Goal: Task Accomplishment & Management: Use online tool/utility

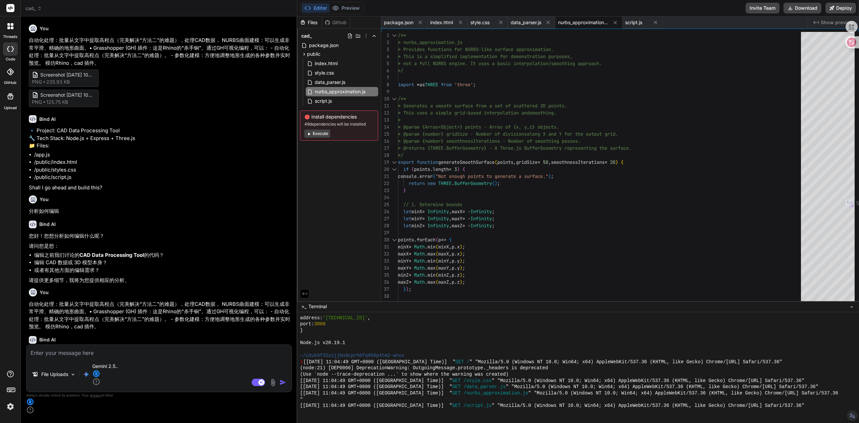
scroll to position [688, 0]
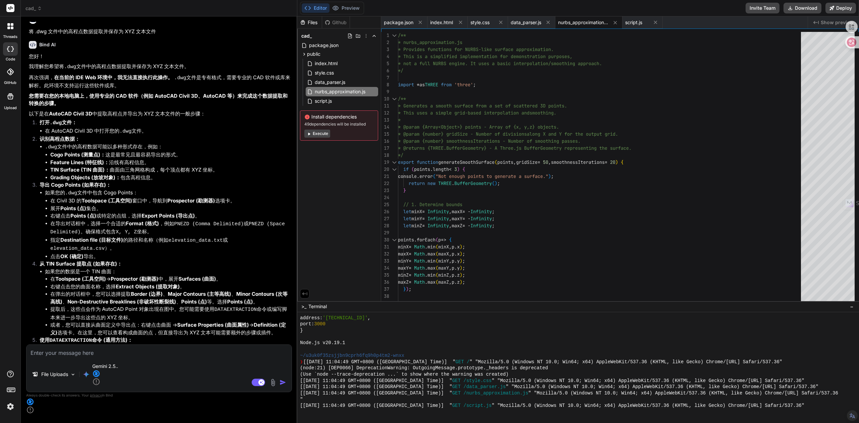
click at [141, 381] on div "File Uploads Gemini 2.5.. Agent Mode. When this toggle is activated, AI automat…" at bounding box center [159, 368] width 266 height 48
click at [89, 357] on textarea at bounding box center [158, 350] width 265 height 12
type textarea "xi"
type textarea "x"
type textarea "xia"
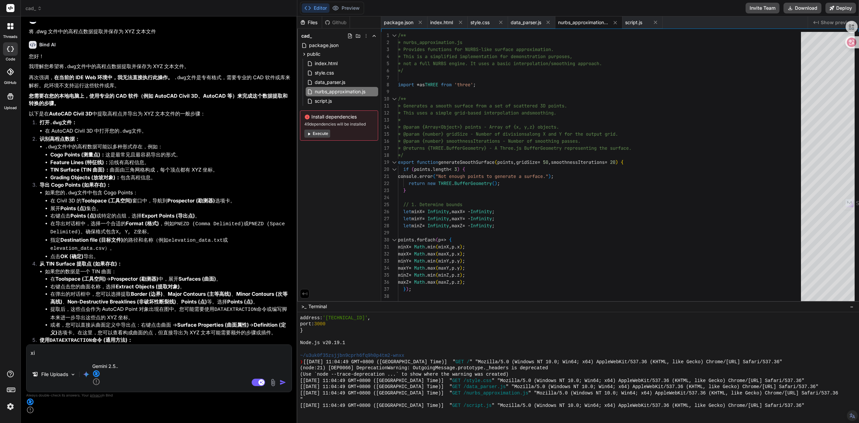
type textarea "x"
type textarea "xian"
type textarea "x"
type textarea "xia"
type textarea "x"
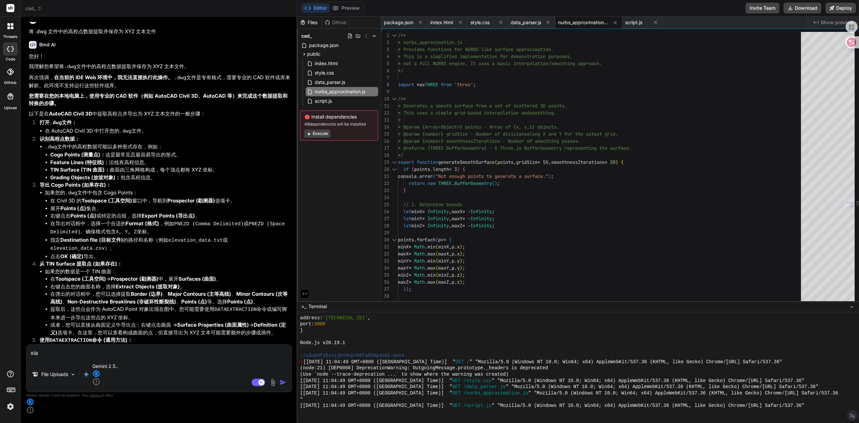
type textarea "xi"
type textarea "x"
type textarea "xi"
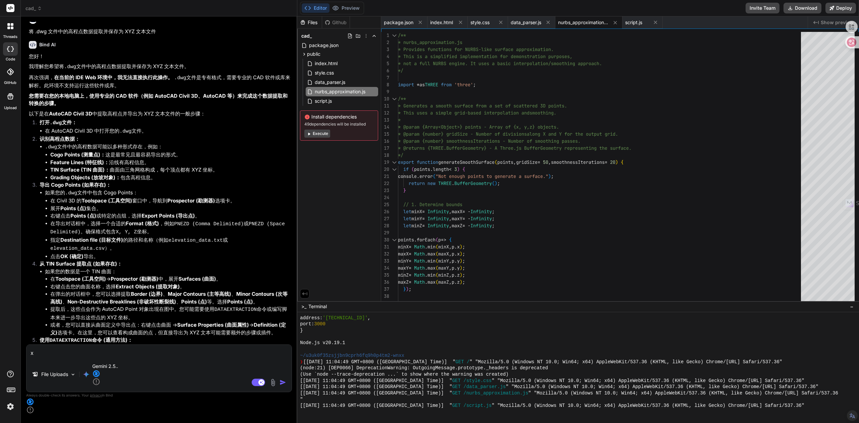
type textarea "x"
type textarea "xia"
type textarea "x"
type textarea "xian"
type textarea "x"
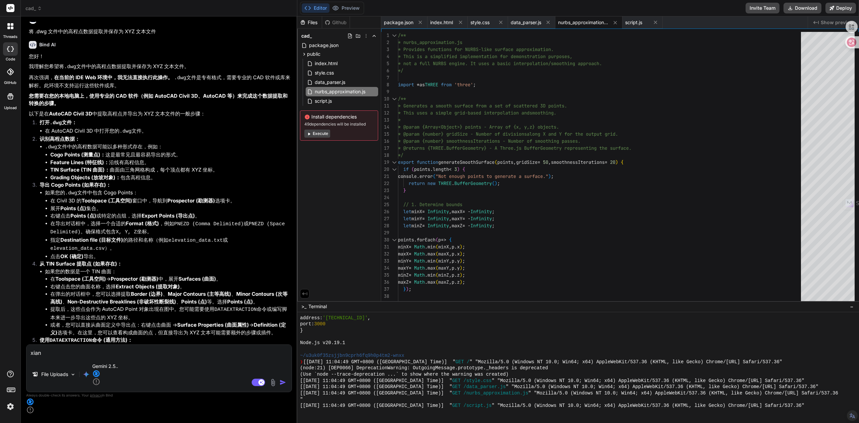
type textarea "xiang"
type textarea "x"
type textarea "xiang'b"
type textarea "x"
type textarea "xiang'ba"
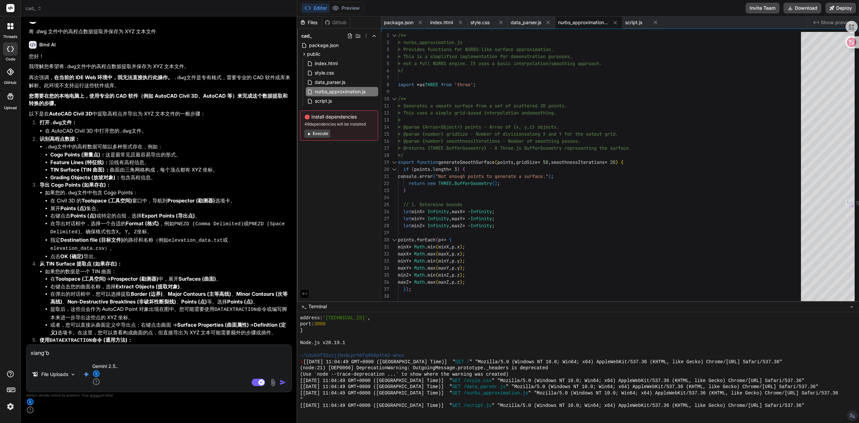
type textarea "x"
type textarea "xiang'ban"
type textarea "x"
type textarea "xiang'ban'f"
type textarea "x"
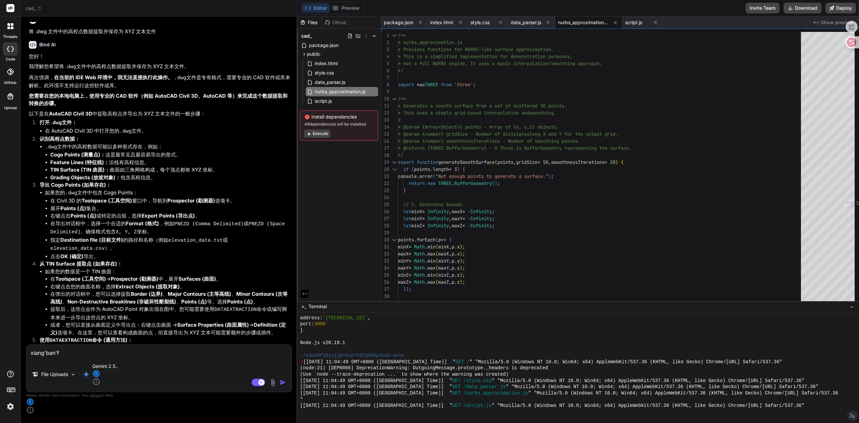
type textarea "xiang'ban'fa"
type textarea "x"
type textarea "想办法"
type textarea "x"
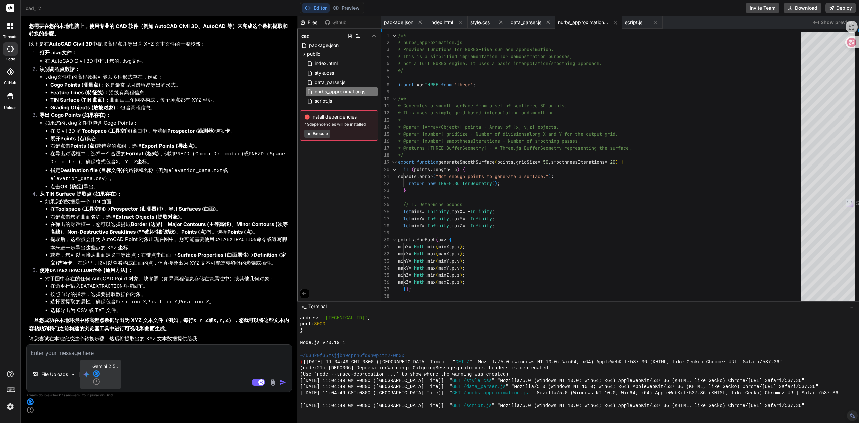
click at [116, 385] on p "Gemini 2.5.." at bounding box center [105, 374] width 26 height 23
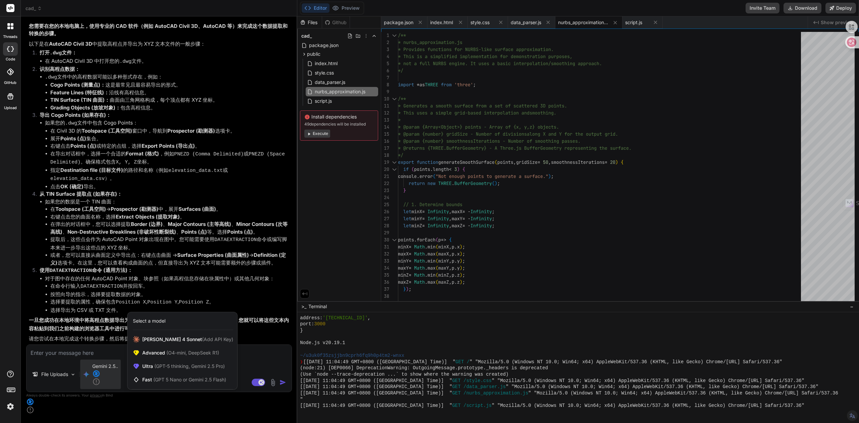
click at [104, 333] on div at bounding box center [429, 211] width 859 height 423
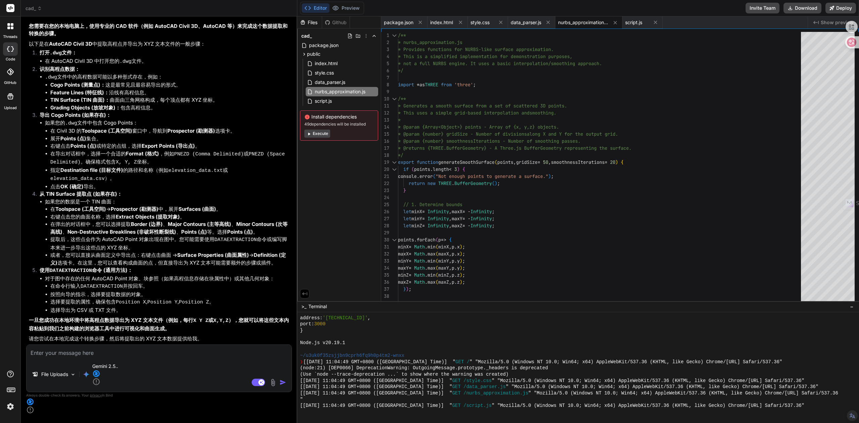
type textarea "x"
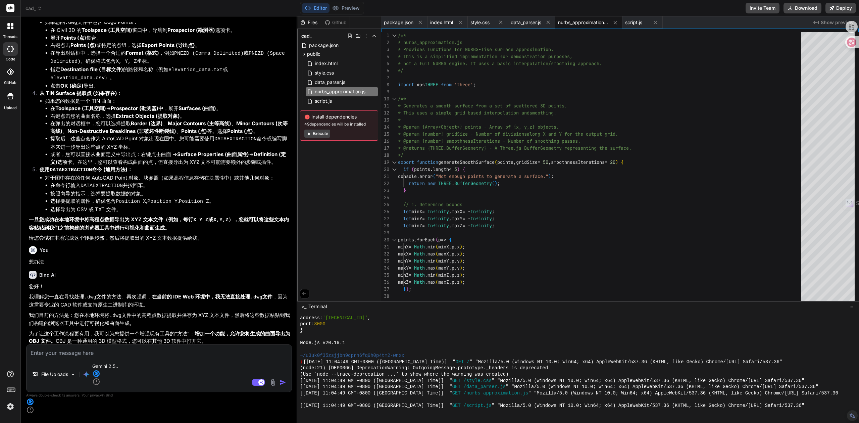
scroll to position [2667, 0]
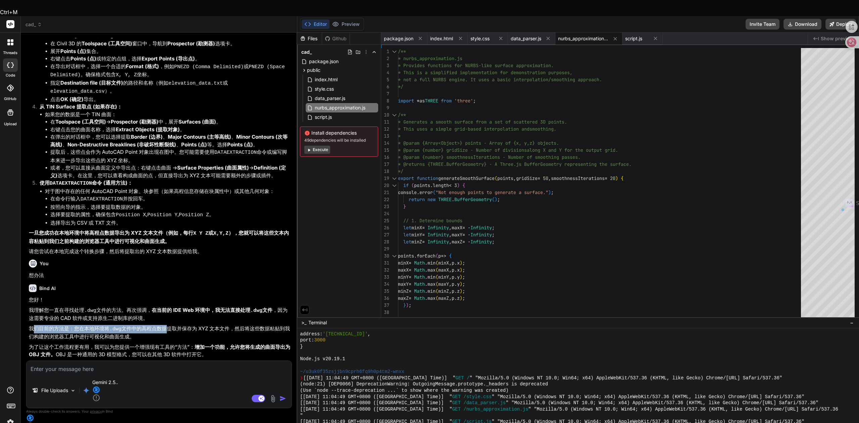
drag, startPoint x: 34, startPoint y: 266, endPoint x: 165, endPoint y: 266, distance: 130.8
click at [165, 325] on p "我们目前的方法是：您在本地环境将 .dwg 文件中的高程点数据提取并保存为 XYZ 文本文件，然后将这些数据粘贴到我们构建的浏览器工具中进行可视化和曲面生成。" at bounding box center [160, 333] width 262 height 16
click at [186, 325] on p "我们目前的方法是：您在本地环境将 .dwg 文件中的高程点数据提取并保存为 XYZ 文本文件，然后将这些数据粘贴到我们构建的浏览器工具中进行可视化和曲面生成。" at bounding box center [160, 333] width 262 height 16
drag, startPoint x: 200, startPoint y: 266, endPoint x: 220, endPoint y: 266, distance: 20.5
click at [220, 325] on p "我们目前的方法是：您在本地环境将 .dwg 文件中的高程点数据提取并保存为 XYZ 文本文件，然后将这些数据粘贴到我们构建的浏览器工具中进行可视化和曲面生成。" at bounding box center [160, 333] width 262 height 16
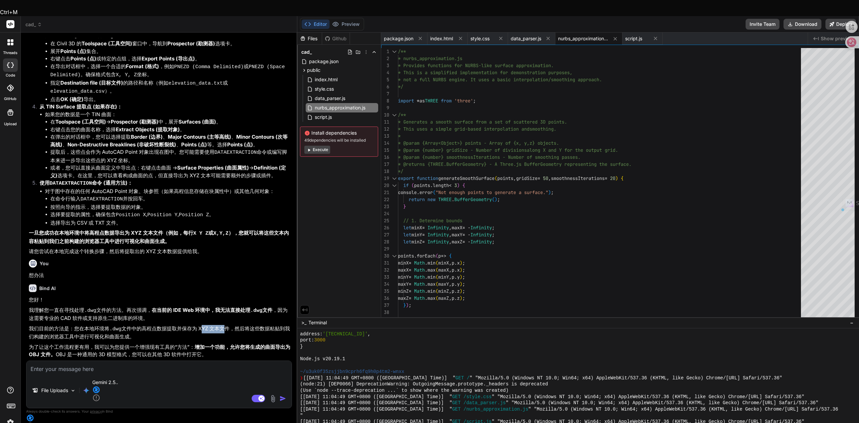
copy p "XYZ 文本"
click at [121, 373] on textarea at bounding box center [158, 367] width 265 height 12
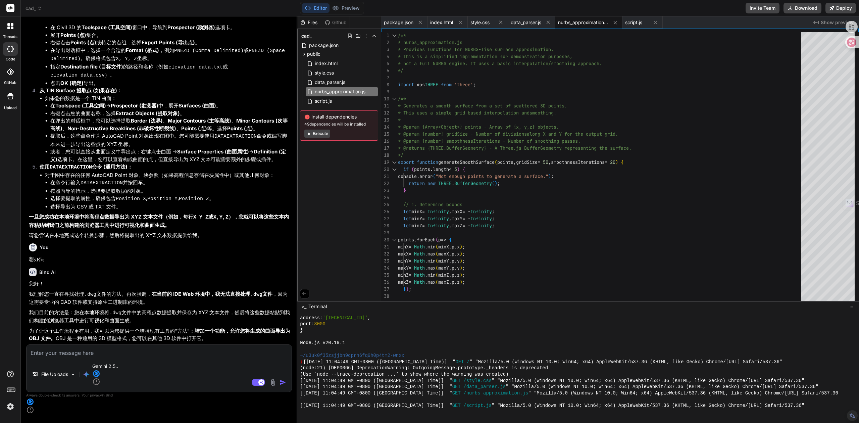
paste textarea "XYZ 文本"
type textarea "XYZ 文本"
type textarea "x"
type textarea "XYZ 文本，"
type textarea "x"
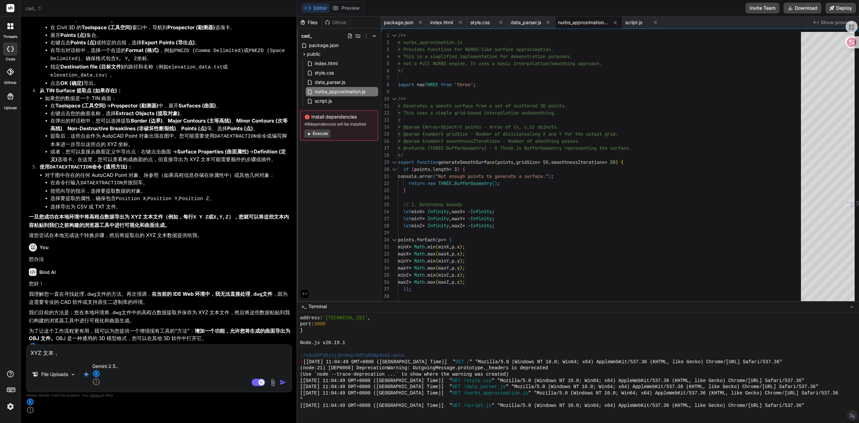
type textarea "XYZ 文本，g"
type textarea "x"
type textarea "XYZ 文本，ge"
type textarea "x"
type textarea "XYZ 文本，gei"
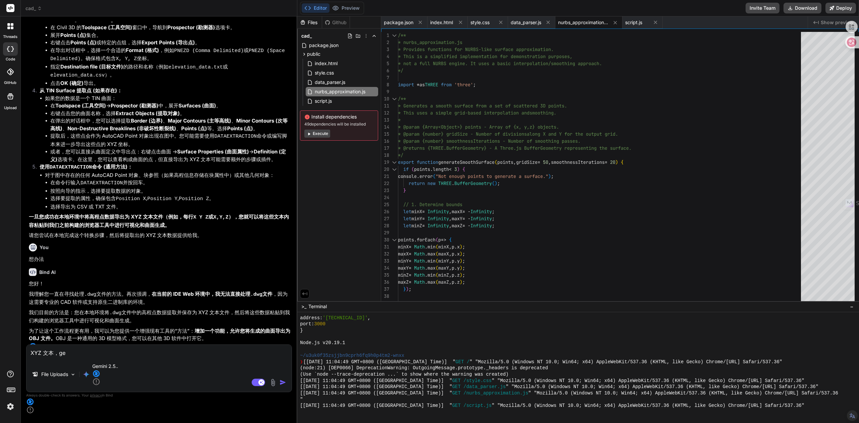
type textarea "x"
type textarea "XYZ 文本，给"
type textarea "x"
type textarea "XYZ 文本，给w"
type textarea "x"
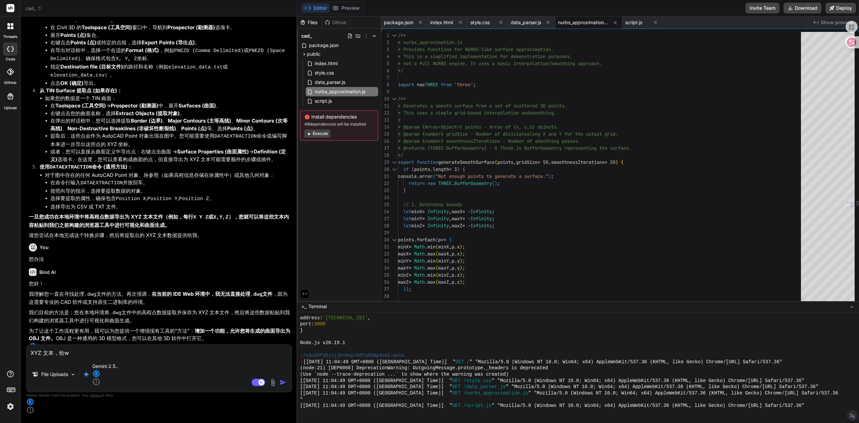
type textarea "XYZ 文本，给wo"
type textarea "x"
type textarea "XYZ 文本，给wo'c"
type textarea "x"
type textarea "XYZ 文本，给wo'ca"
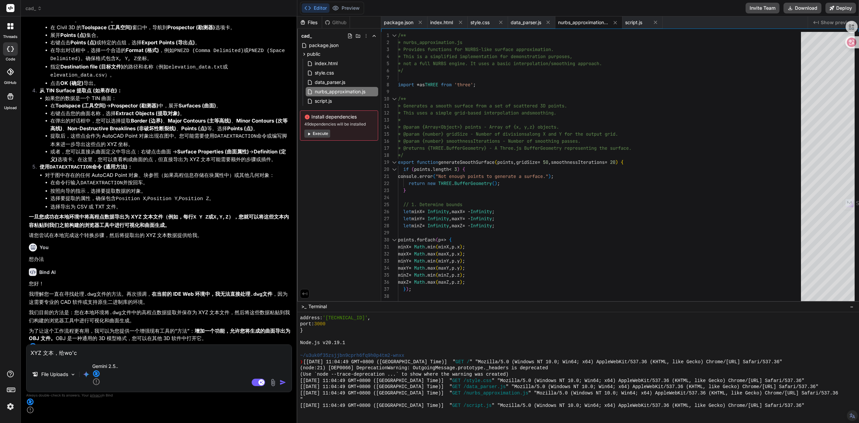
type textarea "x"
type textarea "XYZ 文本，给wo'ca'd"
type textarea "x"
type textarea "XYZ 文本，给wocad"
type textarea "x"
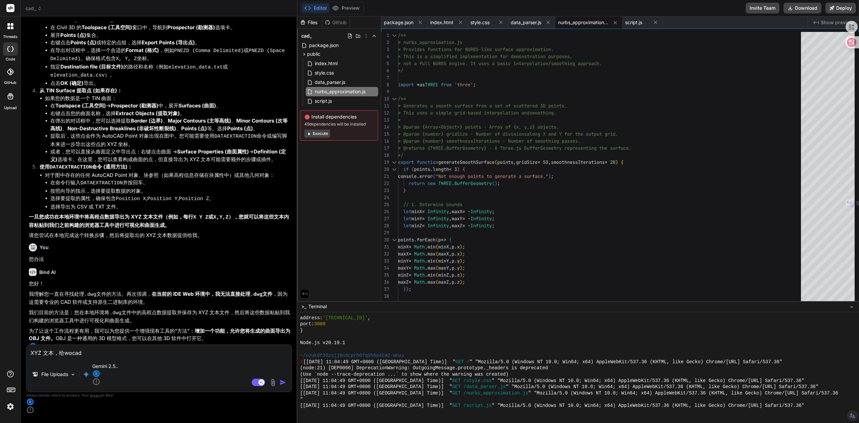
type textarea "XYZ 文本，给woca"
type textarea "x"
type textarea "XYZ 文本，给woc"
type textarea "x"
type textarea "XYZ 文本，给wo"
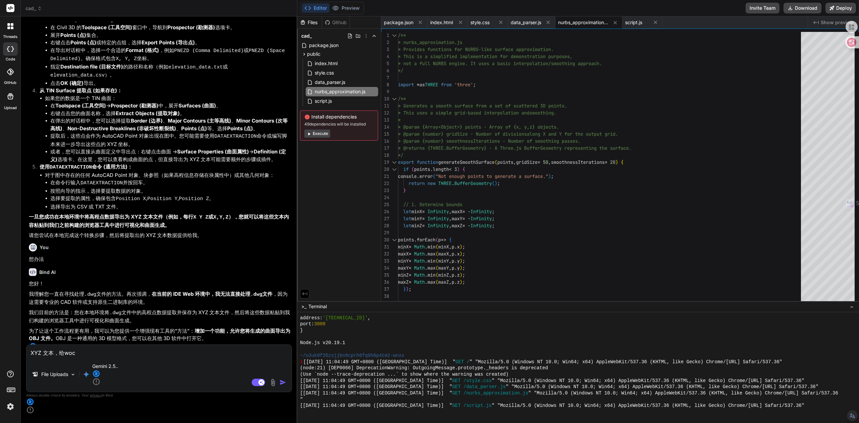
type textarea "x"
type textarea "XYZ 文本，给w"
type textarea "x"
type textarea "XYZ 文本，给"
type textarea "x"
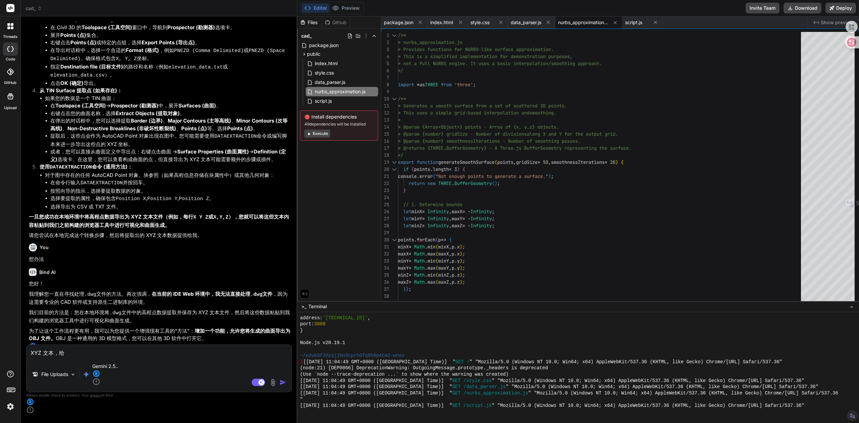
type textarea "XYZ 文本，给w"
type textarea "x"
type textarea "XYZ 文本，给wo"
type textarea "x"
type textarea "XYZ 文本，给我"
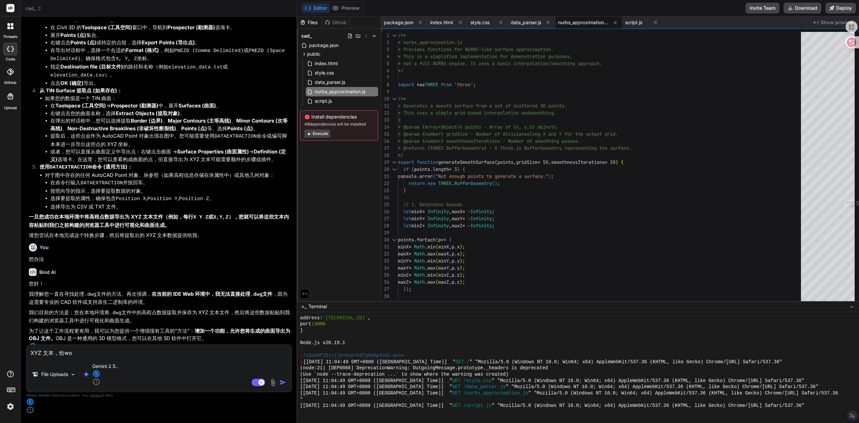
type textarea "x"
type textarea "XYZ 文本，给我c"
type textarea "x"
type textarea "XYZ 文本，给我ca"
type textarea "x"
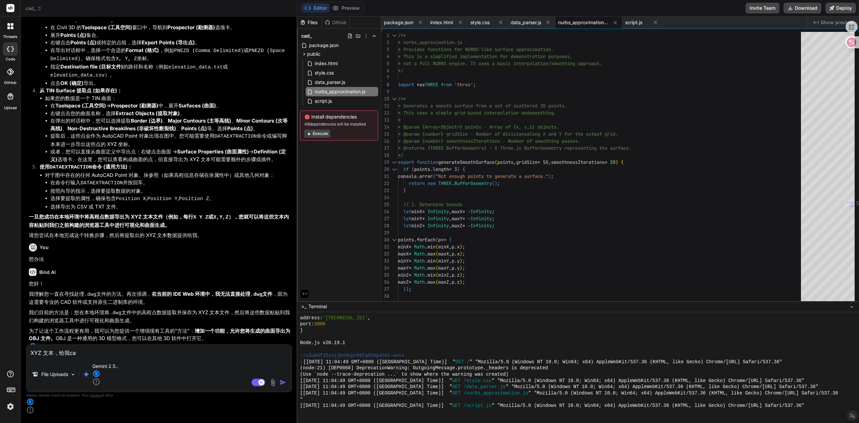
type textarea "XYZ 文本，给我ca'd"
type textarea "x"
type textarea "XYZ 文本，给我cad"
type textarea "x"
type textarea "XYZ 文本，给我cadd"
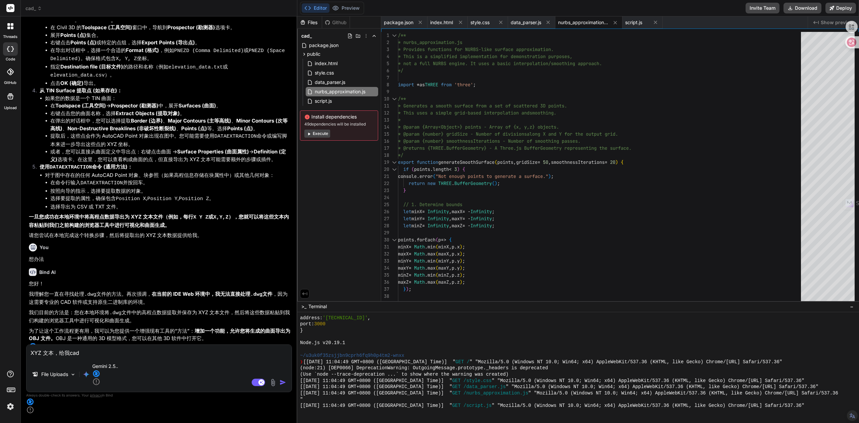
type textarea "x"
type textarea "XYZ 文本，给我cadde"
type textarea "x"
type textarea "XYZ 文本，给我cad的"
type textarea "x"
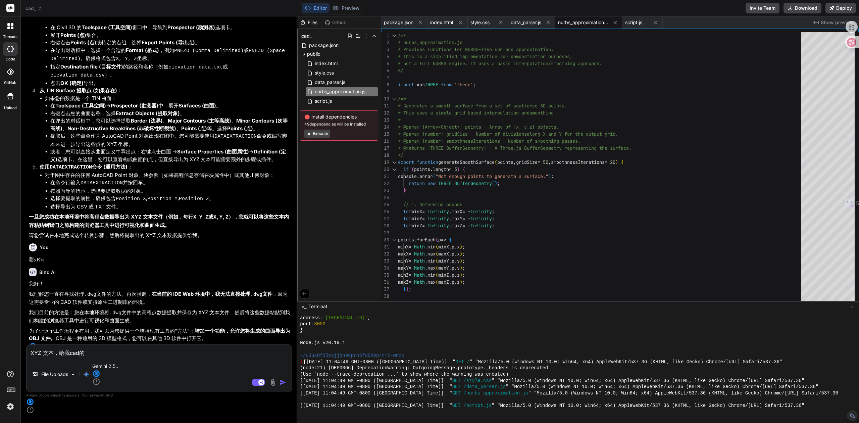
type textarea "XYZ 文本，给我cad的c"
type textarea "x"
type textarea "XYZ 文本，给我cad的ch"
type textarea "x"
type textarea "XYZ 文本，给我cad的cha"
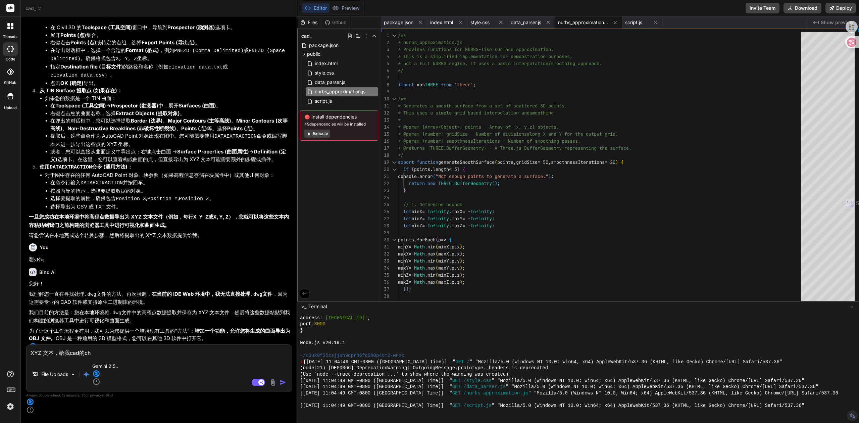
type textarea "x"
type textarea "XYZ 文本，给我cad的cha'j"
type textarea "x"
type textarea "XYZ 文本，给我cad的cha'ji"
type textarea "x"
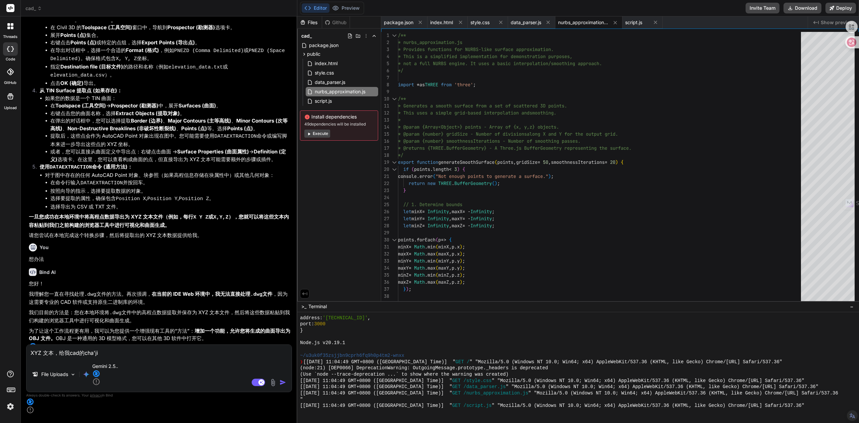
type textarea "XYZ 文本，给我cad的cha'jia"
type textarea "x"
type textarea "XYZ 文本，给我cad的cha'jian"
type textarea "x"
type textarea "XYZ 文本，给我cad的插件"
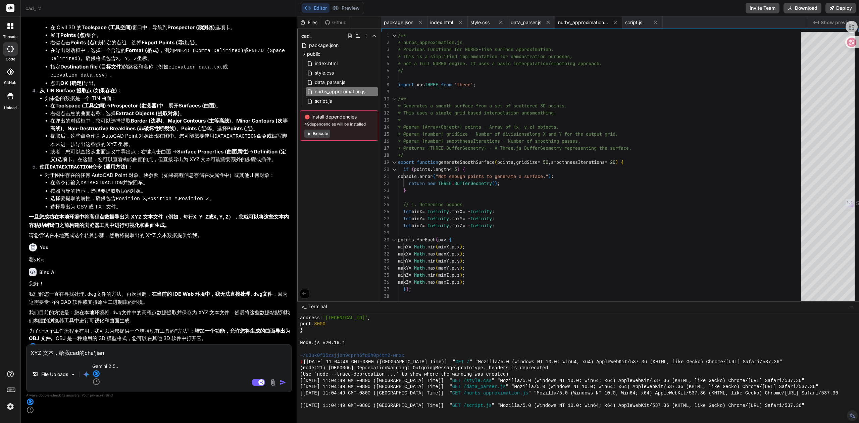
type textarea "x"
type textarea "XYZ 文本，给我cad的插件，"
type textarea "x"
type textarea "XYZ 文本，给我cad的插件，b"
type textarea "x"
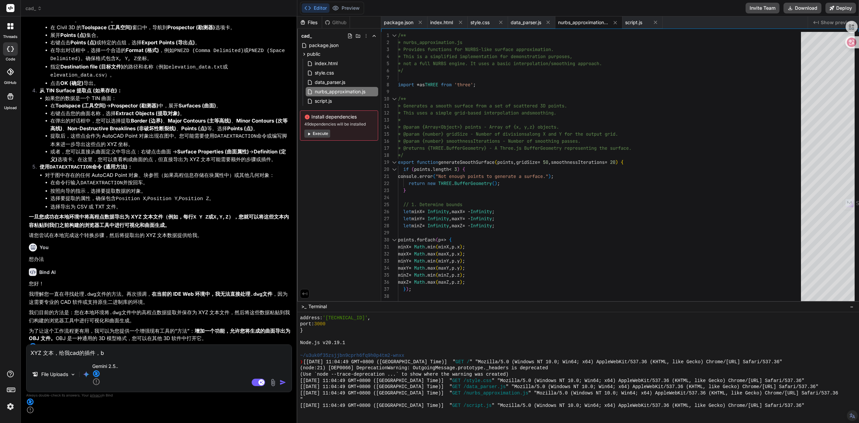
type textarea "XYZ 文本，给我cad的插件，ba"
type textarea "x"
type textarea "XYZ 文本，给我cad的插件，把"
type textarea "x"
type textarea "XYZ 文本，给我cad的插件，把s"
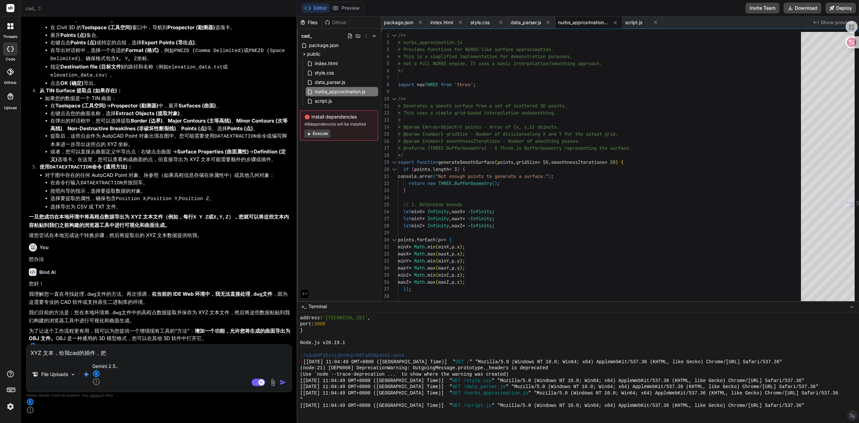
type textarea "x"
type textarea "XYZ 文本，给我cad的插件，把sh"
type textarea "x"
type textarea "XYZ 文本，给我cad的插件，把shu"
type textarea "x"
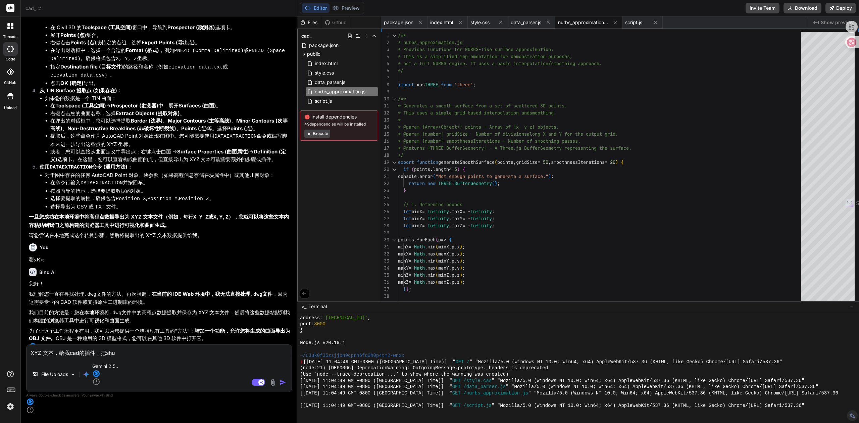
type textarea "XYZ 文本，给我cad的插件，把shu'j"
type textarea "x"
type textarea "XYZ 文本，给我cad的插件，把shu'ju"
type textarea "x"
type textarea "XYZ 文本，给我cad的插件，把数据"
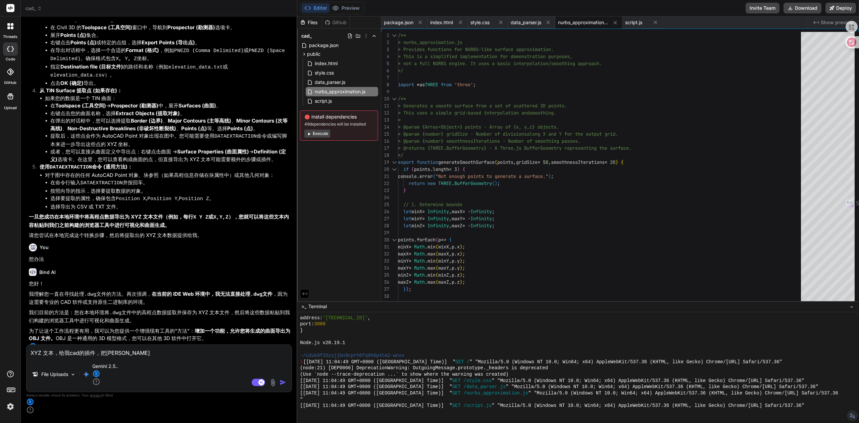
type textarea "x"
type textarea "XYZ 文本，给我cad的插件，把数据z"
type textarea "x"
type textarea "XYZ 文本，给我cad的插件，把数据zh"
type textarea "x"
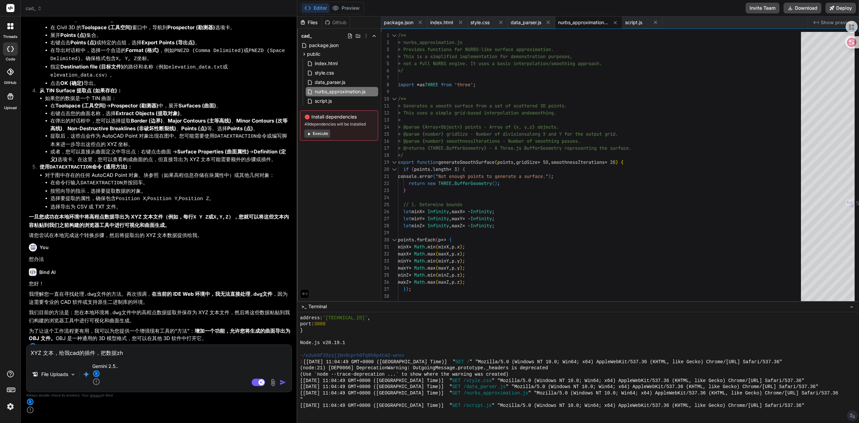
type textarea "XYZ 文本，给我cad的插件，把数据zhu"
type textarea "x"
type textarea "XYZ 文本，给我cad的插件，把数据zhua"
type textarea "x"
type textarea "XYZ 文本，给我cad的插件，把数据zhuan"
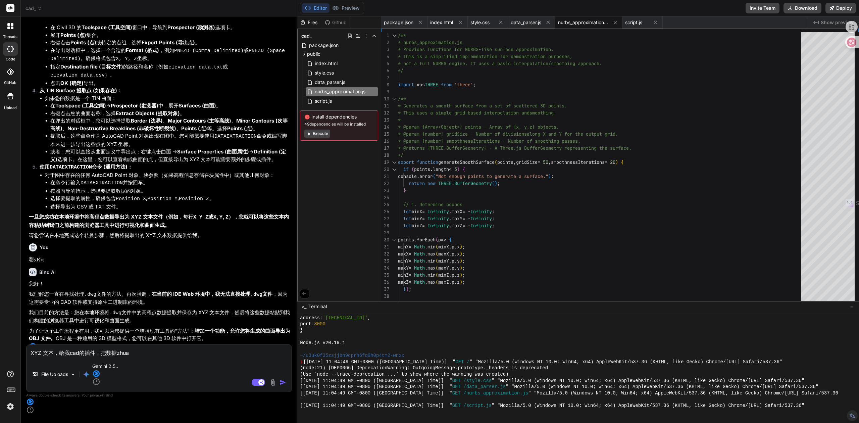
type textarea "x"
type textarea "XYZ 文本，给我cad的插件，把数据zhuang"
type textarea "x"
type textarea "XYZ 文本，给我cad的插件，把数据zhuang'c"
type textarea "x"
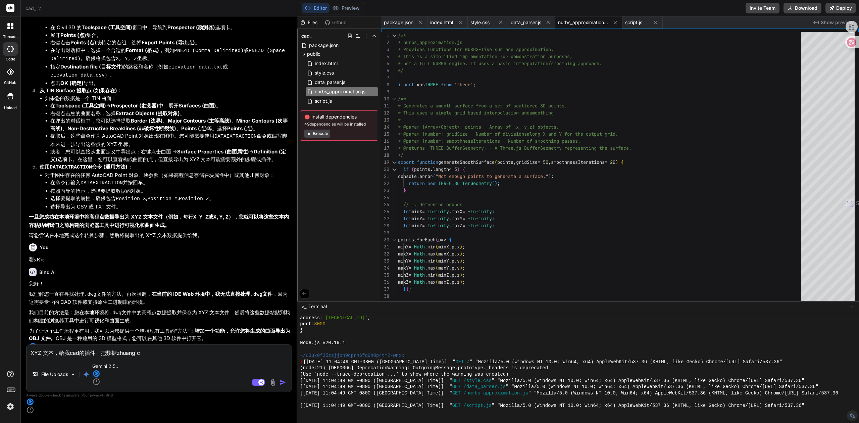
type textarea "XYZ 文本，给我cad的插件，把数据zhuang'ch"
type textarea "x"
type textarea "XYZ 文本，给我cad的插件，把数据zhuang'che"
type textarea "x"
type textarea "XYZ 文本，给我cad的插件，把数据zhuang'chen"
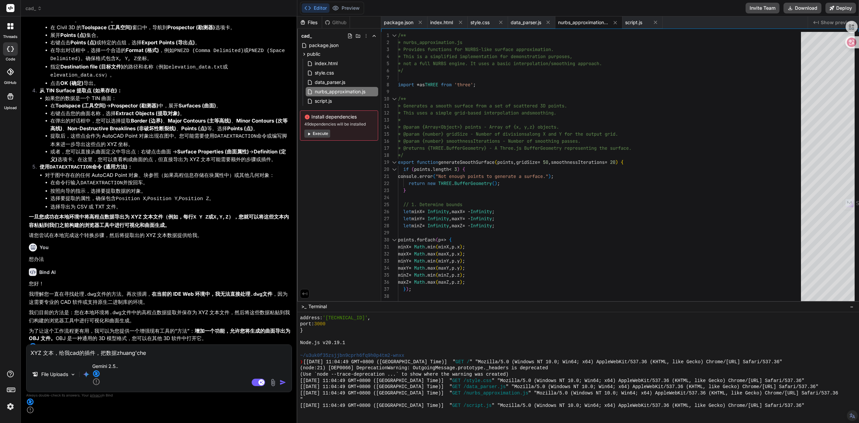
type textarea "x"
type textarea "XYZ 文本，给我cad的插件，把数据zhuang'cheng"
type textarea "x"
type textarea "XYZ 文本，给我cad的插件，把数据转成"
type textarea "x"
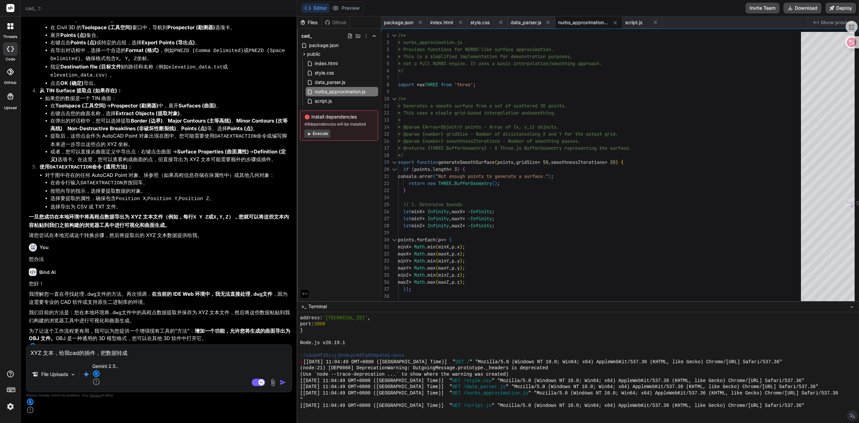
type textarea "XYZ 文本，给我cad的插件，把数据转成n"
type textarea "x"
type textarea "XYZ 文本，给我cad的插件，把数据转成ni"
type textarea "x"
type textarea "XYZ 文本，给我cad的插件，把数据转成你"
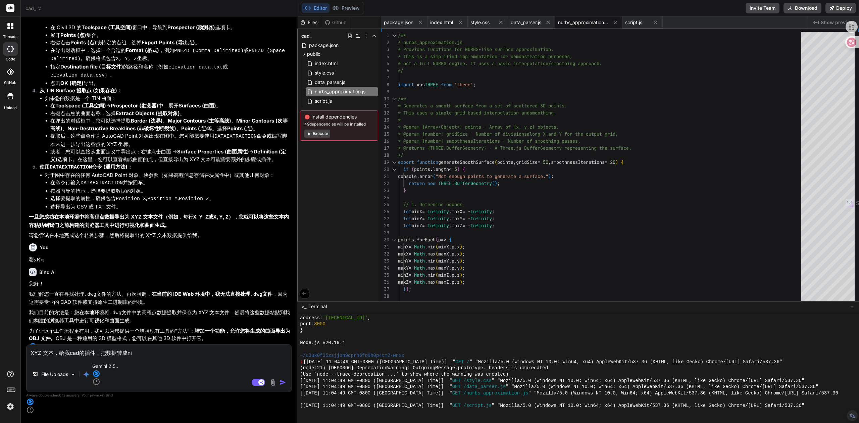
type textarea "x"
type textarea "XYZ 文本，给我cad的插件，把数据转成你n"
type textarea "x"
type textarea "XYZ 文本，给我cad的插件，把数据转成你ne"
type textarea "x"
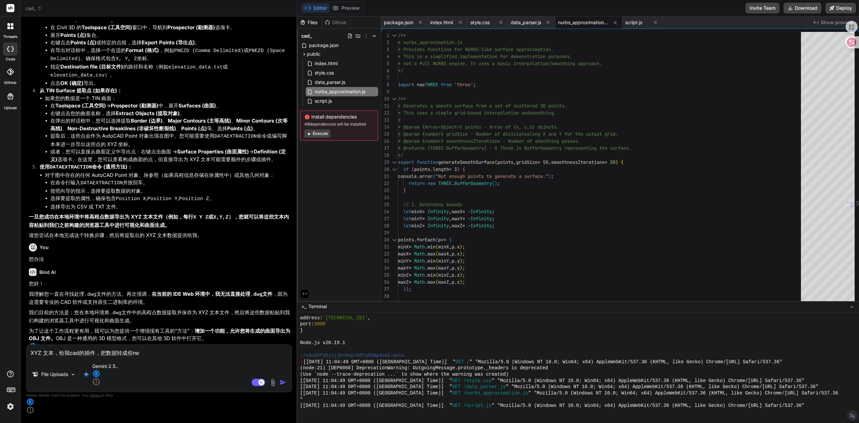
type textarea "XYZ 文本，给我cad的插件，把数据转成你nen"
type textarea "x"
type textarea "XYZ 文本，给我cad的插件，把数据转成你neng"
type textarea "x"
type textarea "XYZ 文本，给我cad的插件，把数据转成你能"
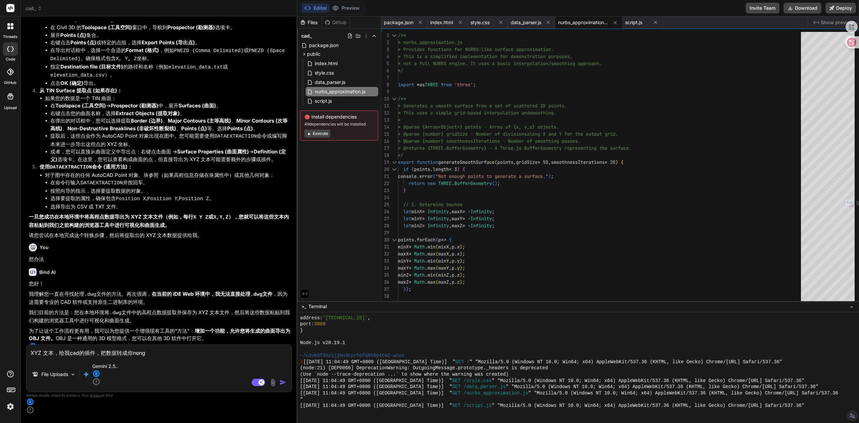
type textarea "x"
type textarea "XYZ 文本，给我cad的插件，把数据转成你能y"
type textarea "x"
type textarea "XYZ 文本，给我cad的插件，把数据转成你能yo"
type textarea "x"
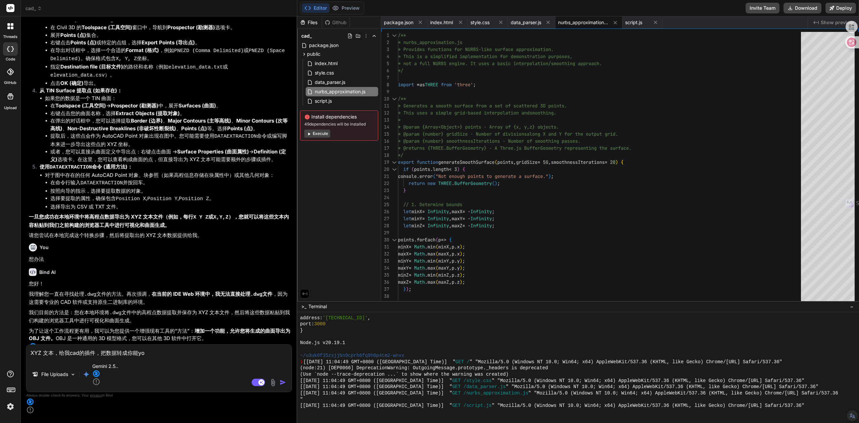
type textarea "XYZ 文本，给我cad的插件，把数据转成你能yon"
type textarea "x"
type textarea "XYZ 文本，给我cad的插件，把数据转成你能yong"
type textarea "x"
type textarea "XYZ 文本，给我cad的插件，把数据转成你能用"
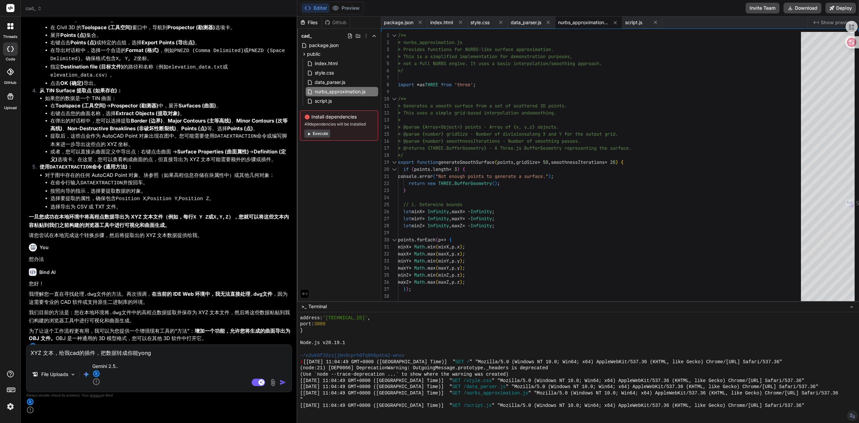
type textarea "x"
type textarea "XYZ 文本，给我cad的插件，把数据转成你能用d"
type textarea "x"
type textarea "XYZ 文本，给我cad的插件，把数据转成你能用de"
type textarea "x"
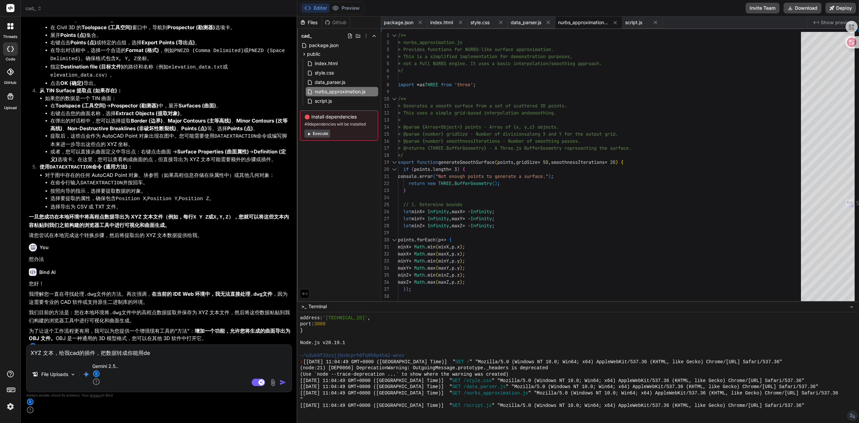
type textarea "XYZ 文本，给我cad的插件，把数据转成你能用的"
type textarea "x"
click at [59, 357] on textarea "XYZ 文本，给我cad的插件，把数据转成你能用的" at bounding box center [158, 350] width 265 height 12
type textarea "XYZ 文本，z给我cad的插件，把数据转成你能用的"
type textarea "x"
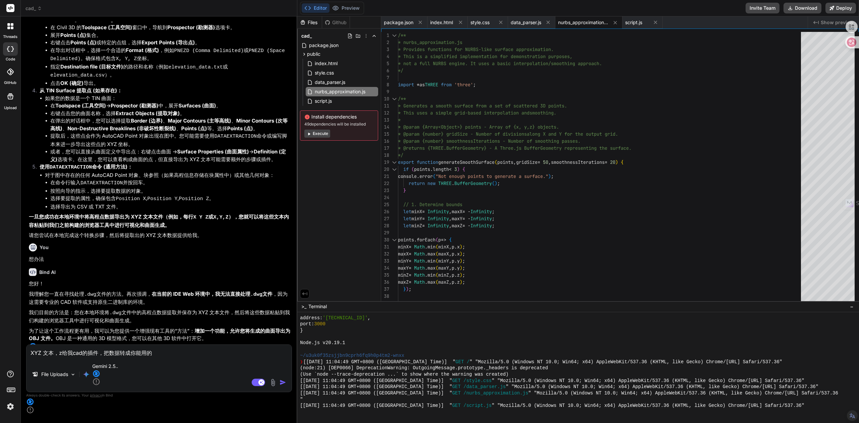
type textarea "XYZ 文本，zh给我cad的插件，把数据转成你能用的"
type textarea "x"
type textarea "XYZ 文本，zhi给我cad的插件，把数据转成你能用的"
type textarea "x"
type textarea "XYZ 文本，zhi'z给我cad的插件，把数据转成你能用的"
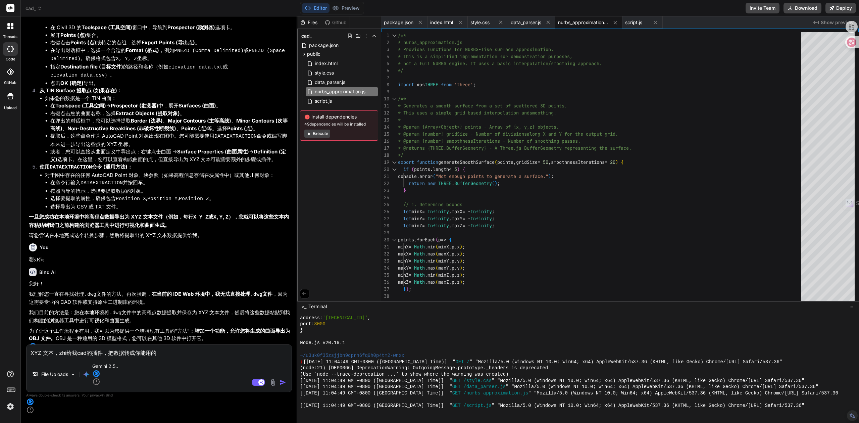
type textarea "x"
type textarea "XYZ 文本，zhi'zu给我cad的插件，把数据转成你能用的"
type textarea "x"
type textarea "XYZ 文本，zhi'zuo给我cad的插件，把数据转成你能用的"
type textarea "x"
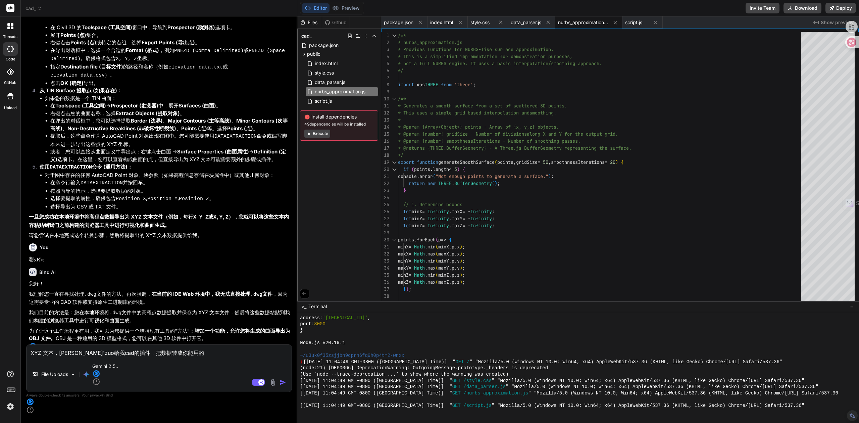
type textarea "XYZ 文本，制作给我cad的插件，把数据转成你能用的"
type textarea "x"
type textarea "XYZ 文本，制作y给我cad的插件，把数据转成你能用的"
type textarea "x"
type textarea "XYZ 文本，制作yi给我cad的插件，把数据转成你能用的"
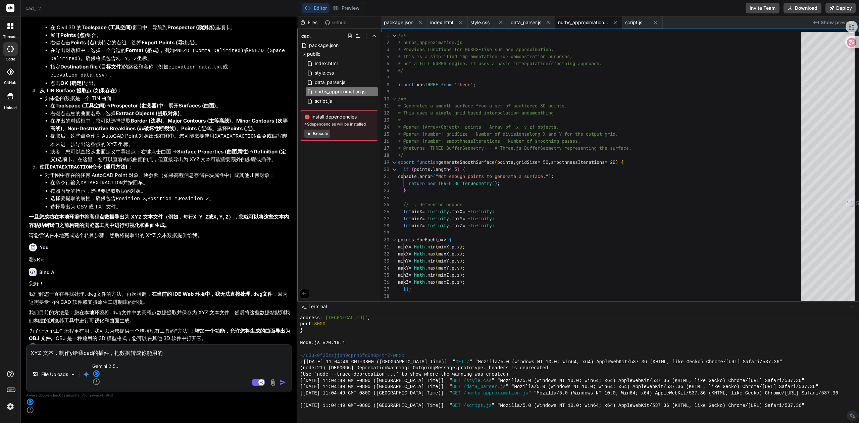
type textarea "x"
type textarea "XYZ 文本，制作yi'g给我cad的插件，把数据转成你能用的"
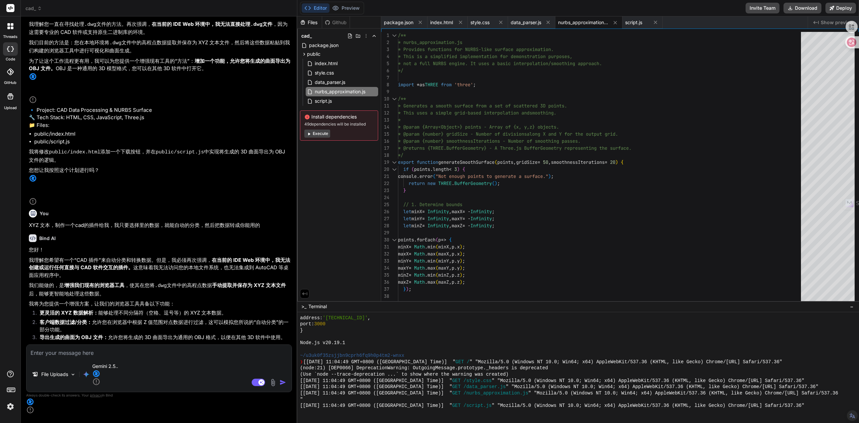
scroll to position [2947, 0]
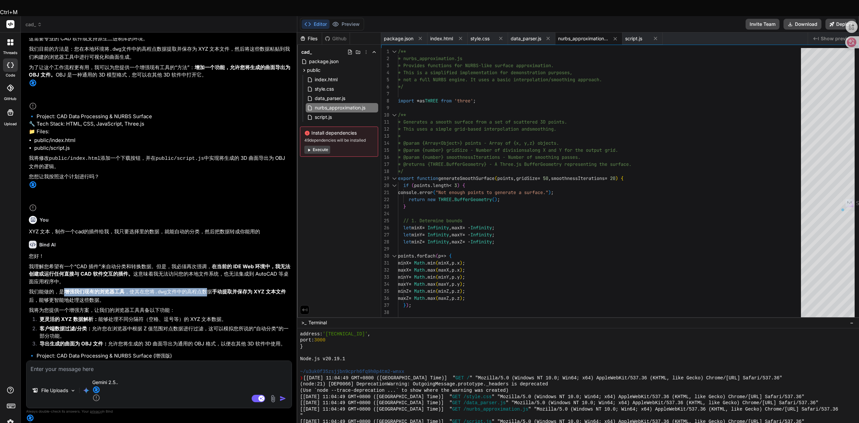
drag, startPoint x: 65, startPoint y: 198, endPoint x: 202, endPoint y: 199, distance: 136.9
click at [202, 288] on p "我们能做的，是 增强我们现有的浏览器工具 ，使其在您将 .dwg 文件中的高程点数据 手动提取并保存为 XYZ 文本文件 后，能够更智能地处理这些数据。" at bounding box center [160, 296] width 262 height 16
click at [156, 289] on code ".dwg" at bounding box center [161, 292] width 12 height 6
drag, startPoint x: 142, startPoint y: 199, endPoint x: 234, endPoint y: 199, distance: 92.2
click at [234, 288] on p "我们能做的，是 增强我们现有的浏览器工具 ，使其在您将 .dwg 文件中的高程点数据 手动提取并保存为 XYZ 文本文件 后，能够更智能地处理这些数据。" at bounding box center [160, 296] width 262 height 16
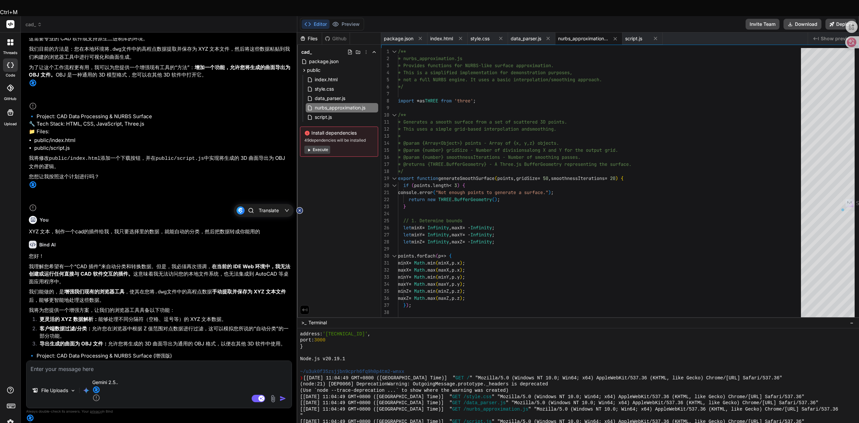
click at [252, 288] on strong "手动提取并保存为 XYZ 文本文件" at bounding box center [249, 291] width 74 height 6
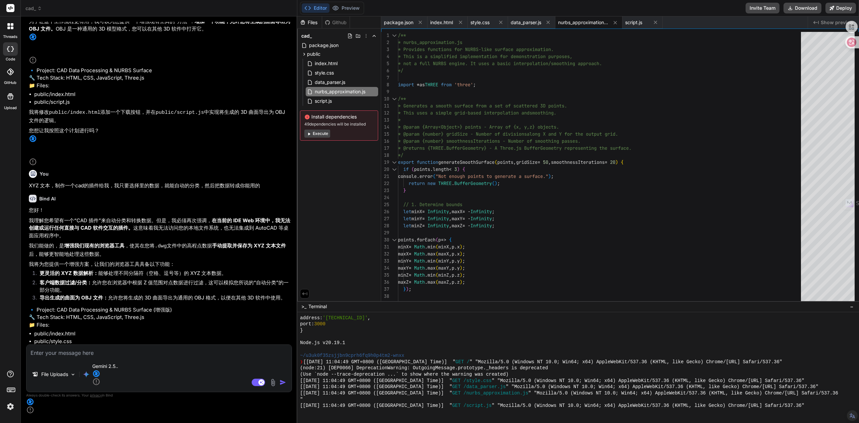
scroll to position [2990, 0]
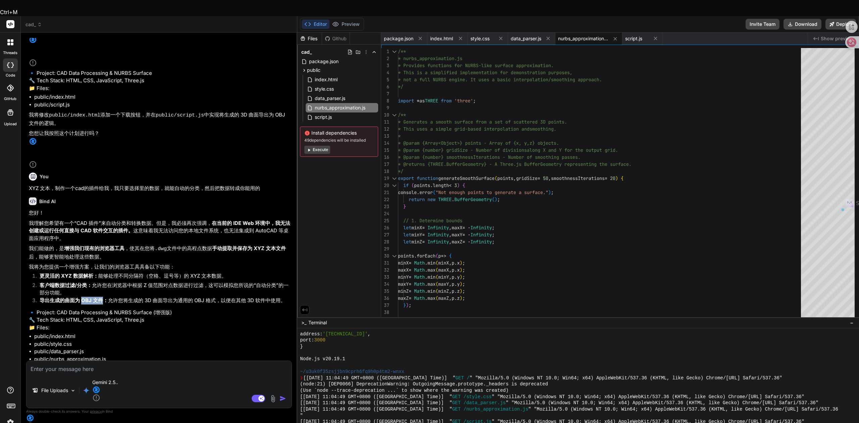
drag, startPoint x: 85, startPoint y: 205, endPoint x: 101, endPoint y: 205, distance: 16.1
click at [101, 297] on strong "导出生成的曲面为 OBJ 文件：" at bounding box center [74, 300] width 68 height 6
drag, startPoint x: 164, startPoint y: 207, endPoint x: 218, endPoint y: 206, distance: 53.7
click at [218, 297] on li "导出生成的曲面为 OBJ 文件： 允许您将生成的 3D 曲面导出为通用的 OBJ 格式，以便在其他 3D 软件中使用。" at bounding box center [162, 301] width 256 height 9
copy li "导出为通用的 OBJ 格式"
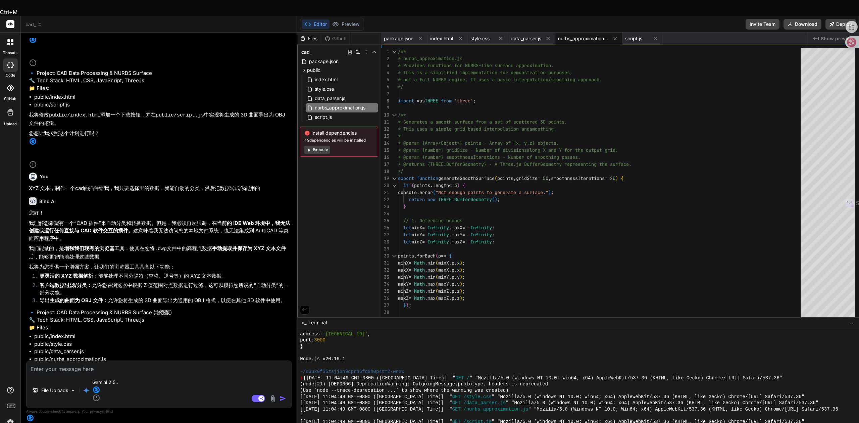
click at [102, 373] on textarea at bounding box center [158, 367] width 265 height 12
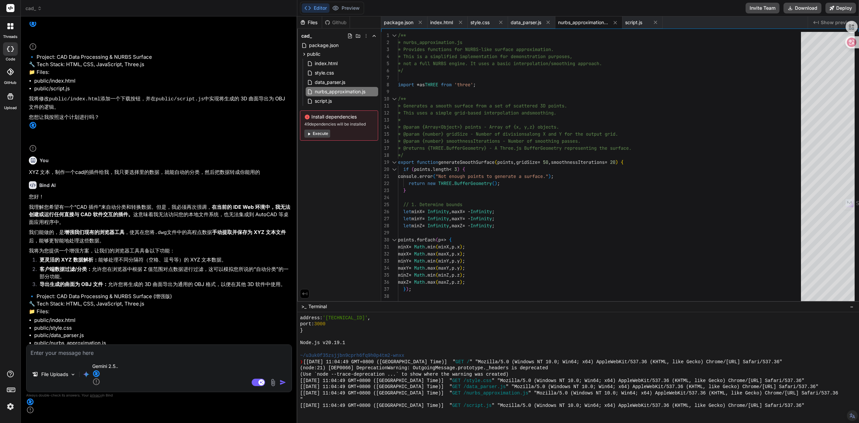
paste textarea "导出为通用的 OBJ 格式"
click at [77, 357] on textarea "导出为通用的 OBJ 格式" at bounding box center [158, 350] width 265 height 12
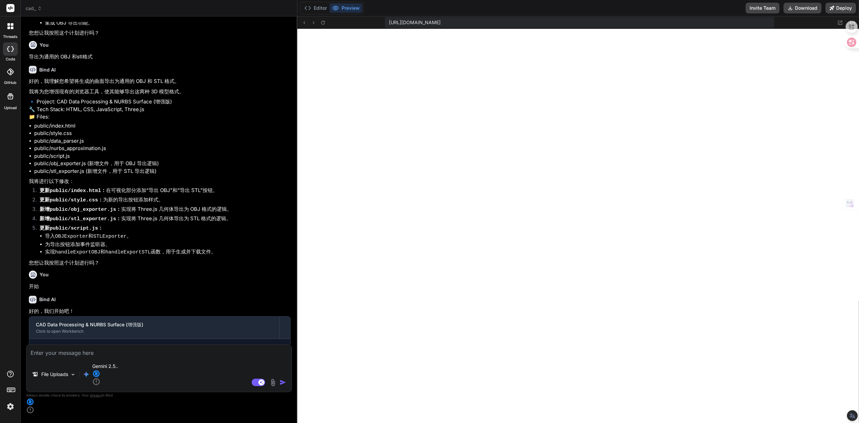
scroll to position [3411, 0]
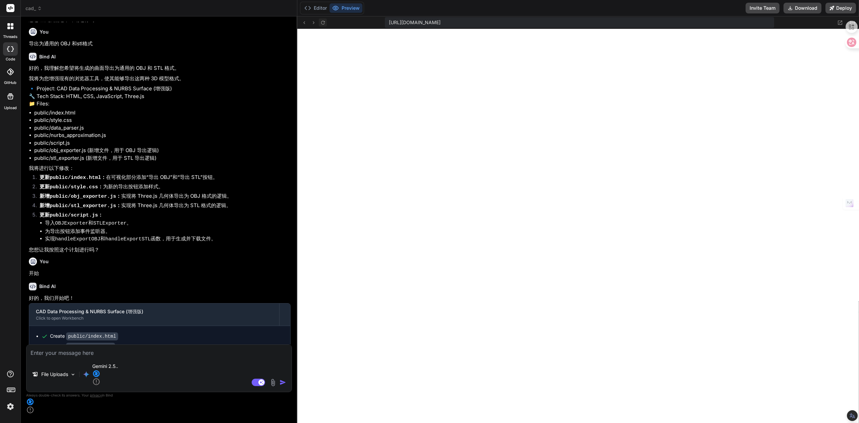
click at [322, 21] on icon at bounding box center [323, 23] width 6 height 6
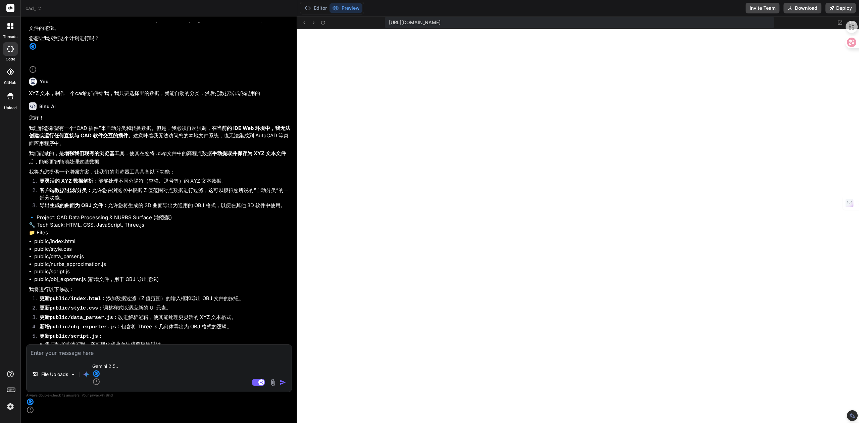
scroll to position [3053, 0]
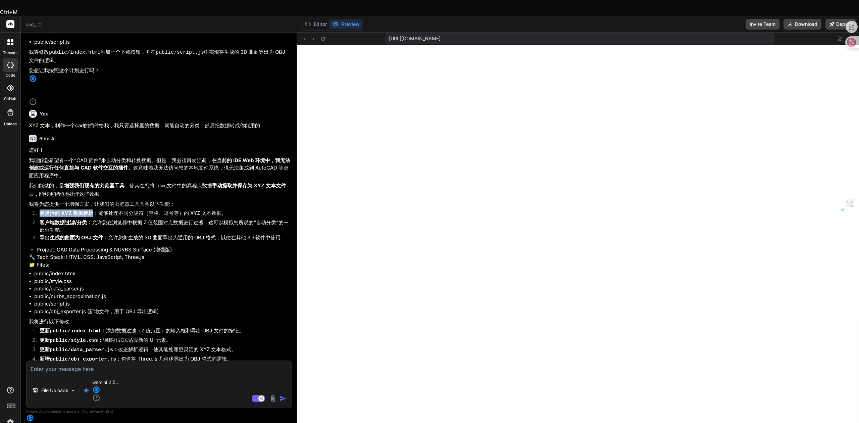
drag, startPoint x: 40, startPoint y: 120, endPoint x: 92, endPoint y: 120, distance: 51.7
click at [92, 210] on strong "更灵活的 XYZ 数据解析：" at bounding box center [69, 213] width 59 height 6
copy strong "更灵活的 XYZ 数据解析"
click at [76, 373] on textarea at bounding box center [158, 367] width 265 height 12
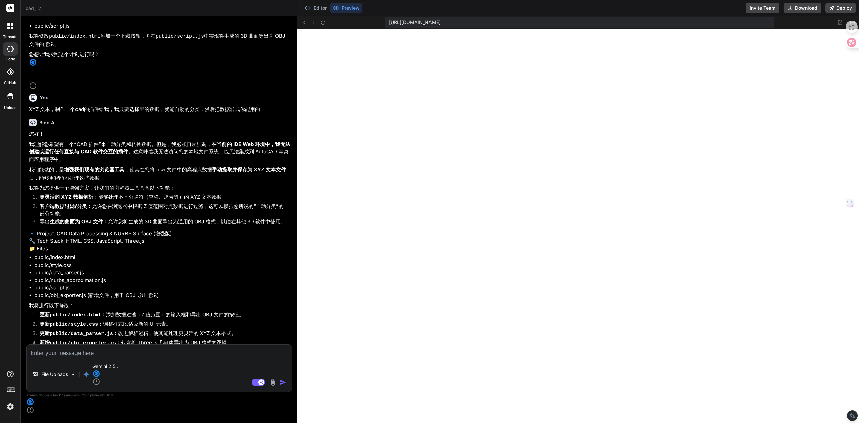
paste textarea "更灵活的 XYZ 数据解析"
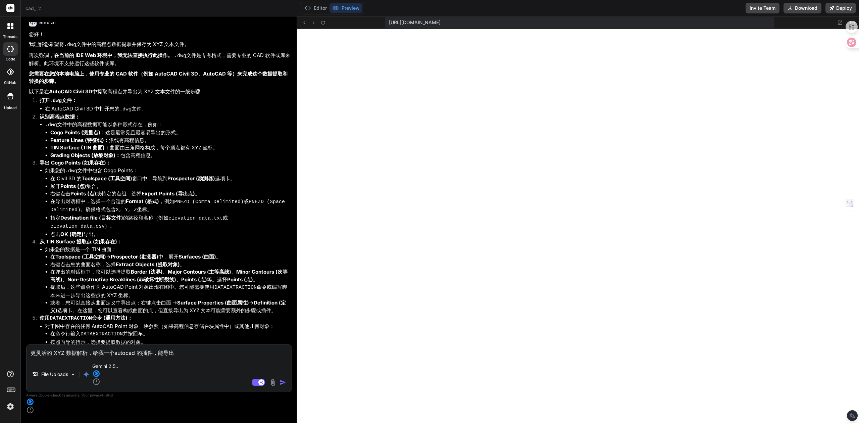
scroll to position [2516, 0]
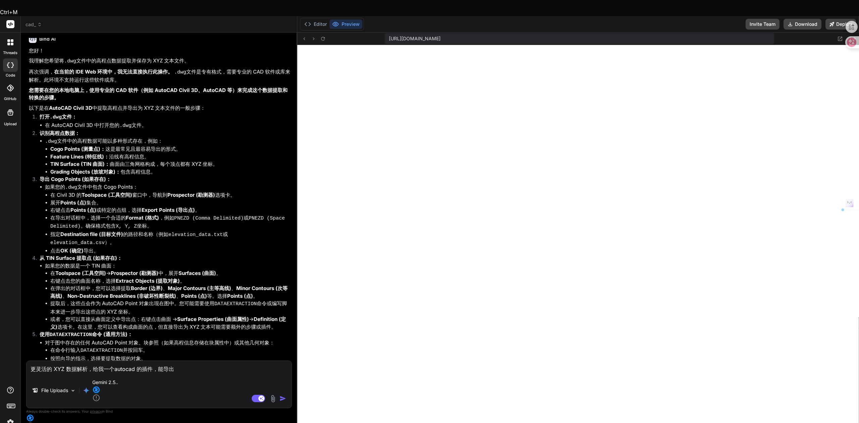
drag, startPoint x: 74, startPoint y: 313, endPoint x: 60, endPoint y: 312, distance: 14.2
click at [114, 370] on li "选择导出为 CSV 或 TXT 文件。" at bounding box center [170, 374] width 240 height 8
drag, startPoint x: 53, startPoint y: 312, endPoint x: 115, endPoint y: 315, distance: 62.5
click at [115, 370] on li "选择导出为 CSV 或 TXT 文件。" at bounding box center [170, 374] width 240 height 8
copy li "选择导出为 CSV 或 TXT 文件"
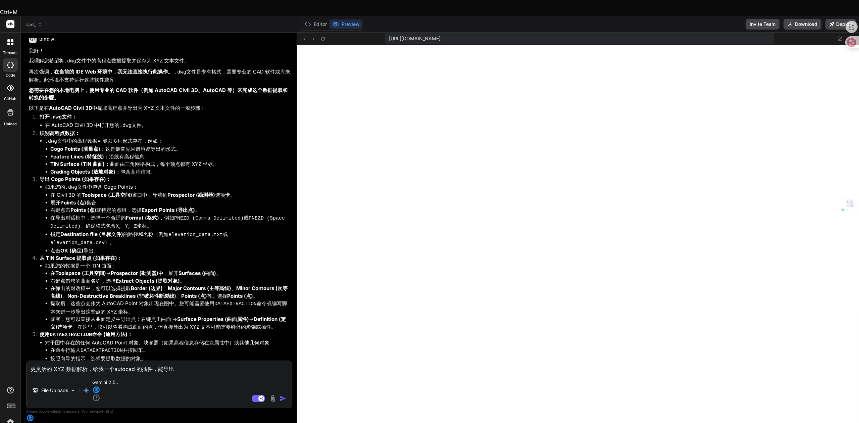
click at [184, 373] on textarea "更灵活的 XYZ 数据解析，给我一个autocad 的插件，能导出" at bounding box center [158, 367] width 265 height 12
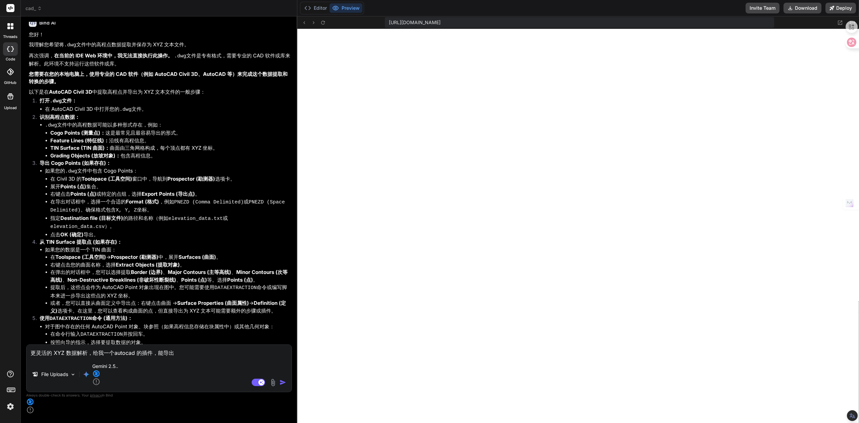
paste textarea "选择导出为 CSV 或 TXT 文件"
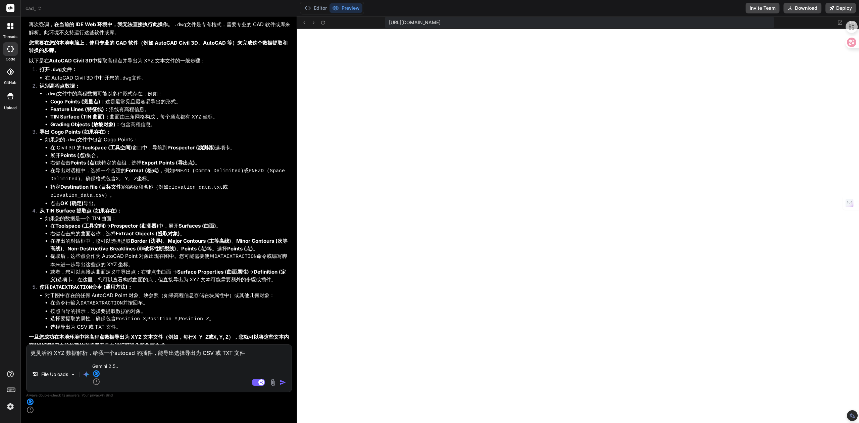
scroll to position [2561, 0]
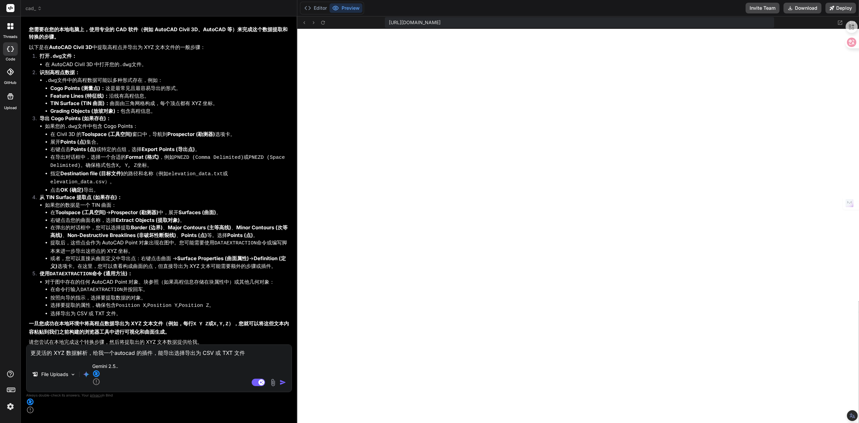
click at [32, 357] on textarea "更灵活的 XYZ 数据解析，给我一个autocad 的插件，能导出选择导出为 CSV 或 TXT 文件" at bounding box center [158, 350] width 265 height 12
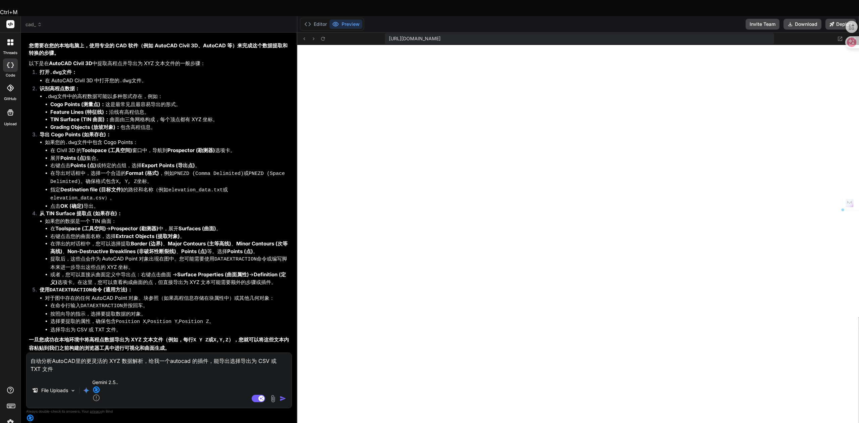
drag, startPoint x: 109, startPoint y: 369, endPoint x: 129, endPoint y: 368, distance: 20.8
click at [129, 368] on textarea "自动分析AutoCAD里的更灵活的 XYZ 数据解析，给我一个autocad 的插件，能导出选择导出为 CSV 或 TXT 文件" at bounding box center [158, 363] width 265 height 20
click at [74, 368] on textarea "自动分析AutoCAD里的更灵活的 XYZ 数据解析，给我一个autocad 的插件，能导出选择导出为 CSV 或 TXT 文件" at bounding box center [158, 363] width 265 height 20
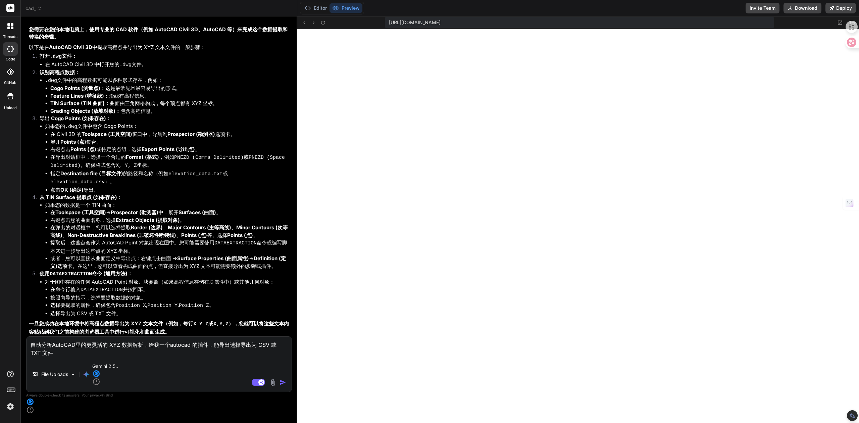
click at [88, 357] on textarea "自动分析AutoCAD里的更灵活的 XYZ 数据解析，给我一个autocad 的插件，能导出选择导出为 CSV 或 TXT 文件" at bounding box center [158, 346] width 265 height 20
paste textarea "XYZ 数据"
click at [171, 357] on textarea "自动分析AutoCAD里的XYZ 数据，更灵活的 XYZ 数据解析，给我一个autocad 的插件，能导出选择导出为 CSV 或 TXT 文件" at bounding box center [158, 346] width 265 height 20
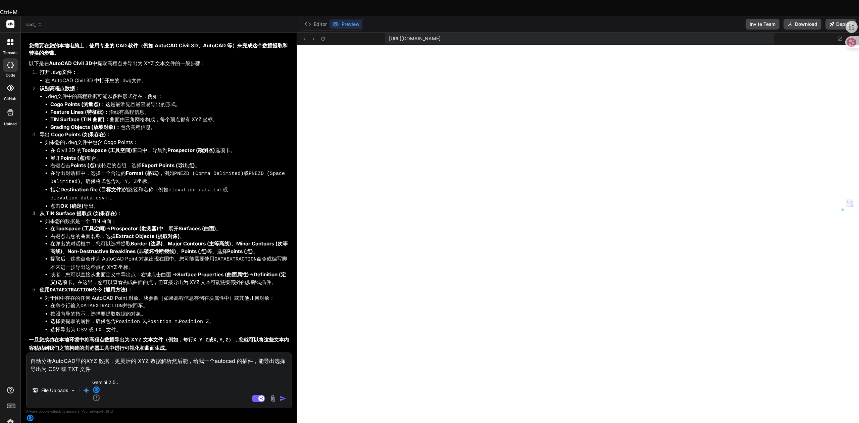
drag, startPoint x: 192, startPoint y: 368, endPoint x: 254, endPoint y: 368, distance: 61.7
click at [254, 368] on textarea "自动分析AutoCAD里的XYZ 数据，更灵活的 XYZ 数据解析然后能，给我一个autocad 的插件，能导出选择导出为 CSV 或 TXT 文件" at bounding box center [158, 363] width 265 height 20
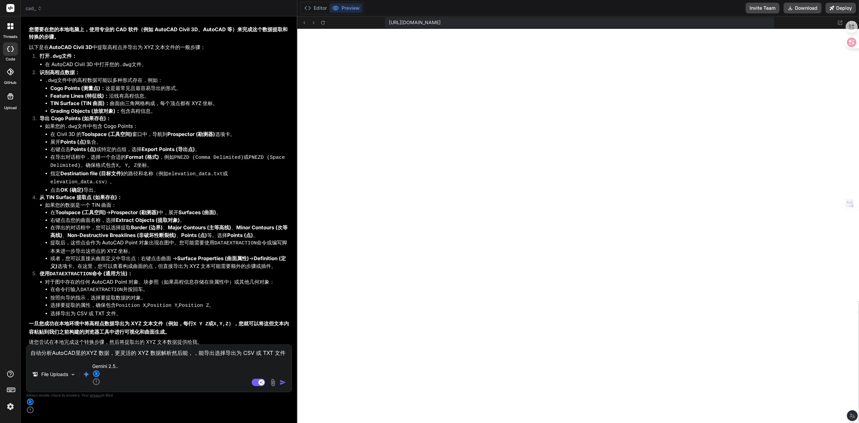
click at [31, 357] on textarea "自动分析AutoCAD里的XYZ 数据，更灵活的 XYZ 数据解析然后能，，能导出选择导出为 CSV 或 TXT 文件" at bounding box center [158, 350] width 265 height 12
paste textarea "给我一个autocad 的插件"
click at [254, 357] on textarea "给我一个autocad 的插件，自动分析AutoCAD里的XYZ 数据，更灵活的 XYZ 数据解析然后能，，能导出选择导出为 CSV 或 TXT 文件" at bounding box center [158, 346] width 265 height 20
click at [252, 357] on textarea "给我一个autocad 的插件，自动分析AutoCAD里的XYZ 数据，更灵活的 XYZ 数据解析然后能，能导出选择导出为 CSV 或 TXT 文件" at bounding box center [158, 346] width 265 height 20
click at [269, 357] on textarea "给我一个autocad 的插件，自动分析AutoCAD里的XYZ 数据，更灵活的 XYZ 数据解析然后能，能导出选择导出为 CSV 或 TXT 文件" at bounding box center [158, 346] width 265 height 20
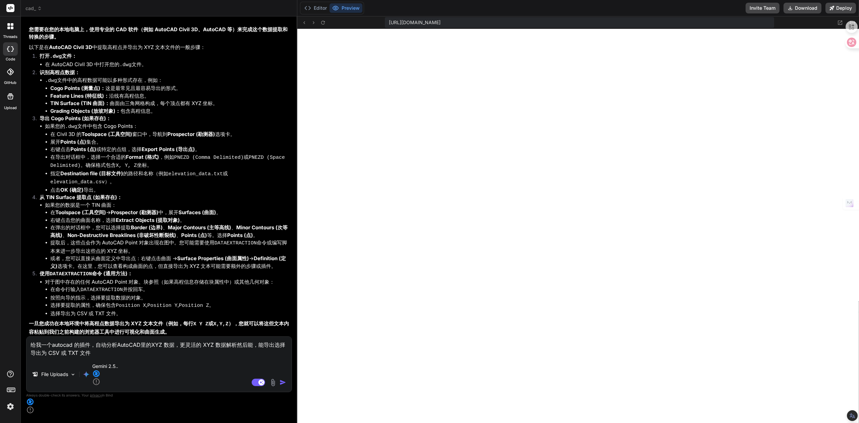
click at [274, 357] on textarea "给我一个autocad 的插件，自动分析AutoCAD里的XYZ 数据，更灵活的 XYZ 数据解析然后能，能导出选择导出为 CSV 或 TXT 文件" at bounding box center [158, 346] width 265 height 20
click at [256, 357] on textarea "给我一个autocad 的插件，自动分析AutoCAD里的XYZ 数据，更灵活的 XYZ 数据解析然后能，能导出选择导出为 CSV 或 TXT 文件" at bounding box center [158, 346] width 265 height 20
click at [42, 357] on textarea "给我一个autocad 的插件，自动分析AutoCAD里的XYZ 数据，更灵活的 XYZ 数据解析然后再cad里能导出选择导出为 CSV 或 TXT 文件" at bounding box center [158, 346] width 265 height 20
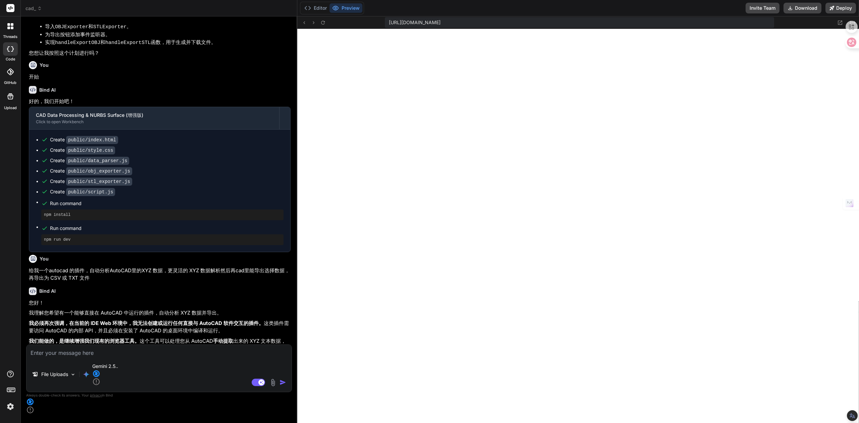
scroll to position [3695, 0]
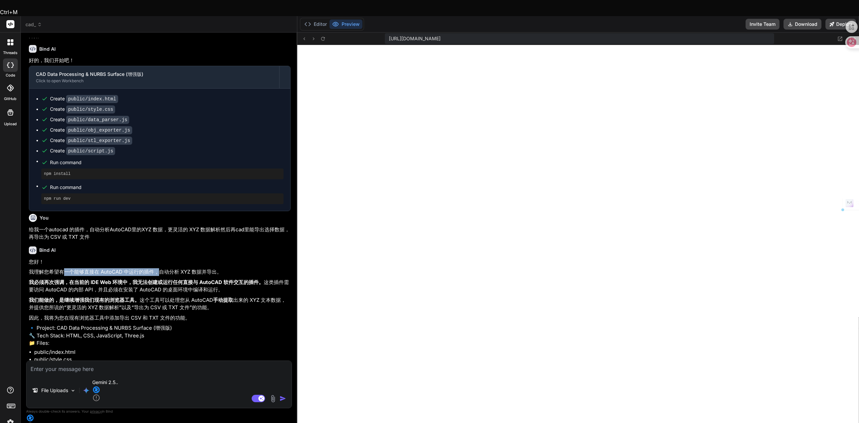
drag, startPoint x: 62, startPoint y: 148, endPoint x: 157, endPoint y: 149, distance: 94.6
click at [157, 268] on p "我理解您希望有一个能够直接在 AutoCAD 中运行的插件，自动分析 XYZ 数据并导出。" at bounding box center [160, 272] width 262 height 8
drag, startPoint x: 163, startPoint y: 149, endPoint x: 205, endPoint y: 149, distance: 42.3
click at [205, 268] on p "我理解您希望有一个能够直接在 AutoCAD 中运行的插件，自动分析 XYZ 数据并导出。" at bounding box center [160, 272] width 262 height 8
drag, startPoint x: 38, startPoint y: 158, endPoint x: 118, endPoint y: 159, distance: 79.8
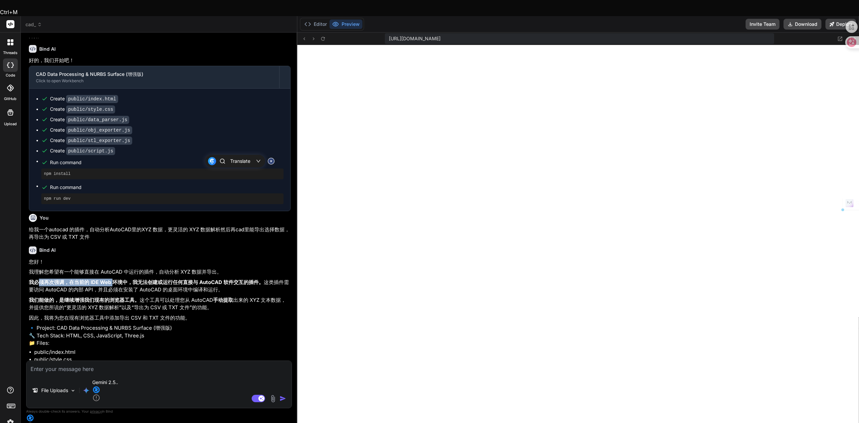
click at [117, 279] on strong "我必须再次强调，在当前的 IDE Web 环境中，我无法创建或运行任何直接与 AutoCAD 软件交互的插件。" at bounding box center [146, 282] width 235 height 6
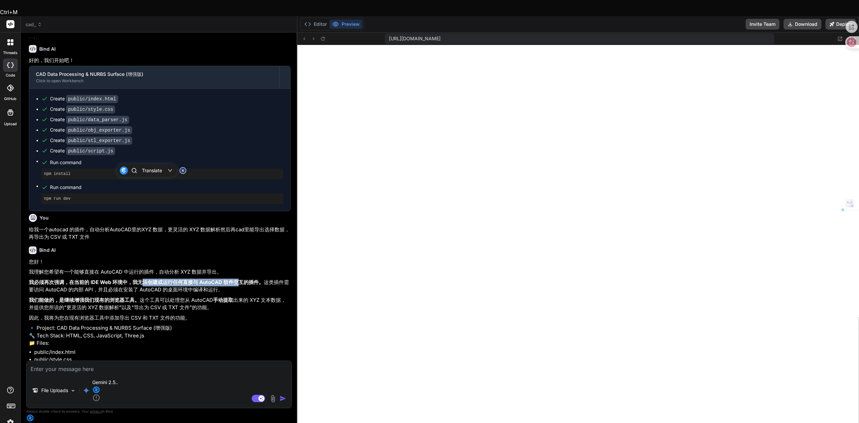
drag, startPoint x: 140, startPoint y: 159, endPoint x: 248, endPoint y: 159, distance: 108.3
click at [239, 279] on strong "我必须再次强调，在当前的 IDE Web 环境中，我无法创建或运行任何直接与 AutoCAD 软件交互的插件。" at bounding box center [146, 282] width 235 height 6
click at [248, 279] on strong "我必须再次强调，在当前的 IDE Web 环境中，我无法创建或运行任何直接与 AutoCAD 软件交互的插件。" at bounding box center [146, 282] width 235 height 6
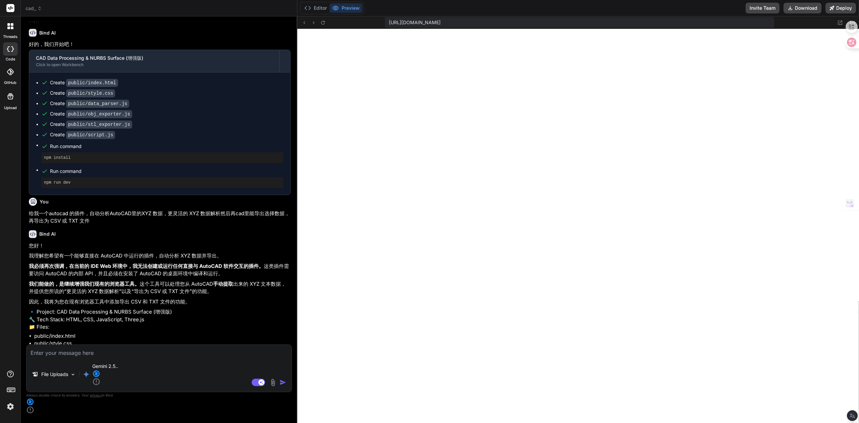
click at [171, 263] on strong "我必须再次强调，在当前的 IDE Web 环境中，我无法创建或运行任何直接与 AutoCAD 软件交互的插件。" at bounding box center [146, 266] width 235 height 6
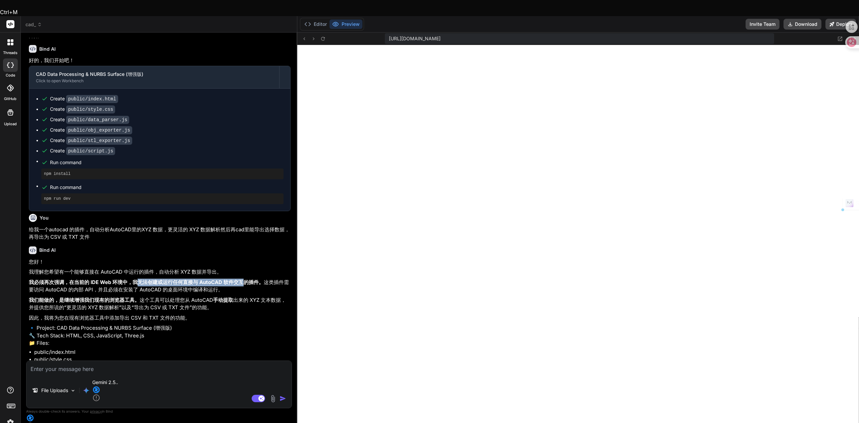
drag, startPoint x: 138, startPoint y: 159, endPoint x: 261, endPoint y: 160, distance: 122.4
click at [247, 279] on strong "我必须再次强调，在当前的 IDE Web 环境中，我无法创建或运行任何直接与 AutoCAD 软件交互的插件。" at bounding box center [146, 282] width 235 height 6
drag, startPoint x: 271, startPoint y: 159, endPoint x: 280, endPoint y: 158, distance: 8.8
click at [280, 278] on p "我必须再次强调，在当前的 IDE Web 环境中，我无法创建或运行任何直接与 AutoCAD 软件交互的插件。 这类插件需要访问 AutoCAD 的内部 AP…" at bounding box center [160, 285] width 262 height 15
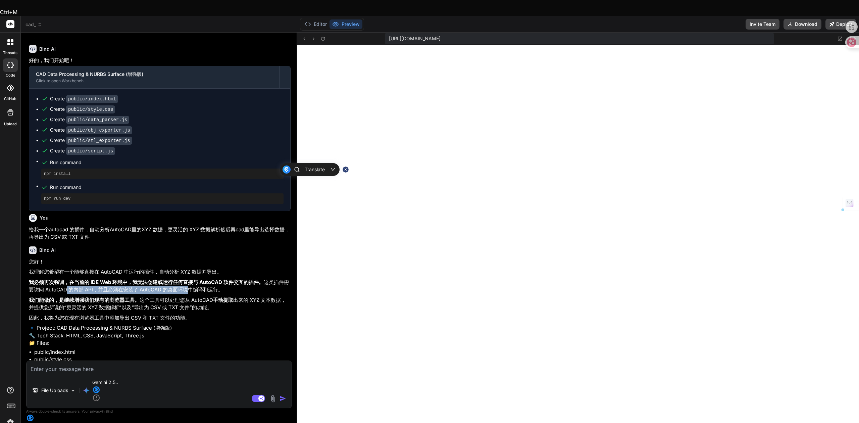
drag, startPoint x: 62, startPoint y: 165, endPoint x: 186, endPoint y: 165, distance: 124.4
click at [186, 278] on p "我必须再次强调，在当前的 IDE Web 环境中，我无法创建或运行任何直接与 AutoCAD 软件交互的插件。 这类插件需要访问 AutoCAD 的内部 AP…" at bounding box center [160, 285] width 262 height 15
click at [196, 278] on p "我必须再次强调，在当前的 IDE Web 环境中，我无法创建或运行任何直接与 AutoCAD 软件交互的插件。 这类插件需要访问 AutoCAD 的内部 AP…" at bounding box center [160, 285] width 262 height 15
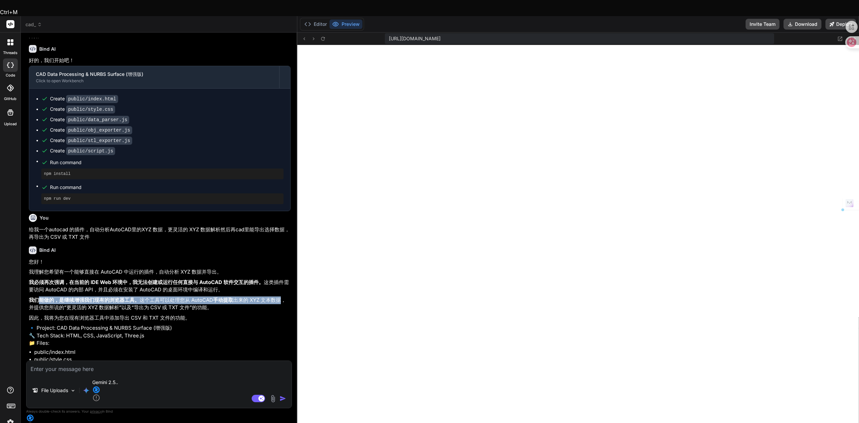
drag, startPoint x: 38, startPoint y: 173, endPoint x: 282, endPoint y: 179, distance: 244.2
click at [282, 296] on p "我们能做的，是继续增强我们现有的浏览器工具。 这个工具可以处理您从 AutoCAD 手动提取 出来的 XYZ 文本数据，并提供您所说的“更灵活的 XYZ 数据…" at bounding box center [160, 303] width 262 height 15
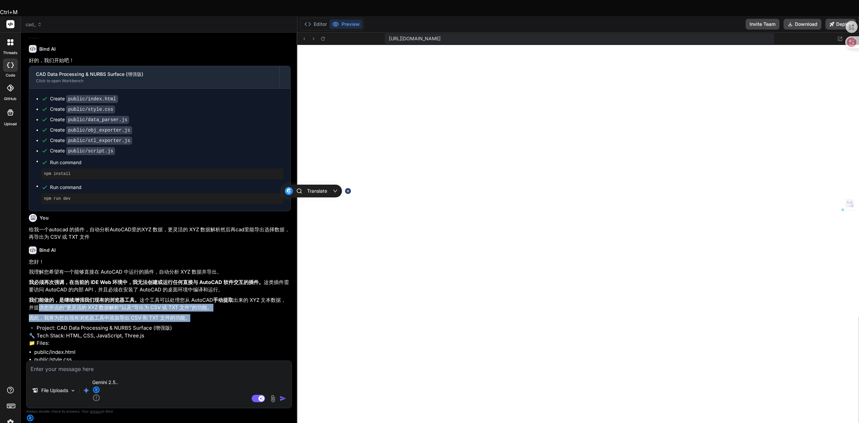
drag, startPoint x: 41, startPoint y: 184, endPoint x: 207, endPoint y: 189, distance: 165.7
click at [208, 258] on div "您好！ 我理解您希望有一个能够直接在 AutoCAD 中运行的插件，自动分析 XYZ 数据并导出。 我必须再次强调，在当前的 IDE Web 环境中，我无法创…" at bounding box center [160, 374] width 262 height 233
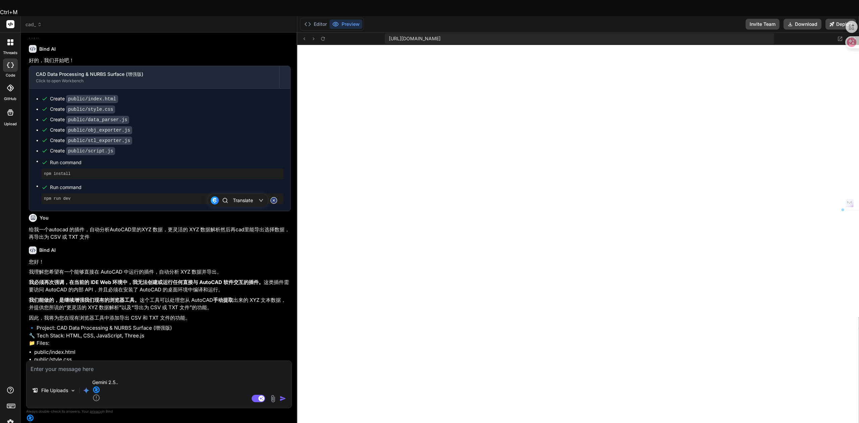
click at [69, 324] on p "🔹 Project: CAD Data Processing & NURBS Surface (增强版) 🔧 Tech Stack: HTML, CSS, J…" at bounding box center [160, 335] width 262 height 23
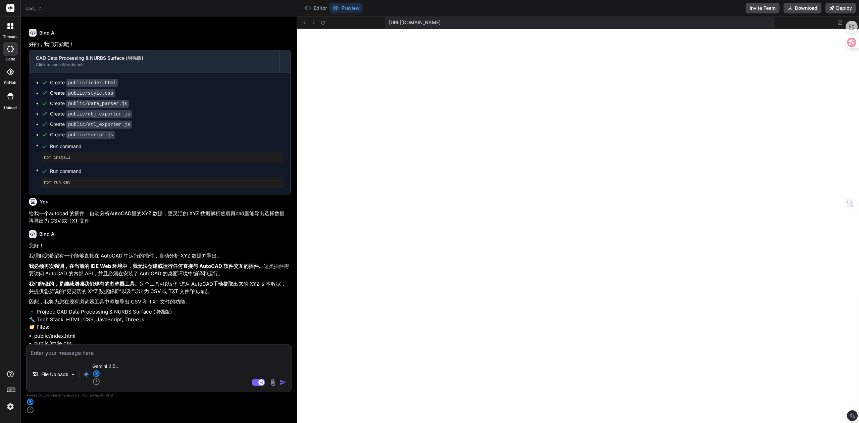
click at [94, 357] on textarea at bounding box center [158, 350] width 265 height 12
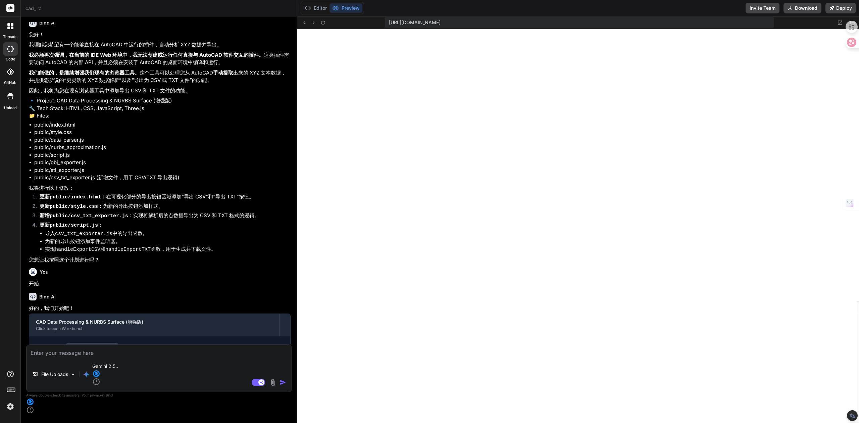
scroll to position [3907, 0]
click at [160, 357] on textarea at bounding box center [158, 350] width 265 height 12
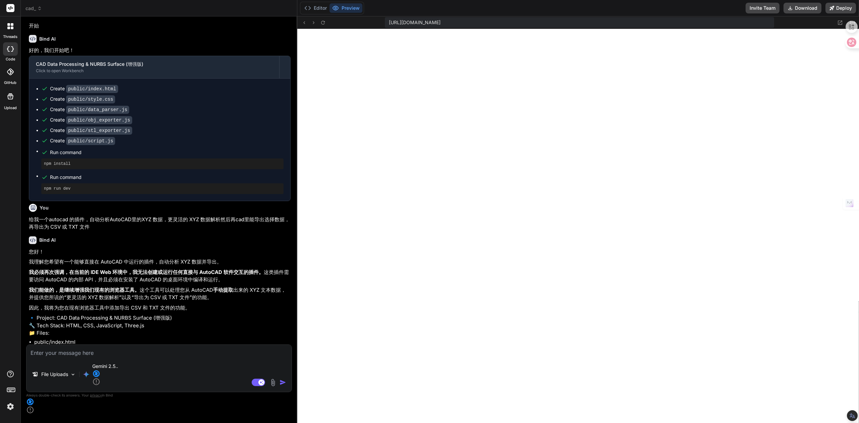
scroll to position [3639, 0]
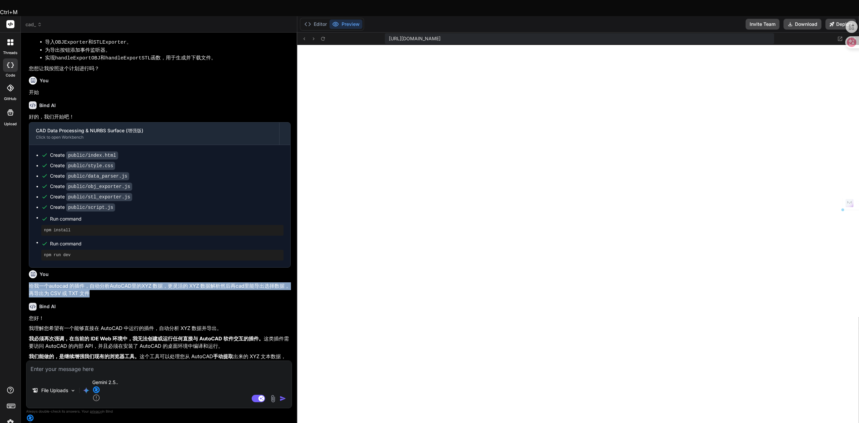
drag, startPoint x: 94, startPoint y: 170, endPoint x: 28, endPoint y: 162, distance: 66.6
click at [28, 162] on div "You 自动化处理：批量从文字中提取高程点（完美解决“方法二”的难题），处理CAD数据， NURBS曲面建模：可以生成非常平滑、精确的地形曲面。• Grass…" at bounding box center [160, 199] width 264 height 322
copy p "给我一个autocad 的插件，自动分析AutoCAD里的XYZ 数据，更灵活的 XYZ 数据解析然后再cad里能导出选择数据，再导出为 CSV 或 TXT …"
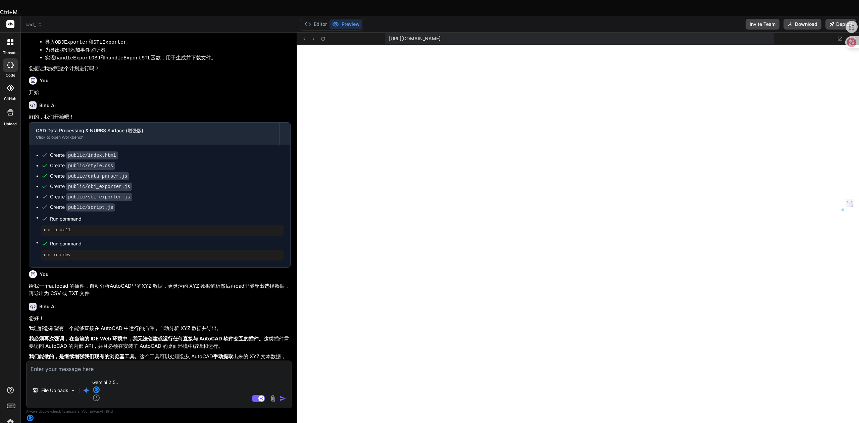
click at [65, 373] on textarea at bounding box center [158, 367] width 265 height 12
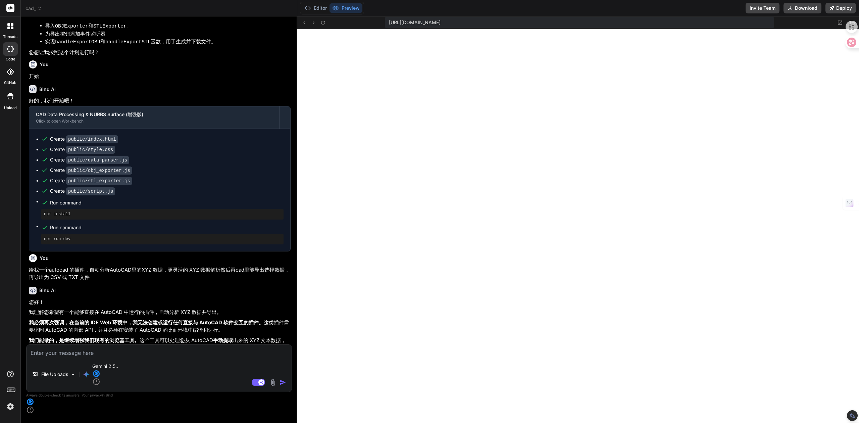
paste textarea "给我一个autocad 的插件，自动分析AutoCAD里的XYZ 数据，更灵活的 XYZ 数据解析然后再cad里能导出选择数据，再导出为 CSV 或 TXT …"
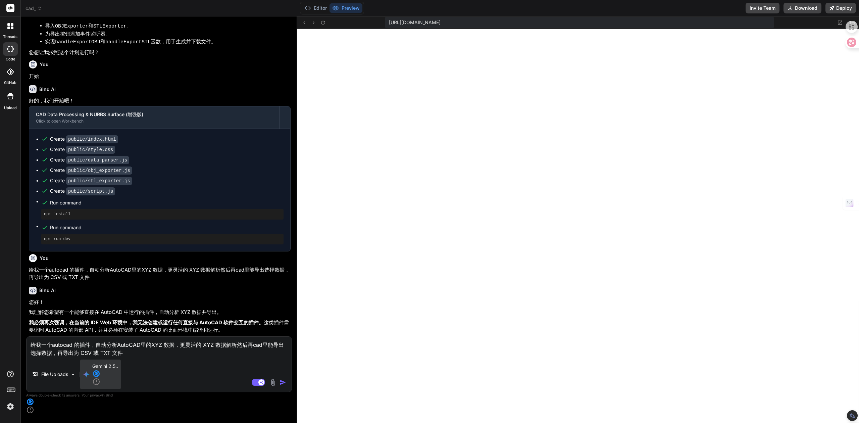
click at [105, 385] on p "Gemini 2.5.." at bounding box center [105, 374] width 26 height 23
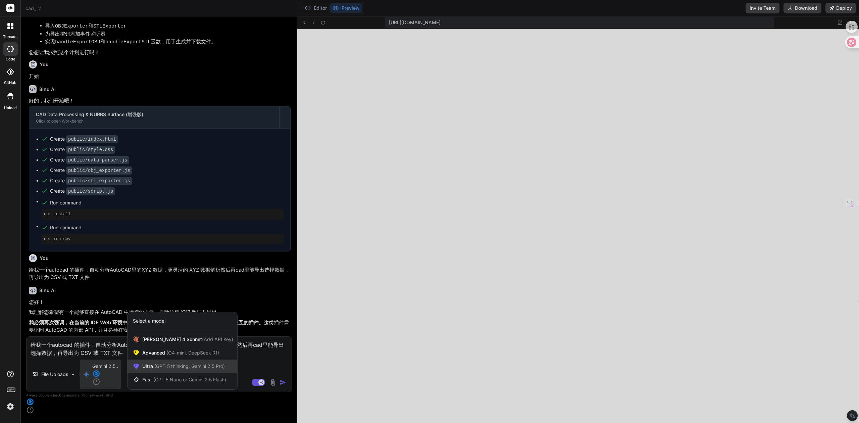
click at [168, 369] on span "(GPT-5 thinking, Gemini 2.5 Pro)" at bounding box center [189, 366] width 72 height 6
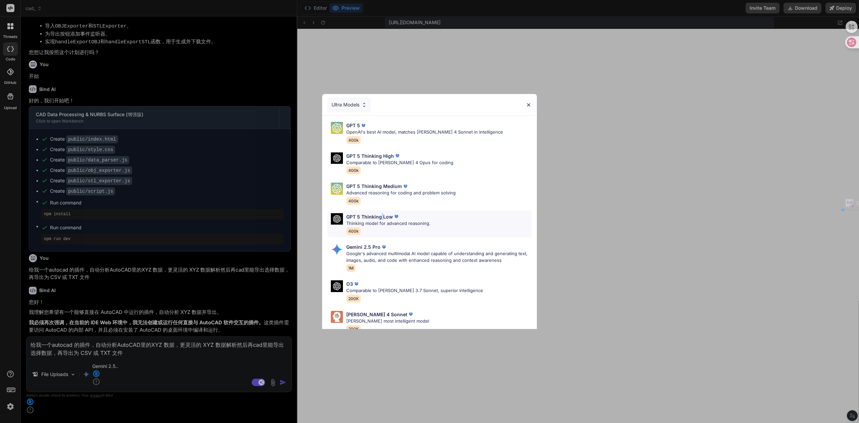
click at [381, 219] on p "GPT 5 Thinking Low" at bounding box center [369, 216] width 47 height 7
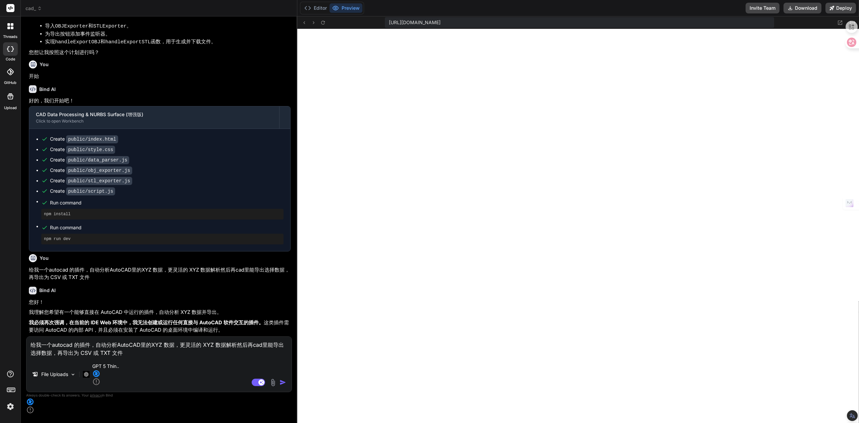
click at [58, 357] on textarea "给我一个autocad 的插件，自动分析AutoCAD里的XYZ 数据，更灵活的 XYZ 数据解析然后再cad里能导出选择数据，再导出为 CSV 或 TXT …" at bounding box center [158, 346] width 265 height 20
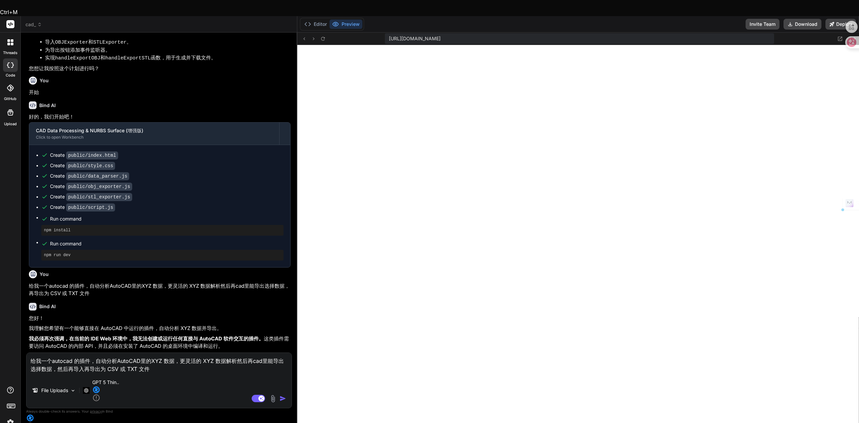
drag, startPoint x: 57, startPoint y: 376, endPoint x: 85, endPoint y: 377, distance: 27.9
click at [85, 373] on textarea "给我一个autocad 的插件，自动分析AutoCAD里的XYZ 数据，更灵活的 XYZ 数据解析然后再cad里能导出选择数据，然后再导入再导出为 CSV 或…" at bounding box center [158, 363] width 265 height 20
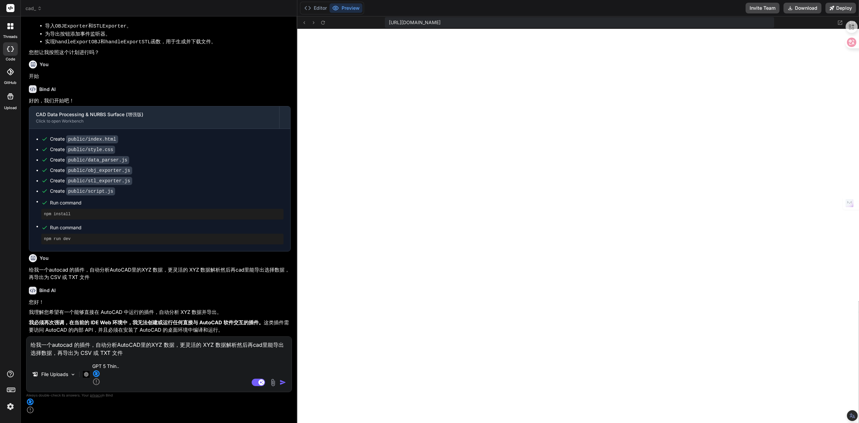
click at [123, 357] on textarea "给我一个autocad 的插件，自动分析AutoCAD里的XYZ 数据，更灵活的 XYZ 数据解析然后再cad里能导出选择数据，再导出为 CSV 或 TXT …" at bounding box center [158, 346] width 265 height 20
click at [166, 357] on textarea "给我一个autocad 的插件，自动分析AutoCAD里的XYZ 数据，更灵活的 XYZ 数据解析然后再cad里能导出选择数据，再导出为 CSV 或 TXT …" at bounding box center [158, 346] width 265 height 20
paste textarea "3D Visualization"
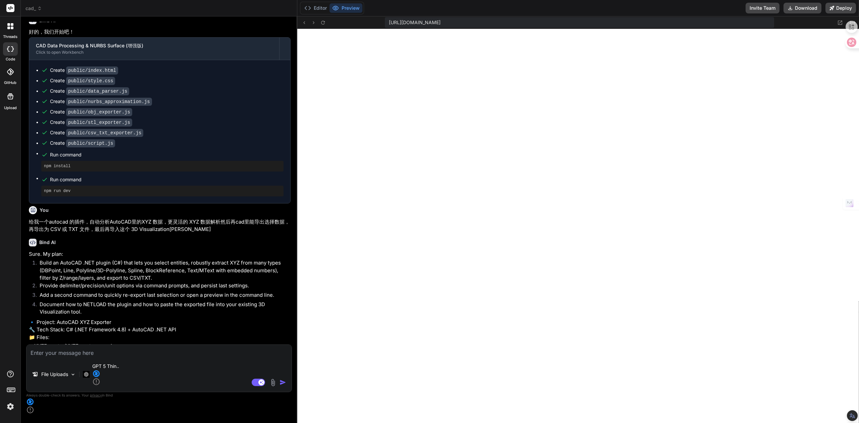
scroll to position [4192, 0]
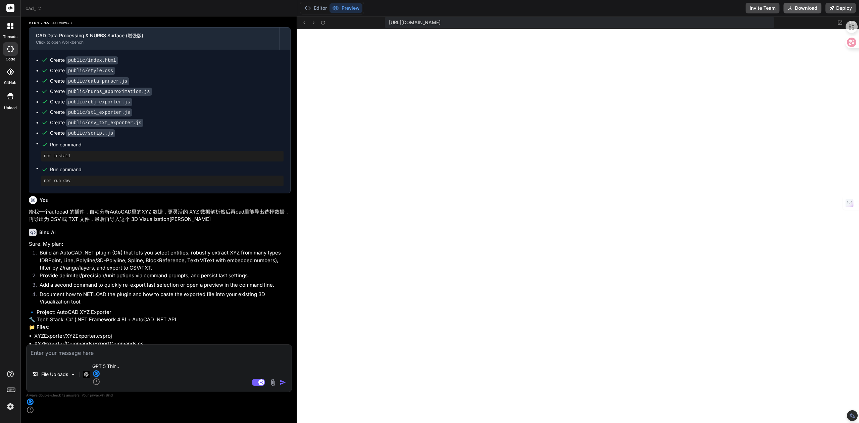
click at [800, 10] on button "Download" at bounding box center [802, 8] width 38 height 11
click at [127, 357] on textarea at bounding box center [158, 350] width 265 height 12
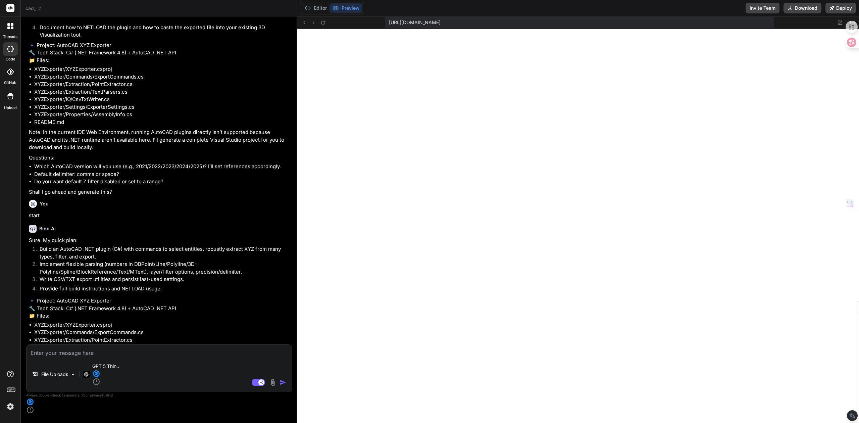
scroll to position [4470, 0]
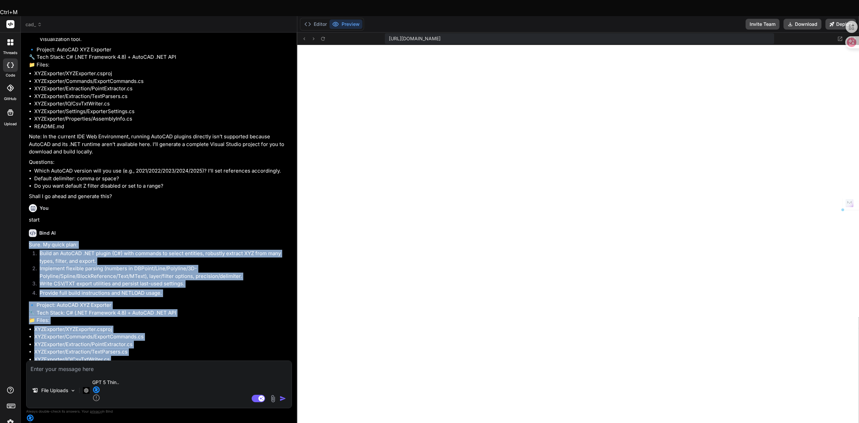
drag, startPoint x: 116, startPoint y: 365, endPoint x: 30, endPoint y: 133, distance: 247.6
click at [30, 241] on div "Sure. My quick plan: Build an AutoCAD .NET plugin (C#) with commands to select …" at bounding box center [160, 352] width 262 height 222
click at [24, 126] on body "Ctrl+M threads code GitHub Upload cad_ Created with Pixso. Bind AI Web Search C…" at bounding box center [429, 261] width 859 height 522
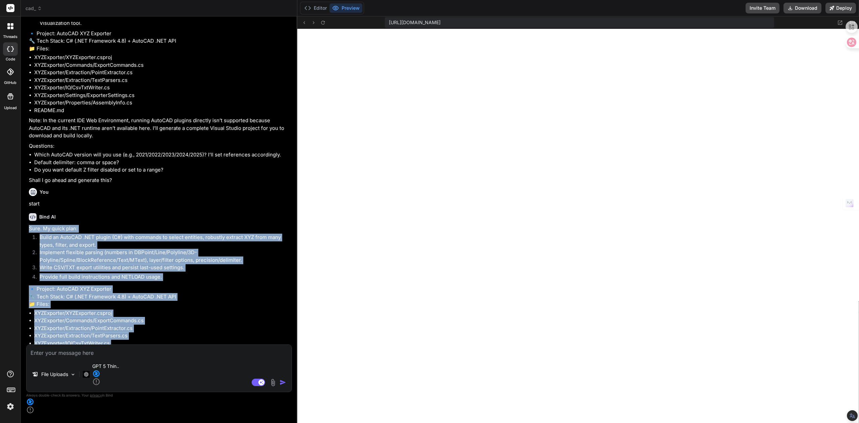
scroll to position [134, 0]
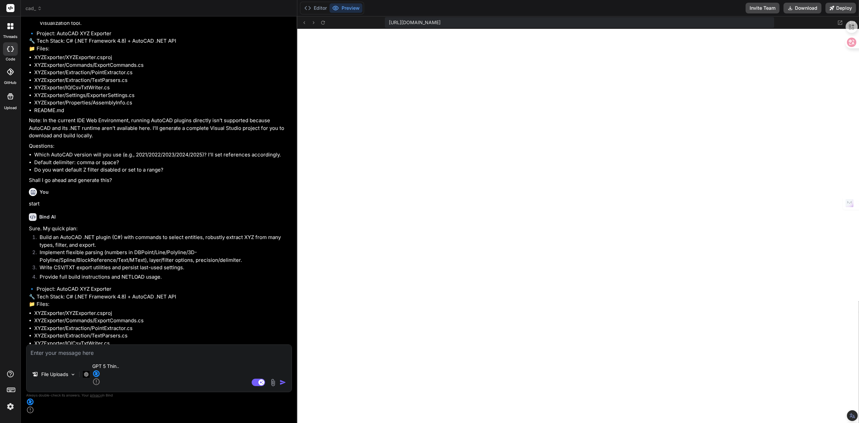
click at [130, 357] on textarea at bounding box center [158, 350] width 265 height 12
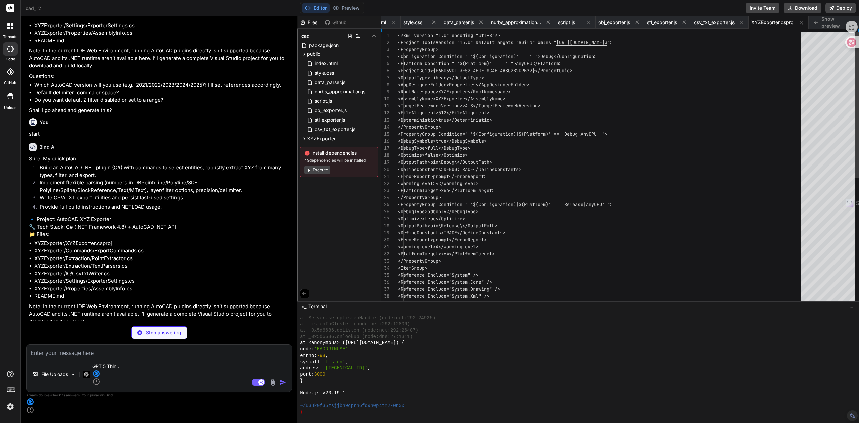
scroll to position [0, 0]
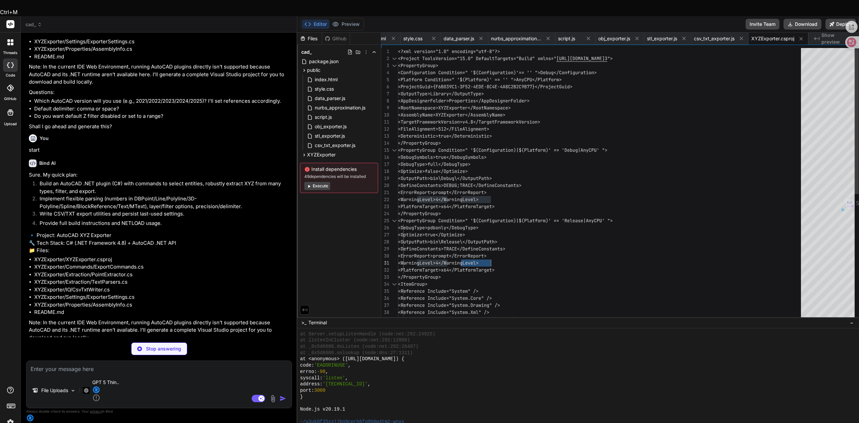
drag, startPoint x: 587, startPoint y: 30, endPoint x: 559, endPoint y: 243, distance: 215.0
click at [559, 243] on div "<AssemblyName>XYZExporter</AssemblyName> <TargetFrameworkVersion>v4.8</TargetFr…" at bounding box center [601, 301] width 407 height 507
click at [516, 201] on div "<AssemblyName>XYZExporter</AssemblyName> <TargetFrameworkVersion>v4.8</TargetFr…" at bounding box center [601, 301] width 407 height 507
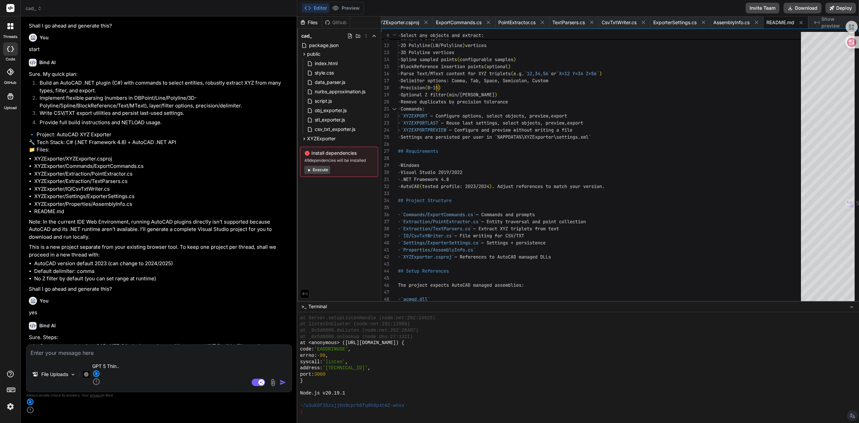
scroll to position [4714, 0]
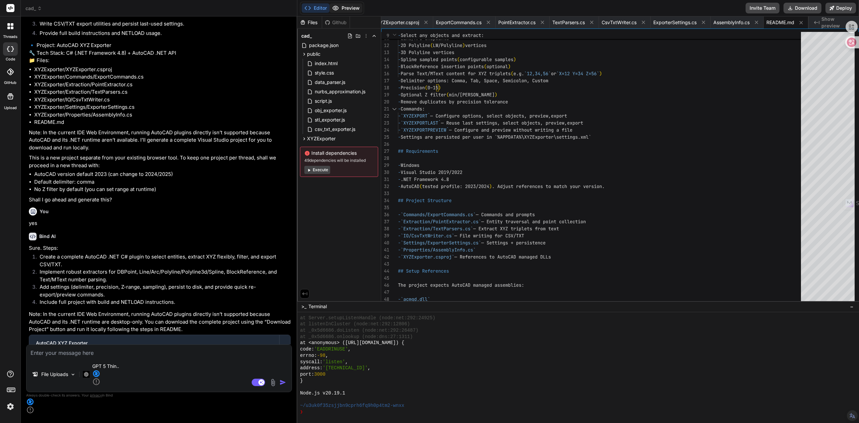
click at [341, 7] on button "Preview" at bounding box center [345, 7] width 33 height 9
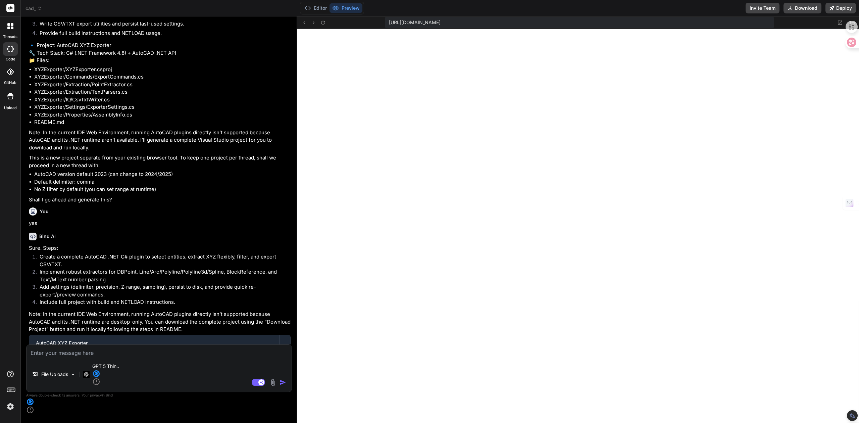
click at [136, 310] on p "Note: In the current IDE Web Environment, running AutoCAD plugins directly isn’…" at bounding box center [160, 321] width 262 height 23
click at [318, 7] on button "Editor" at bounding box center [316, 7] width 28 height 9
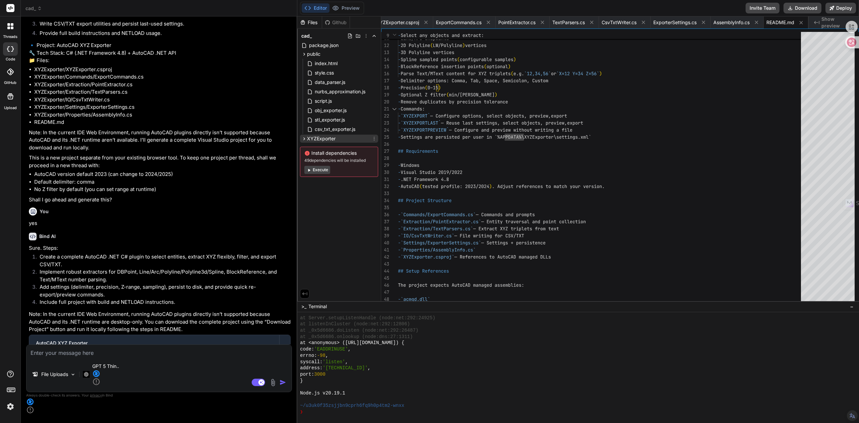
click at [324, 140] on span "XYZExporter" at bounding box center [321, 138] width 29 height 7
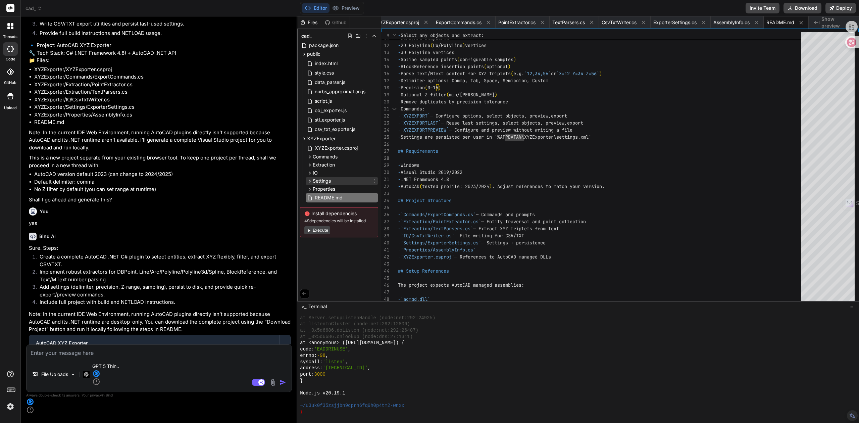
click at [332, 183] on div "Settings" at bounding box center [342, 181] width 72 height 8
click at [333, 188] on span "ExporterSettings.cs" at bounding box center [342, 190] width 45 height 8
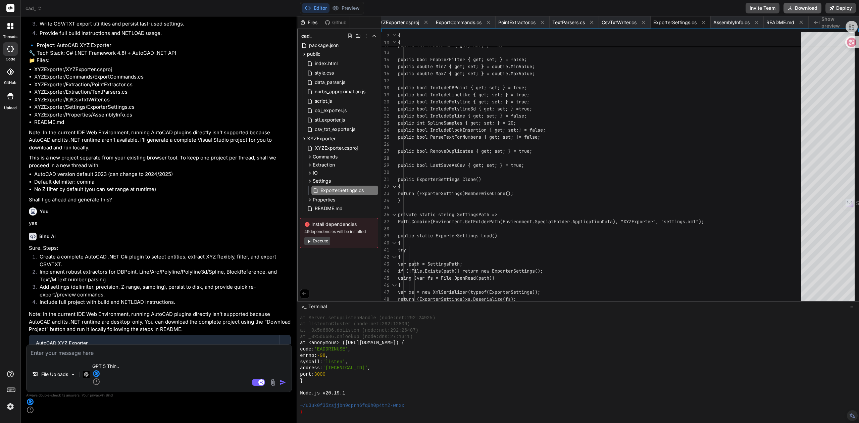
click at [794, 11] on button "Download" at bounding box center [802, 8] width 38 height 11
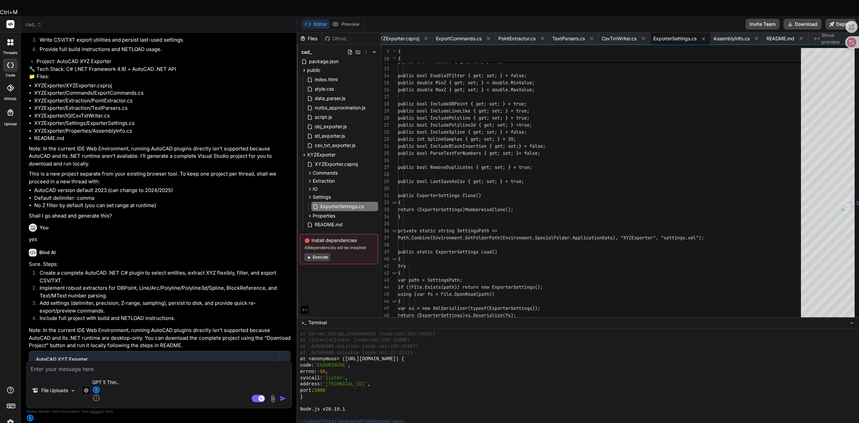
drag, startPoint x: 68, startPoint y: 287, endPoint x: 97, endPoint y: 289, distance: 28.9
click at [97, 380] on code "XYZExporter/XYZExporter.csproj" at bounding box center [110, 384] width 89 height 8
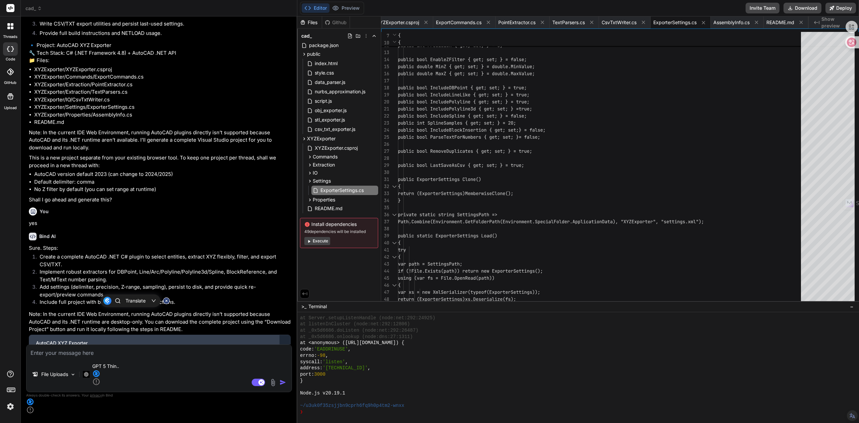
click at [180, 335] on div "AutoCAD XYZ Exporter Click to open Workbench" at bounding box center [154, 346] width 250 height 22
click at [81, 357] on textarea at bounding box center [158, 350] width 265 height 12
click at [100, 385] on icon at bounding box center [96, 381] width 8 height 8
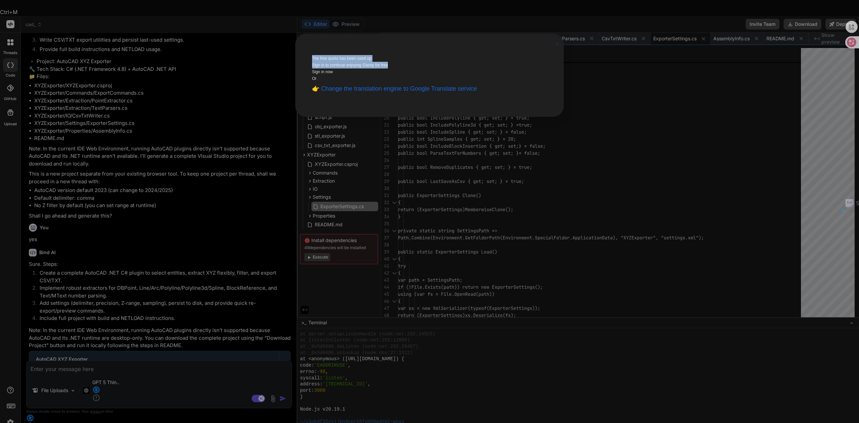
drag, startPoint x: 488, startPoint y: 79, endPoint x: 354, endPoint y: 63, distance: 135.8
click at [354, 63] on div "The free quota has been used up Sign in to continue enjoying Glarity for free S…" at bounding box center [429, 75] width 235 height 40
click at [347, 57] on body "Ctrl+M threads code GitHub Upload cad_ Created with Pixso. Bind AI Web Search C…" at bounding box center [429, 261] width 859 height 522
click at [305, 117] on div "The free quota has been used up Sign in to continue enjoying Glarity for free S…" at bounding box center [429, 75] width 268 height 83
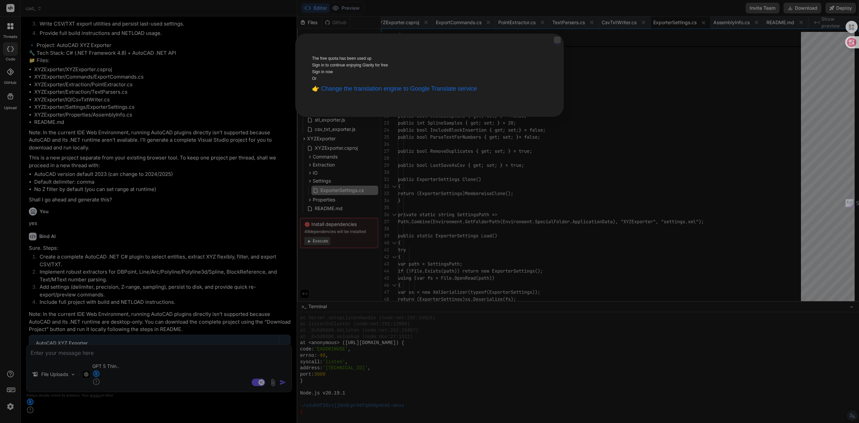
click at [554, 49] on icon "Close" at bounding box center [557, 44] width 7 height 15
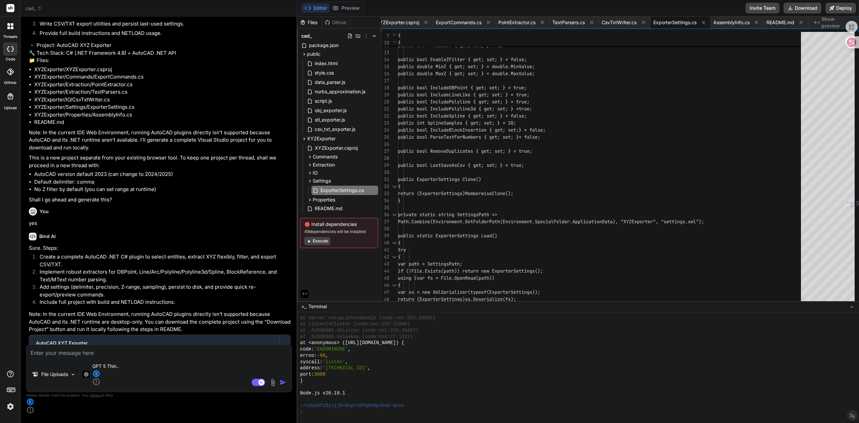
click at [86, 357] on textarea at bounding box center [158, 350] width 265 height 12
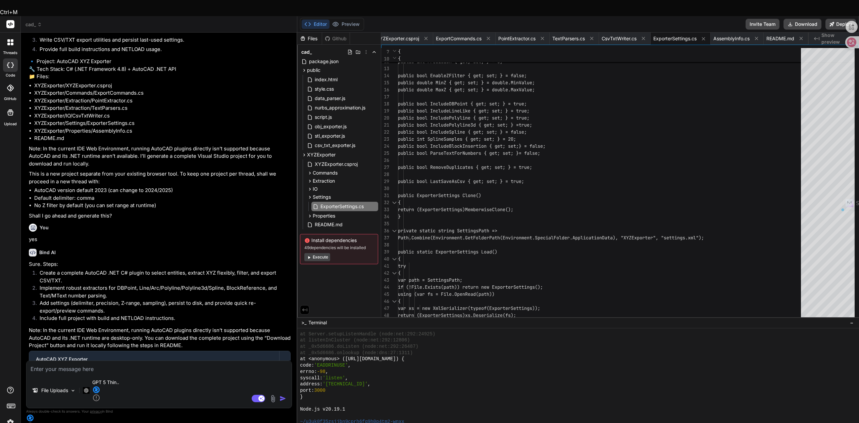
drag, startPoint x: 68, startPoint y: 358, endPoint x: 97, endPoint y: 357, distance: 28.9
copy code "XYZExporter"
click at [75, 373] on textarea at bounding box center [158, 367] width 265 height 12
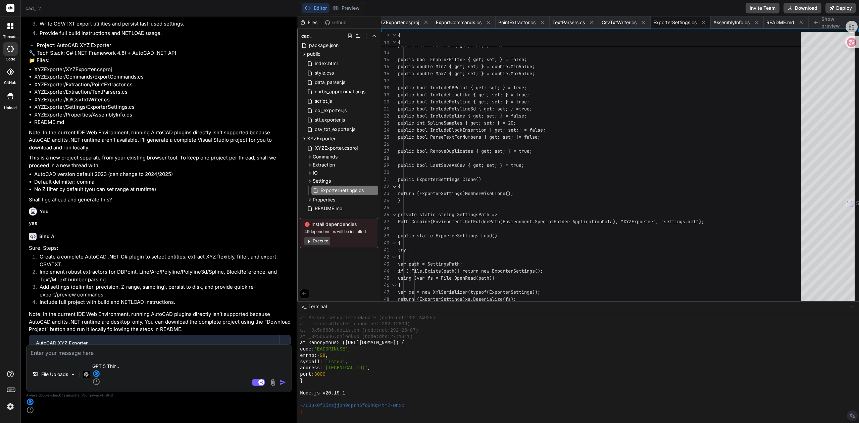
paste textarea "XYZExporter"
click at [66, 357] on textarea "XYZExporter怎样安装在autocad里" at bounding box center [158, 350] width 265 height 12
click at [63, 357] on textarea "XYZExporter怎样安装在autocad里" at bounding box center [158, 350] width 265 height 12
click at [142, 357] on textarea "XYZExporter插件怎样安装在autocad里" at bounding box center [158, 350] width 265 height 12
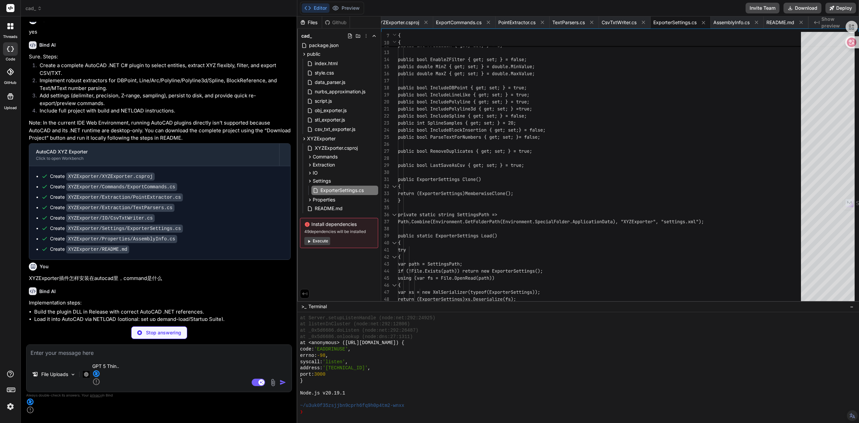
scroll to position [4911, 0]
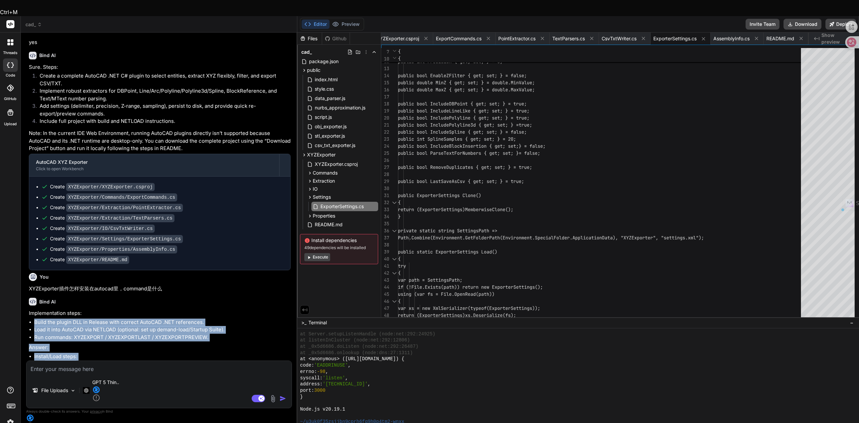
drag, startPoint x: 34, startPoint y: 223, endPoint x: 217, endPoint y: 269, distance: 188.7
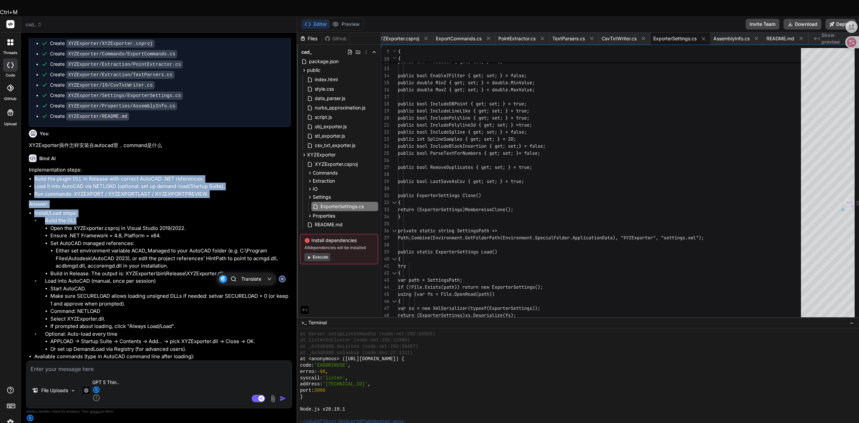
scroll to position [5057, 0]
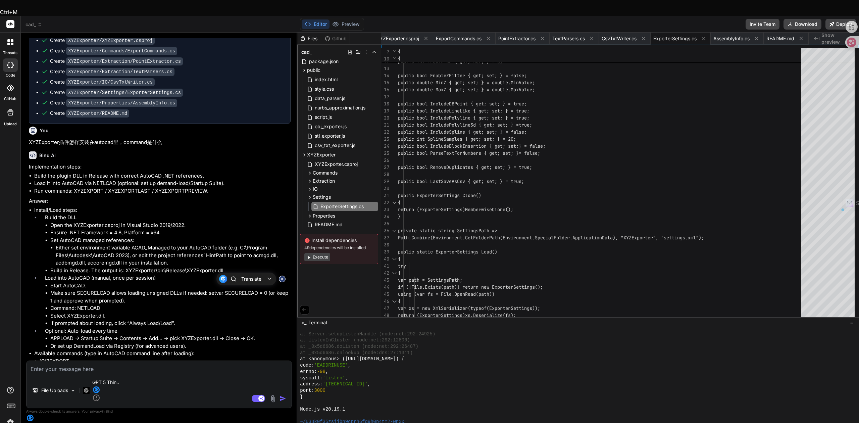
click at [106, 334] on li "APPLOAD → Startup Suite → Contents → Add… → pick XYZExporter.dll → Close → OK." at bounding box center [170, 338] width 240 height 8
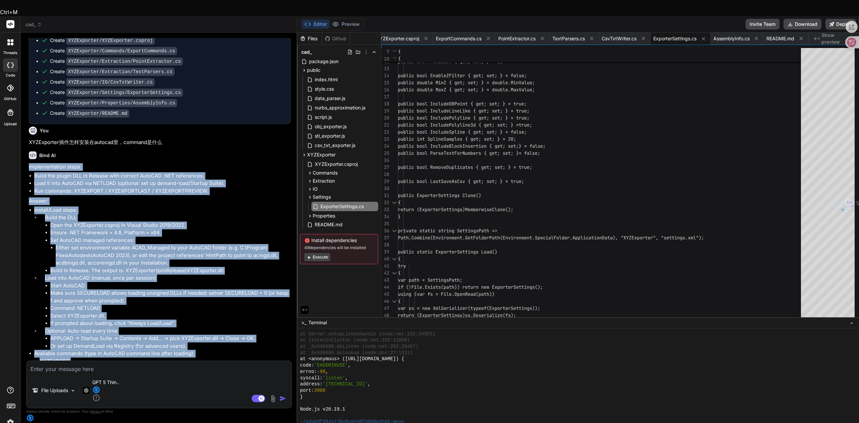
drag, startPoint x: 27, startPoint y: 112, endPoint x: 272, endPoint y: 365, distance: 352.3
click at [272, 365] on div "You 自动化处理：批量从文字中提取高程点（完美解决“方法二”的难题），处理CAD数据， NURBS曲面建模：可以生成非常平滑、精确的地形曲面。• Grass…" at bounding box center [159, 238] width 266 height 400
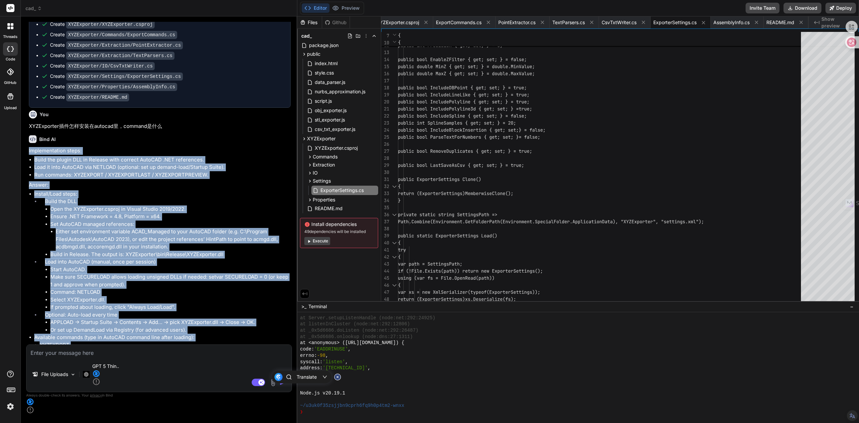
click at [235, 296] on li "Select XYZExporter.dll." at bounding box center [170, 300] width 240 height 8
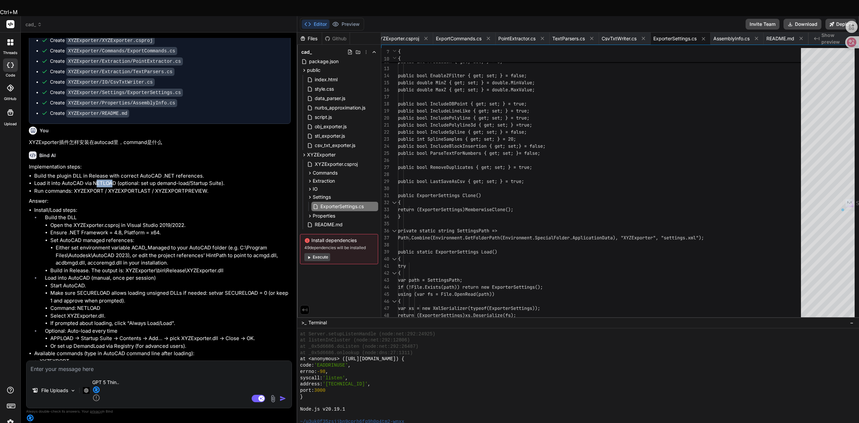
drag, startPoint x: 96, startPoint y: 83, endPoint x: 114, endPoint y: 83, distance: 18.4
click at [114, 179] on li "Load it into AutoCAD via NETLOAD (optional: set up demand-load/Startup Suite)." at bounding box center [162, 183] width 256 height 8
drag, startPoint x: 117, startPoint y: 83, endPoint x: 93, endPoint y: 84, distance: 23.8
click at [93, 179] on li "Load it into AutoCAD via NETLOAD (optional: set up demand-load/Startup Suite)." at bounding box center [162, 183] width 256 height 8
copy li "NETLOAD"
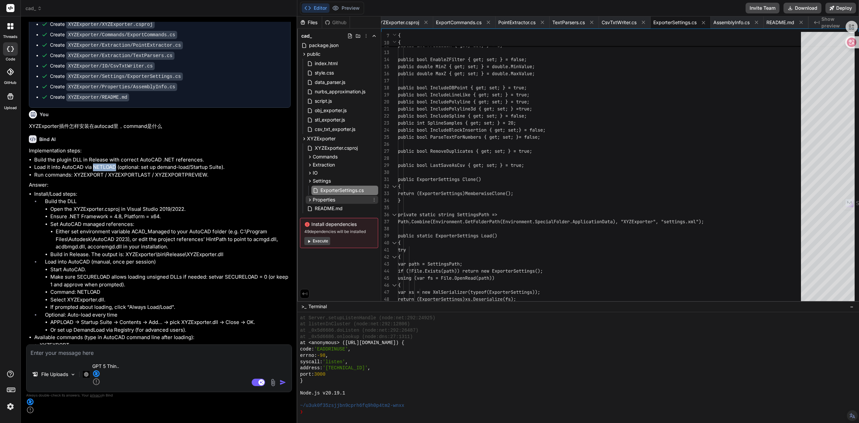
click at [320, 200] on span "Properties" at bounding box center [324, 199] width 22 height 7
click at [104, 357] on textarea at bounding box center [158, 350] width 265 height 12
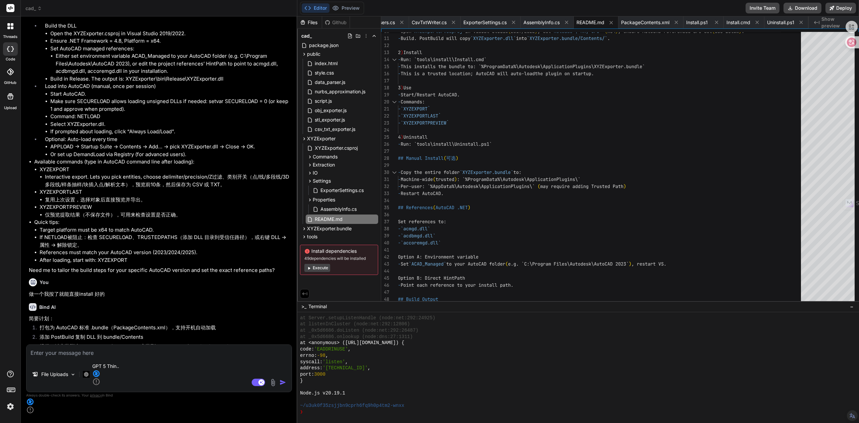
scroll to position [5237, 0]
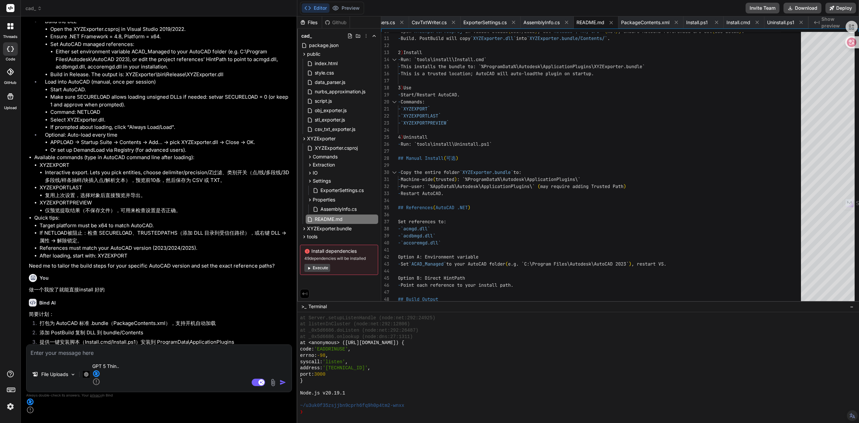
click at [308, 22] on div "Files" at bounding box center [309, 22] width 24 height 7
click at [342, 7] on button "Preview" at bounding box center [345, 7] width 33 height 9
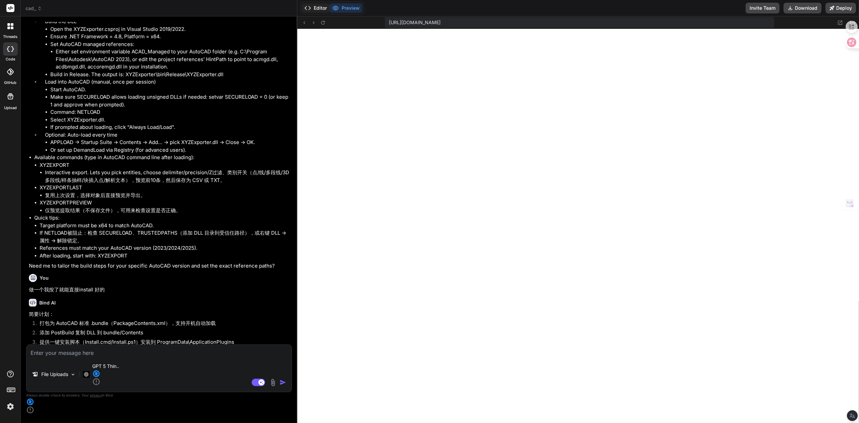
click at [312, 10] on button "Editor" at bounding box center [316, 7] width 28 height 9
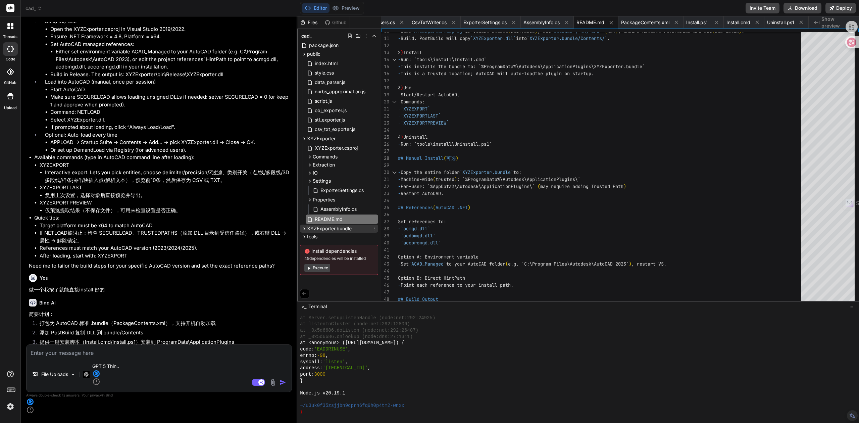
click at [330, 231] on span "XYZExporter.bundle" at bounding box center [329, 228] width 45 height 7
click at [343, 238] on span "PackageContents.xml" at bounding box center [339, 238] width 50 height 8
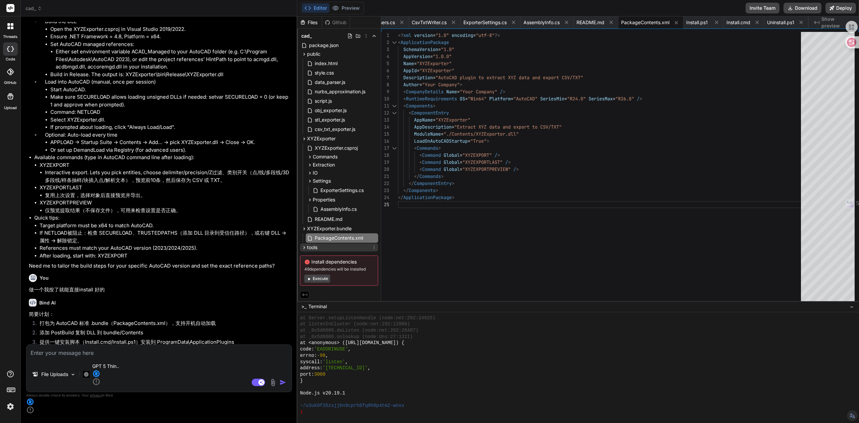
click at [316, 248] on span "tools" at bounding box center [312, 247] width 10 height 7
click at [330, 253] on div "install" at bounding box center [342, 256] width 72 height 8
click at [804, 8] on button "Download" at bounding box center [802, 8] width 38 height 11
click at [99, 381] on div "File Uploads GPT 5 Thin.. Agent Mode. When this toggle is activated, AI automat…" at bounding box center [159, 368] width 266 height 48
drag, startPoint x: 593, startPoint y: 375, endPoint x: 600, endPoint y: 365, distance: 11.8
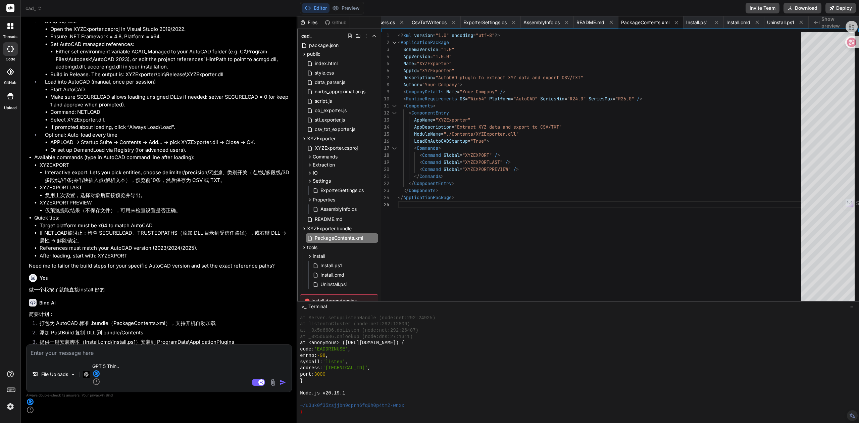
click at [593, 375] on div "port: 3000" at bounding box center [574, 374] width 549 height 6
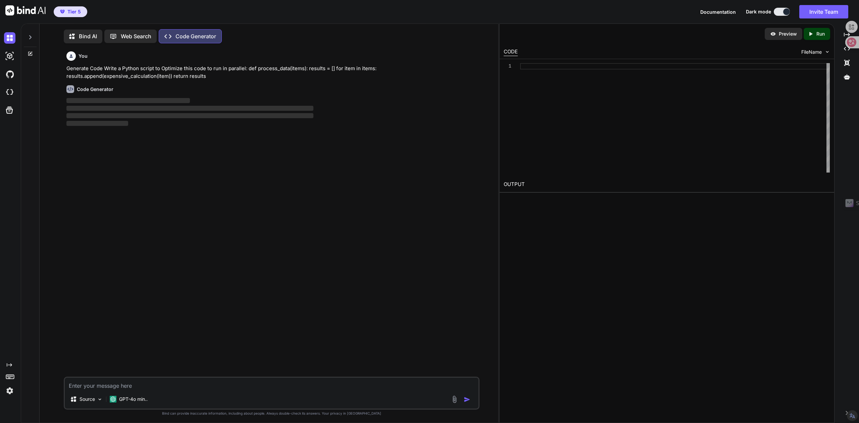
scroll to position [3, 0]
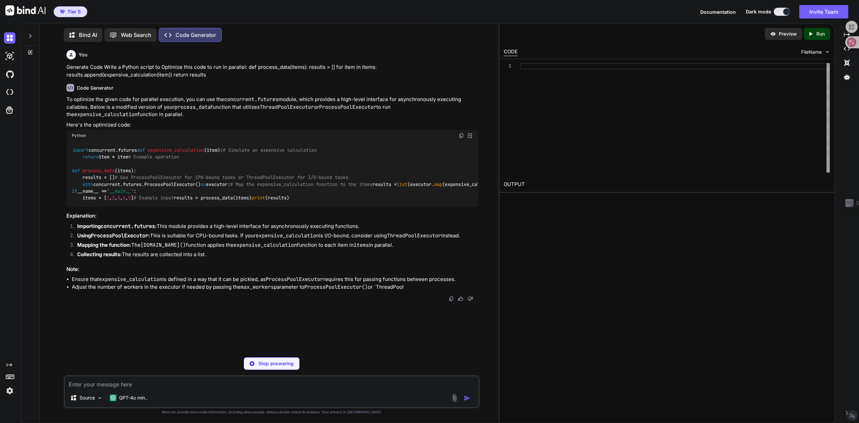
type textarea "x"
type textarea "# Map the expensive_calculation function to the items results = list([DOMAIN_NA…"
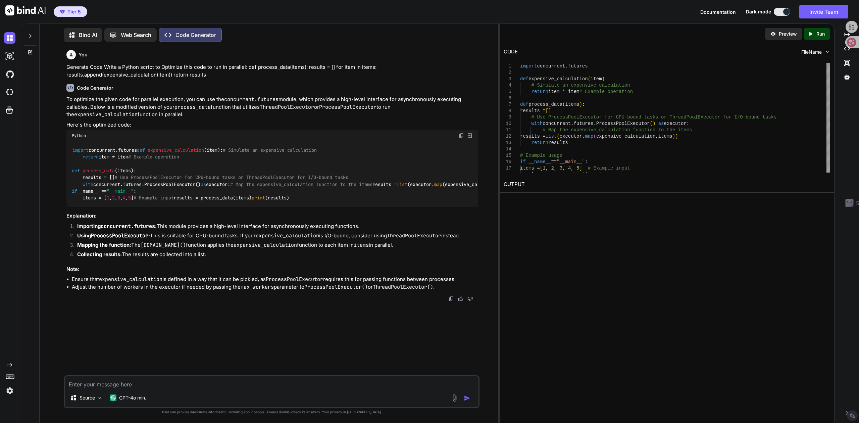
click at [819, 35] on p "Run" at bounding box center [820, 34] width 8 height 7
click at [788, 34] on p "Preview" at bounding box center [788, 34] width 18 height 7
click at [820, 36] on p "Run" at bounding box center [820, 34] width 8 height 7
click at [134, 396] on p "GPT-4o min.." at bounding box center [133, 397] width 29 height 7
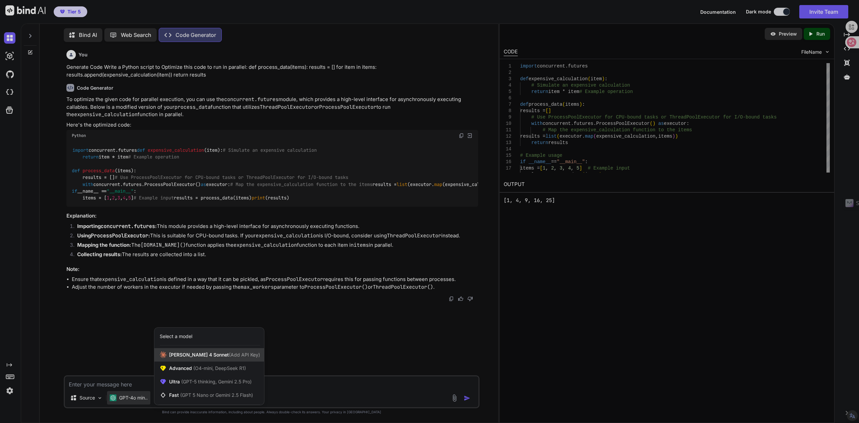
click at [197, 353] on span "[PERSON_NAME] 4 Sonnet (Add API Key)" at bounding box center [214, 354] width 91 height 7
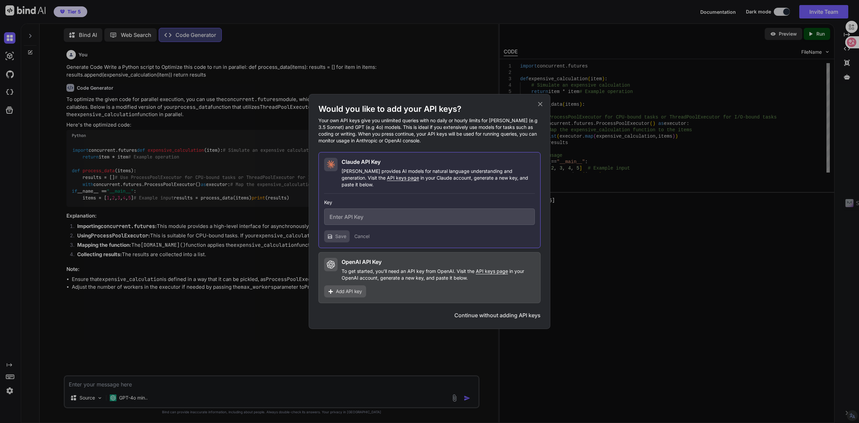
click at [361, 233] on button "Cancel" at bounding box center [361, 236] width 15 height 7
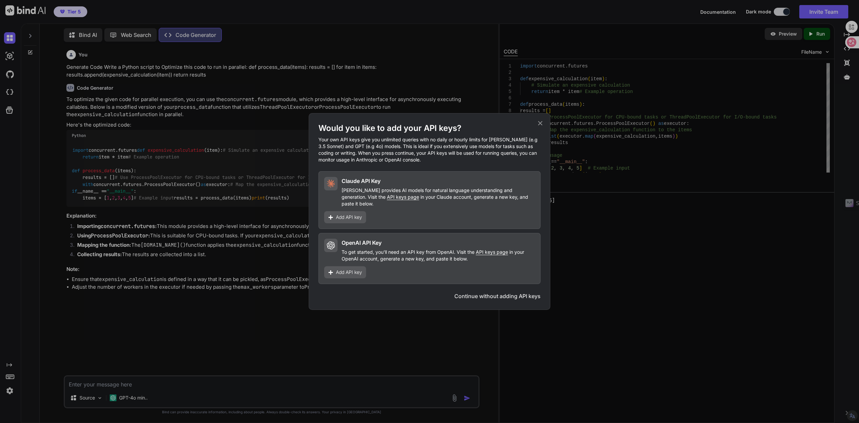
click at [390, 154] on p "Your own API keys give you unlimited queries with no daily or hourly limits for…" at bounding box center [429, 149] width 222 height 27
click at [541, 125] on icon at bounding box center [540, 123] width 4 height 4
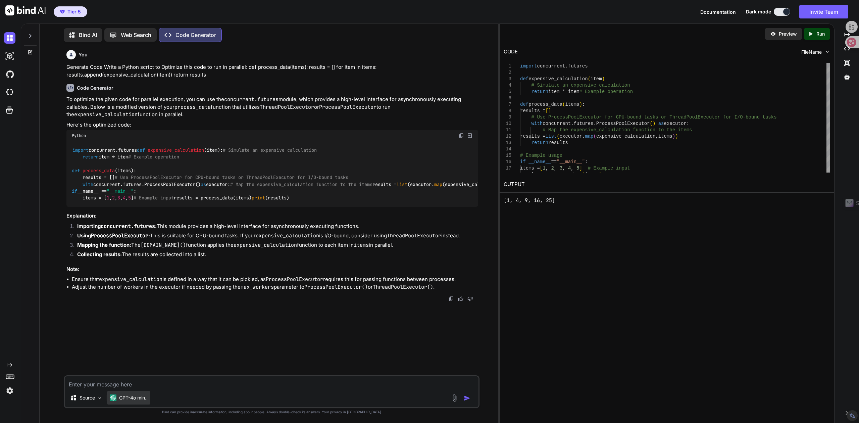
click at [143, 397] on p "GPT-4o min.." at bounding box center [133, 397] width 29 height 7
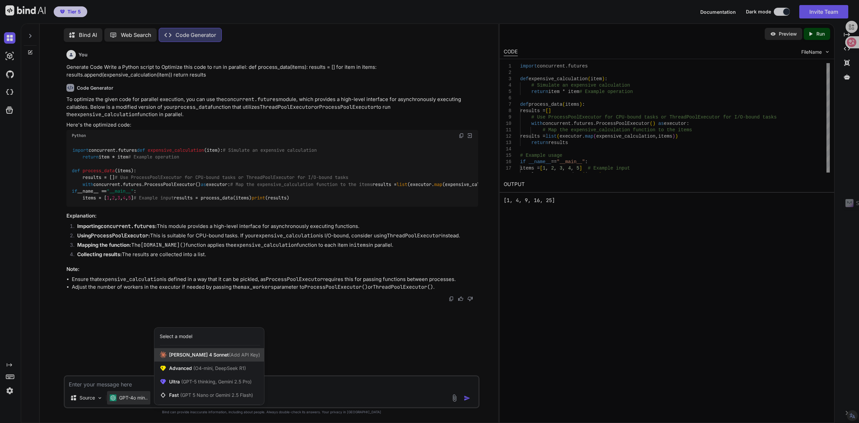
click at [200, 353] on span "[PERSON_NAME] 4 Sonnet (Add API Key)" at bounding box center [214, 354] width 91 height 7
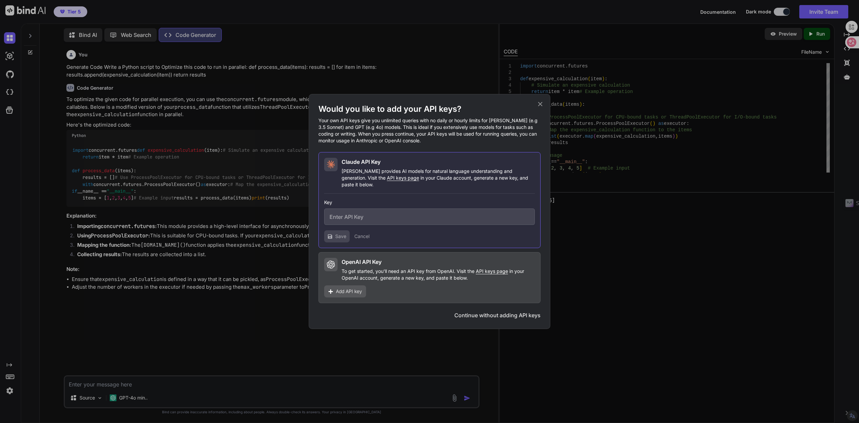
click at [340, 168] on div "[PERSON_NAME] API Key [PERSON_NAME] provides AI models for natural language und…" at bounding box center [429, 173] width 211 height 30
click at [541, 108] on icon at bounding box center [539, 103] width 7 height 7
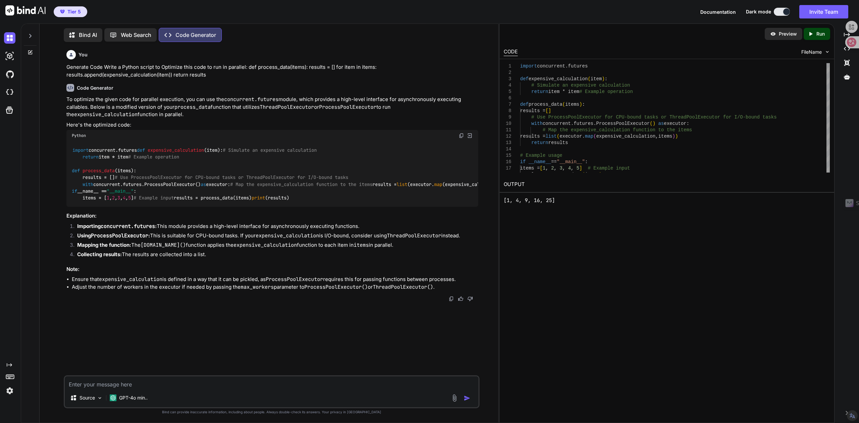
click at [10, 388] on img at bounding box center [9, 390] width 11 height 11
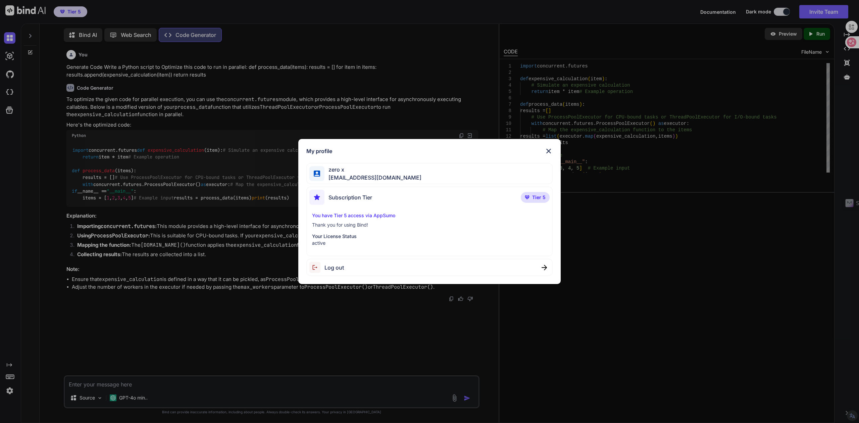
click at [549, 152] on img at bounding box center [548, 151] width 8 height 8
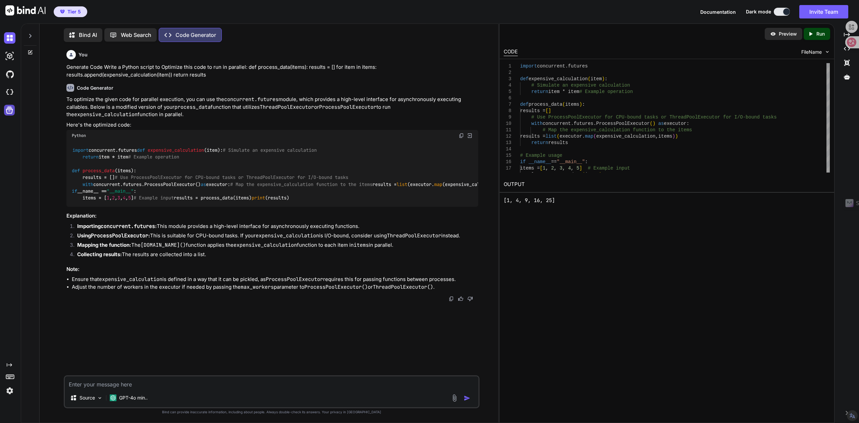
click at [12, 113] on icon at bounding box center [9, 110] width 7 height 7
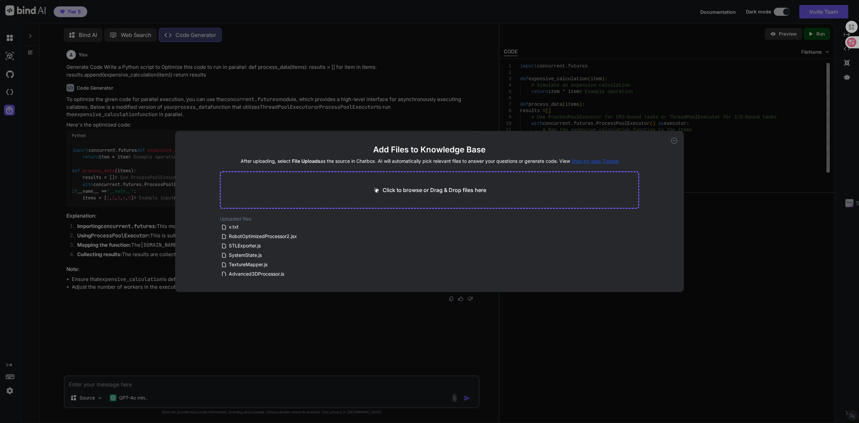
click at [674, 141] on icon at bounding box center [674, 141] width 2 height 0
type textarea "x"
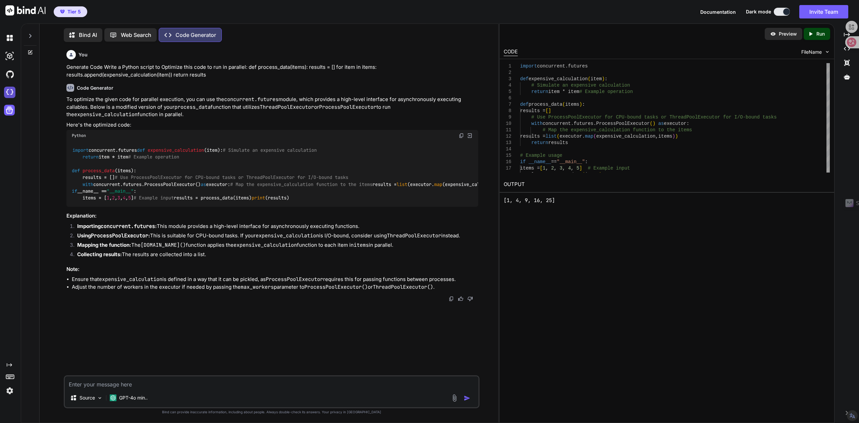
click at [11, 90] on img at bounding box center [9, 92] width 11 height 11
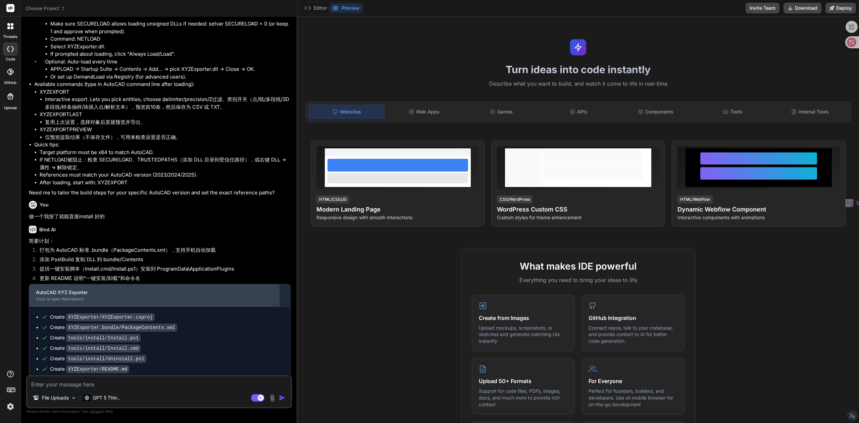
scroll to position [969, 0]
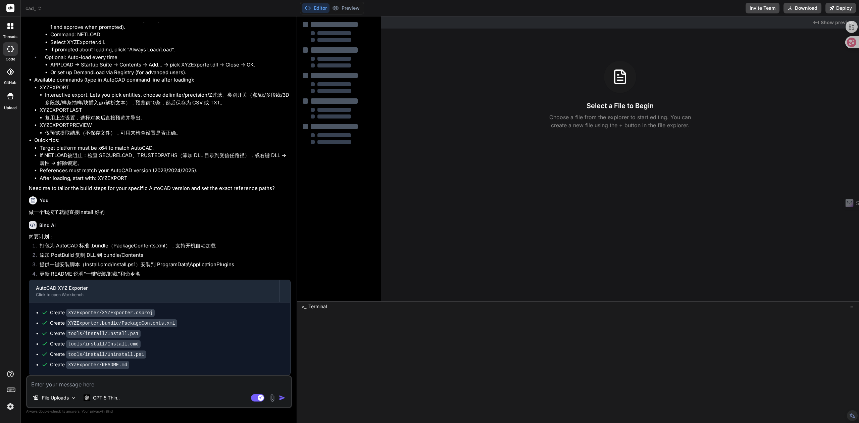
type textarea "x"
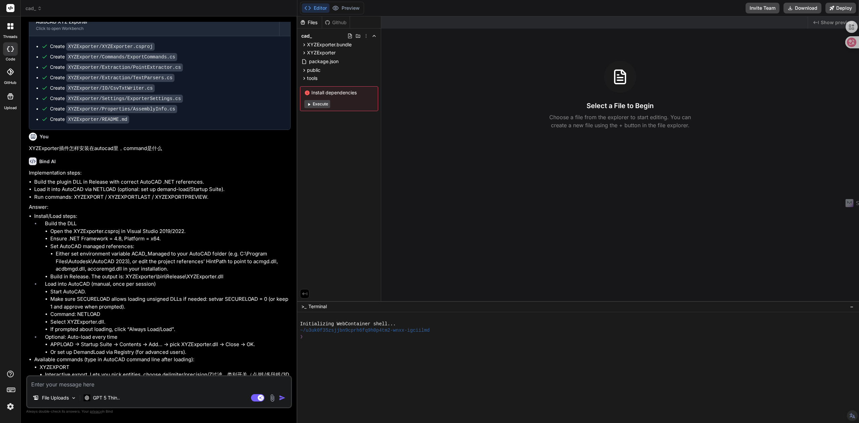
scroll to position [656, 0]
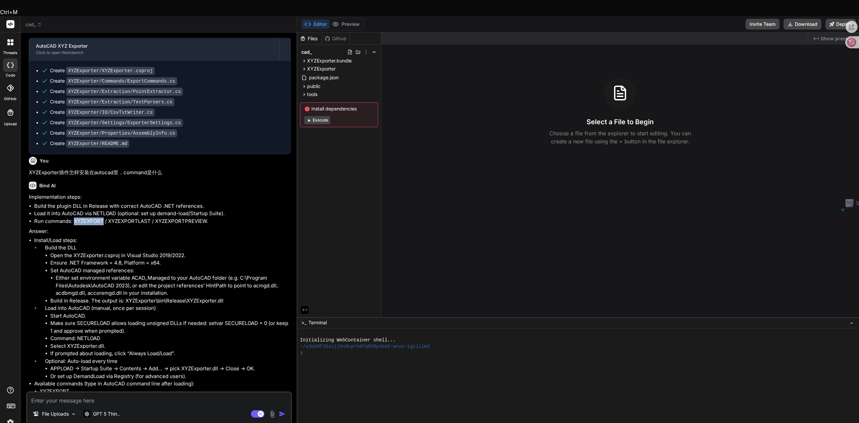
drag, startPoint x: 74, startPoint y: 233, endPoint x: 103, endPoint y: 232, distance: 29.5
click at [103, 225] on li "Run commands: XYZEXPORT / XYZEXPORTLAST / XYZEXPORTPREVIEW." at bounding box center [162, 221] width 256 height 8
copy li "XYZEXPORT"
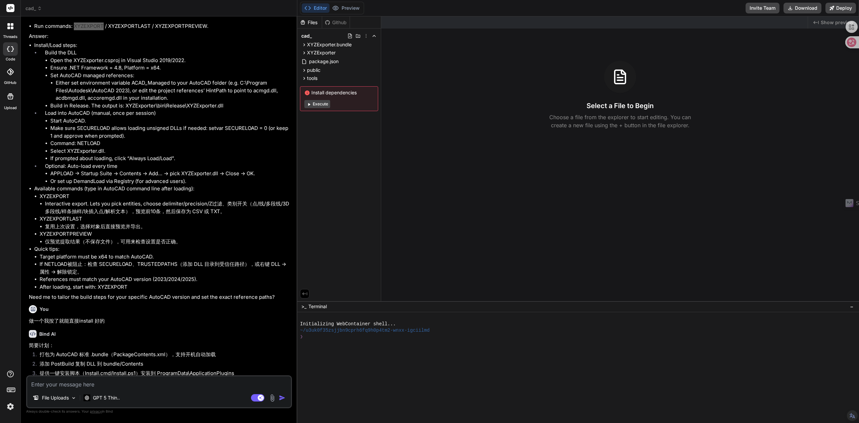
scroll to position [969, 0]
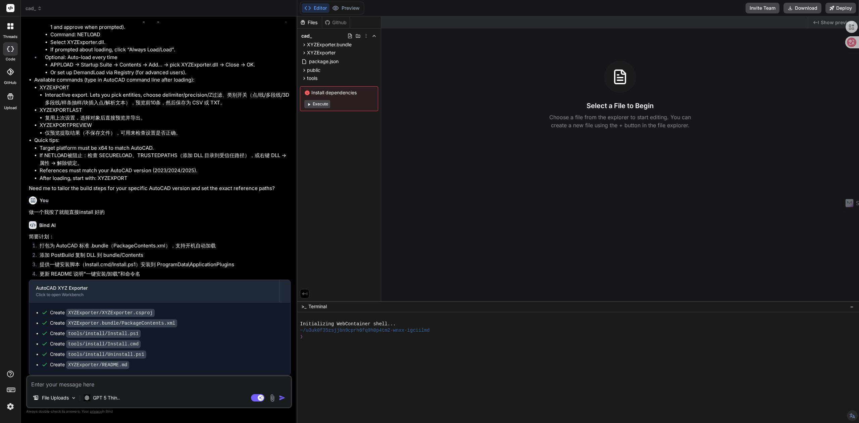
click at [97, 384] on textarea at bounding box center [159, 382] width 264 height 12
click at [116, 388] on textarea at bounding box center [159, 382] width 264 height 12
type textarea "z"
type textarea "x"
type textarea "za"
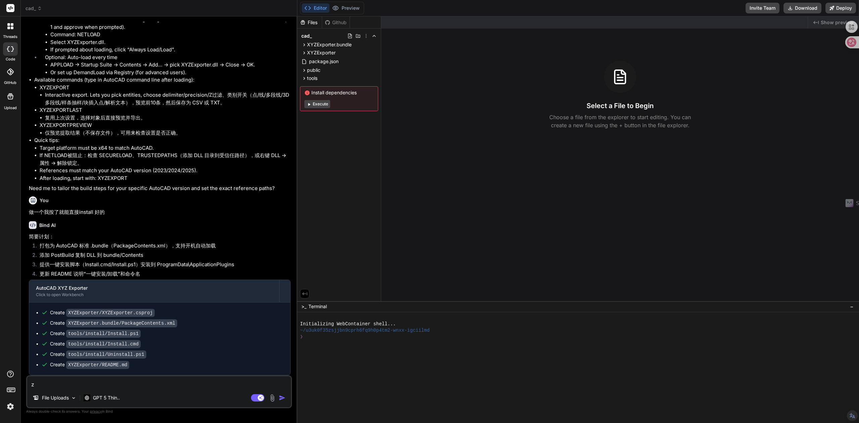
type textarea "x"
type textarea "zai"
type textarea "x"
type textarea "在"
type textarea "x"
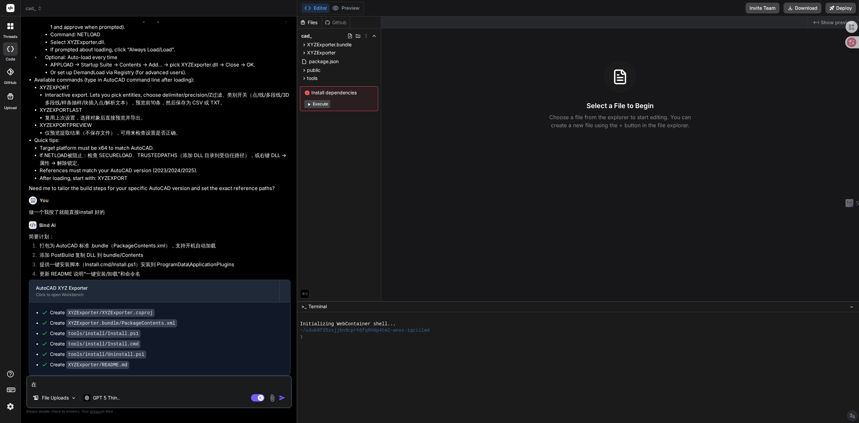
type textarea "在c"
type textarea "x"
type textarea "在ca"
type textarea "x"
type textarea "在ca'd"
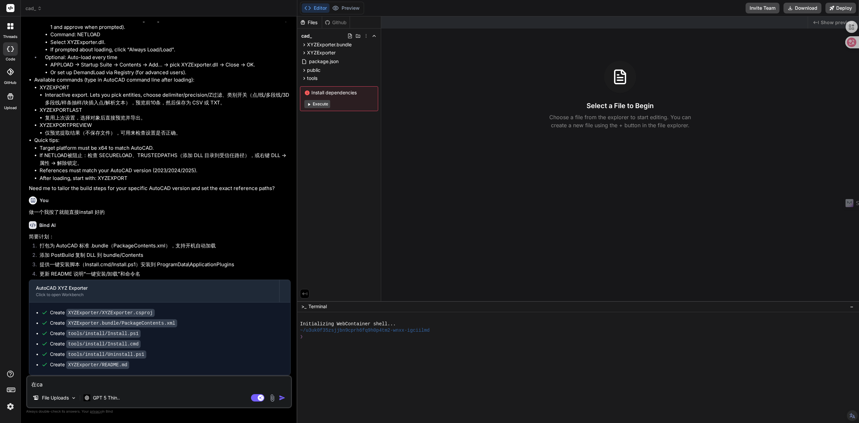
type textarea "x"
type textarea "在cad"
type textarea "x"
type textarea "在cad"
type textarea "x"
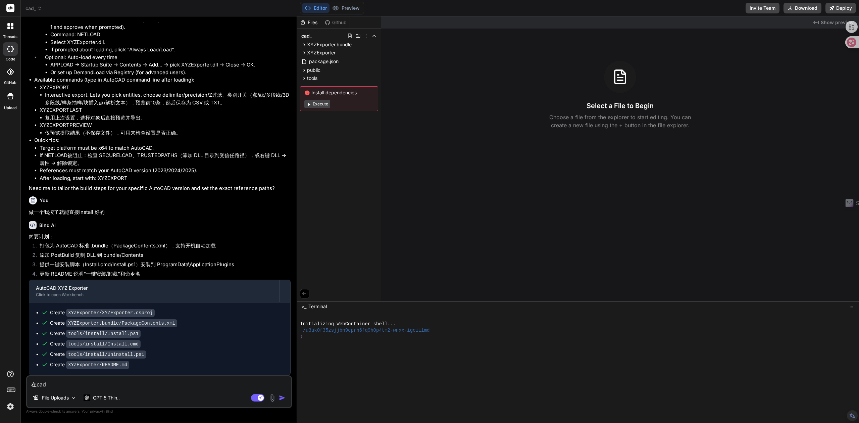
type textarea "在cad l"
type textarea "x"
type textarea "在cad li"
type textarea "x"
type textarea "在cad 里"
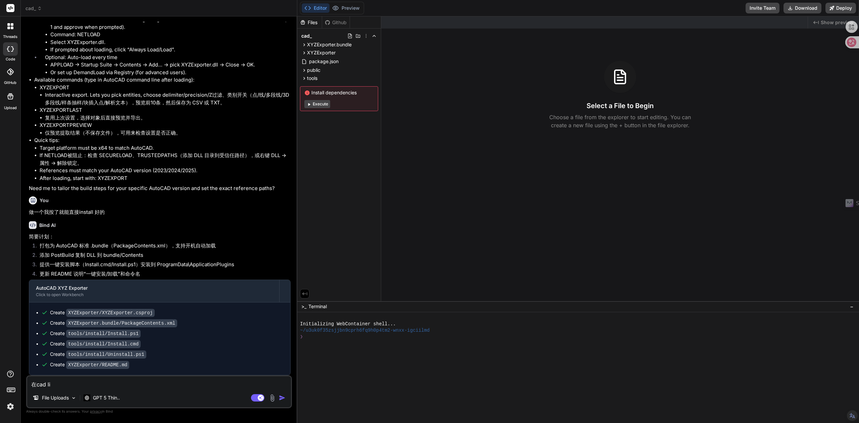
type textarea "x"
type textarea "在cad 里s"
type textarea "x"
type textarea "在cad 里sh"
type textarea "x"
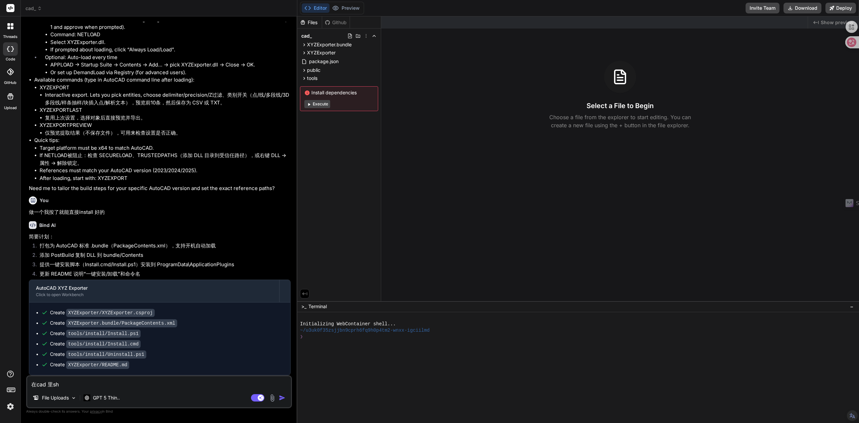
type textarea "在cad 里shi"
type textarea "x"
type textarea "在cad 里shi'y"
type textarea "x"
type textarea "在cad 里shi'ya"
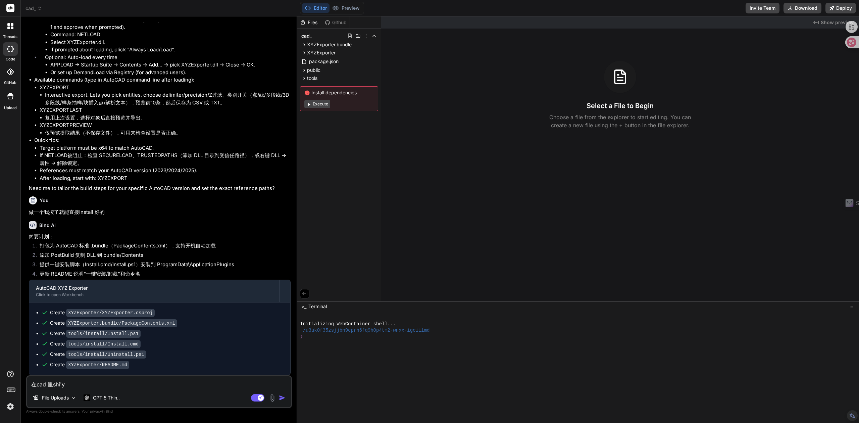
type textarea "x"
type textarea "在cad 里shi'yao"
type textarea "x"
type textarea "在cad 里是要"
type textarea "x"
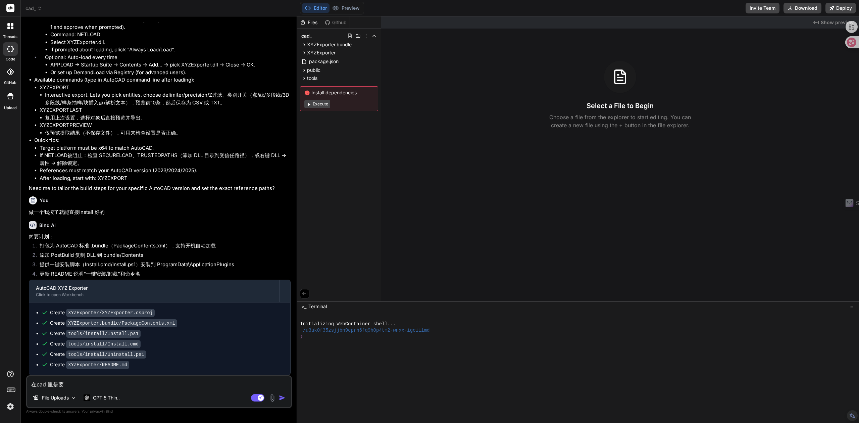
type textarea "在cad 里是要d"
type textarea "x"
type textarea "在cad 里是要da"
type textarea "x"
type textarea "在cad 里是要大"
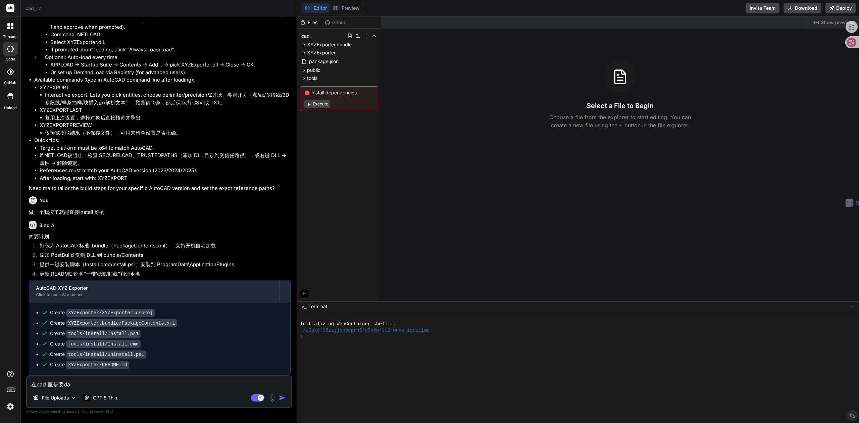
type textarea "x"
type textarea "在cad 里是要"
type textarea "x"
type textarea "在cad 里是要d"
type textarea "x"
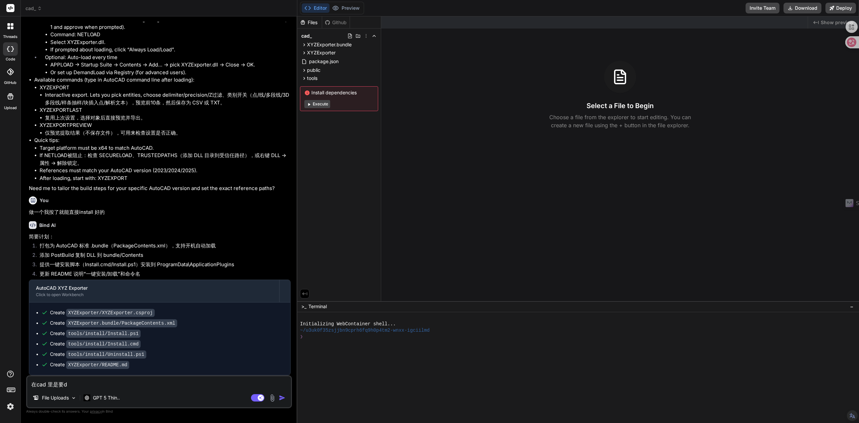
type textarea "在cad 里是要da"
type textarea "x"
type textarea "在cad 里是要打"
type textarea "x"
type textarea "在cad 里是要打s"
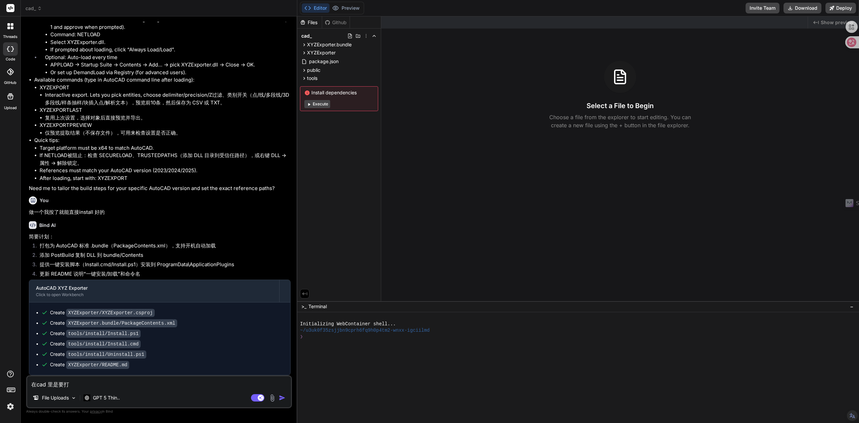
type textarea "x"
type textarea "在cad 里是要打sh"
type textarea "x"
type textarea "在cad 里是要打she"
type textarea "x"
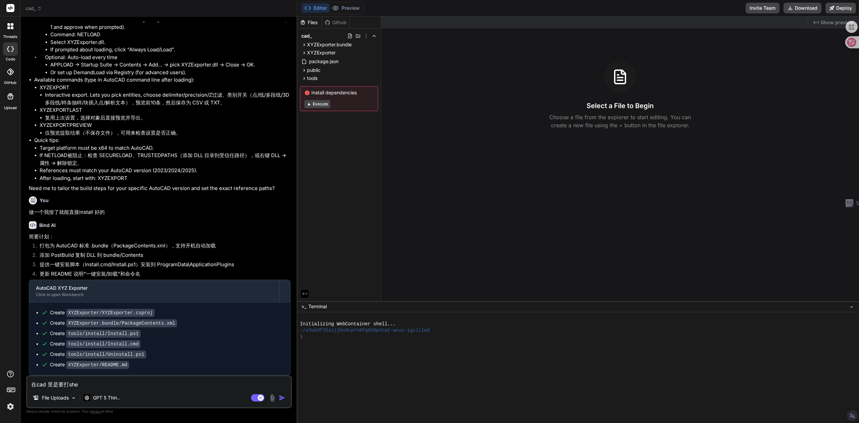
type textarea "在cad 里是要打shen"
type textarea "x"
type textarea "在cad 里是要打shen'm"
type textarea "x"
type textarea "在cad 里是要打什么"
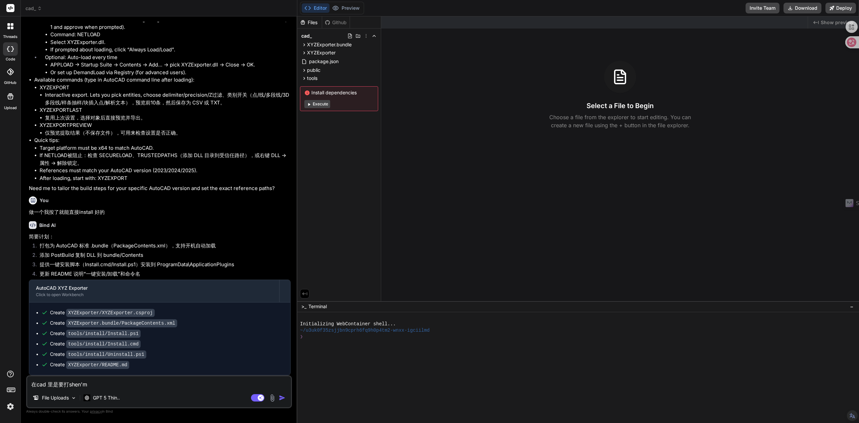
type textarea "x"
type textarea "在cad 里是要打什么c"
type textarea "x"
type textarea "在cad 里是要打什么co"
type textarea "x"
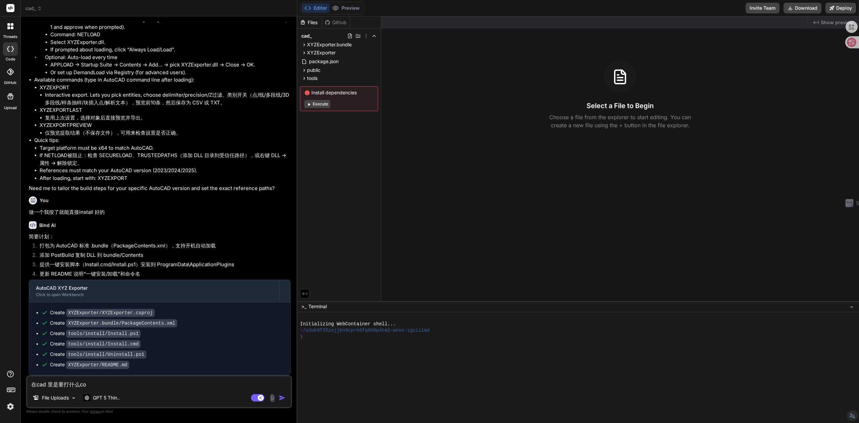
type textarea "在cad 里是要打什么co'm"
type textarea "x"
type textarea "在cad 里是要打什么comm"
type textarea "x"
type textarea "在cad 里是要打什么comma"
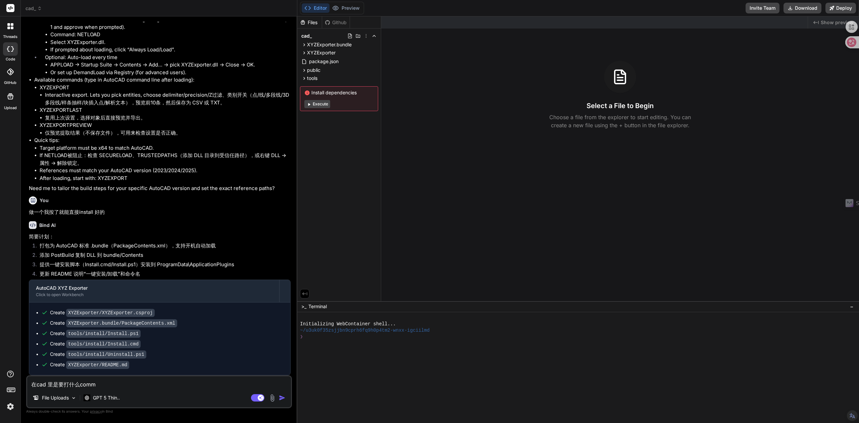
type textarea "x"
type textarea "在cad 里是要打什么comman"
type textarea "x"
type textarea "在cad 里是要打什么command"
type textarea "x"
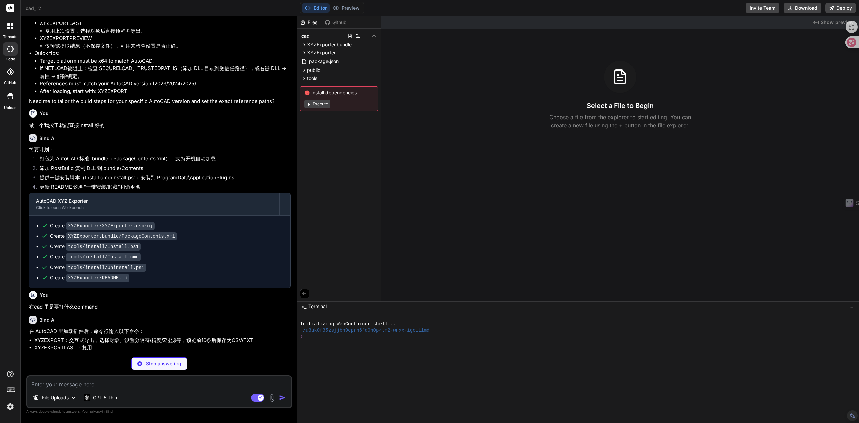
scroll to position [1056, 0]
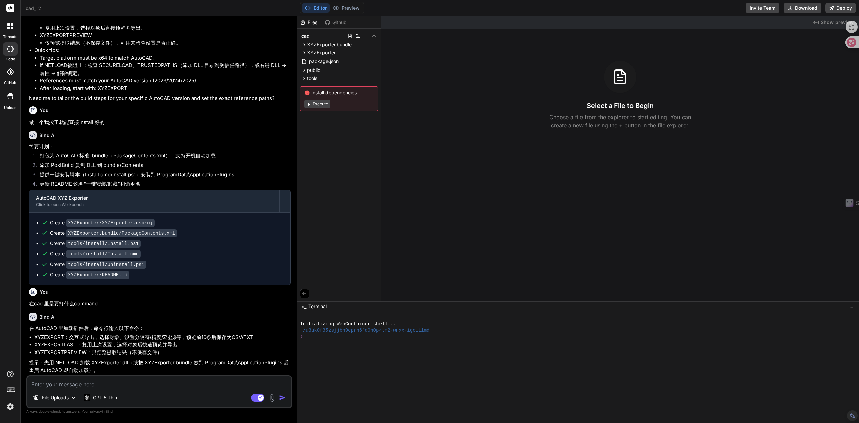
type textarea "x"
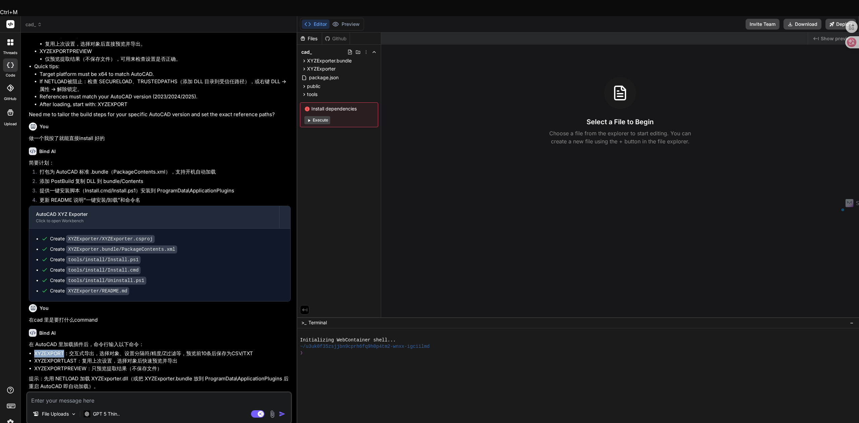
drag, startPoint x: 64, startPoint y: 337, endPoint x: 30, endPoint y: 337, distance: 34.2
click at [34, 350] on li "XYZEXPORT：交互式导出，选择对象、设置分隔符/精度/Z过滤等，预览前10条后保存为CSV/TXT" at bounding box center [162, 354] width 256 height 8
drag, startPoint x: 54, startPoint y: 364, endPoint x: 79, endPoint y: 363, distance: 25.5
click at [79, 375] on p "提示：先用 NETLOAD 加载 XYZExporter.dll（或把 XYZExporter.bundle 放到 ProgramData\Applicati…" at bounding box center [160, 382] width 262 height 15
drag, startPoint x: 145, startPoint y: 363, endPoint x: 192, endPoint y: 362, distance: 46.6
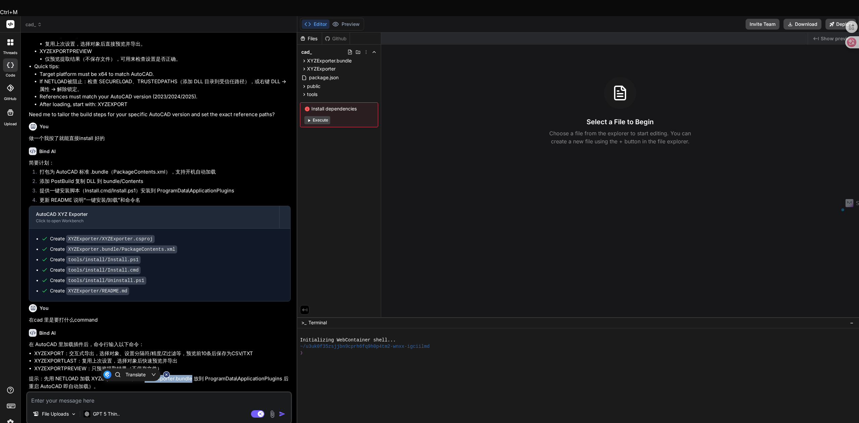
click at [192, 375] on p "提示：先用 NETLOAD 加载 XYZExporter.dll（或把 XYZExporter.bundle 放到 ProgramData\Applicati…" at bounding box center [160, 382] width 262 height 15
copy p "XYZExporter.bundle"
click at [92, 392] on textarea at bounding box center [159, 398] width 264 height 12
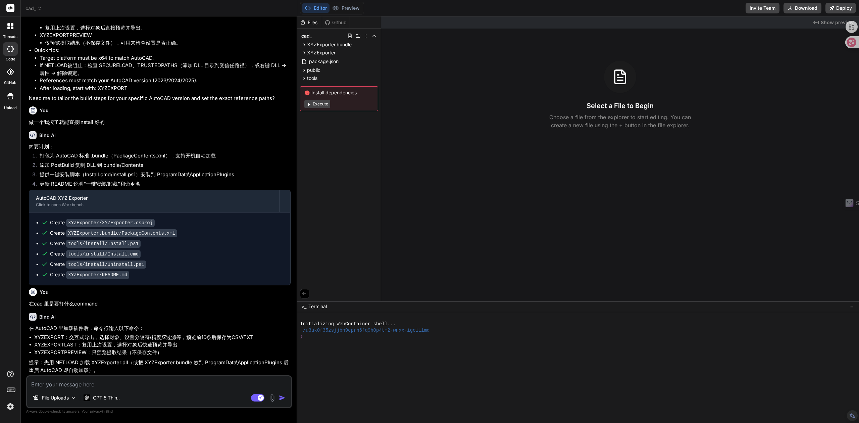
paste textarea "XYZExporter.bundle"
type textarea "XYZExporter.bundle"
type textarea "x"
type textarea "XYZExporter.bundlez"
type textarea "x"
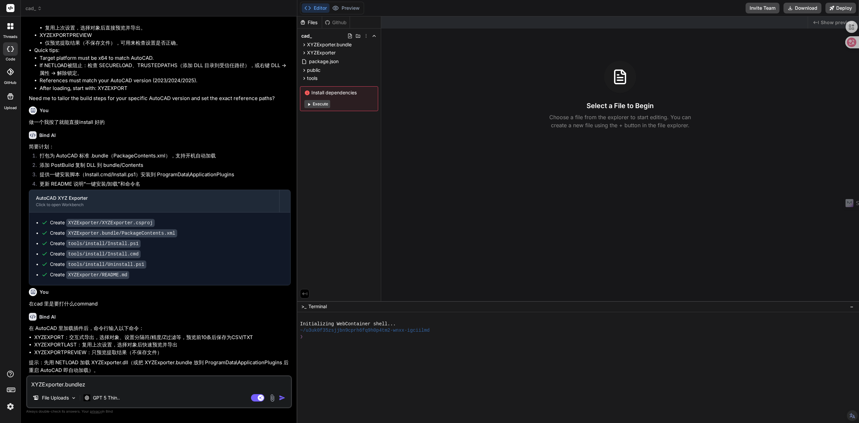
type textarea "XYZExporter.bundlezh"
type textarea "x"
type textarea "XYZExporter.bundlezhe"
type textarea "x"
type textarea "XYZExporter.bundlezhen"
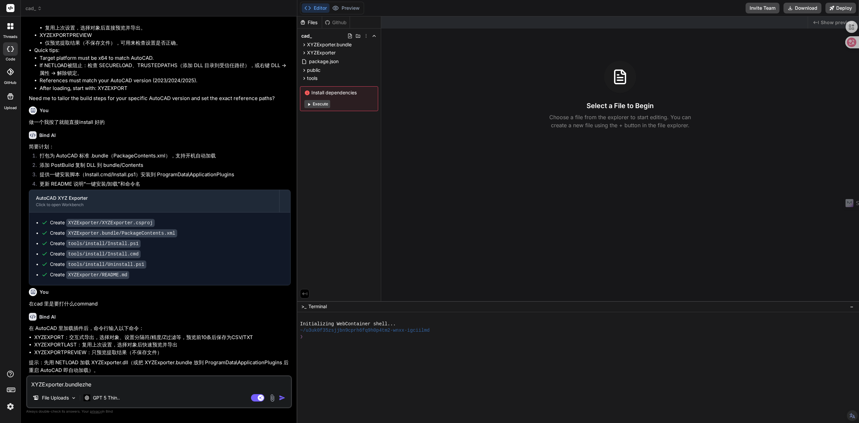
type textarea "x"
type textarea "XYZExporter.bundlezheng"
type textarea "x"
type textarea "XYZExporter.bundlezhen'ge"
type textarea "x"
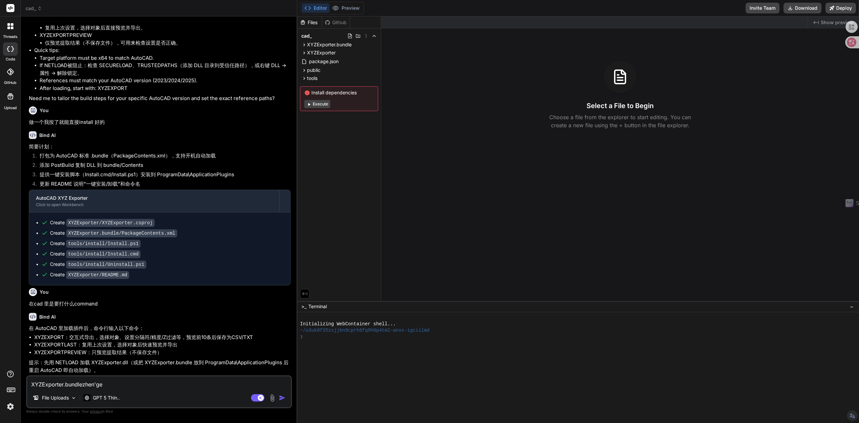
type textarea "XYZExporter.bundlezhen'ge'g"
type textarea "x"
type textarea "XYZExporter.bundlezhen'ge"
type textarea "x"
type textarea "XYZExporter.bundlezheng"
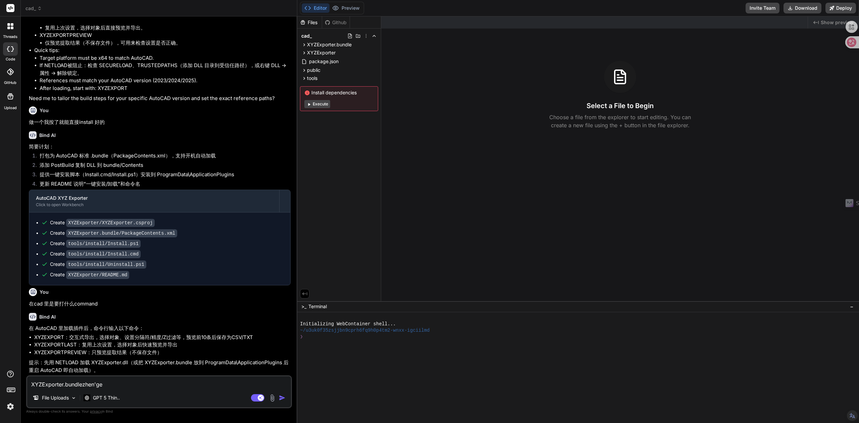
type textarea "x"
type textarea "XYZExporter.bundlezhen"
type textarea "x"
type textarea "XYZExporter.bundlezhe"
type textarea "x"
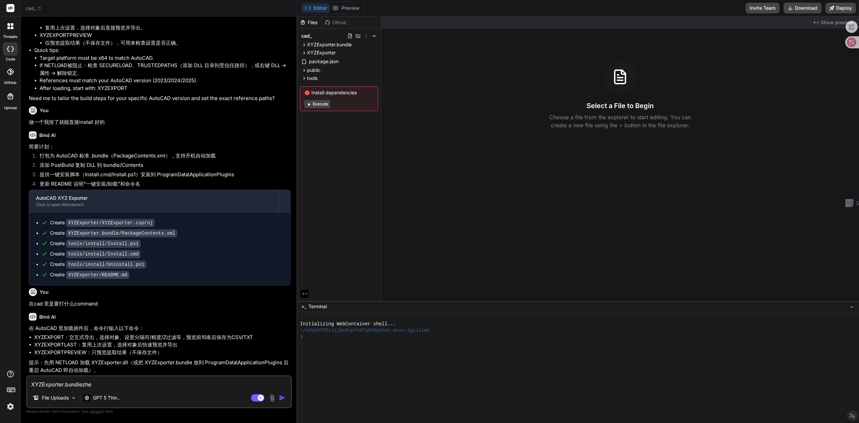
type textarea "XYZExporter.bundlezh"
type textarea "x"
type textarea "XYZExporter.bundlez"
type textarea "x"
type textarea "XYZExporter.bundleze"
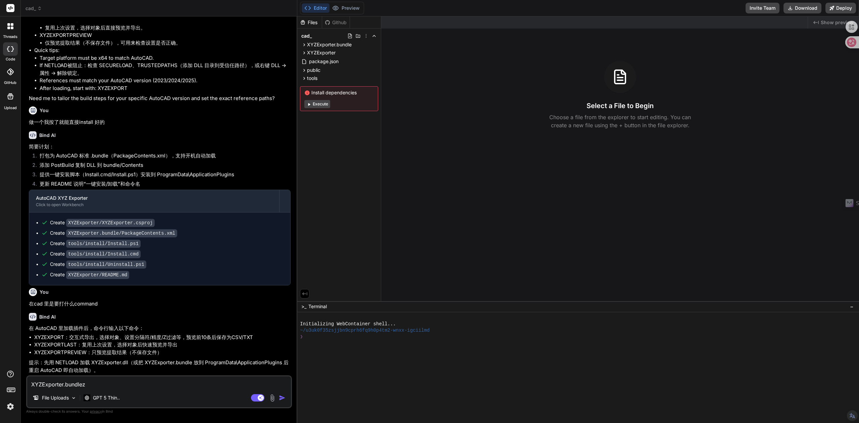
type textarea "x"
type textarea "XYZExporter.bundlezen"
type textarea "x"
type textarea "XYZExporter.bundlezeng"
type textarea "x"
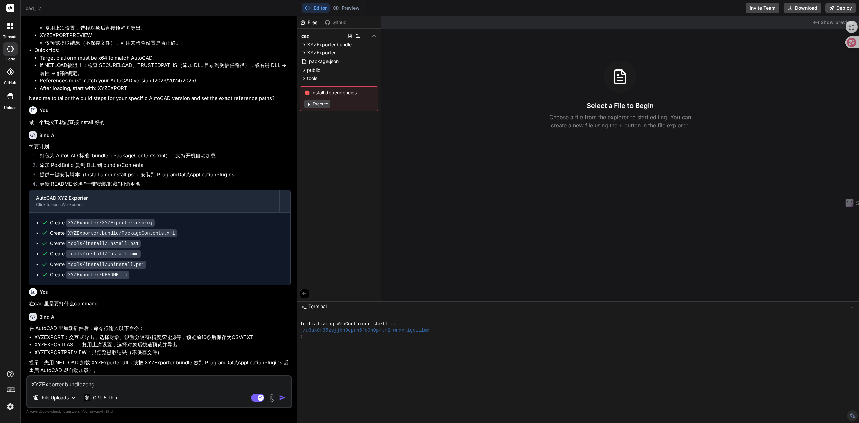
type textarea "XYZExporter.bundlezen'ge"
type textarea "x"
type textarea "XYZExporter.bundlezeng"
type textarea "x"
type textarea "XYZExporter.bundlezen"
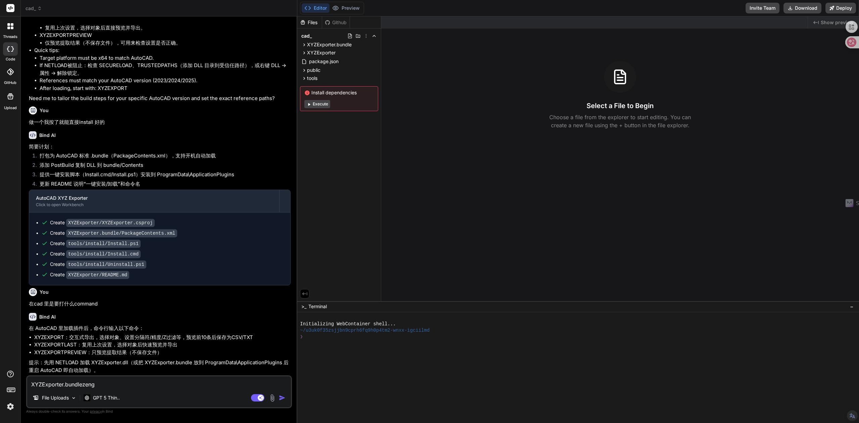
type textarea "x"
type textarea "XYZExporter.bundleze"
type textarea "x"
type textarea "XYZExporter.bundlez"
type textarea "x"
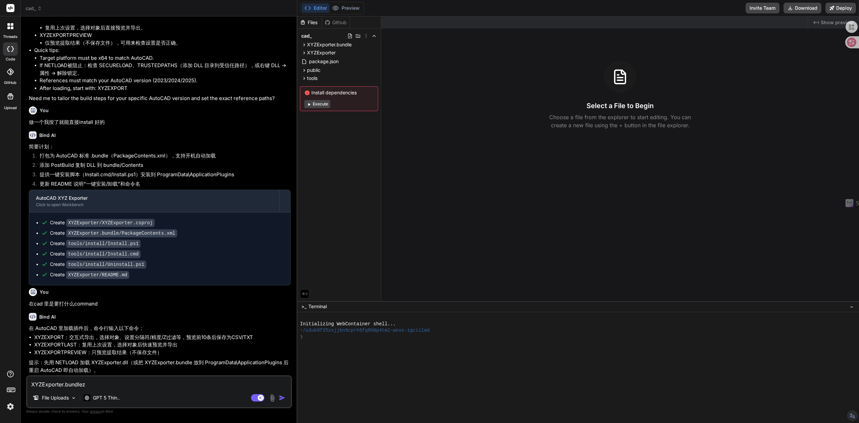
type textarea "XYZExporter.bundle"
type textarea "x"
type textarea "XYZExporter.bundle，"
type textarea "x"
type textarea "XYZExporter.bundle，z"
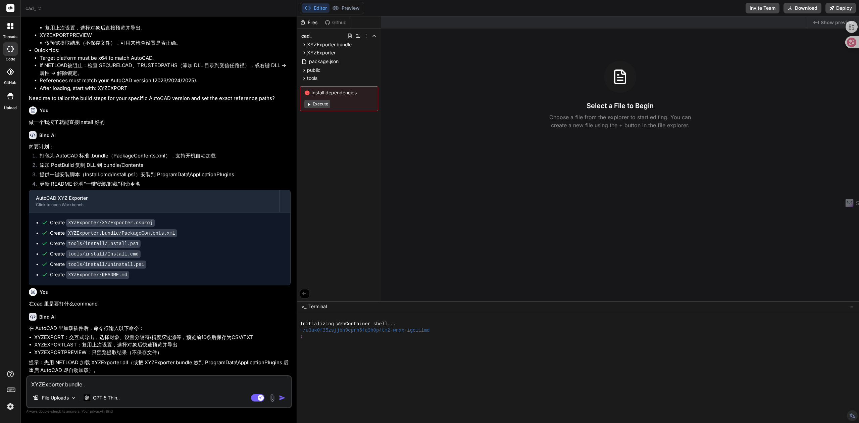
type textarea "x"
type textarea "XYZExporter.bundle，zh"
type textarea "x"
type textarea "XYZExporter.bundle，zhe"
type textarea "x"
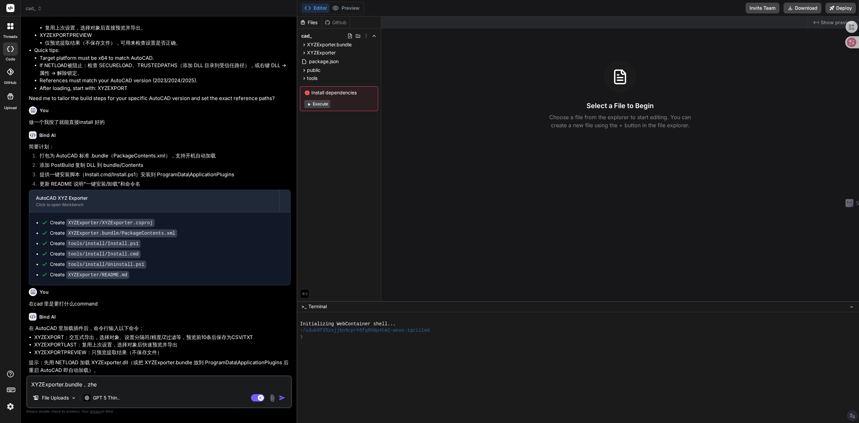
type textarea "XYZExporter.bundle，zhen"
type textarea "x"
type textarea "XYZExporter.bundle，zheng"
type textarea "x"
type textarea "XYZExporter.bundle，zhen'ge"
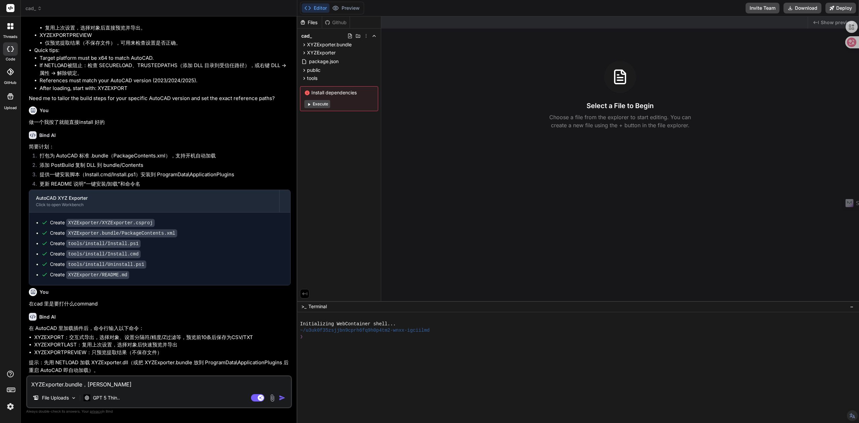
type textarea "x"
type textarea "XYZExporter.bundle，整个"
type textarea "x"
type textarea "XYZExporter.bundle，整个w"
type textarea "x"
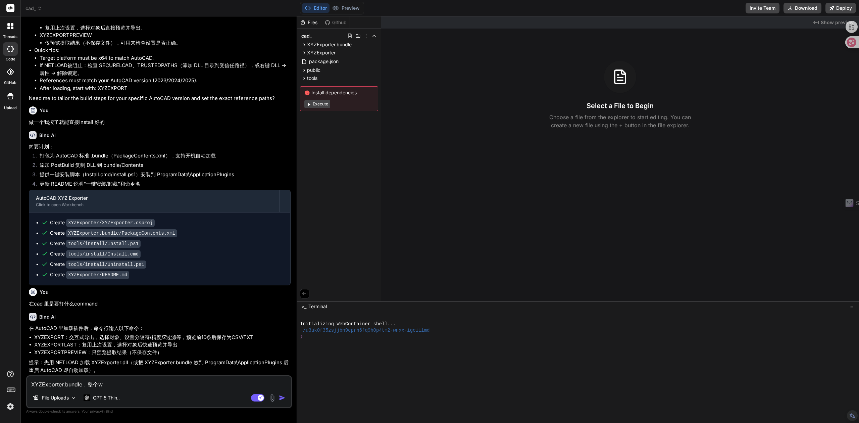
type textarea "XYZExporter.bundle，整个we"
type textarea "x"
type textarea "XYZExporter.bundle，整个wen"
type textarea "x"
type textarea "XYZExporter.bundle，整个wen'j"
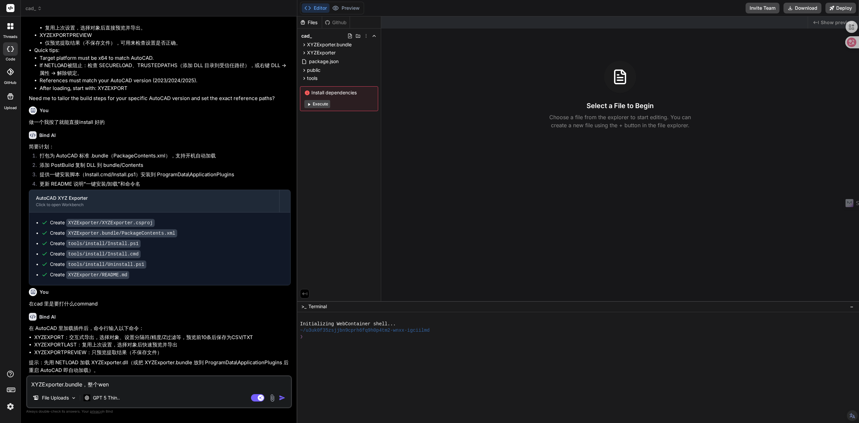
type textarea "x"
type textarea "XYZExporter.bundle，整个wen'ji"
type textarea "x"
type textarea "XYZExporter.bundle，整个wen'jia"
type textarea "x"
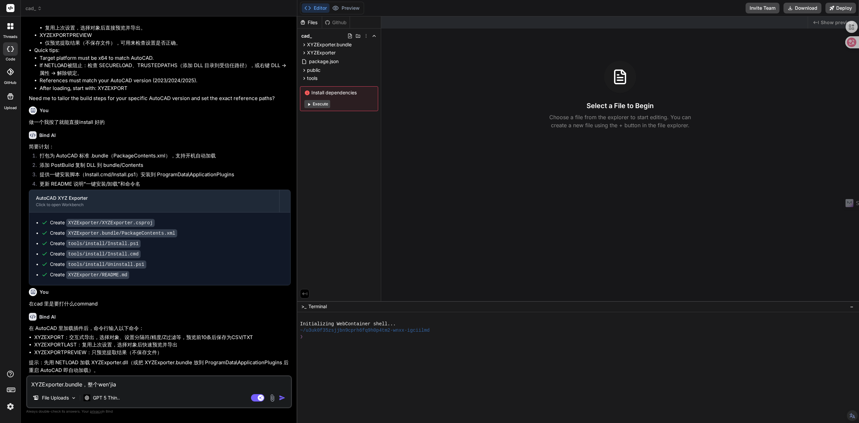
type textarea "XYZExporter.bundle，整个wen'jian"
type textarea "x"
type textarea "XYZExporter.bundle，整个文件"
type textarea "x"
type textarea "XYZExporter.bundle，整个文件j"
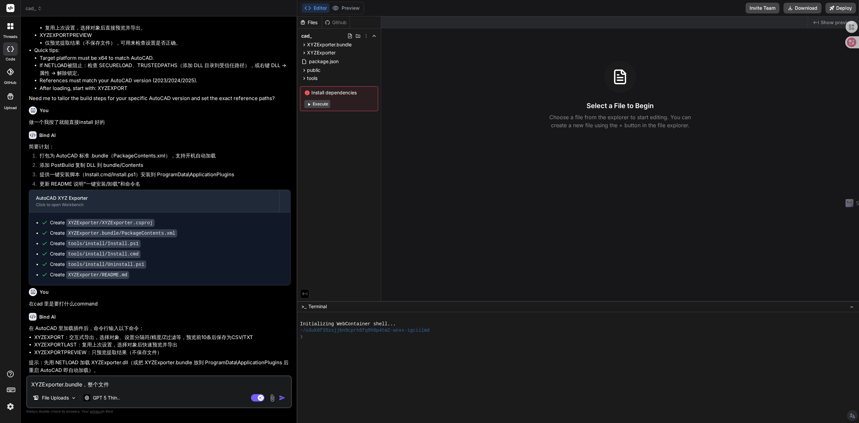
type textarea "x"
type textarea "XYZExporter.bundle，整个文件ji"
type textarea "x"
type textarea "XYZExporter.bundle，整个文件jia"
type textarea "x"
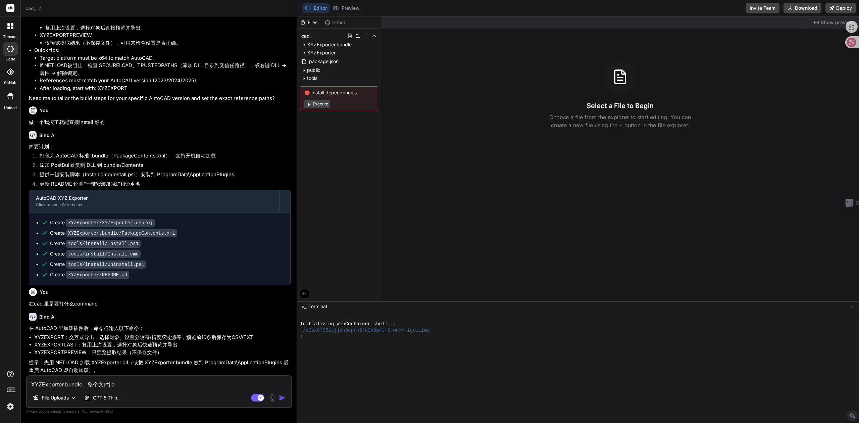
type textarea "XYZExporter.bundle，整个文件夹"
type textarea "x"
type textarea "XYZExporter.bundle，整个文件夹m"
type textarea "x"
type textarea "XYZExporter.bundle，整个文件夹ma"
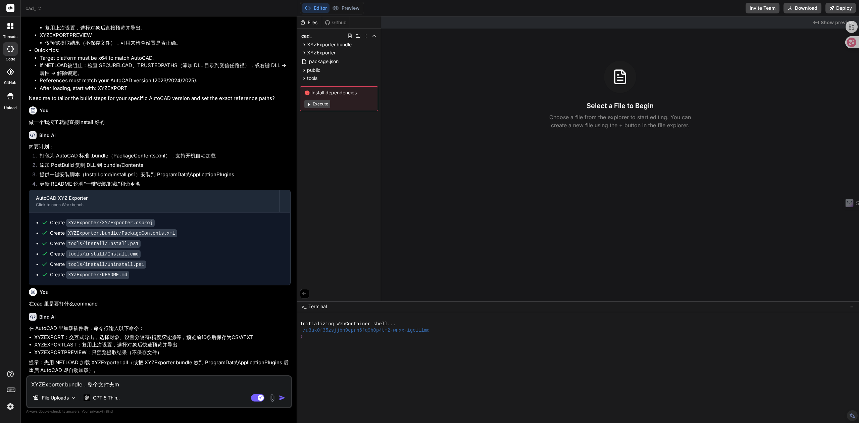
type textarea "x"
type textarea "XYZExporter.bundle，整个文件夹吗"
type textarea "x"
type textarea "XYZExporter.bundle，整个文件夹吗？"
type textarea "x"
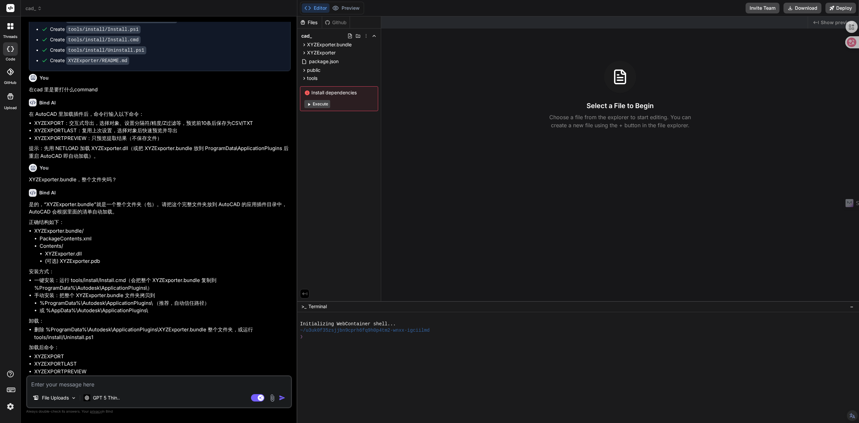
scroll to position [1273, 0]
click at [275, 400] on img at bounding box center [272, 398] width 8 height 8
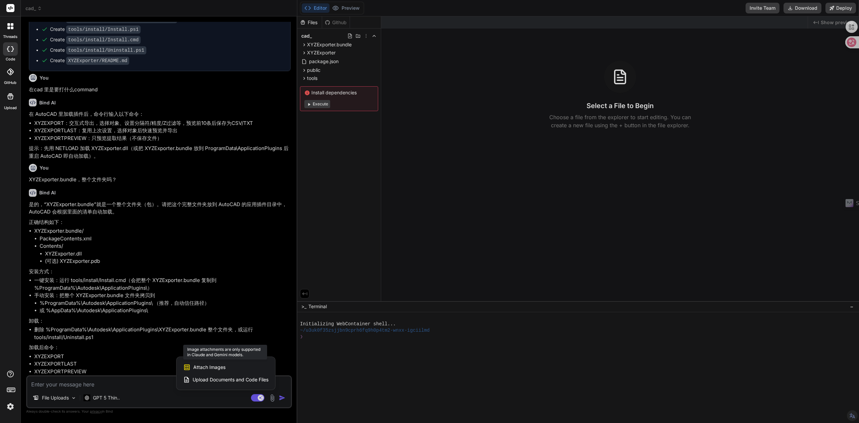
click at [194, 368] on span "Attach Images" at bounding box center [209, 367] width 32 height 7
click at [218, 366] on span "Attach Images" at bounding box center [209, 367] width 32 height 7
click at [217, 366] on span "Attach Images" at bounding box center [209, 367] width 32 height 7
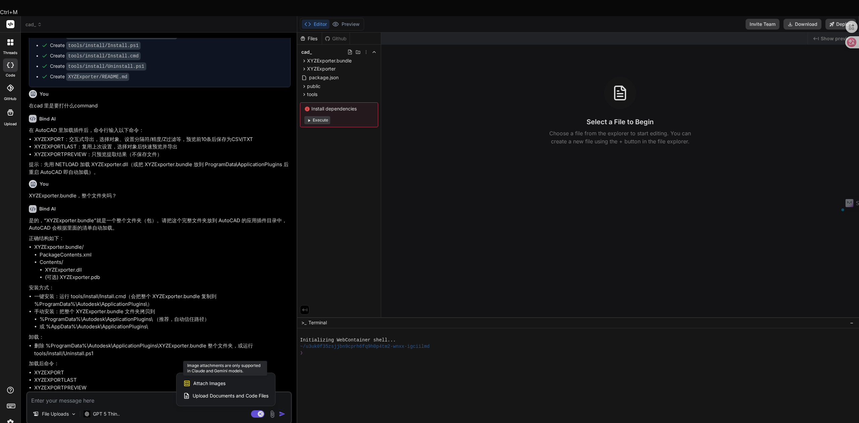
drag, startPoint x: 204, startPoint y: 367, endPoint x: 192, endPoint y: 367, distance: 12.1
click at [203, 380] on span "Attach Images" at bounding box center [209, 383] width 32 height 7
click at [184, 379] on icon at bounding box center [186, 382] width 7 height 7
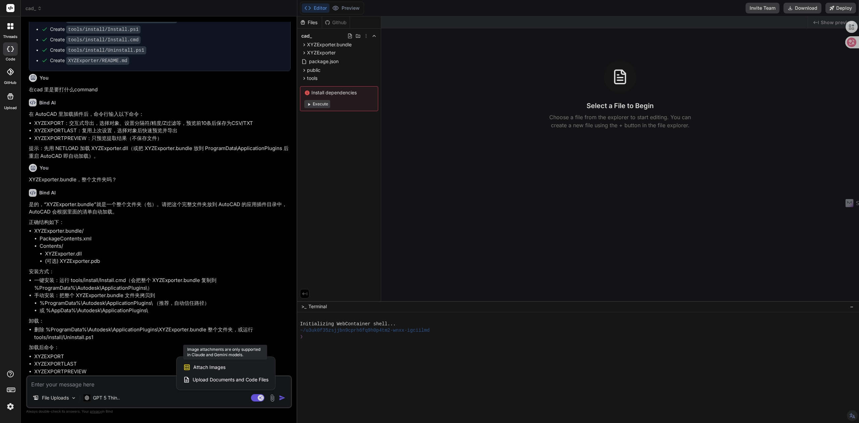
click at [190, 366] on icon at bounding box center [186, 366] width 7 height 7
click at [166, 395] on div at bounding box center [429, 211] width 859 height 423
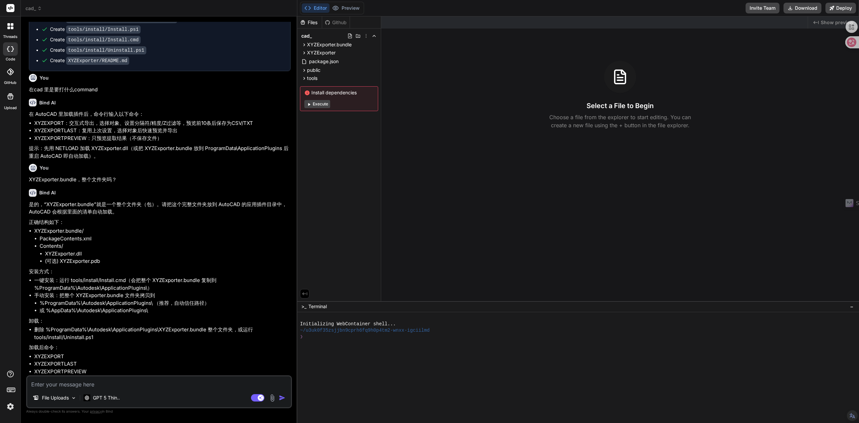
click at [273, 398] on img at bounding box center [272, 398] width 8 height 8
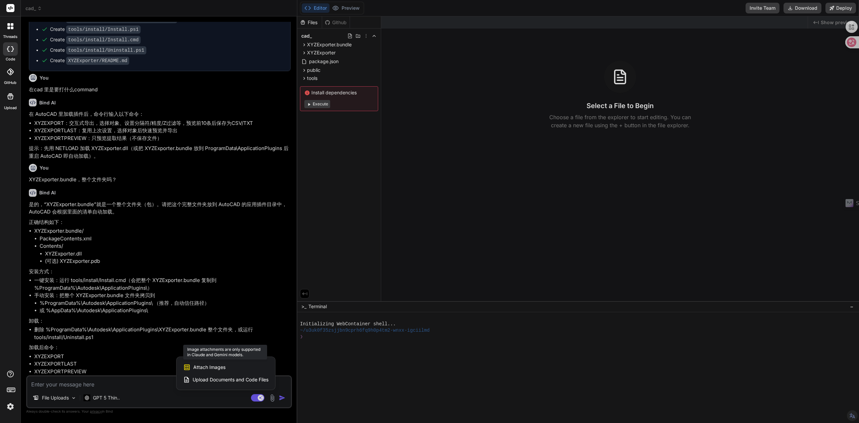
click at [222, 364] on span "Attach Images" at bounding box center [209, 367] width 32 height 7
click at [105, 398] on div at bounding box center [429, 211] width 859 height 423
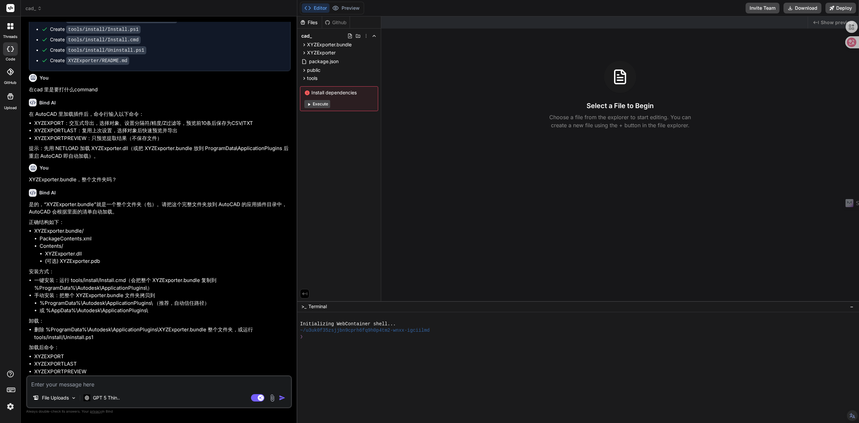
click at [105, 398] on p "GPT 5 Thin.." at bounding box center [106, 397] width 27 height 7
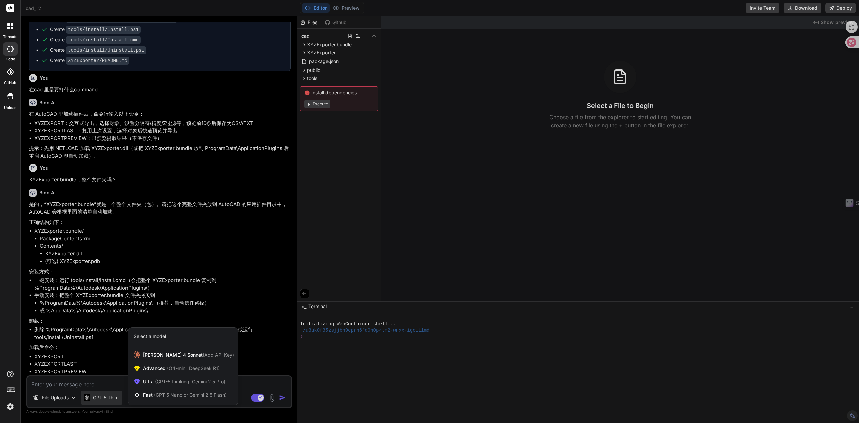
click at [93, 385] on div at bounding box center [429, 211] width 859 height 423
type textarea "x"
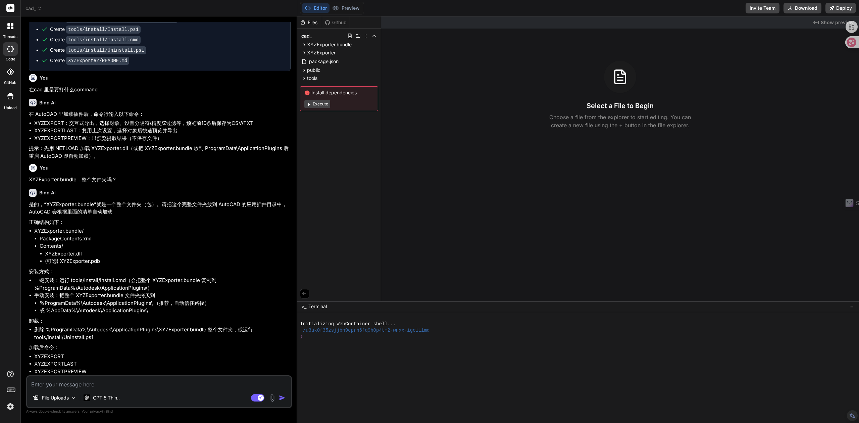
click at [94, 384] on textarea at bounding box center [159, 382] width 264 height 12
paste textarea "PackageContents"
type textarea "PackageContents"
type textarea "x"
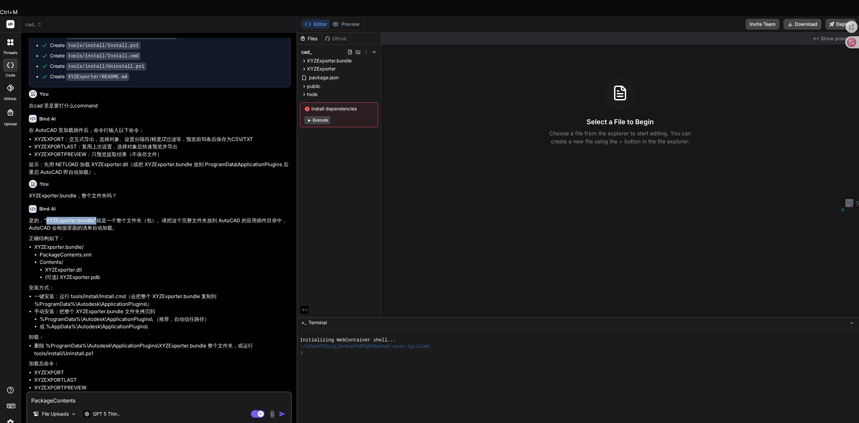
drag, startPoint x: 45, startPoint y: 203, endPoint x: 96, endPoint y: 204, distance: 51.0
click at [96, 217] on p "是的，“XYZExporter.bundle”就是一个整个文件夹（包）。请把这个完整文件夹放到 AutoCAD 的应用插件目录中，AutoCAD 会根据里面的…" at bounding box center [160, 224] width 262 height 15
drag, startPoint x: 42, startPoint y: 205, endPoint x: 142, endPoint y: 204, distance: 100.0
click at [142, 217] on p "是的，“XYZExporter.bundle”就是一个整个文件夹（包）。请把这个完整文件夹放到 AutoCAD 的应用插件目录中，AutoCAD 会根据里面的…" at bounding box center [160, 224] width 262 height 15
copy p "“XYZExporter.bundle”就是一个整个文件夹"
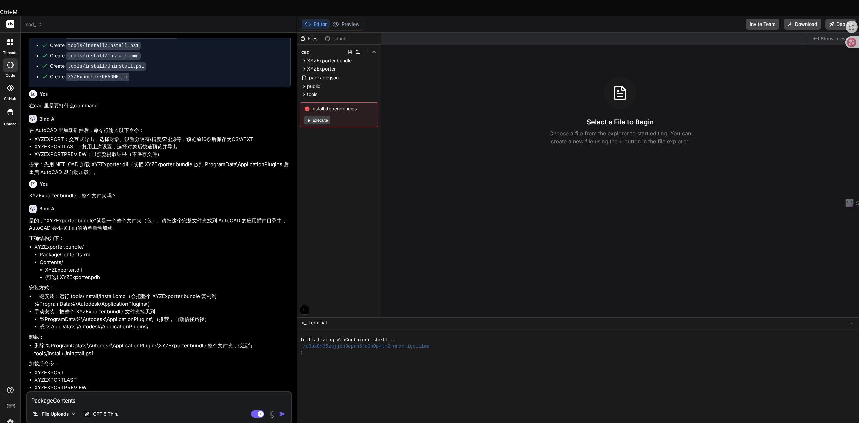
click at [30, 392] on textarea "PackageContents" at bounding box center [159, 398] width 264 height 12
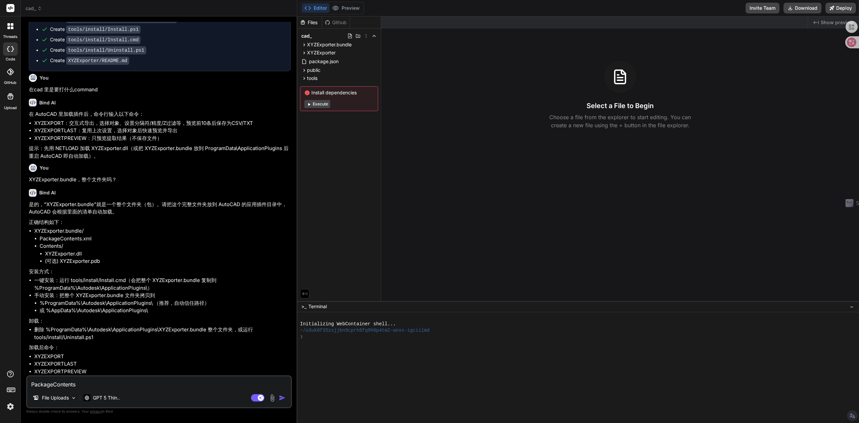
paste textarea "“XYZExporter.bundle”就是一个整个文件夹"
type textarea "“XYZExporter.bundle”就是一个整个文件夹PackageContents"
type textarea "x"
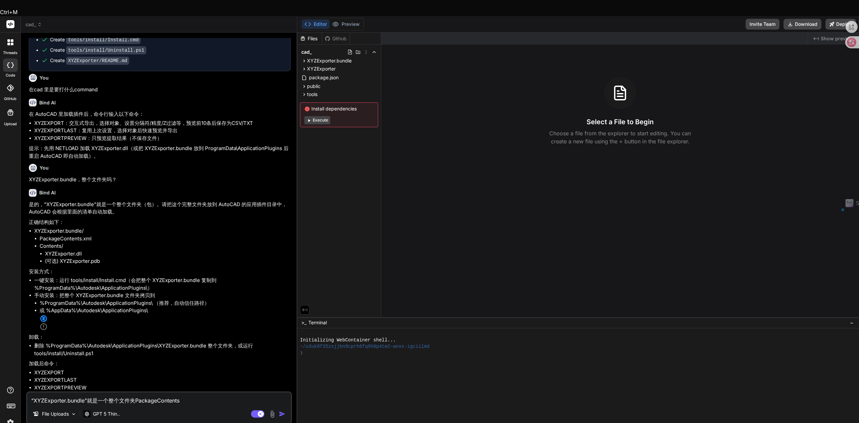
drag, startPoint x: 109, startPoint y: 384, endPoint x: 88, endPoint y: 384, distance: 21.1
click at [88, 392] on textarea "“XYZExporter.bundle”就是一个整个文件夹PackageContents" at bounding box center [159, 398] width 264 height 12
type textarea "“XYZExporter.bundle”整个文件夹PackageContents"
type textarea "x"
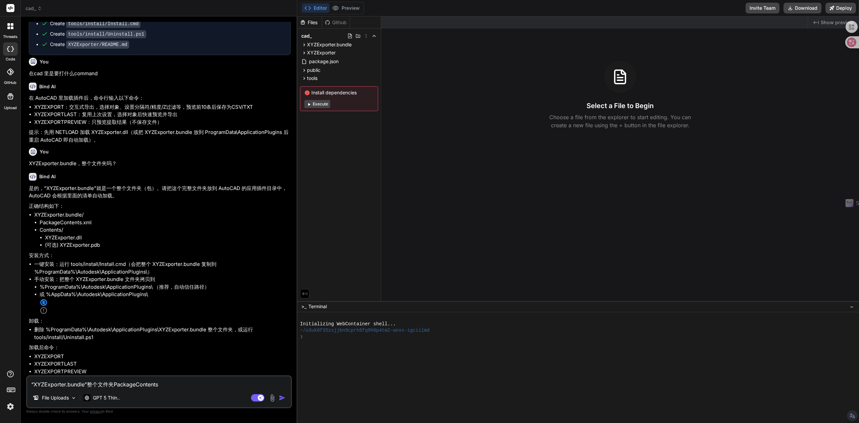
click at [114, 384] on textarea "“XYZExporter.bundle”整个文件夹PackageContents" at bounding box center [159, 382] width 264 height 12
type textarea "“XYZExporter.bundle”整个文件夹lPackageContents"
type textarea "x"
type textarea "“XYZExporter.bundle”整个文件夹liPackageContents"
type textarea "x"
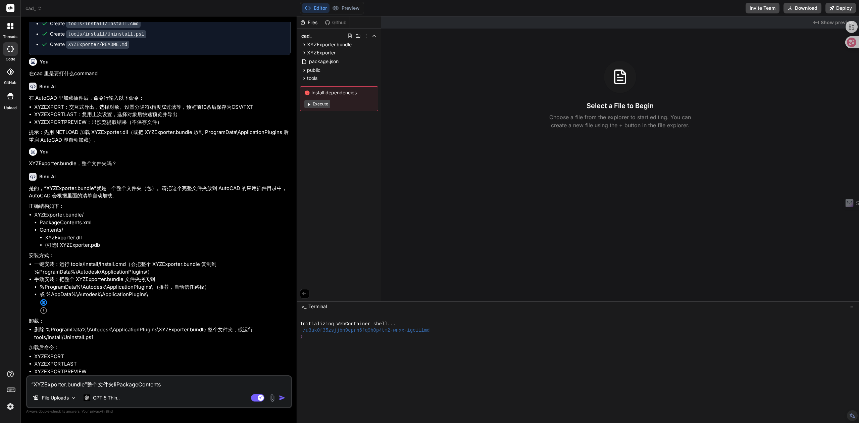
type textarea "“XYZExporter.bundle”整个文件夹里PackageContents"
type textarea "x"
type textarea "“XYZExporter.bundle”整个文件夹里zPackageContents"
type textarea "x"
type textarea "“XYZExporter.bundle”整个文件夹里z'gPackageContents"
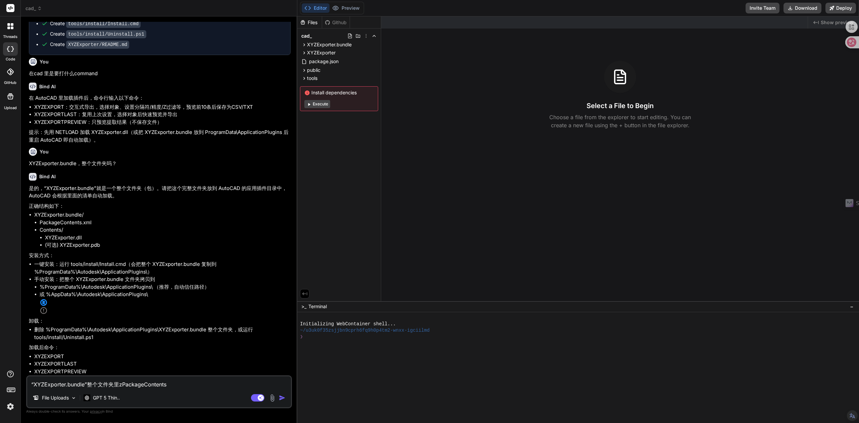
type textarea "x"
type textarea "“XYZExporter.bundle”整个文件夹里zPackageContents"
type textarea "x"
type textarea "“XYZExporter.bundle”整个文件夹里PackageContents"
type textarea "x"
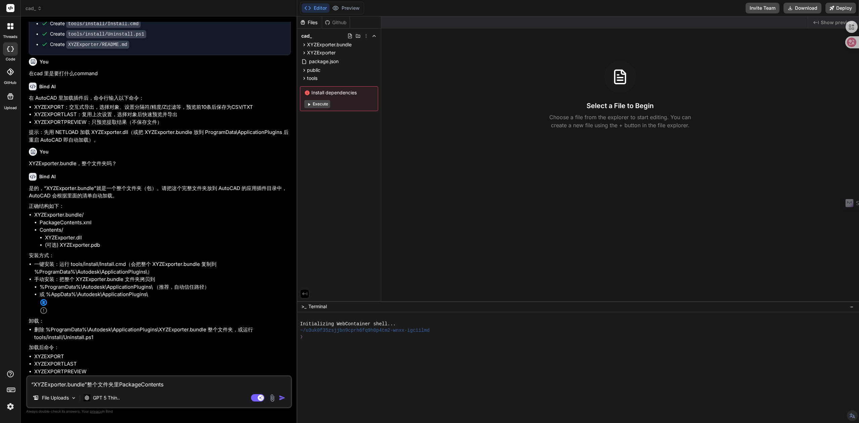
type textarea "“XYZExporter.bundle”整个文件夹里zPackageContents"
type textarea "x"
type textarea "“XYZExporter.bundle”整个文件夹里zhPackageContents"
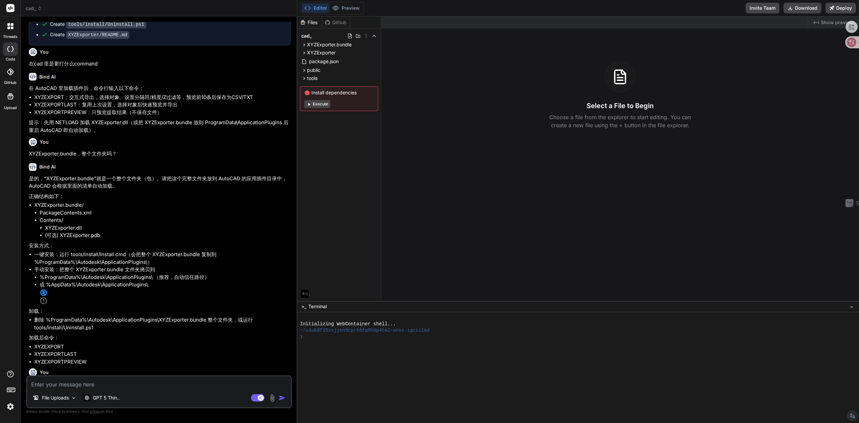
scroll to position [1346, 0]
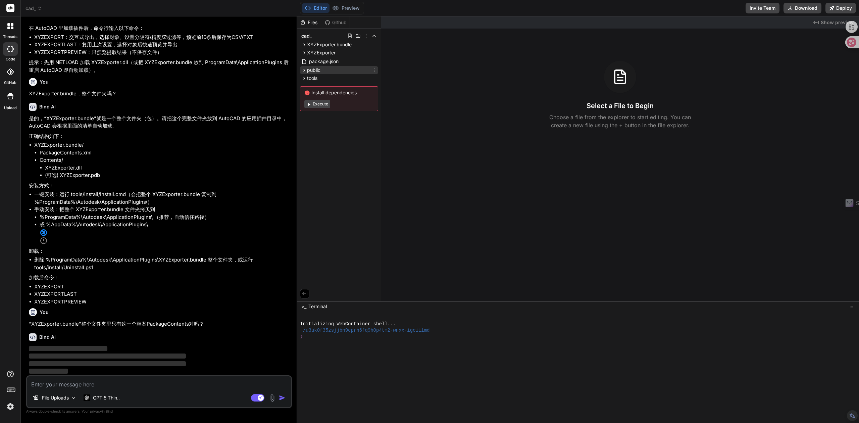
click at [311, 70] on span "public" at bounding box center [313, 70] width 13 height 7
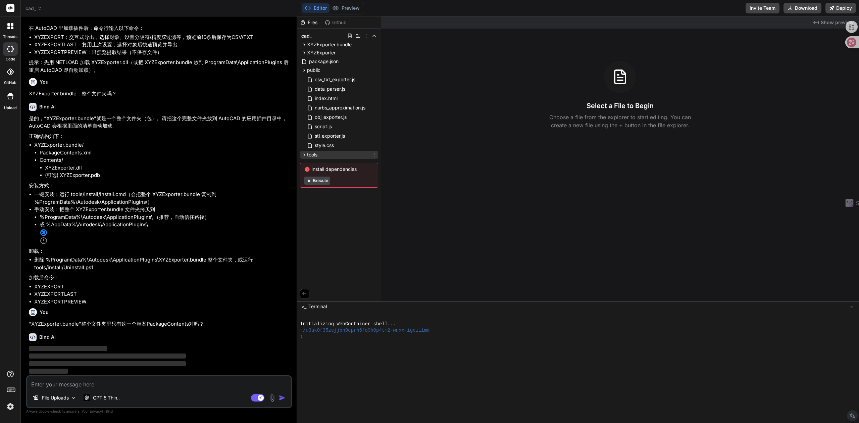
click at [308, 153] on span "tools" at bounding box center [312, 154] width 10 height 7
click at [316, 164] on span "install" at bounding box center [319, 163] width 12 height 7
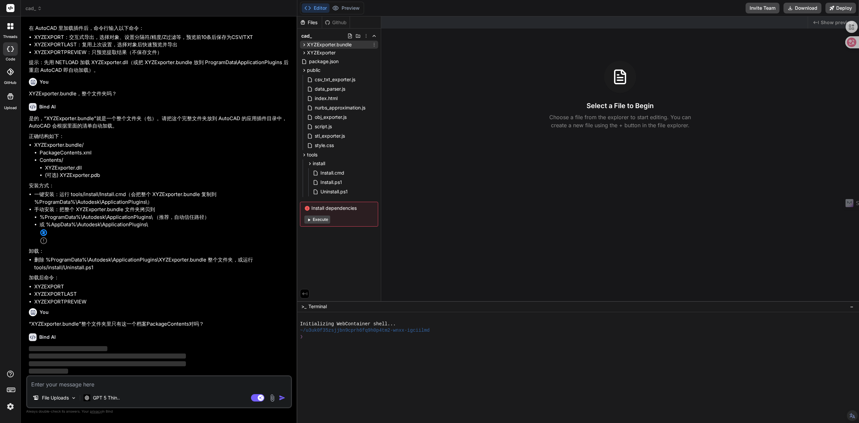
click at [324, 43] on span "XYZExporter.bundle" at bounding box center [329, 44] width 45 height 7
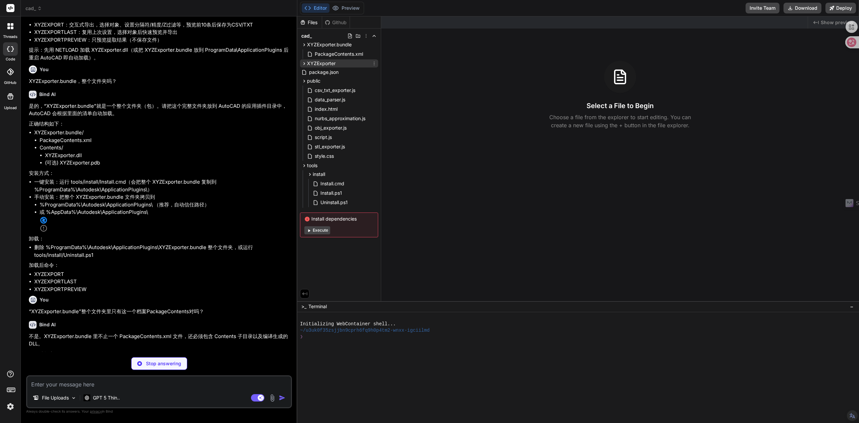
click at [322, 65] on span "XYZExporter" at bounding box center [321, 63] width 29 height 7
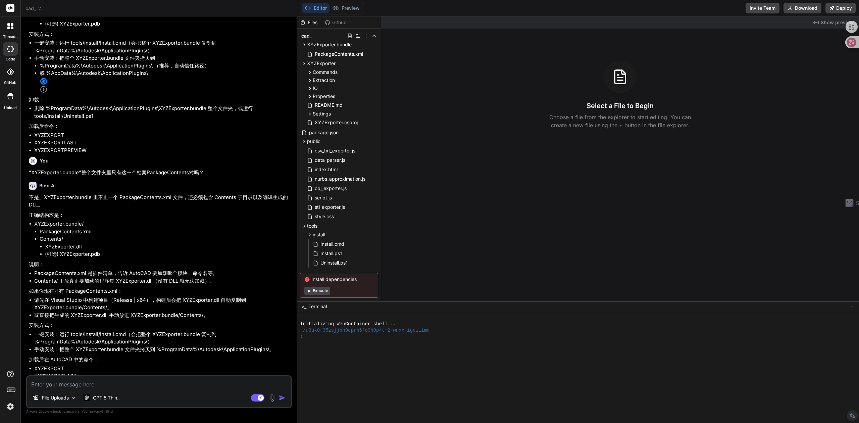
scroll to position [1464, 0]
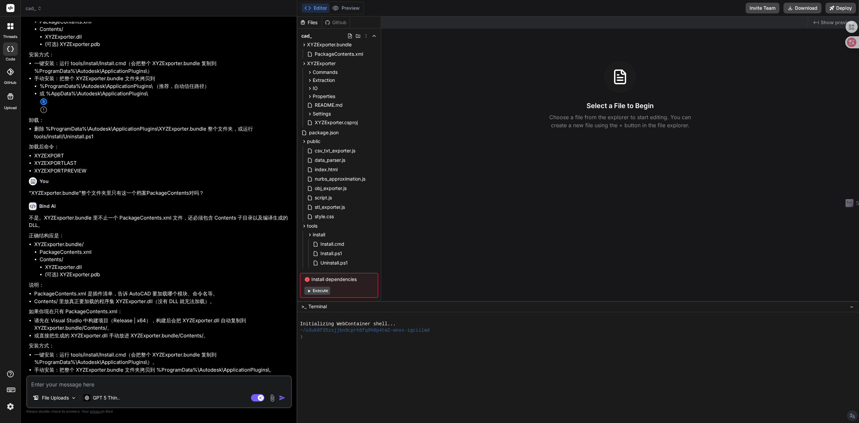
click at [85, 385] on textarea at bounding box center [159, 382] width 264 height 12
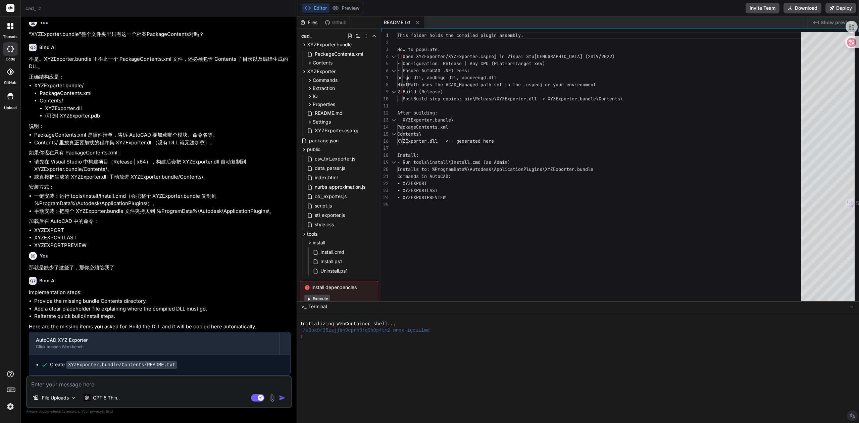
scroll to position [1590, 0]
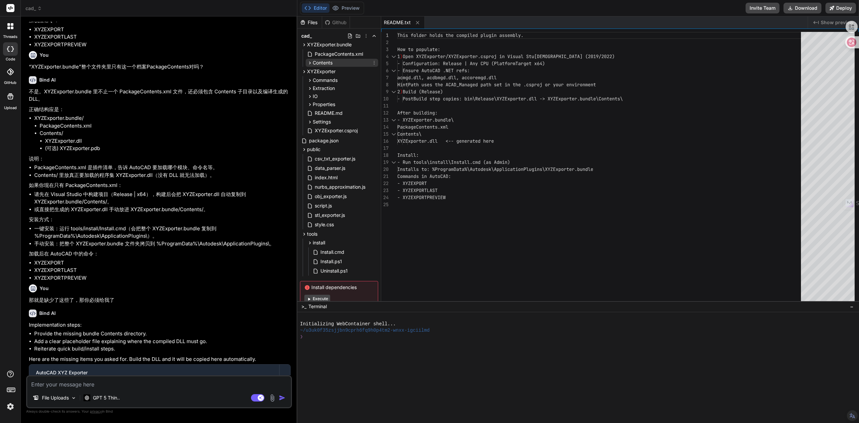
click at [332, 60] on span "Contents" at bounding box center [323, 62] width 20 height 7
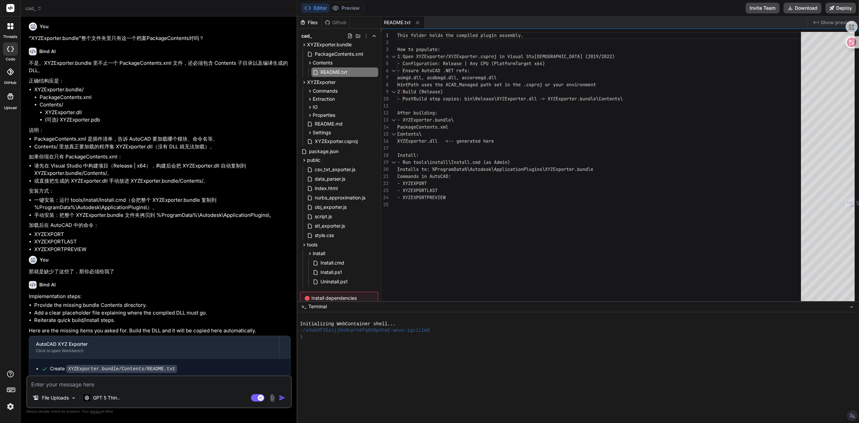
scroll to position [1635, 0]
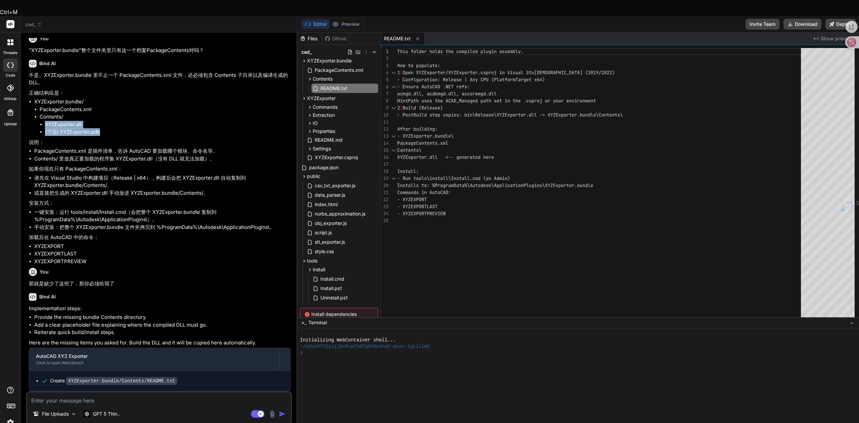
drag, startPoint x: 109, startPoint y: 113, endPoint x: 38, endPoint y: 107, distance: 71.1
click at [38, 107] on ul "PackageContents.xml Contents/ XYZExporter.dll (可选) XYZExporter.pdb" at bounding box center [162, 121] width 256 height 30
copy ul "XYZExporter.dll (可选) XYZExporter.pdb"
click at [84, 392] on textarea at bounding box center [159, 398] width 264 height 12
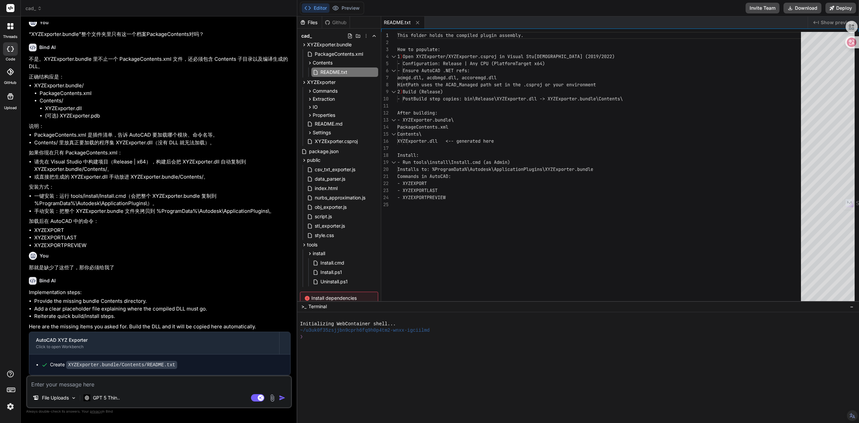
paste textarea "XYZExporter.dll (可选) XYZExporter.pdb"
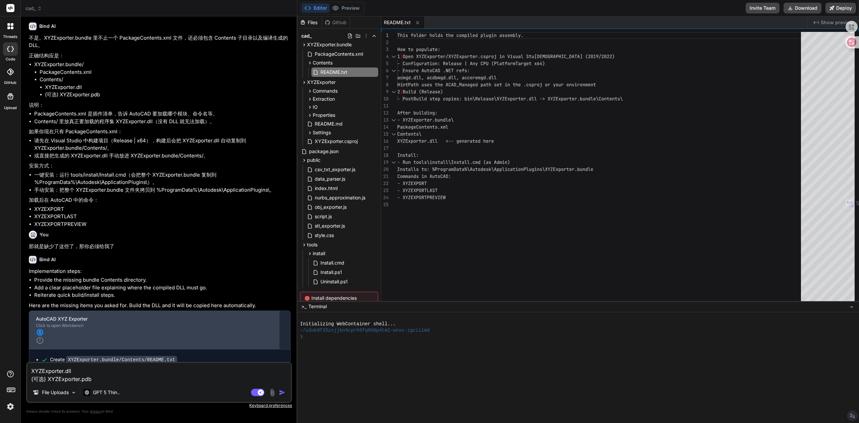
scroll to position [1652, 0]
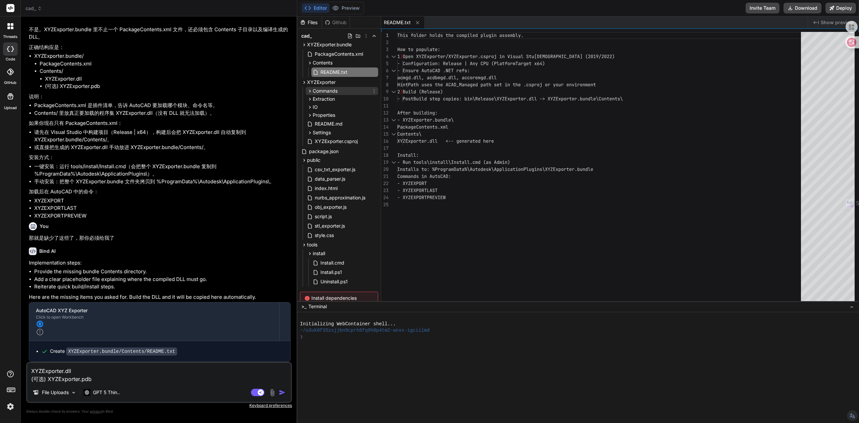
click at [328, 88] on span "Commands" at bounding box center [325, 91] width 25 height 7
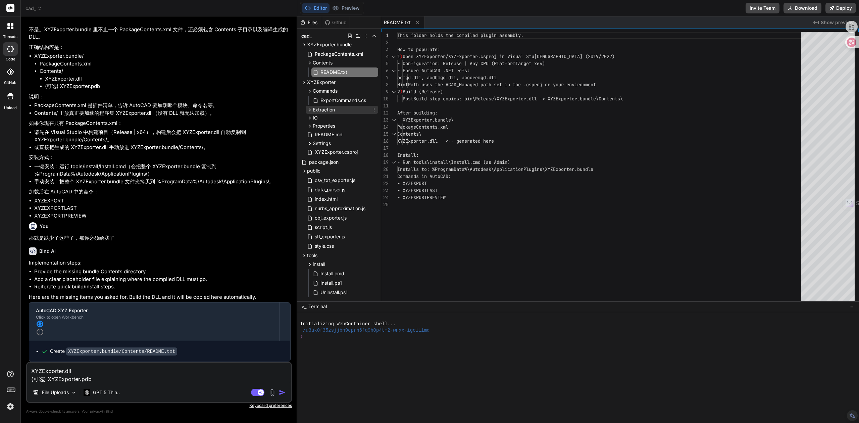
click at [324, 108] on span "Extraction" at bounding box center [324, 109] width 22 height 7
drag, startPoint x: 317, startPoint y: 137, endPoint x: 317, endPoint y: 148, distance: 11.4
click at [317, 140] on span "IO" at bounding box center [315, 138] width 5 height 7
click at [317, 153] on span "Properties" at bounding box center [324, 156] width 22 height 7
click at [100, 379] on textarea "XYZExporter.dll (可选) XYZExporter.pdb" at bounding box center [159, 373] width 264 height 20
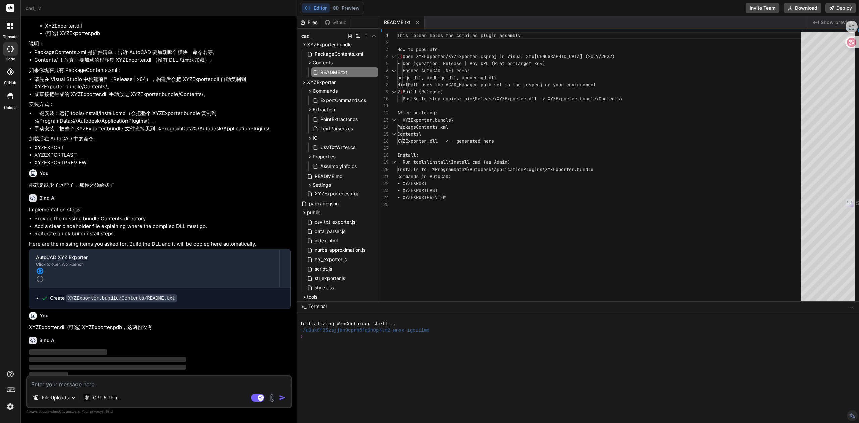
scroll to position [1709, 0]
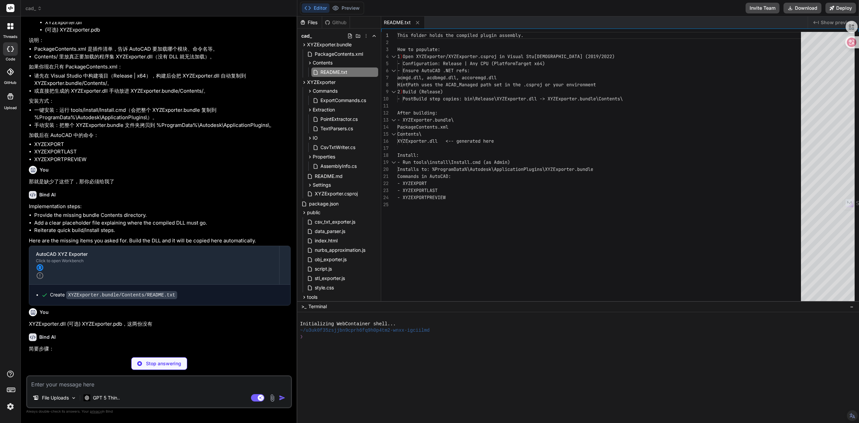
click at [43, 348] on p "简要步骤：" at bounding box center [160, 349] width 262 height 8
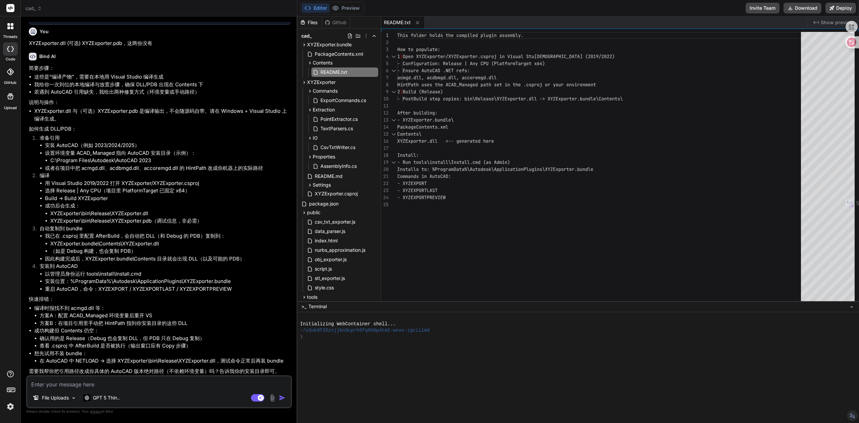
scroll to position [1990, 0]
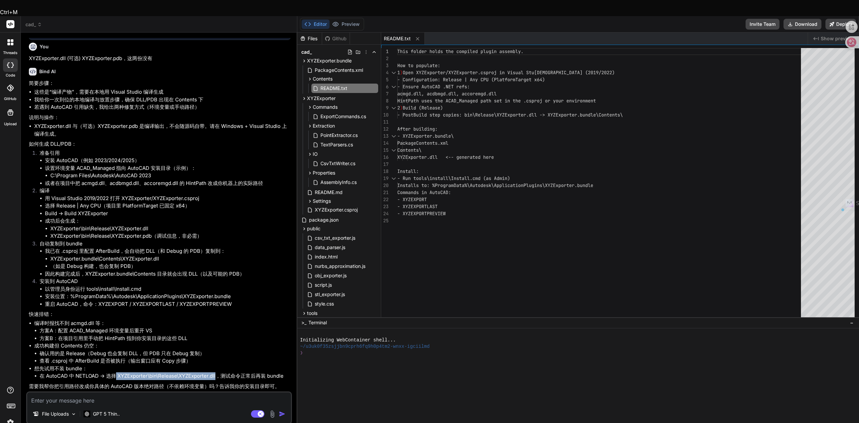
drag, startPoint x: 117, startPoint y: 360, endPoint x: 218, endPoint y: 359, distance: 101.0
click at [218, 372] on li "在 AutoCAD 中 NETLOAD -> 选择 XYZExporter\bin\Release\XYZExporter.dll，测试命令正常后再装 bun…" at bounding box center [165, 376] width 251 height 8
drag, startPoint x: 74, startPoint y: 360, endPoint x: 100, endPoint y: 358, distance: 25.9
click at [100, 372] on li "在 AutoCAD 中 NETLOAD -> 选择 XYZExporter\bin\Release\XYZExporter.dll，测试命令正常后再装 bun…" at bounding box center [165, 376] width 251 height 8
copy li "NETLOAD"
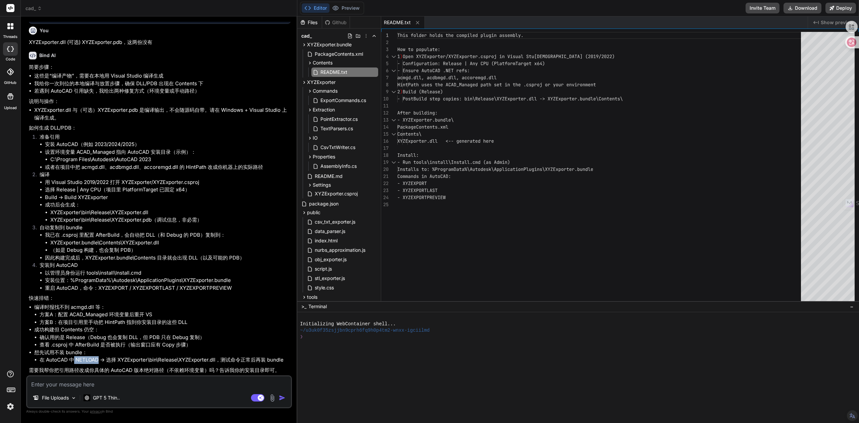
click at [85, 360] on li "在 AutoCAD 中 NETLOAD -> 选择 XYZExporter\bin\Release\XYZExporter.dll，测试命令正常后再装 bun…" at bounding box center [165, 360] width 251 height 8
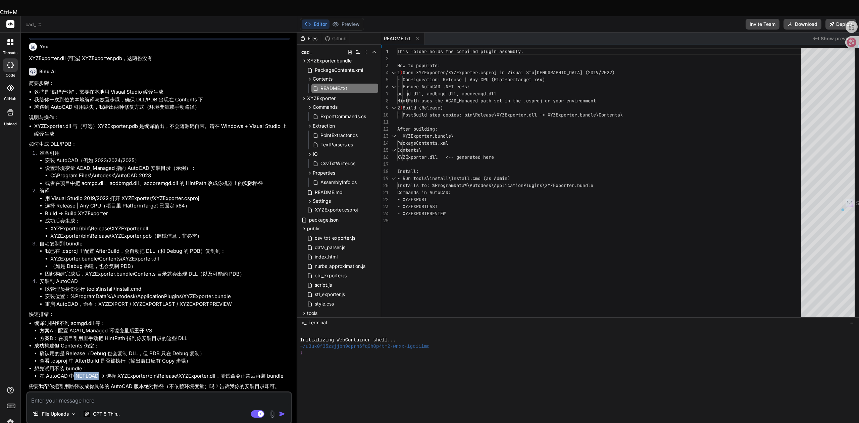
drag, startPoint x: 74, startPoint y: 360, endPoint x: 98, endPoint y: 360, distance: 23.8
click at [98, 372] on li "在 AutoCAD 中 NETLOAD -> 选择 XYZExporter\bin\Release\XYZExporter.dll，测试命令正常后再装 bun…" at bounding box center [165, 376] width 251 height 8
copy li "NETLOAD"
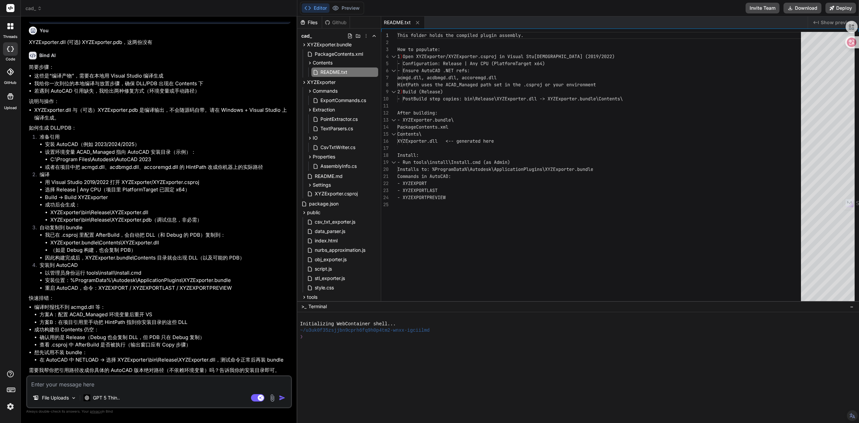
click at [153, 358] on li "在 AutoCAD 中 NETLOAD -> 选择 XYZExporter\bin\Release\XYZExporter.dll，测试命令正常后再装 bun…" at bounding box center [165, 360] width 251 height 8
click at [88, 237] on li "我已在 .csproj 里配置 AfterBuild，会自动把 DLL（和 Debug 的 PDB）复制到： XYZExporter.bundle\Conte…" at bounding box center [168, 242] width 246 height 23
click at [39, 9] on icon at bounding box center [39, 8] width 5 height 5
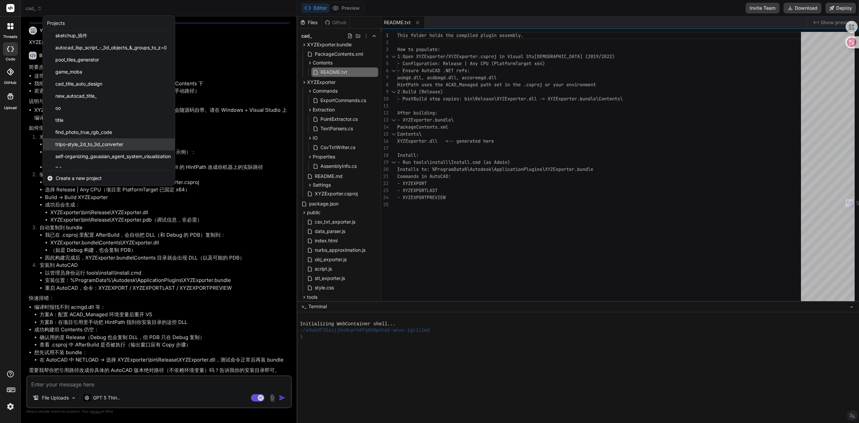
scroll to position [223, 0]
click at [98, 154] on span "self-organizing_gaussian_agent_system_visualization" at bounding box center [112, 154] width 115 height 7
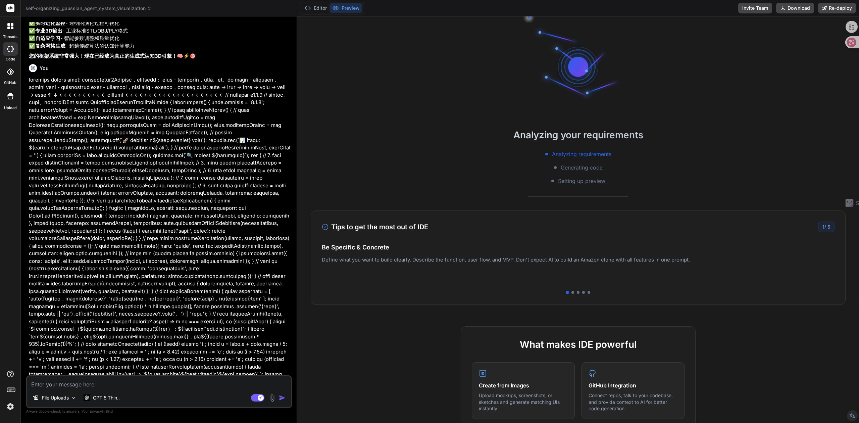
scroll to position [6593, 0]
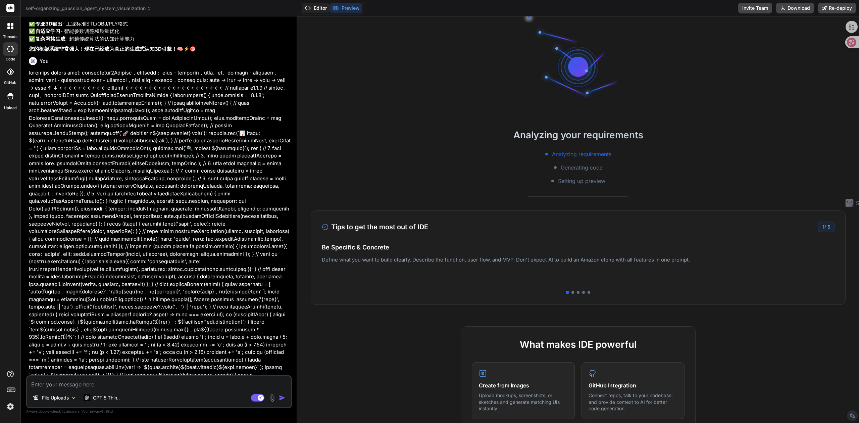
click at [313, 7] on button "Editor" at bounding box center [316, 7] width 28 height 9
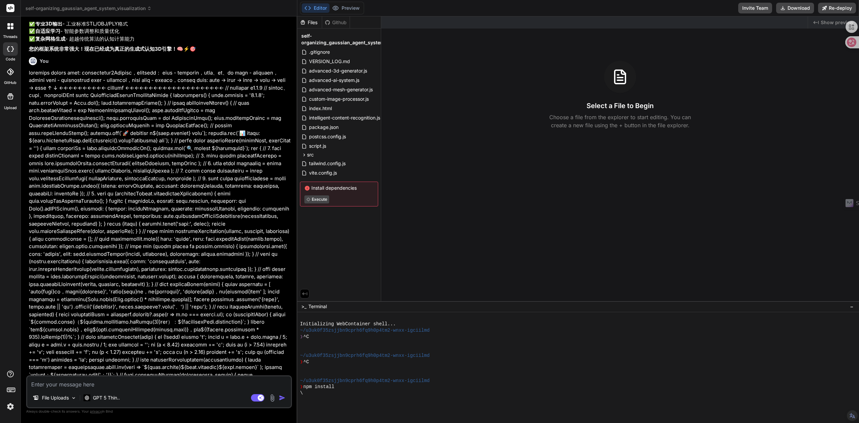
click at [114, 7] on span "self-organizing_gaussian_agent_system_visualization" at bounding box center [88, 8] width 126 height 7
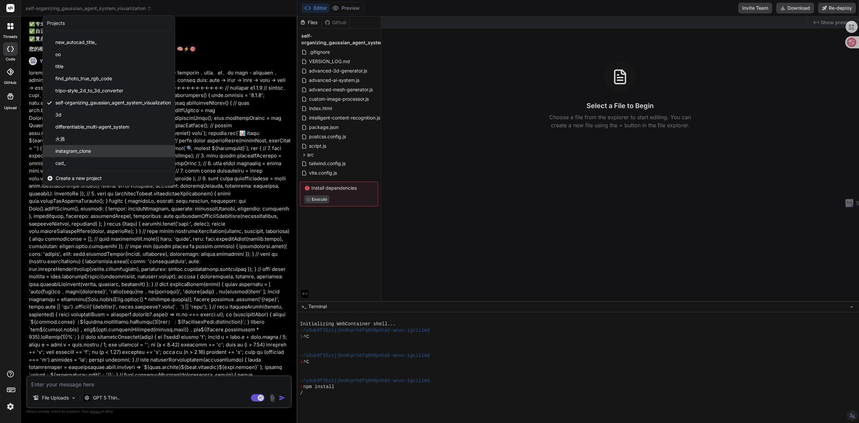
scroll to position [276, 0]
click at [109, 90] on span "tripo-style_2d_to_3d_converter" at bounding box center [89, 89] width 68 height 7
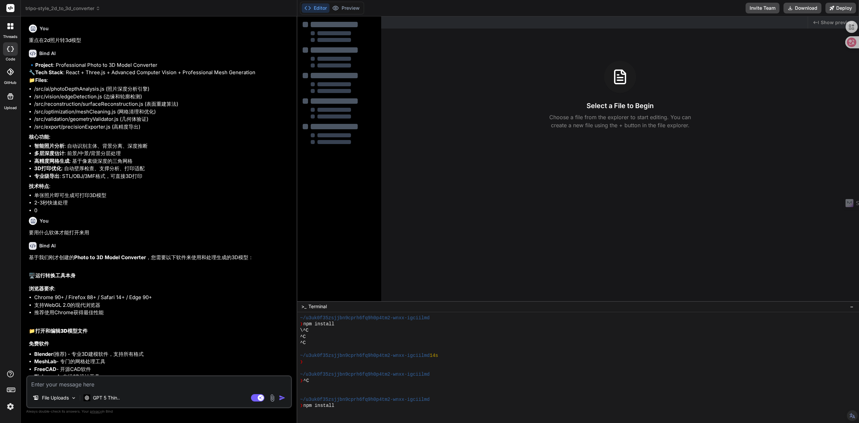
scroll to position [62, 0]
click at [99, 7] on icon at bounding box center [98, 7] width 2 height 1
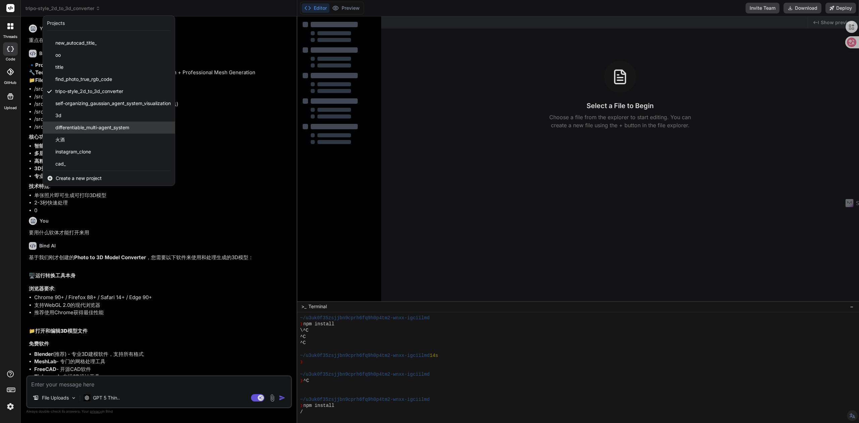
scroll to position [276, 0]
click at [63, 77] on span "find_photo_true_rgb_code" at bounding box center [83, 77] width 57 height 7
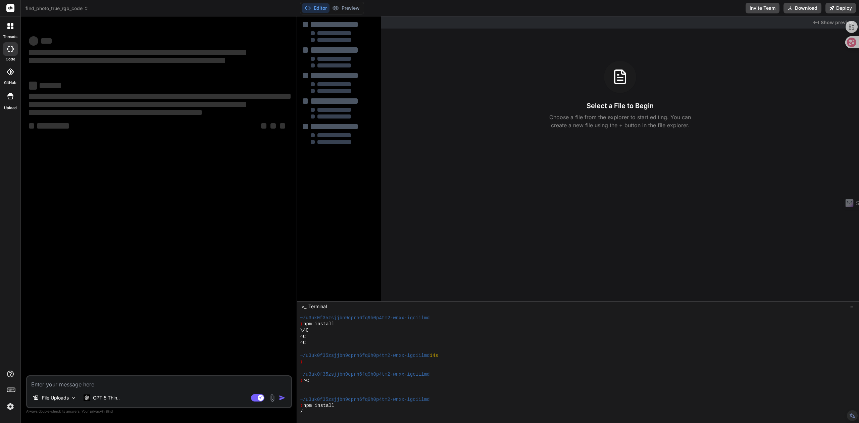
scroll to position [87, 0]
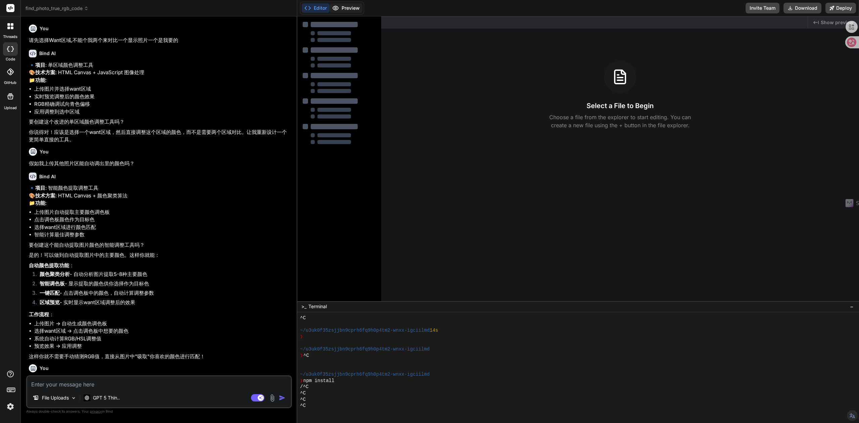
click at [352, 4] on button "Preview" at bounding box center [345, 7] width 33 height 9
click at [313, 8] on button "Editor" at bounding box center [316, 7] width 28 height 9
click at [311, 8] on button "Editor" at bounding box center [316, 7] width 28 height 9
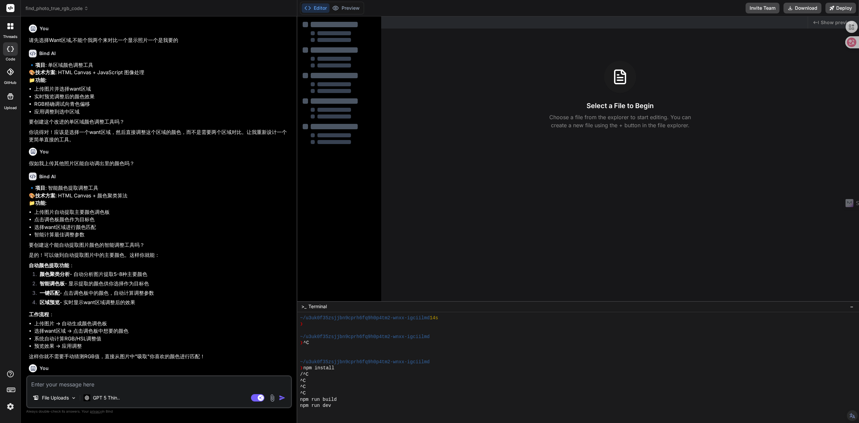
scroll to position [100, 0]
click at [63, 10] on span "find_photo_true_rgb_code" at bounding box center [56, 8] width 63 height 7
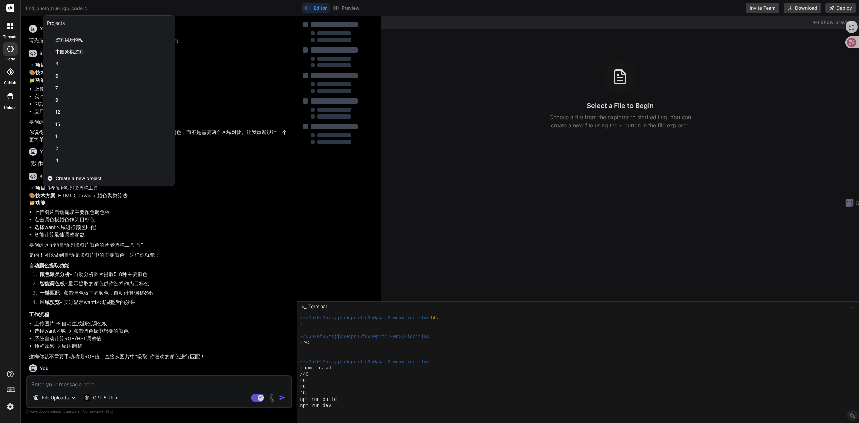
click at [59, 179] on span "Create a new project" at bounding box center [79, 178] width 46 height 7
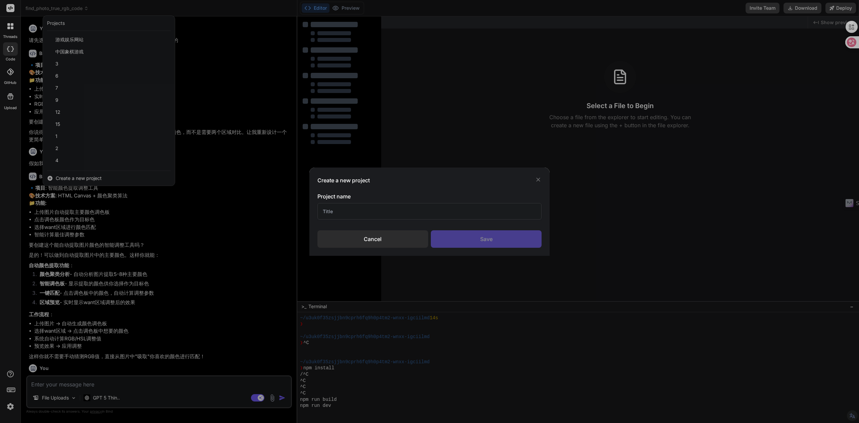
click at [406, 215] on input "text" at bounding box center [429, 211] width 224 height 16
click at [466, 235] on div "Save" at bounding box center [486, 238] width 111 height 17
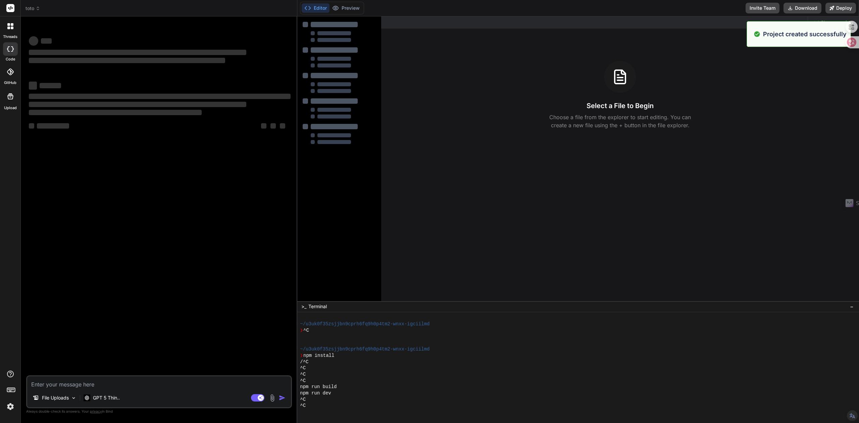
click at [93, 385] on textarea at bounding box center [159, 382] width 264 height 12
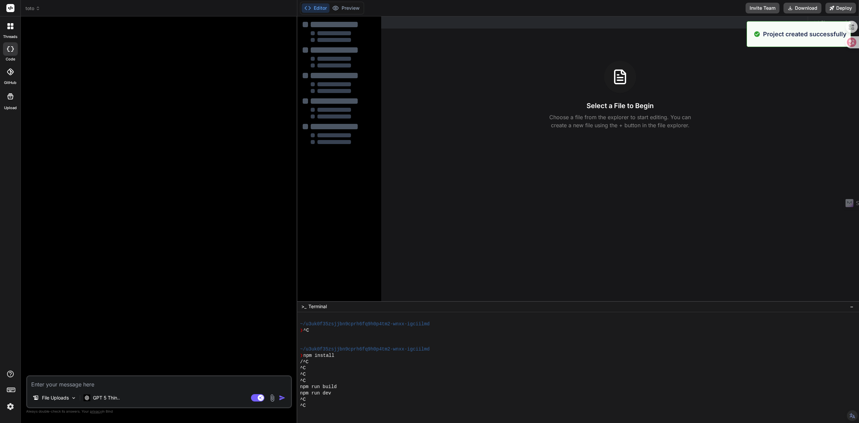
paste textarea "下面是“4-of-N 历史分析与回测工具”（前面给出的 Python 脚本）的功能说明和详细资料，便于你或团队归档、交付与扩展。 一、软件概述 名称：4-of…"
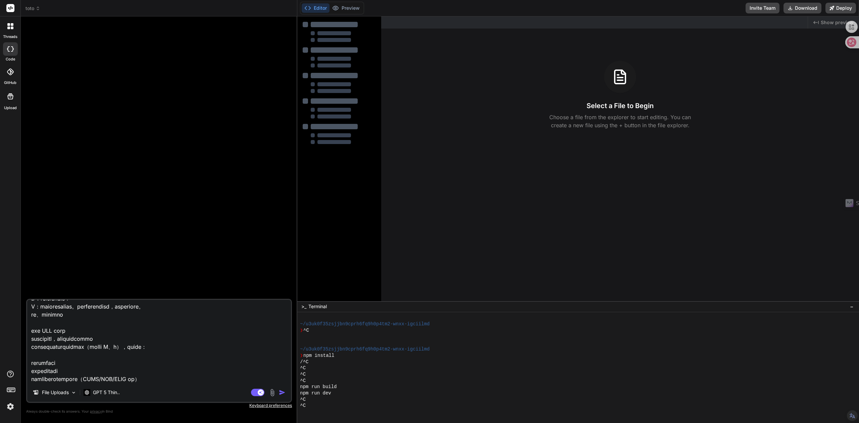
scroll to position [1008, 0]
click at [182, 193] on div at bounding box center [160, 160] width 264 height 277
click at [194, 380] on textarea at bounding box center [159, 341] width 264 height 83
paste textarea "自动能爬取网上的toto资料"
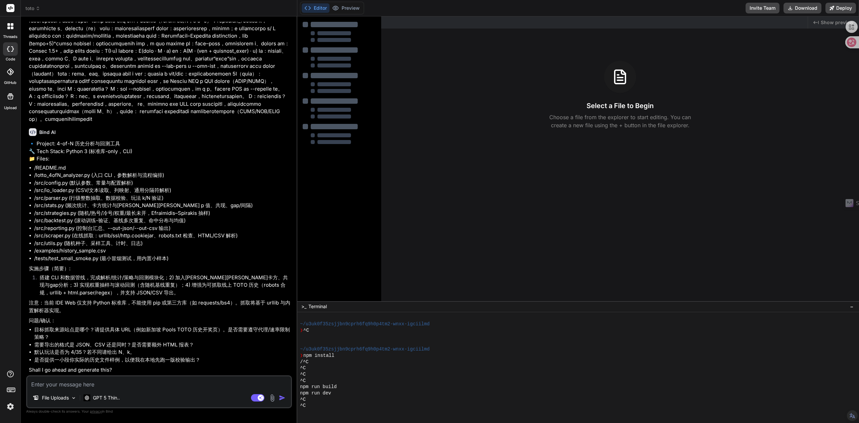
scroll to position [261, 0]
click at [48, 387] on textarea at bounding box center [159, 382] width 264 height 12
click at [98, 399] on p "GPT 5 Thin.." at bounding box center [106, 397] width 27 height 7
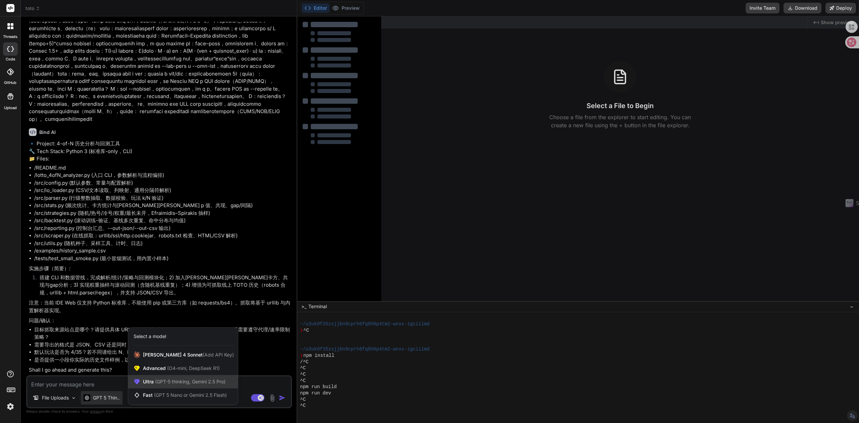
click at [153, 384] on span "Ultra (GPT-5 thinking, Gemini 2.5 Pro)" at bounding box center [184, 381] width 83 height 7
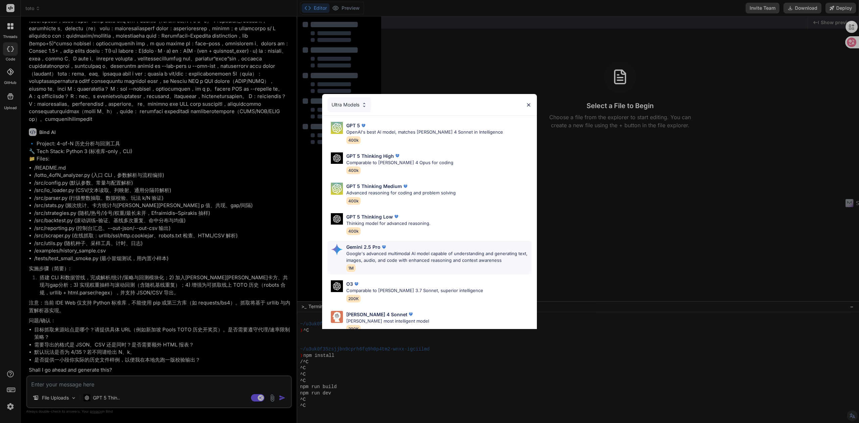
click at [364, 258] on p "Google's advanced multimodal AI model capable of understanding and generating t…" at bounding box center [438, 256] width 185 height 13
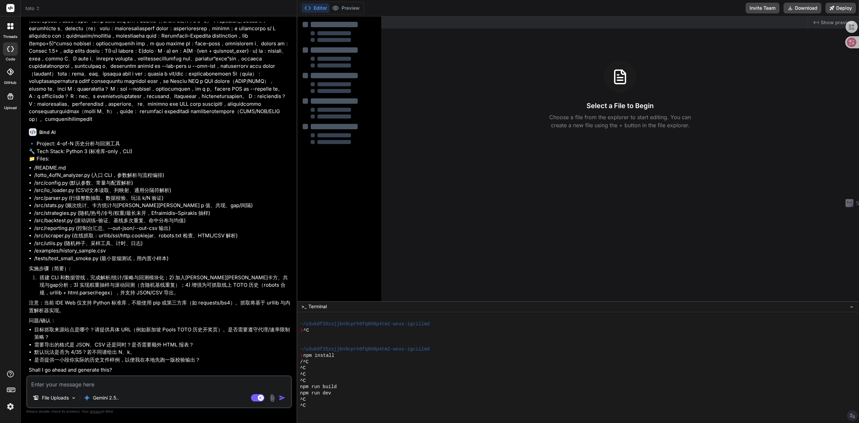
click at [129, 383] on textarea at bounding box center [159, 382] width 264 height 12
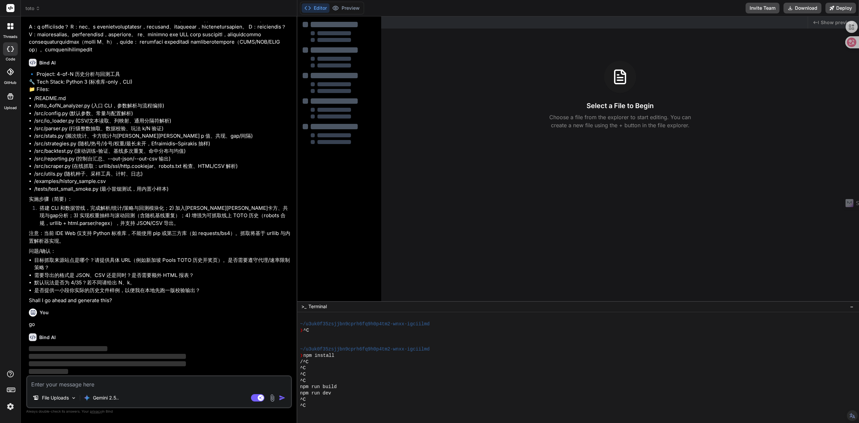
scroll to position [330, 0]
click at [62, 381] on textarea at bounding box center [159, 382] width 264 height 12
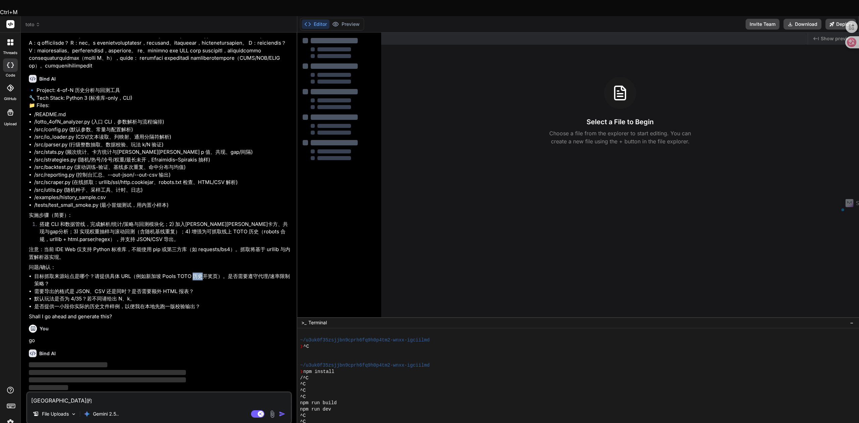
drag, startPoint x: 192, startPoint y: 259, endPoint x: 201, endPoint y: 259, distance: 9.1
click at [201, 272] on li "目标抓取来源站点是哪个？请提供具体 URL（例如新加坡 Pools TOTO 历史开奖页）。是否需要遵守代理/速率限制策略？" at bounding box center [162, 279] width 256 height 15
copy li "历史"
click at [70, 392] on textarea "Malaysia的" at bounding box center [159, 398] width 264 height 12
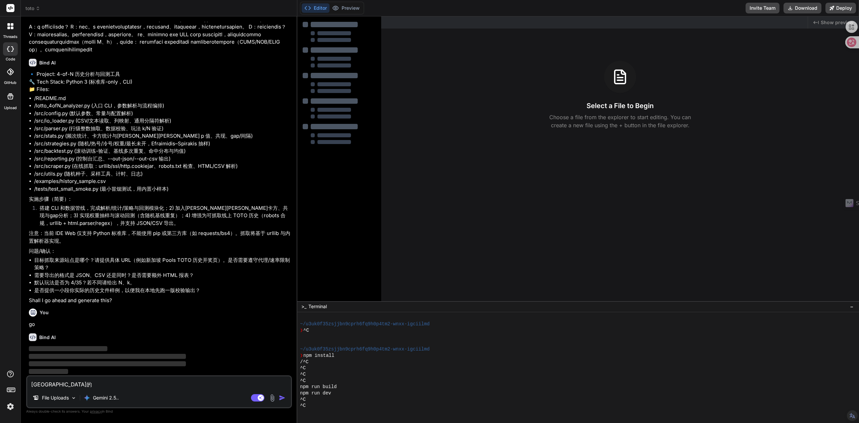
paste textarea "历史"
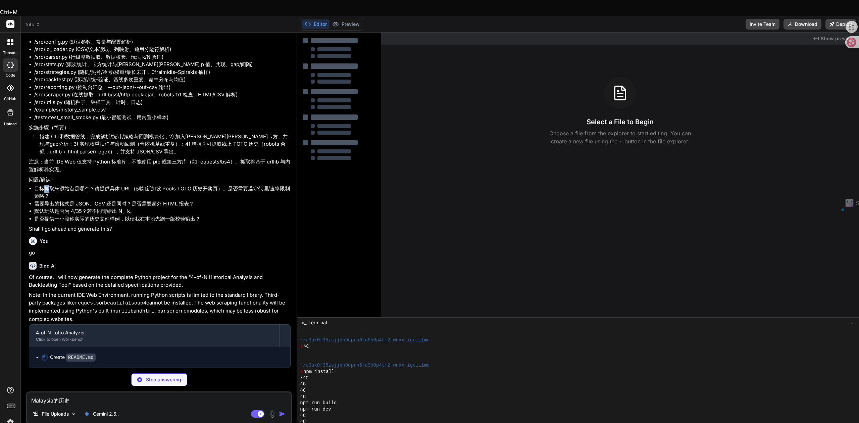
drag, startPoint x: 43, startPoint y: 258, endPoint x: 39, endPoint y: 260, distance: 3.9
click at [51, 200] on li "目标抓取来源站点是哪个？请提供具体 URL（例如新加坡 Pools TOTO 历史开奖页）。是否需要遵守代理/速率限制策略？" at bounding box center [162, 192] width 256 height 15
drag, startPoint x: 35, startPoint y: 260, endPoint x: 54, endPoint y: 259, distance: 19.1
click at [54, 200] on li "目标抓取来源站点是哪个？请提供具体 URL（例如新加坡 Pools TOTO 历史开奖页）。是否需要遵守代理/速率限制策略？" at bounding box center [162, 192] width 256 height 15
copy li "目标抓取"
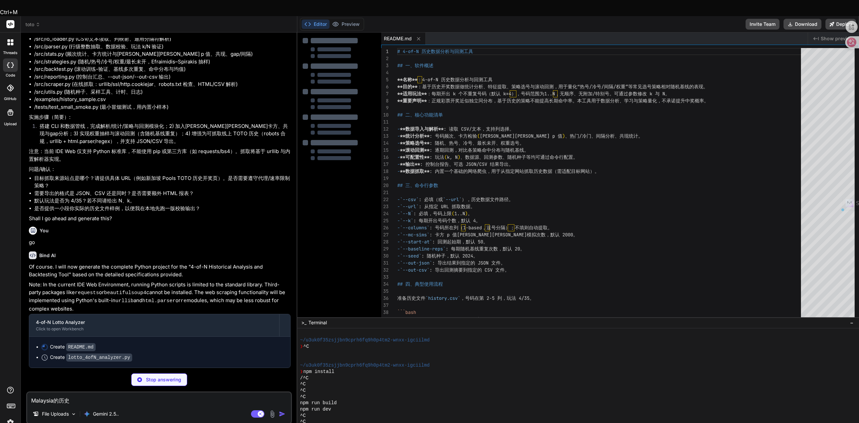
click at [31, 392] on textarea "Malaysia的历史" at bounding box center [159, 398] width 264 height 12
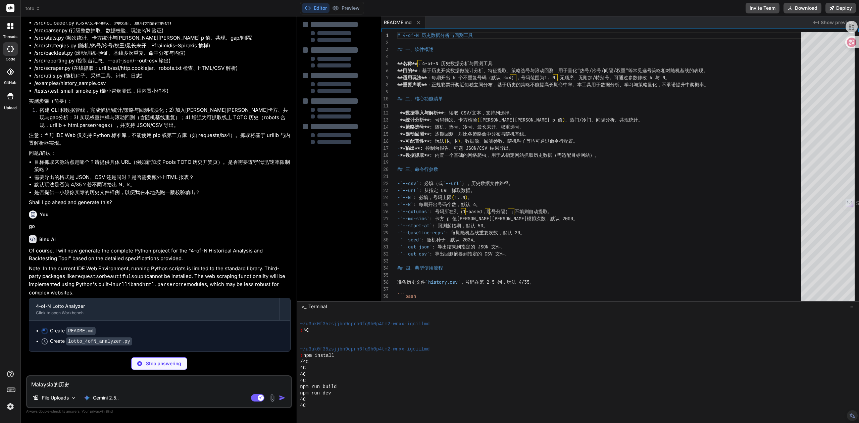
paste textarea "目标抓取"
click at [97, 385] on textarea "目标抓取Malaysia的历史" at bounding box center [159, 382] width 264 height 12
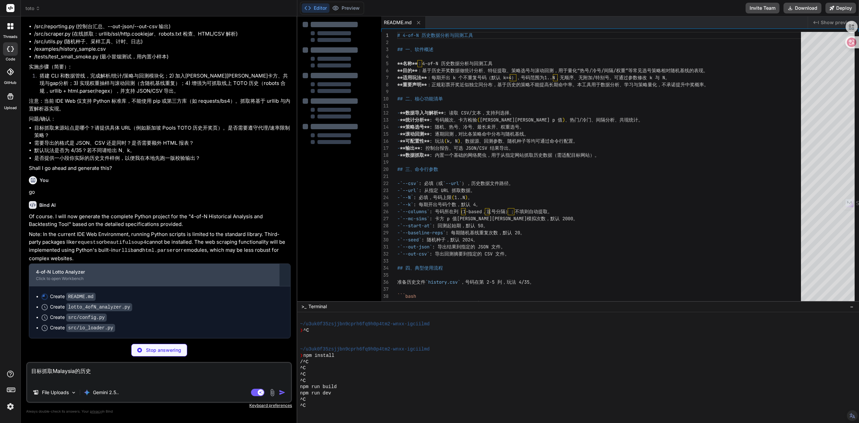
scroll to position [461, 0]
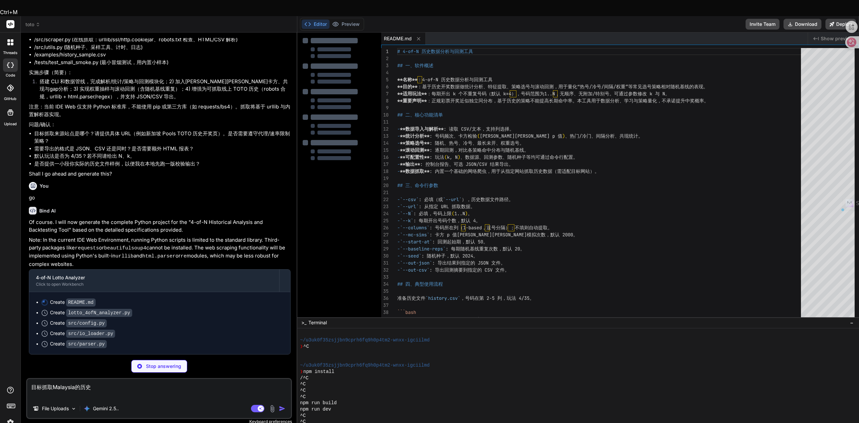
drag, startPoint x: 75, startPoint y: 260, endPoint x: 25, endPoint y: 216, distance: 66.8
click at [25, 216] on div "Bind AI Web Search Created with Pixso. Code Generator You Bind AI 🔹 Project: 4-…" at bounding box center [159, 236] width 276 height 406
click at [20, 210] on body "Ctrl+M threads code GitHub Upload toto Created with Pixso. Bind AI Web Search C…" at bounding box center [429, 261] width 859 height 522
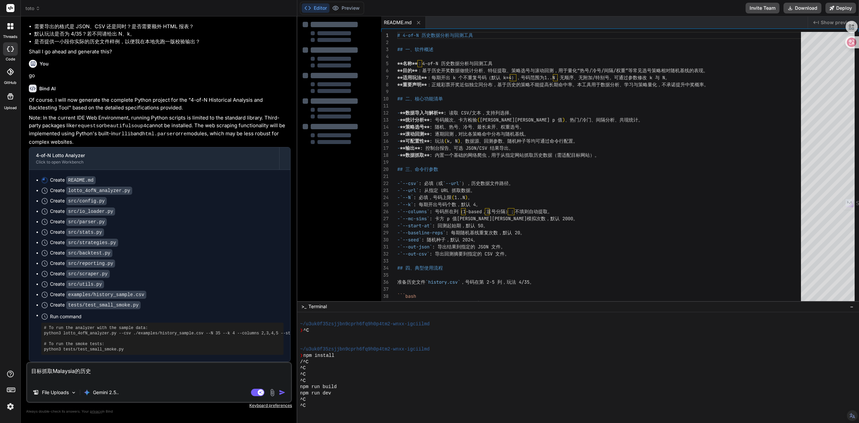
click at [155, 225] on div "Create src/parser.py" at bounding box center [162, 221] width 242 height 7
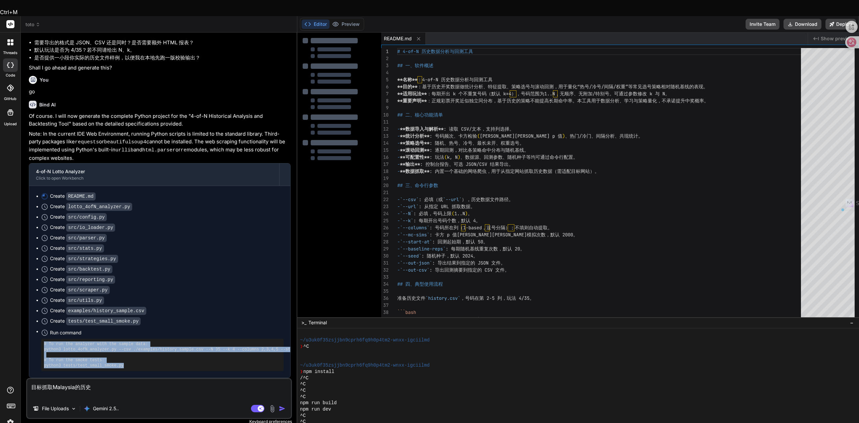
drag, startPoint x: 118, startPoint y: 347, endPoint x: 45, endPoint y: 330, distance: 75.5
click at [45, 341] on pre "# To run the analyzer with the sample data: python3 lotto_4ofN_analyzer.py --cs…" at bounding box center [162, 354] width 237 height 27
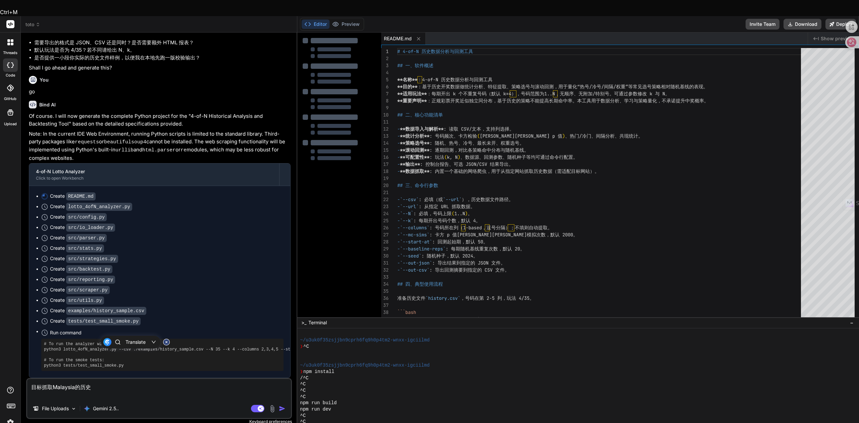
click at [86, 329] on span "Run command" at bounding box center [166, 332] width 233 height 7
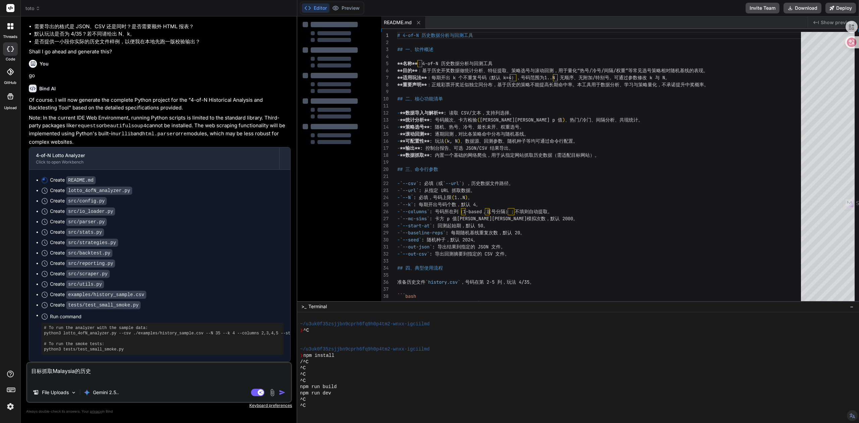
scroll to position [529, 0]
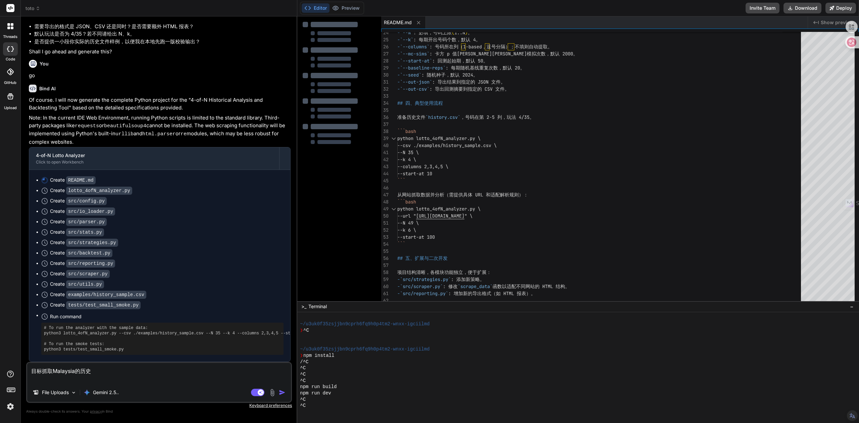
click at [104, 371] on textarea "目标抓取Malaysia的历史" at bounding box center [159, 373] width 264 height 20
paste textarea "Toto 4D - prize payments guaranteed in full TOTO 4D"
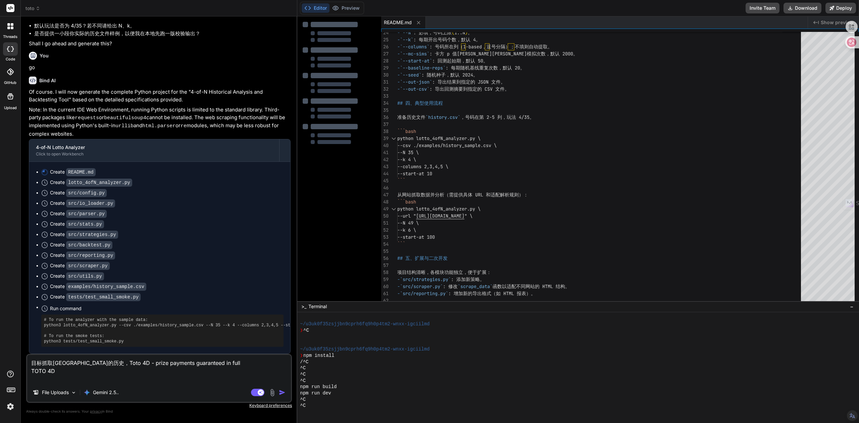
click at [30, 362] on textarea "目标抓取Malaysia的历史，Toto 4D - prize payments guaranteed in full TOTO 4D" at bounding box center [159, 369] width 264 height 28
paste textarea "https://www.sportstoto.com.my/"
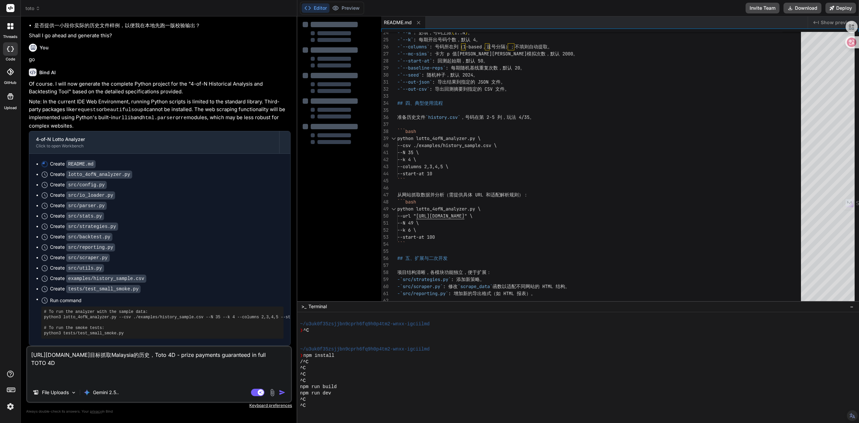
scroll to position [590, 0]
click at [309, 6] on icon at bounding box center [307, 8] width 7 height 7
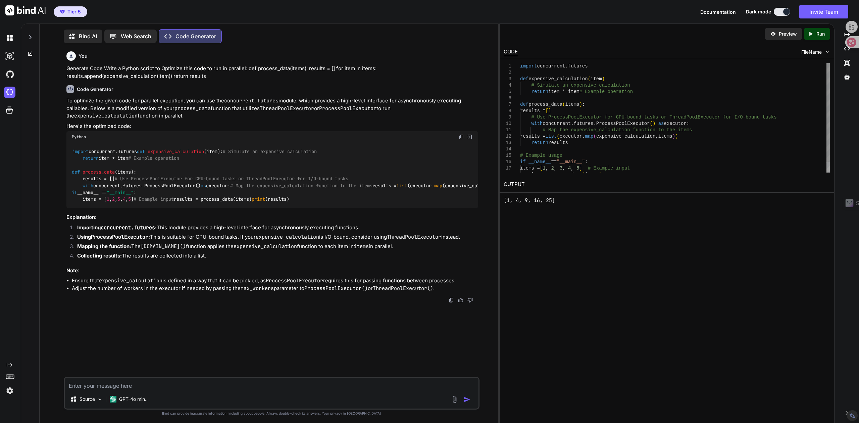
scroll to position [3, 0]
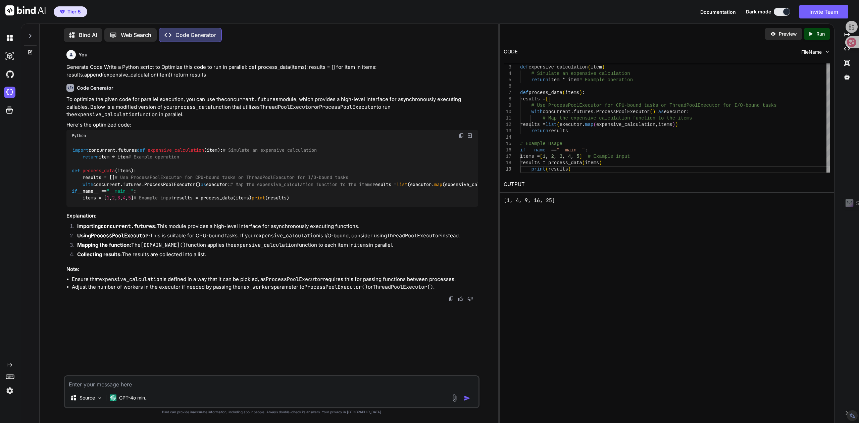
click at [199, 377] on textarea at bounding box center [272, 382] width 414 height 12
type textarea "python"
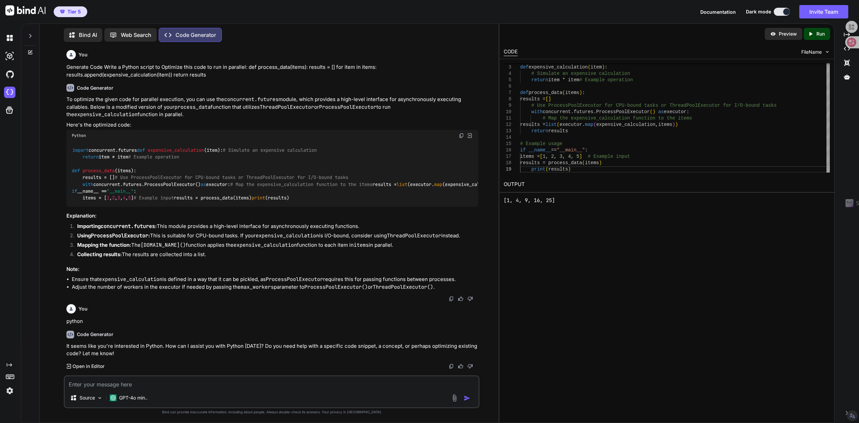
scroll to position [69, 0]
click at [199, 384] on textarea at bounding box center [272, 382] width 414 height 12
type textarea "ai"
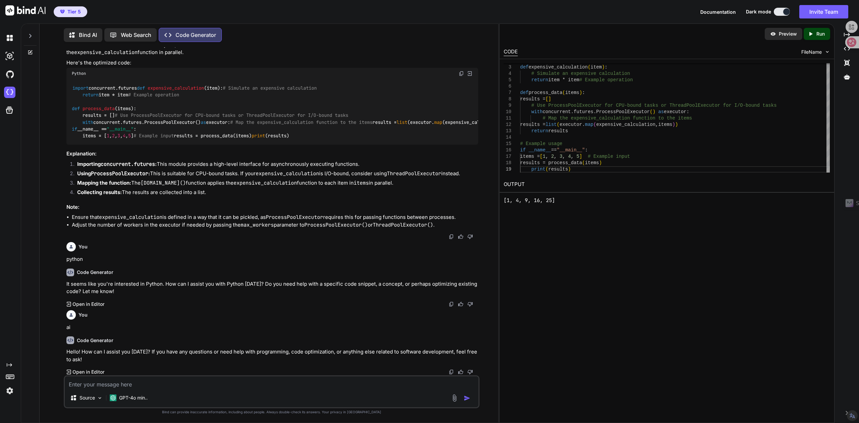
scroll to position [137, 0]
click at [105, 386] on textarea at bounding box center [272, 382] width 414 height 12
drag, startPoint x: 308, startPoint y: 223, endPoint x: 365, endPoint y: 224, distance: 57.0
click at [365, 224] on code "ProcessPoolExecutor()" at bounding box center [335, 224] width 63 height 7
copy code "ProcessPoolExecutor"
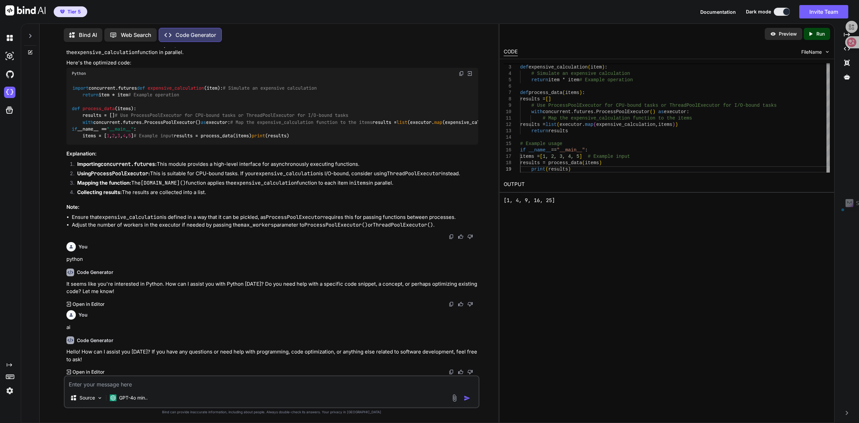
click at [188, 380] on textarea at bounding box center [272, 382] width 414 height 12
paste textarea "ProcessPoolExecutor"
type textarea "ProcessPoolExecutor python"
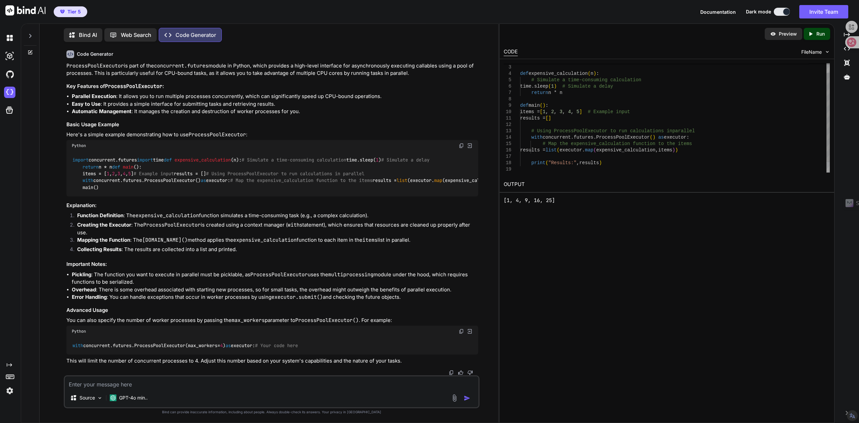
scroll to position [405, 0]
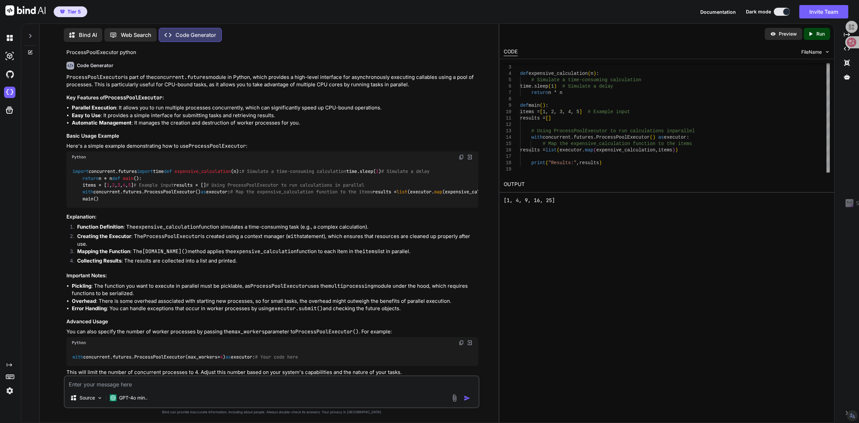
click at [812, 31] on icon "Created with Pixso." at bounding box center [810, 34] width 6 height 6
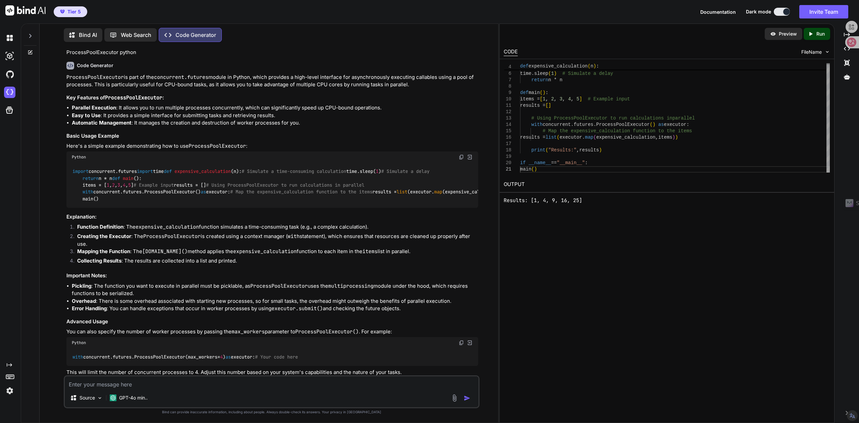
click at [157, 385] on textarea at bounding box center [272, 382] width 414 height 12
click at [512, 185] on h2 "OUTPUT" at bounding box center [666, 184] width 334 height 16
click at [95, 397] on p "Source" at bounding box center [86, 397] width 15 height 7
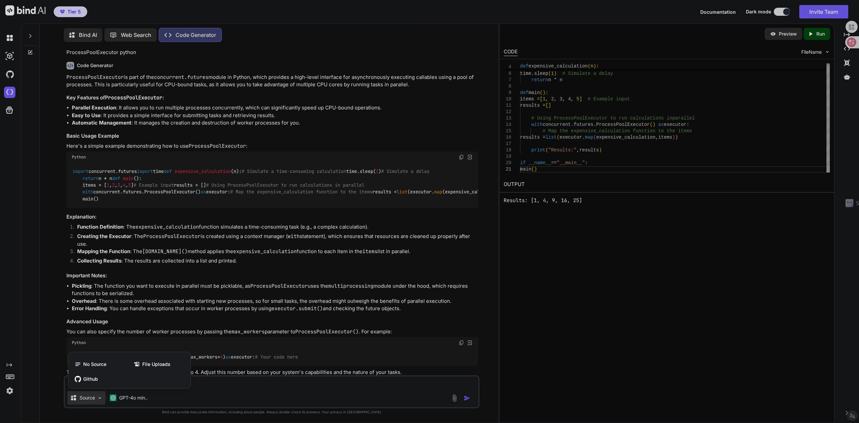
click at [95, 397] on div at bounding box center [429, 211] width 859 height 423
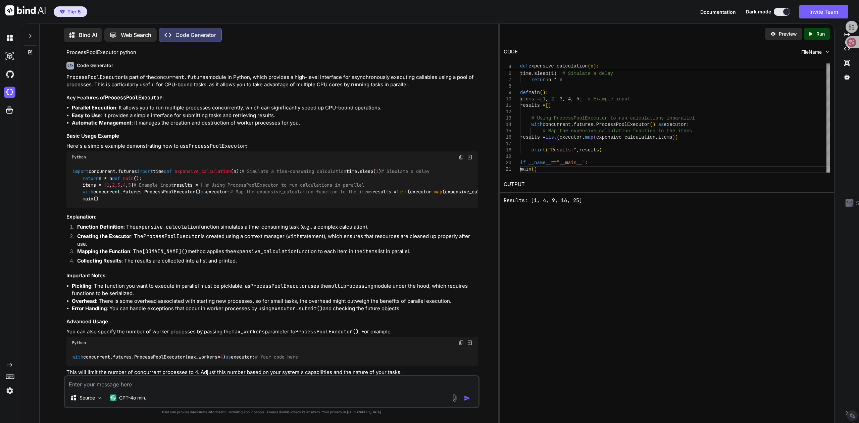
click at [311, 208] on div "import concurrent.futures import time def expensive_calculation ( n ): # Simula…" at bounding box center [272, 185] width 412 height 45
click at [142, 386] on textarea at bounding box center [272, 382] width 414 height 12
type textarea "toto 预测号码软件"
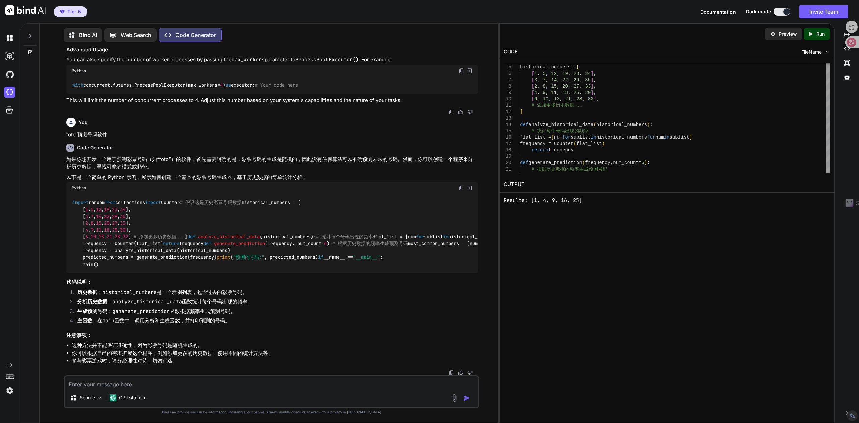
scroll to position [1011, 0]
drag, startPoint x: 815, startPoint y: 30, endPoint x: 808, endPoint y: 41, distance: 12.5
click at [815, 30] on div "Created with Pixso. Run" at bounding box center [816, 34] width 26 height 12
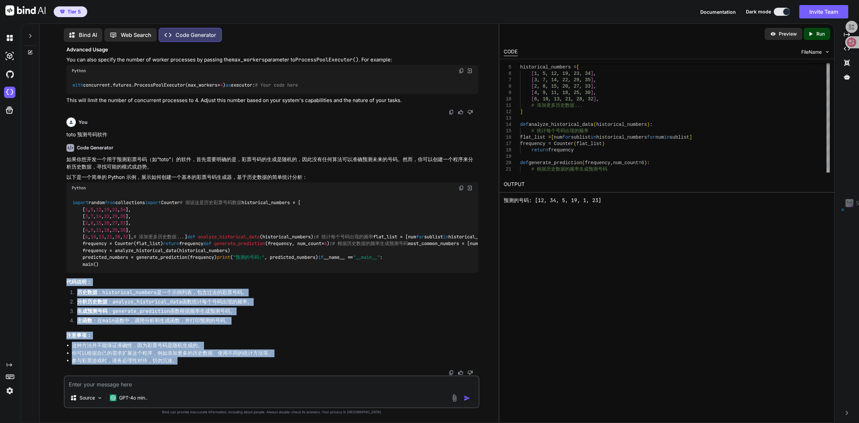
drag, startPoint x: 161, startPoint y: 360, endPoint x: 64, endPoint y: 284, distance: 122.8
click at [64, 284] on div "You Generate Code Write a Python script to Optimize this code to run in paralle…" at bounding box center [272, 234] width 416 height 375
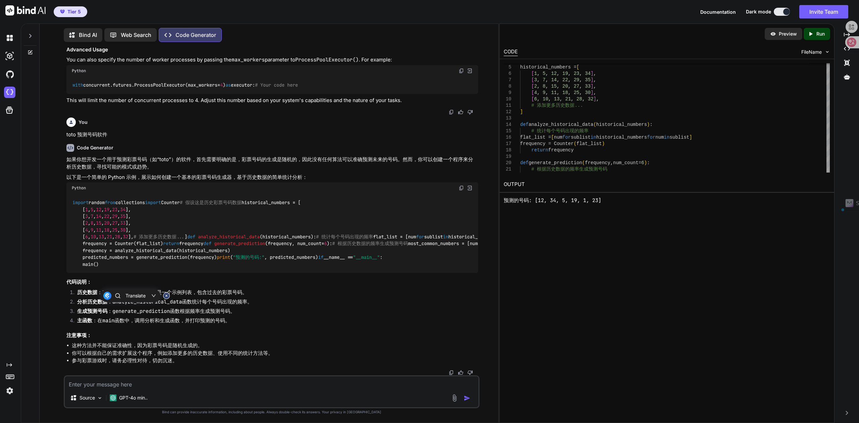
click at [91, 383] on textarea at bounding box center [272, 382] width 414 height 12
type textarea "x"
click at [140, 396] on p "GPT-4o min.." at bounding box center [133, 397] width 29 height 7
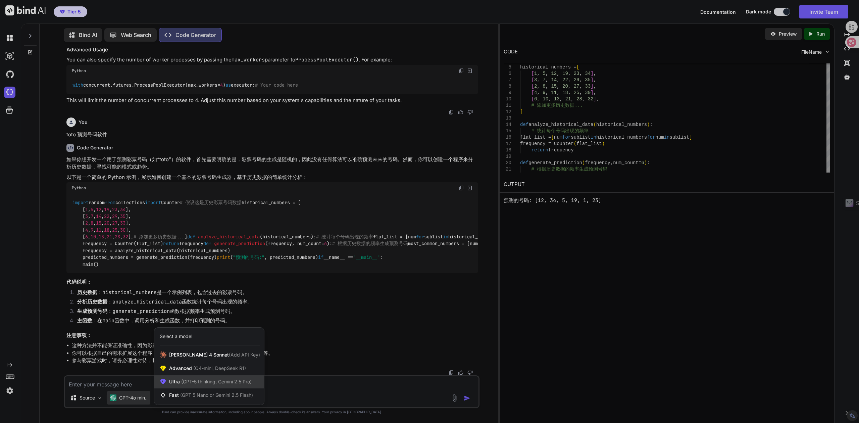
click at [199, 381] on span "(GPT-5 thinking, Gemini 2.5 Pro)" at bounding box center [216, 381] width 72 height 6
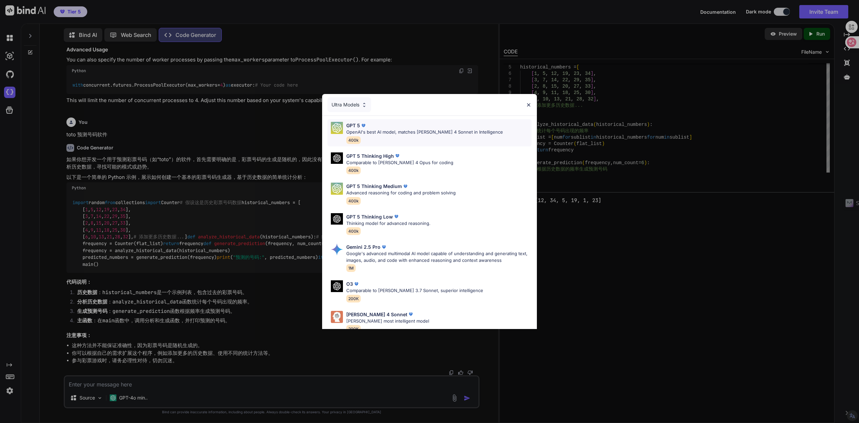
click at [360, 136] on div "GPT 5 OpenAI's best AI model, matches Claude 4 Sonnet in Intelligence 400k" at bounding box center [424, 133] width 157 height 22
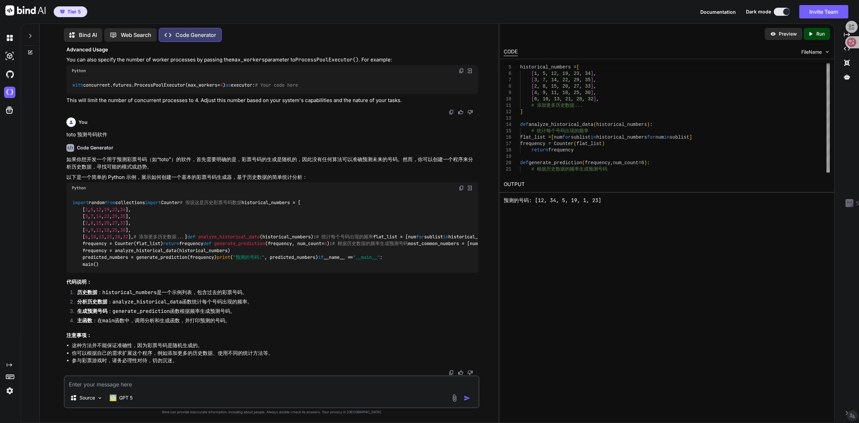
click at [118, 385] on textarea at bounding box center [272, 382] width 414 height 12
type textarea "h"
type textarea "准确率"
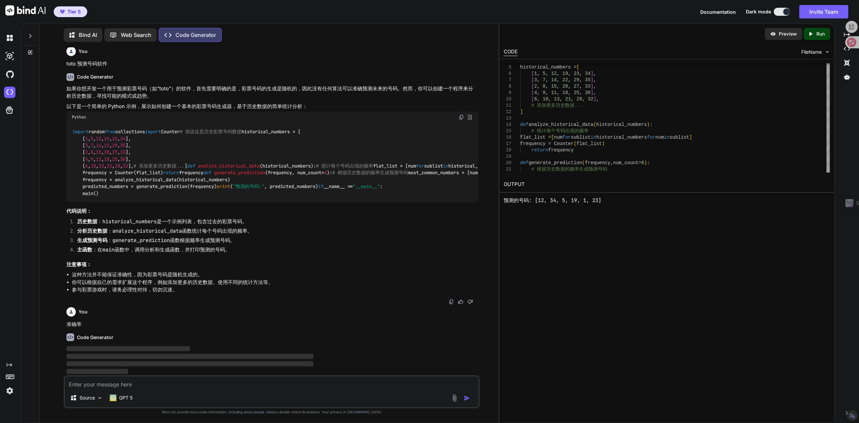
scroll to position [1082, 0]
drag, startPoint x: 76, startPoint y: 286, endPoint x: 165, endPoint y: 289, distance: 88.6
click at [165, 289] on li "参与彩票游戏时，请务必理性对待，切勿沉迷。" at bounding box center [275, 290] width 406 height 8
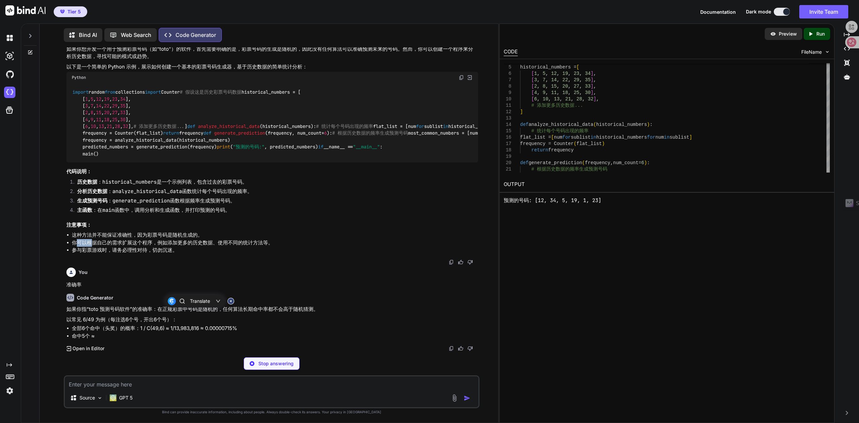
drag, startPoint x: 77, startPoint y: 279, endPoint x: 104, endPoint y: 280, distance: 26.8
click at [103, 247] on li "你可以根据自己的需求扩展这个程序，例如添加更多的历史数据、使用不同的统计方法等。" at bounding box center [275, 243] width 406 height 8
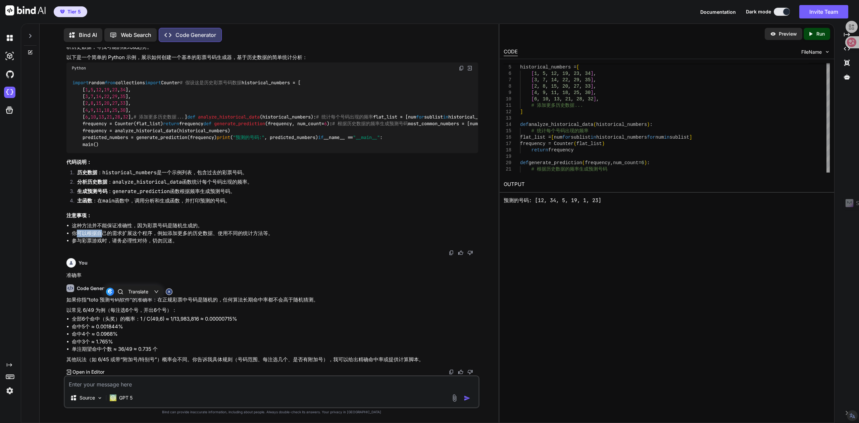
scroll to position [1131, 0]
click at [122, 385] on textarea at bounding box center [272, 382] width 414 height 12
type textarea "4个号码的"
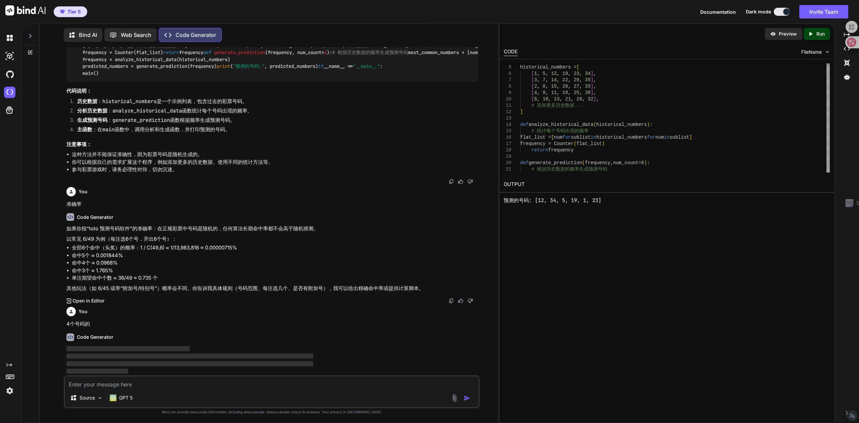
scroll to position [1202, 0]
drag, startPoint x: 329, startPoint y: 289, endPoint x: 418, endPoint y: 287, distance: 88.6
click at [418, 287] on p "其他玩法（如 6/45 或带“附加号/特别号”）概率会不同。你告诉我具体规则（号码范围、每注选几个、是否有附加号），我可以给出精确命中率或提供计算脚本。" at bounding box center [272, 288] width 412 height 8
drag, startPoint x: 74, startPoint y: 249, endPoint x: 101, endPoint y: 246, distance: 27.6
click at [101, 246] on li "全部6个命中（头奖）的概率：1 / C(49,6) ≈ 1/13,983,816 ≈ 0.00000715%" at bounding box center [275, 248] width 406 height 8
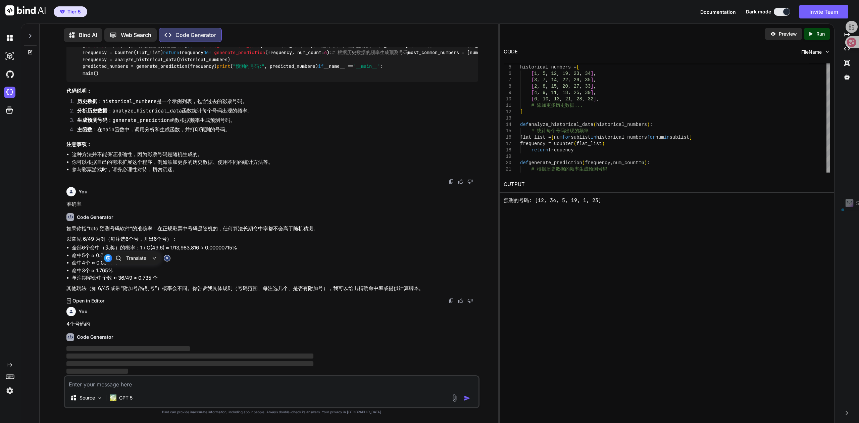
click at [109, 246] on li "全部6个命中（头奖）的概率：1 / C(49,6) ≈ 1/13,983,816 ≈ 0.00000715%" at bounding box center [275, 248] width 406 height 8
click at [96, 383] on textarea at bounding box center [272, 382] width 414 height 12
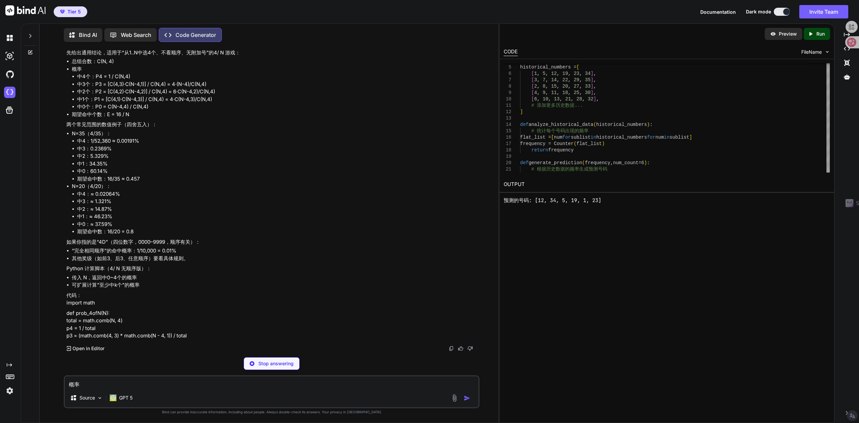
type textarea "概率"
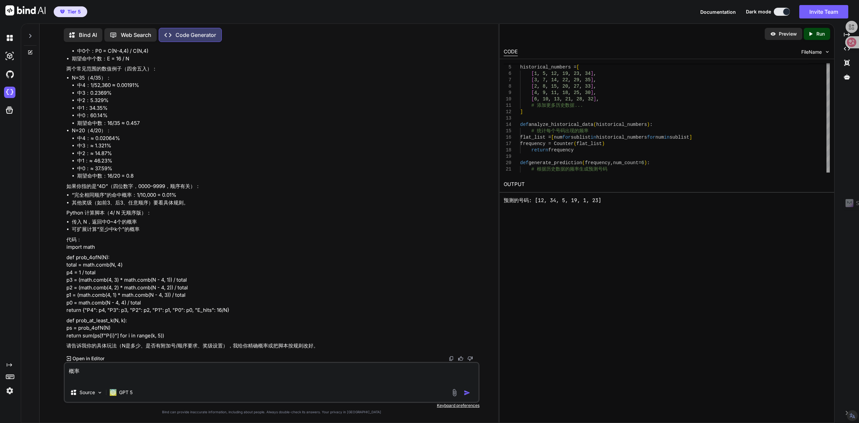
scroll to position [1588, 0]
click at [283, 367] on textarea "概率" at bounding box center [272, 373] width 414 height 20
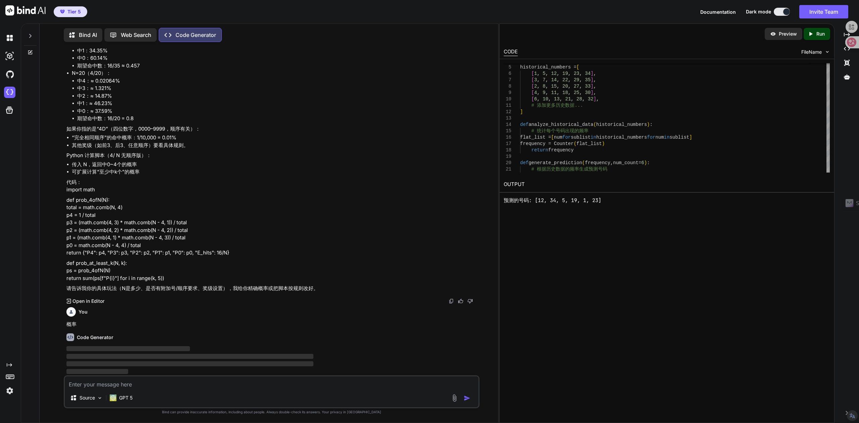
scroll to position [1645, 0]
type textarea "要用历史记录来"
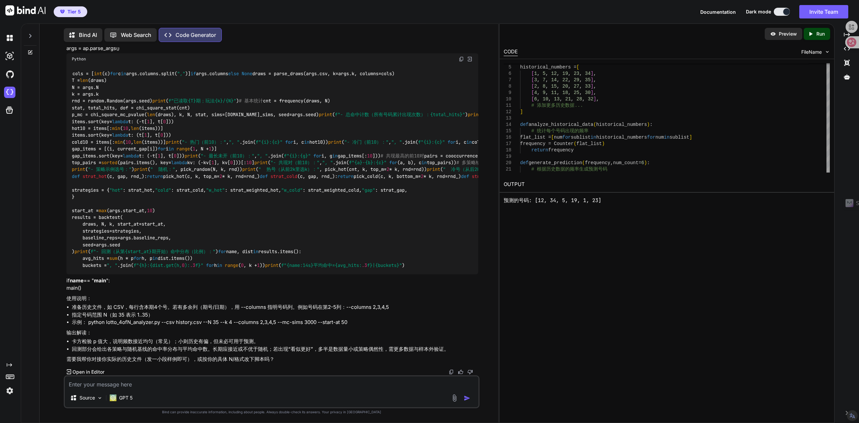
scroll to position [4362, 0]
drag, startPoint x: 73, startPoint y: 308, endPoint x: 101, endPoint y: 306, distance: 28.2
click at [101, 306] on li "准备历史文件，如 CSV，每行含本期4个号。若有多余列（期号/日期），用 --columns 指明号码列。例如号码在第2-5列：--columns 2,3,4…" at bounding box center [275, 307] width 406 height 8
click at [140, 307] on li "准备历史文件，如 CSV，每行含本期4个号。若有多余列（期号/日期），用 --columns 指明号码列。例如号码在第2-5列：--columns 2,3,4…" at bounding box center [275, 307] width 406 height 8
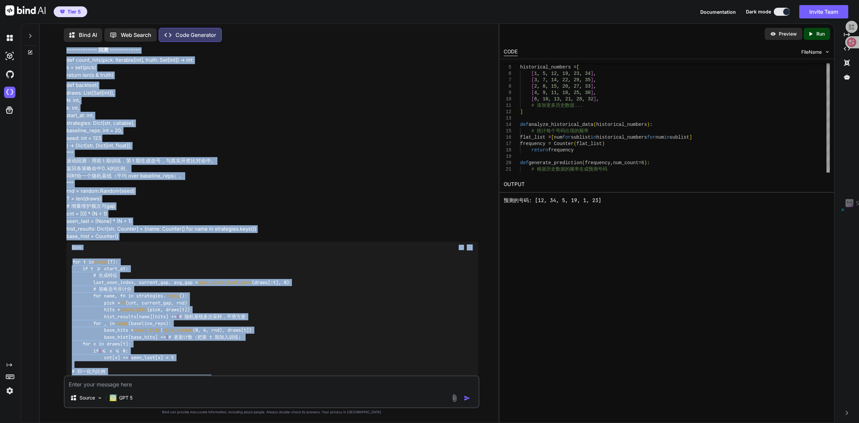
scroll to position [2931, 0]
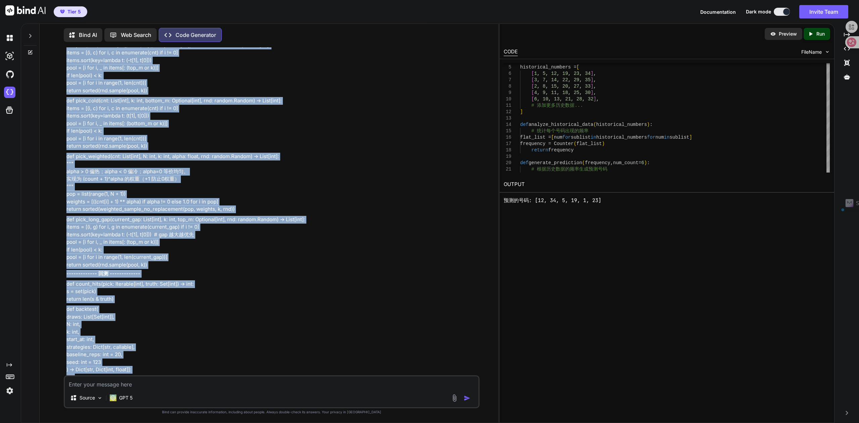
drag, startPoint x: 280, startPoint y: 359, endPoint x: 69, endPoint y: 151, distance: 296.2
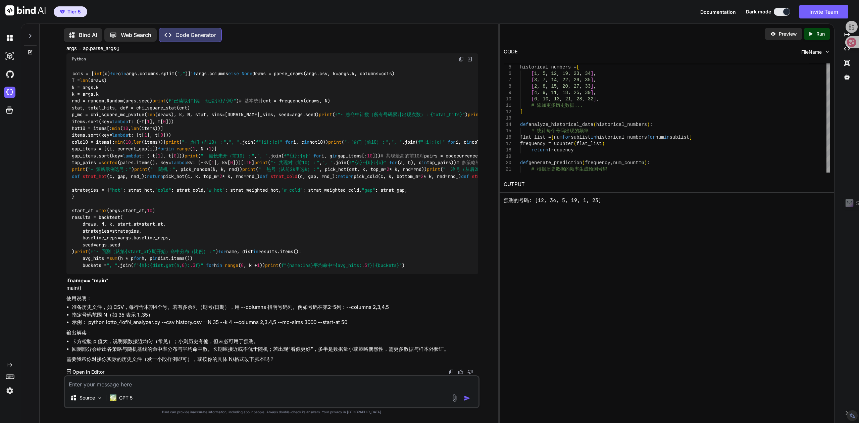
scroll to position [4272, 0]
click at [112, 382] on textarea at bounding box center [272, 382] width 414 height 12
type textarea "写给这软件的功能和详细资料"
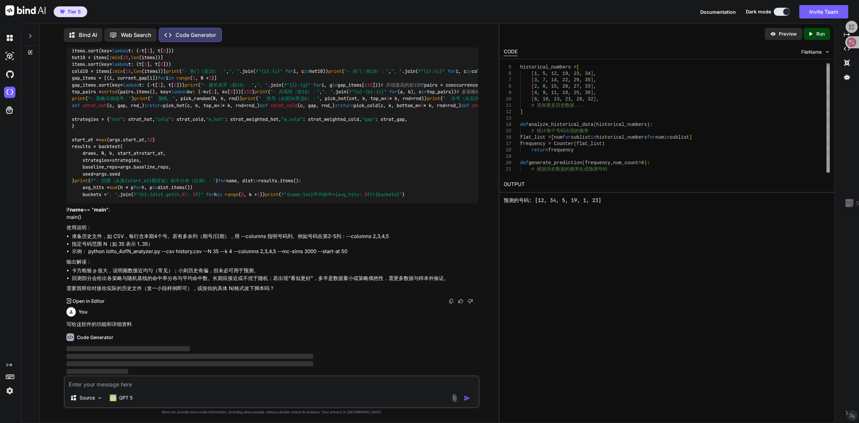
scroll to position [4432, 0]
drag, startPoint x: 81, startPoint y: 235, endPoint x: 101, endPoint y: 235, distance: 19.8
click at [101, 235] on li "准备历史文件，如 CSV，每行含本期4个号。若有多余列（期号/日期），用 --columns 指明号码列。例如号码在第2-5列：--columns 2,3,4…" at bounding box center [275, 236] width 406 height 8
click at [117, 385] on textarea at bounding box center [272, 382] width 414 height 12
click at [117, 387] on textarea at bounding box center [272, 382] width 414 height 12
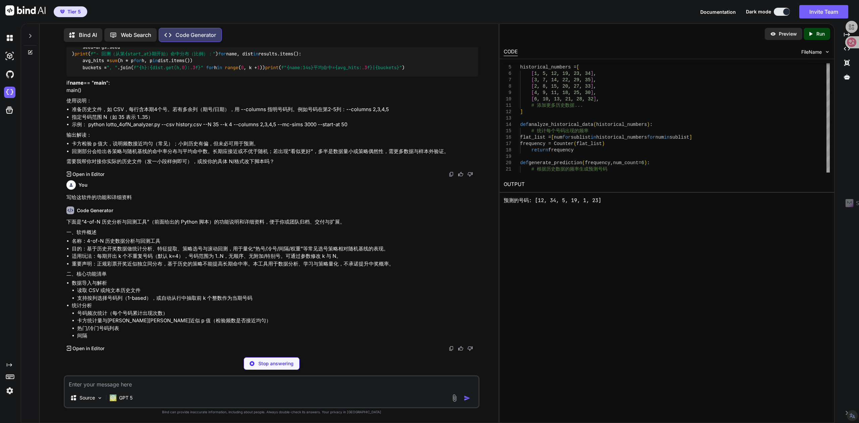
scroll to position [4552, 0]
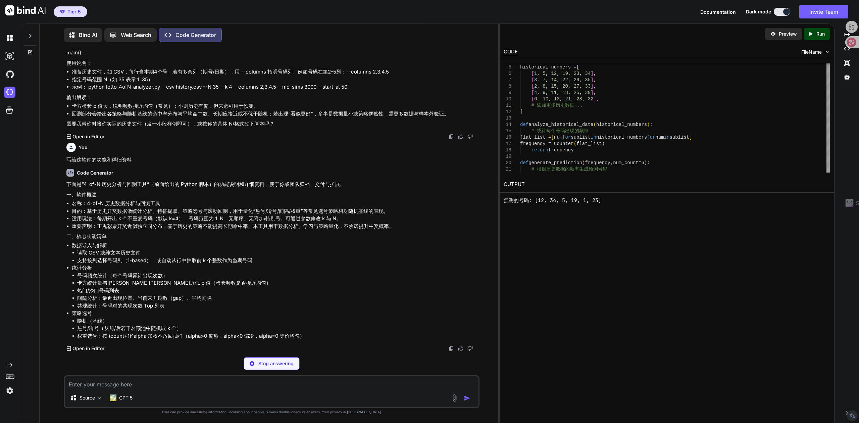
click at [118, 384] on textarea at bounding box center [272, 382] width 414 height 12
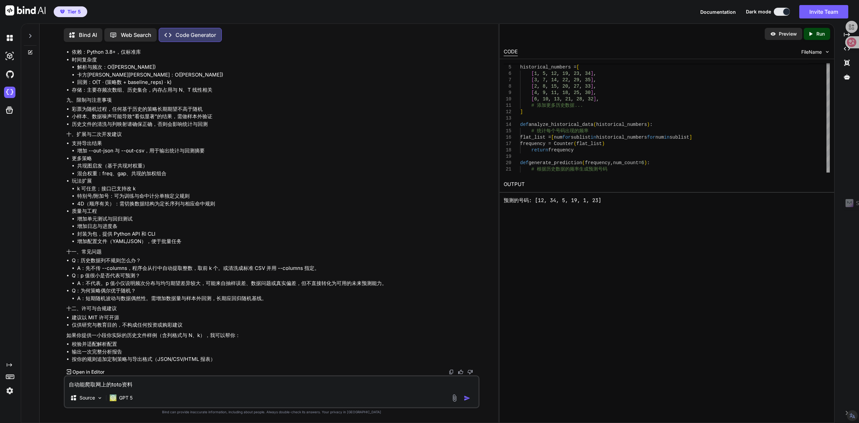
scroll to position [5320, 0]
type textarea "自动能爬取网上的toto资料"
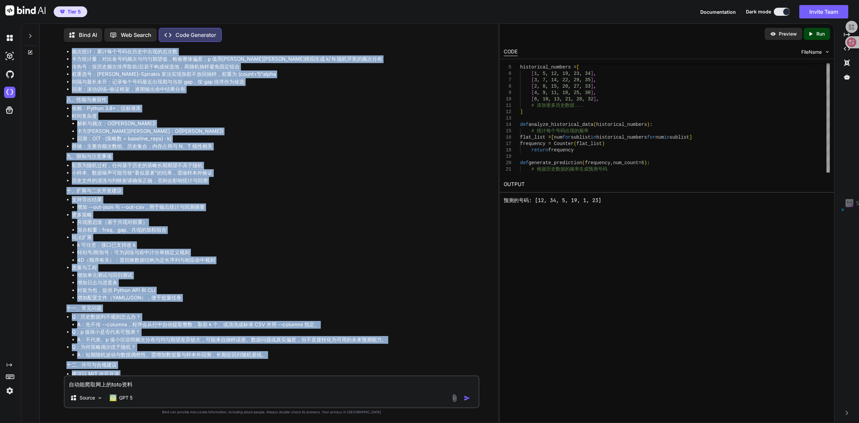
scroll to position [4515, 0]
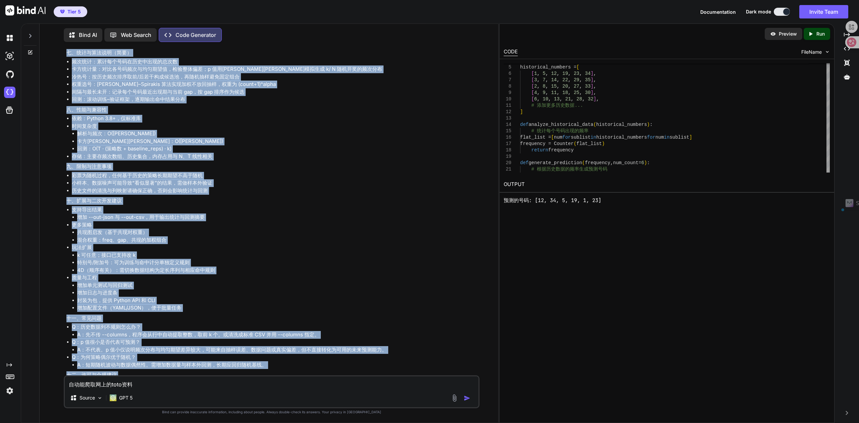
drag, startPoint x: 222, startPoint y: 360, endPoint x: 62, endPoint y: 266, distance: 185.1
click at [62, 266] on div "You Generate Code Write a Python script to Optimize this code to run in paralle…" at bounding box center [271, 234] width 453 height 375
copy div "下面是“4-of-N 历史分析与回测工具”（前面给出的 Python 脚本）的功能说明和详细资料，便于你或团队归档、交付与扩展。 一、软件概述 名称：4-of…"
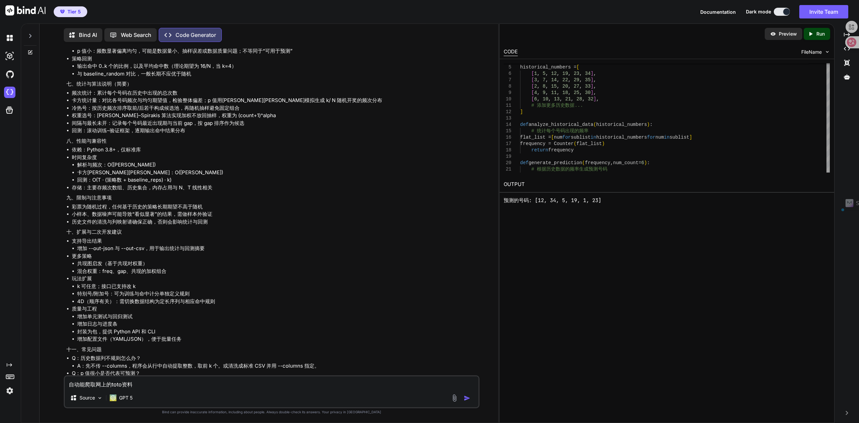
drag, startPoint x: 135, startPoint y: 384, endPoint x: 69, endPoint y: 379, distance: 65.7
click at [69, 379] on textarea "自动能爬取网上的toto资料" at bounding box center [272, 382] width 414 height 12
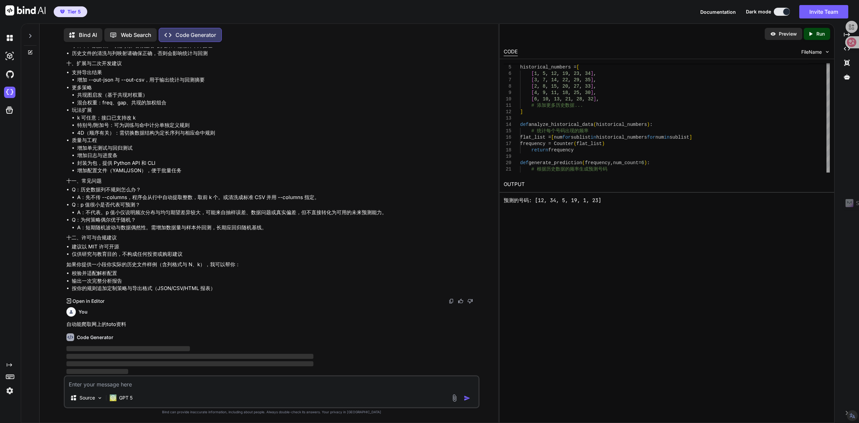
scroll to position [5406, 0]
click at [109, 384] on textarea at bounding box center [272, 382] width 414 height 12
paste textarea "https://www.sportstoto.com.my/"
type textarea "https://www.sportstoto.com.my/"
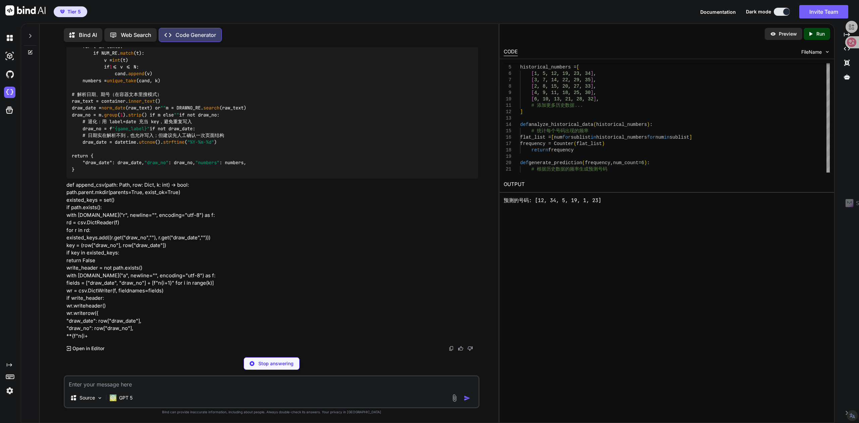
scroll to position [7664, 0]
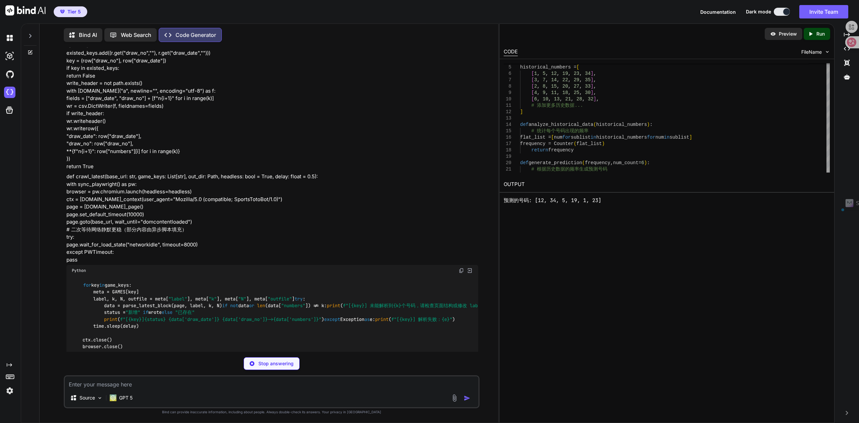
drag, startPoint x: 369, startPoint y: 214, endPoint x: 427, endPoint y: 214, distance: 58.4
drag, startPoint x: 435, startPoint y: 214, endPoint x: 473, endPoint y: 216, distance: 38.3
drag, startPoint x: 75, startPoint y: 223, endPoint x: 91, endPoint y: 223, distance: 15.1
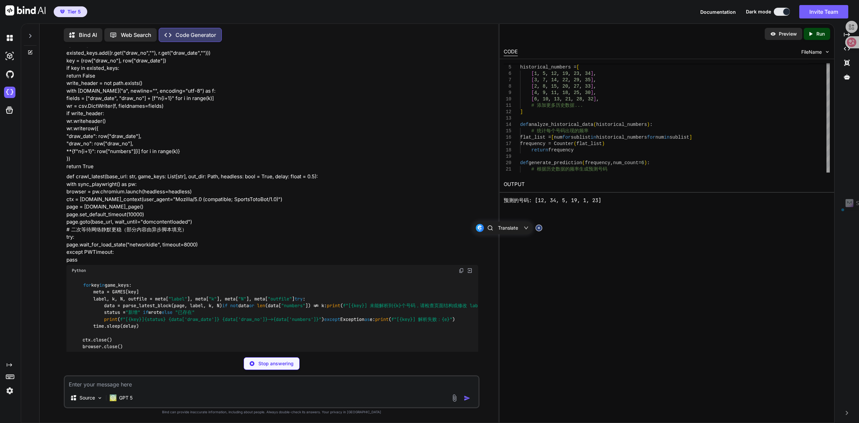
drag, startPoint x: 117, startPoint y: 224, endPoint x: 435, endPoint y: 224, distance: 318.0
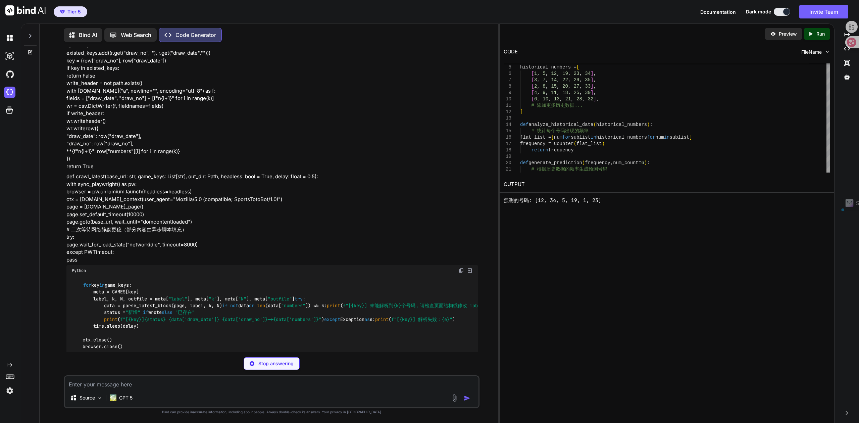
drag, startPoint x: 83, startPoint y: 231, endPoint x: 478, endPoint y: 238, distance: 395.2
click at [478, 238] on div "You Generate Code Write a Python script to Optimize this code to run in paralle…" at bounding box center [272, 199] width 414 height 304
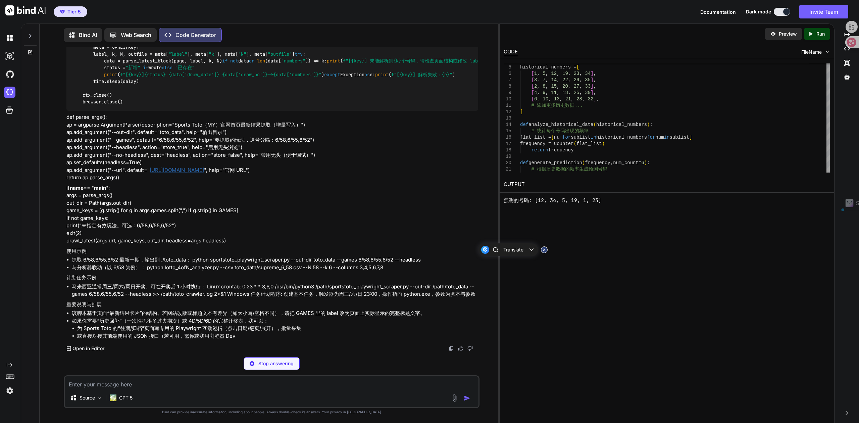
scroll to position [8155, 0]
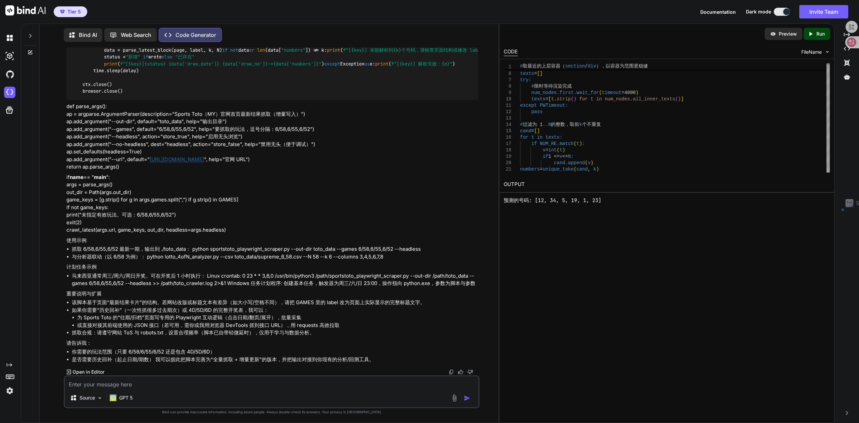
click at [811, 33] on icon "Created with Pixso." at bounding box center [810, 34] width 6 height 6
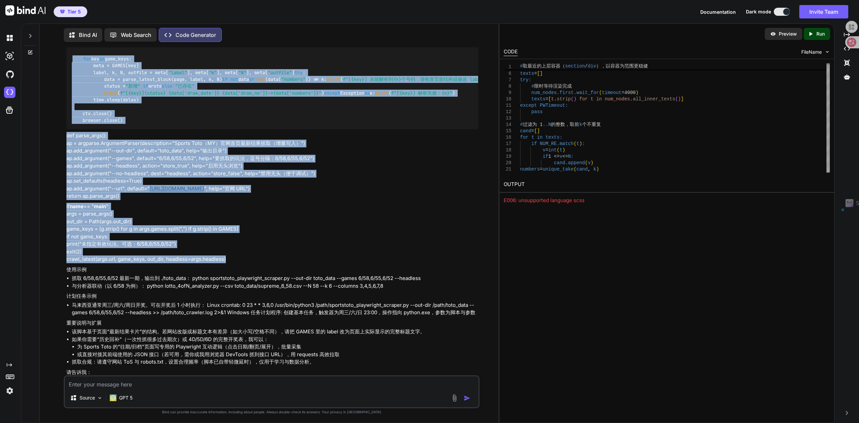
scroll to position [7800, 0]
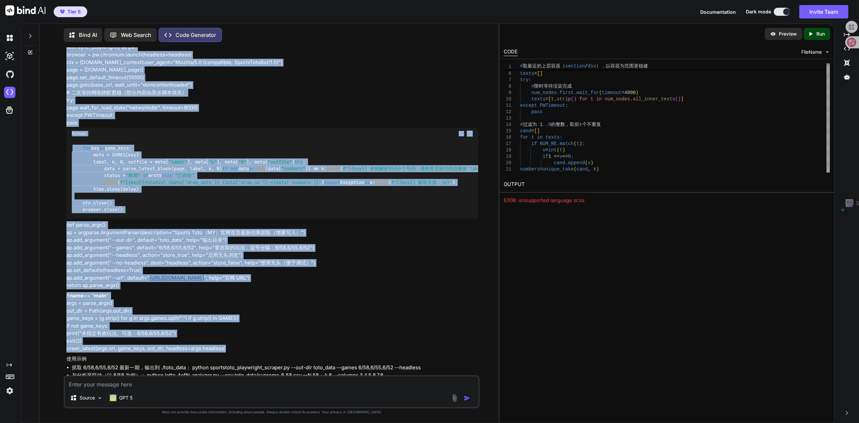
drag, startPoint x: 233, startPoint y: 229, endPoint x: 63, endPoint y: 182, distance: 176.6
click at [64, 182] on div "You Generate Code Write a Python script to Optimize this code to run in paralle…" at bounding box center [272, 234] width 416 height 375
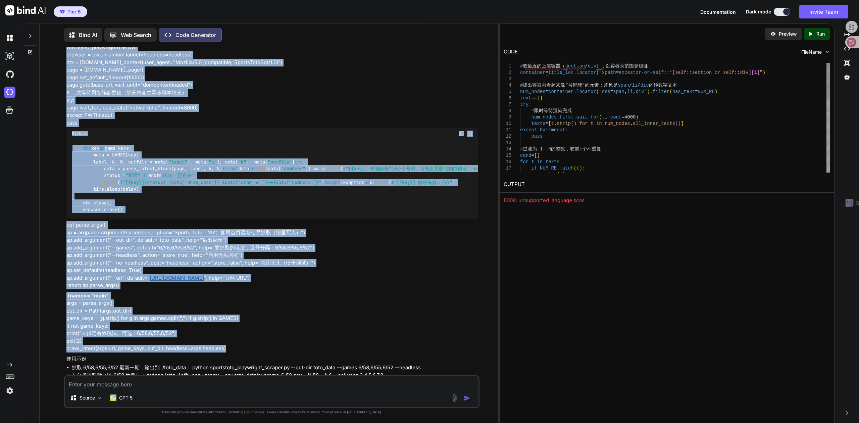
copy div "import re import csv import time import argparse from pathlib import Path from …"
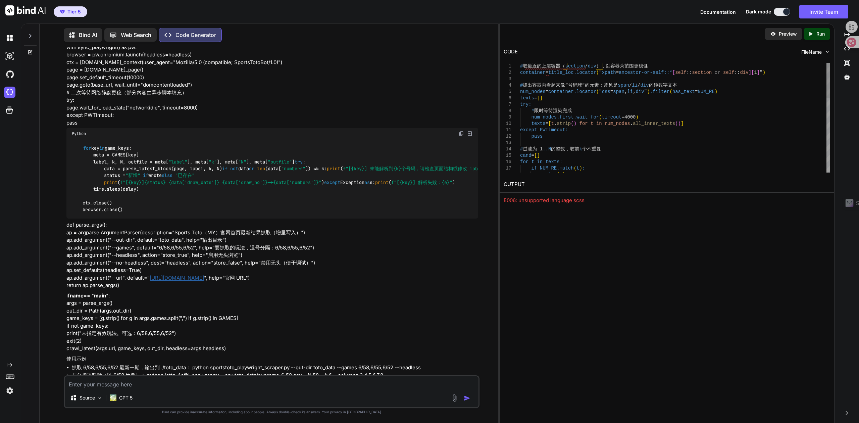
click at [782, 94] on div "# 抓出容器内看起来像“号码球”的元素：常见是 span / li / div 的纯数字文本 num_nodes = container.locator ( …" at bounding box center [675, 232] width 310 height 338
type textarea "# 取最近的上层容器（section/div），以容器为范围更稳健 container = title_loc.locator("xpath=ancestor…"
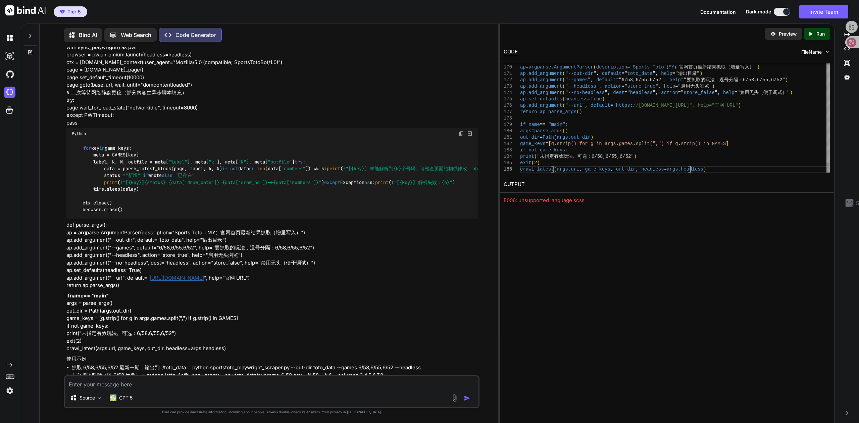
type textarea "args = parse_args() out_dir = Path(args.out_dir) game_keys = [g.strip() for g i…"
click at [811, 34] on icon at bounding box center [810, 34] width 3 height 4
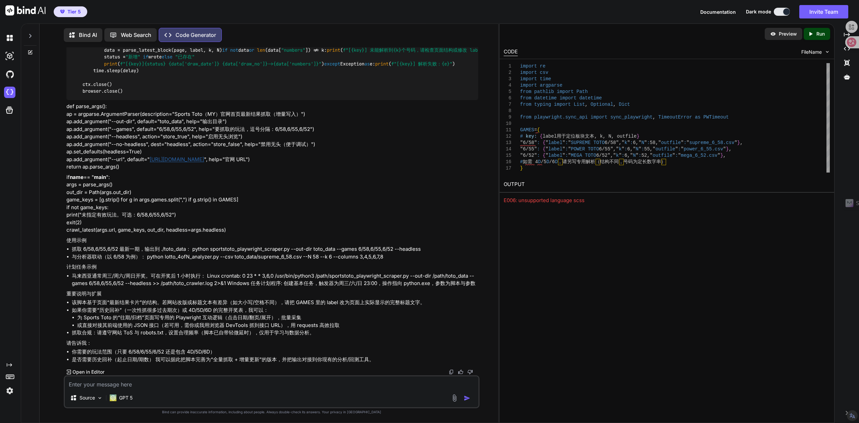
scroll to position [8918, 0]
drag, startPoint x: 589, startPoint y: 200, endPoint x: 503, endPoint y: 206, distance: 86.0
click at [503, 206] on div "Preview Created with Pixso. Run CODE FileName 15 16 17 18 12 13 14 8 9 10 11 5 …" at bounding box center [666, 222] width 335 height 399
copy div "E006: unsupported language scss"
click at [233, 380] on textarea at bounding box center [272, 382] width 414 height 12
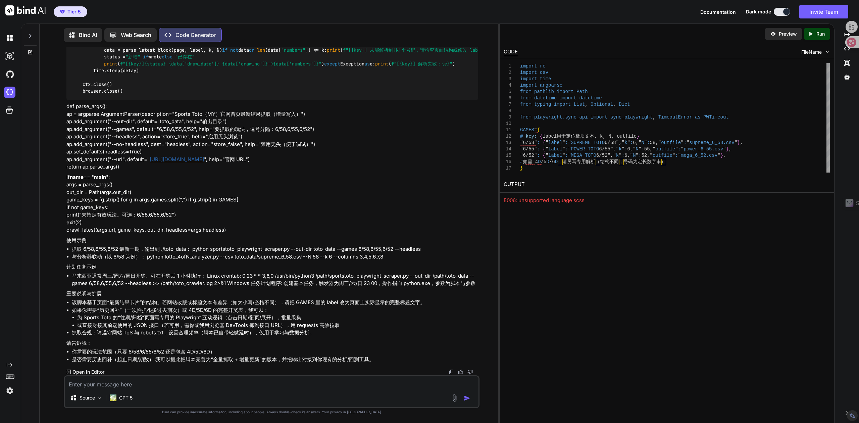
paste textarea "E006: unsupported language scss"
type textarea "E006: unsupported language scss"
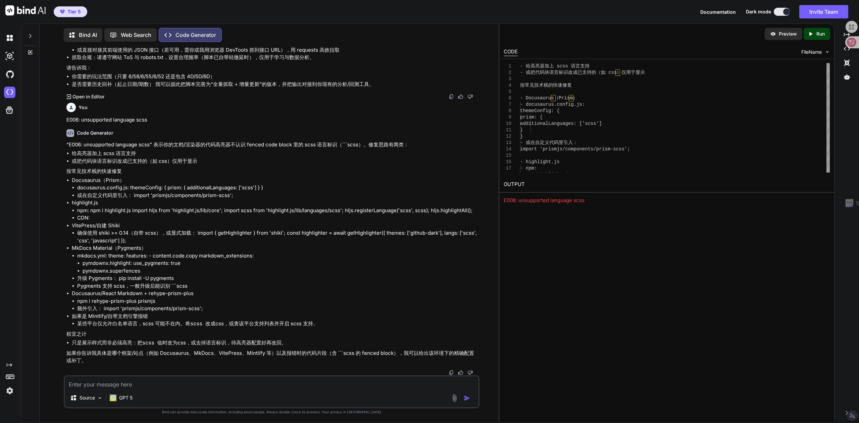
scroll to position [9327, 0]
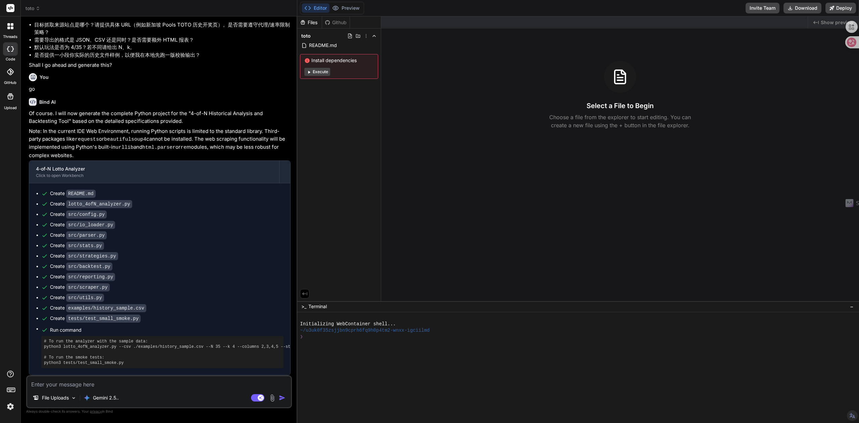
scroll to position [561, 0]
click at [316, 71] on button "Execute" at bounding box center [317, 72] width 26 height 8
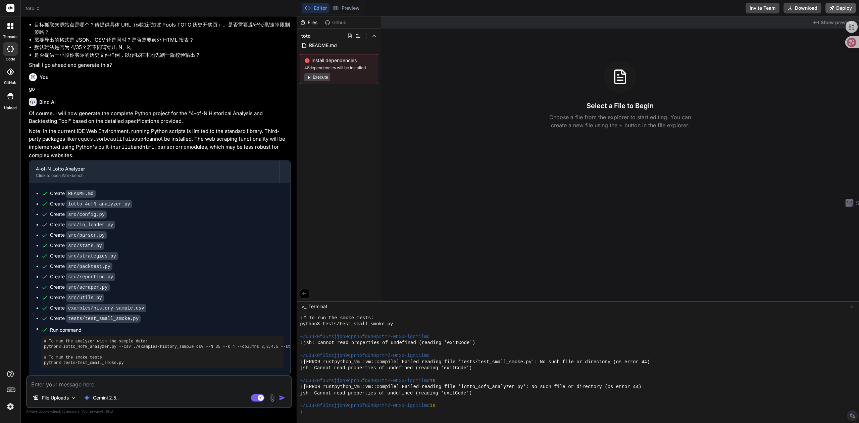
click at [829, 11] on button "Deploy" at bounding box center [840, 8] width 31 height 11
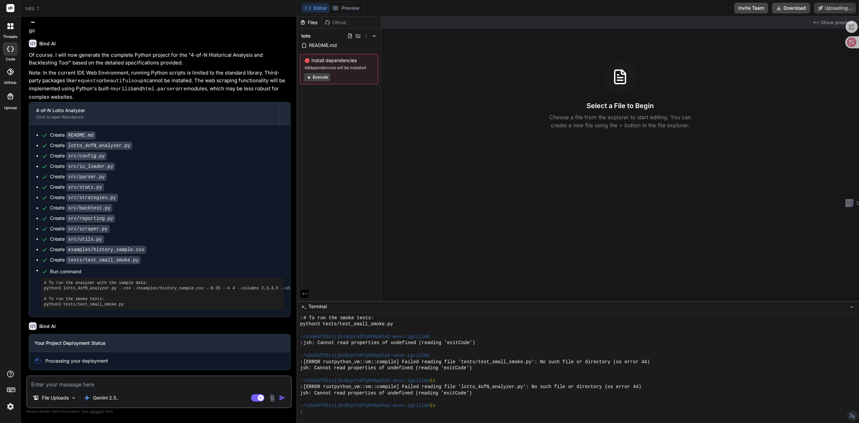
scroll to position [619, 0]
click at [309, 76] on icon at bounding box center [309, 77] width 2 height 3
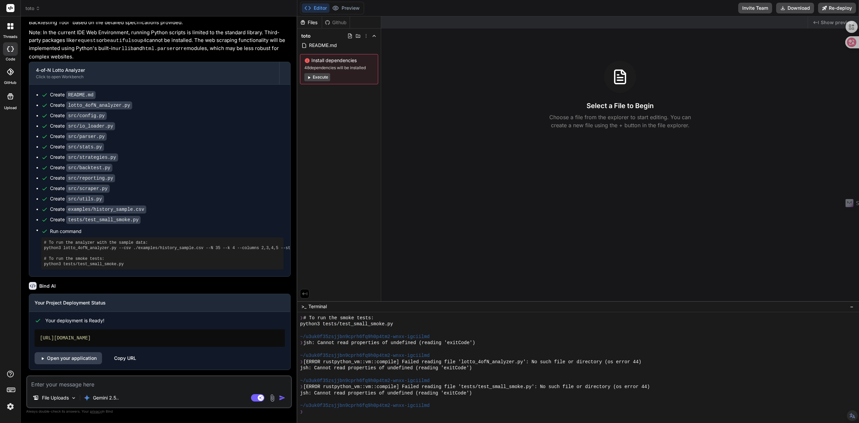
scroll to position [659, 0]
click at [67, 360] on link "Open your application" at bounding box center [68, 358] width 67 height 12
click at [320, 36] on div "toto" at bounding box center [339, 35] width 78 height 9
click at [318, 39] on div "toto" at bounding box center [339, 35] width 78 height 9
click at [315, 48] on span "README.md" at bounding box center [322, 45] width 29 height 8
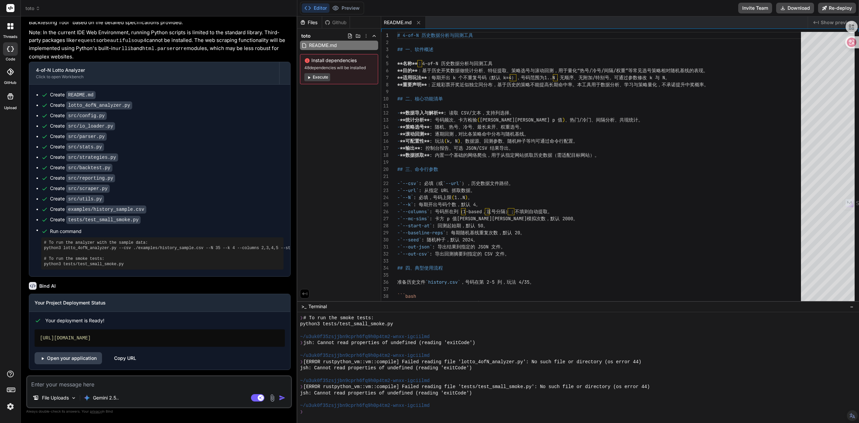
click at [321, 78] on button "Execute" at bounding box center [317, 77] width 26 height 8
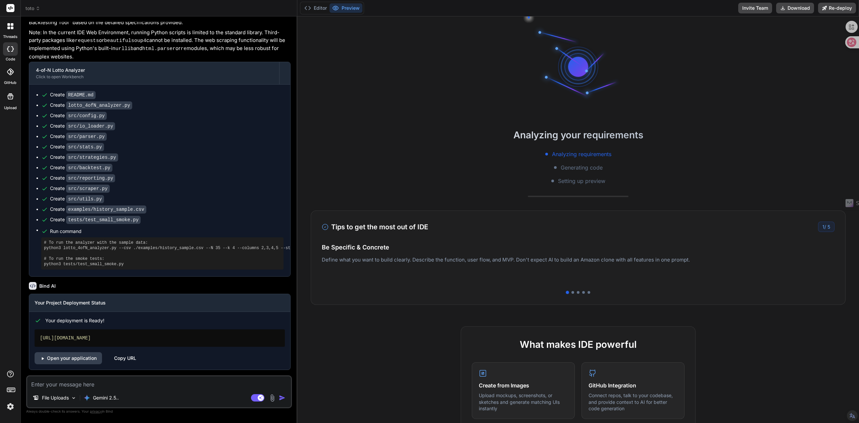
scroll to position [400, 0]
type textarea "x"
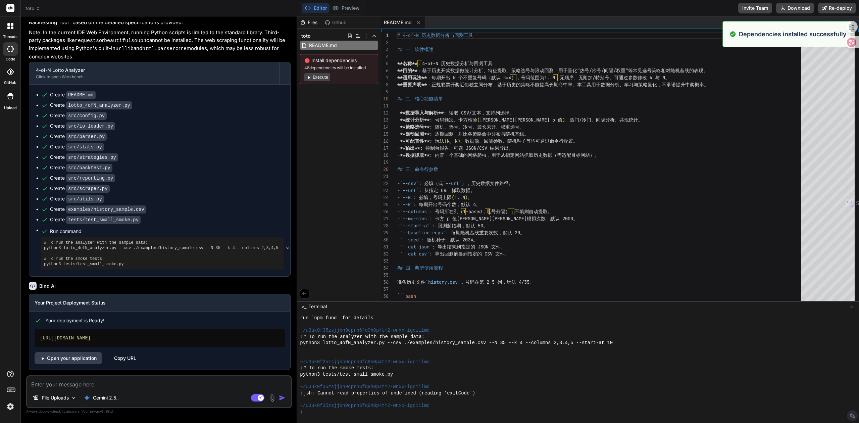
scroll to position [526, 0]
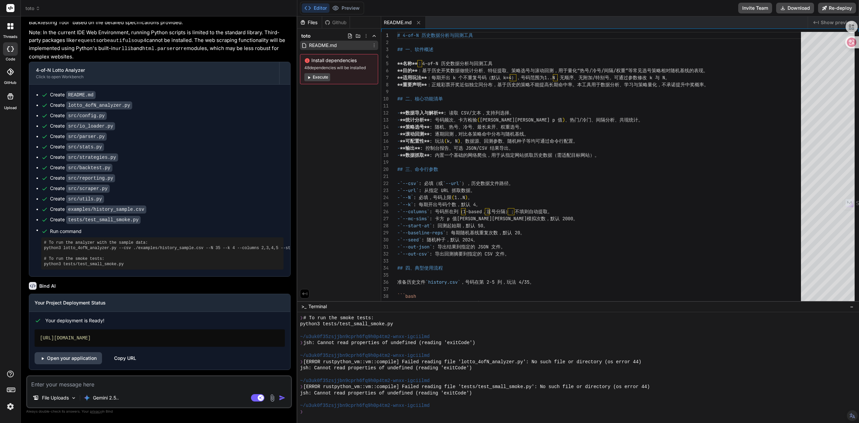
click at [319, 45] on span "README.md" at bounding box center [322, 45] width 29 height 8
click at [328, 90] on div "Files Github toto README.md Install dependencies 48 dependencies will be instal…" at bounding box center [339, 158] width 84 height 284
click at [326, 47] on span "README.md" at bounding box center [322, 45] width 29 height 8
click at [373, 43] on icon at bounding box center [373, 45] width 5 height 5
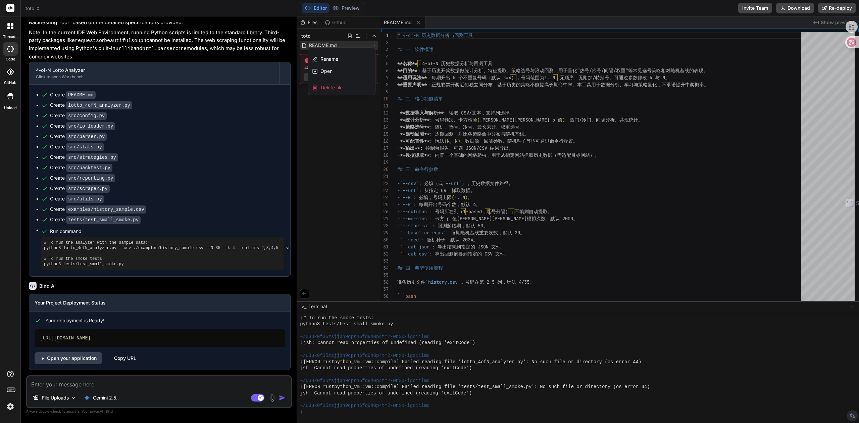
click at [347, 131] on div at bounding box center [577, 219] width 561 height 406
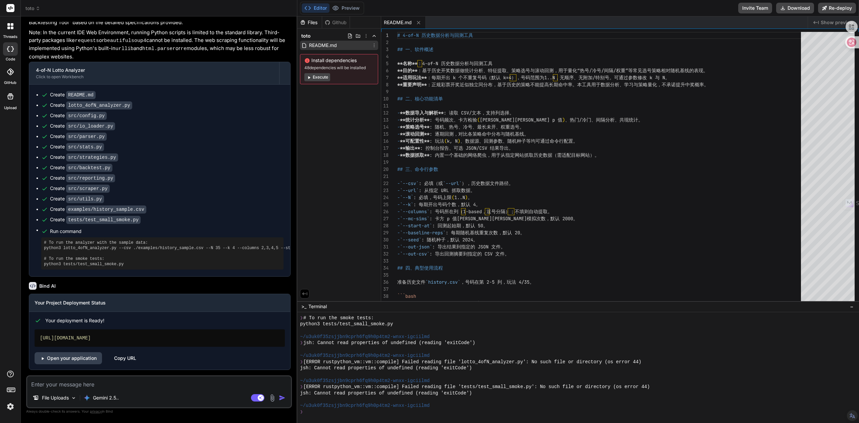
scroll to position [659, 0]
click at [119, 382] on textarea at bounding box center [159, 382] width 264 height 12
type textarea "y"
type textarea "x"
type textarea "yo"
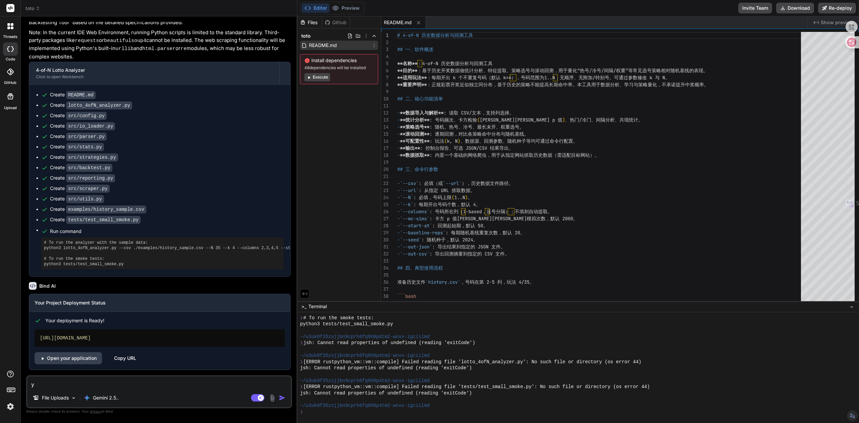
type textarea "x"
type textarea "yon"
type textarea "x"
type textarea "yong"
type textarea "x"
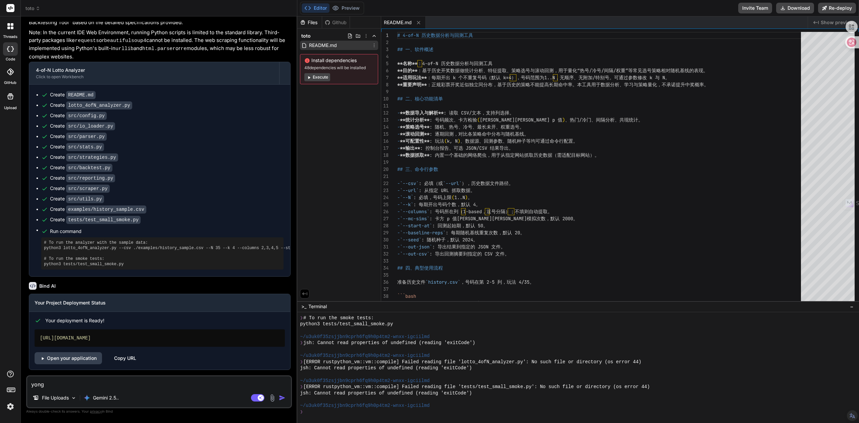
type textarea "用"
type textarea "x"
type textarea "用b"
type textarea "x"
type textarea "用bi"
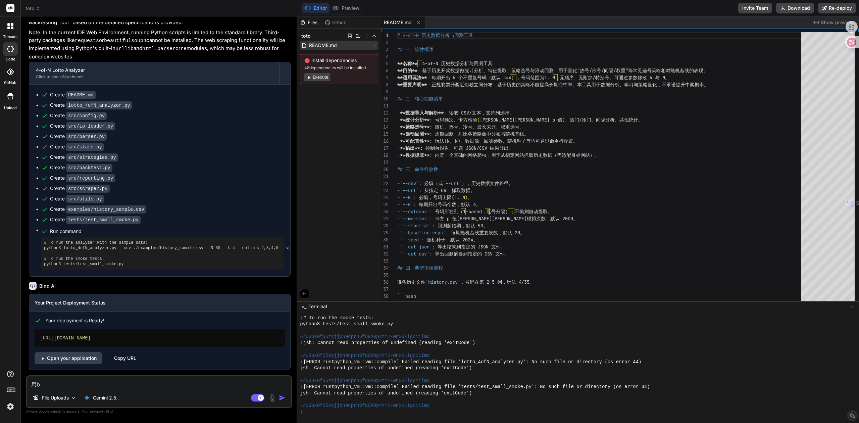
type textarea "x"
type textarea "用bie"
type textarea "x"
type textarea "用别"
type textarea "x"
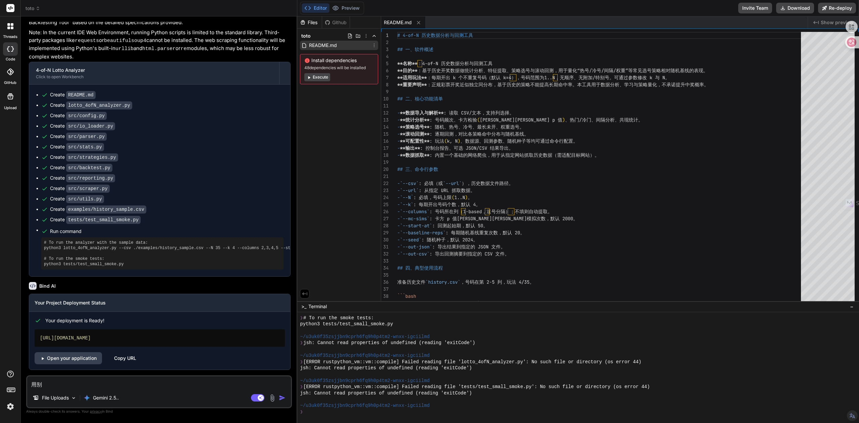
type textarea "用别d"
type textarea "x"
type textarea "用别de"
type textarea "x"
type textarea "用别的"
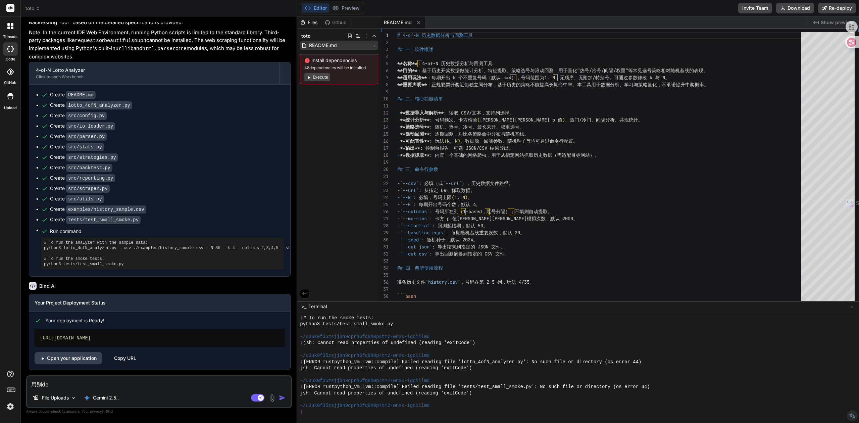
type textarea "x"
type textarea "用别的k"
type textarea "x"
type textarea "用别的ka"
type textarea "x"
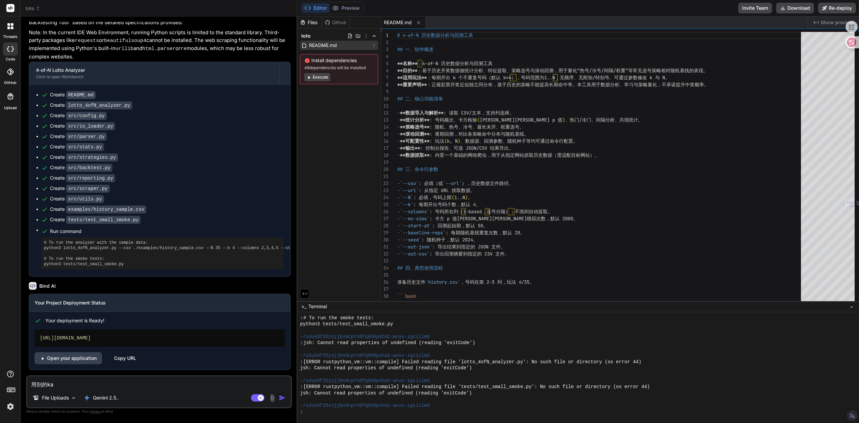
type textarea "用别的kai"
type textarea "x"
type textarea "用别的kai'f"
type textarea "x"
type textarea "用别的kai'fa"
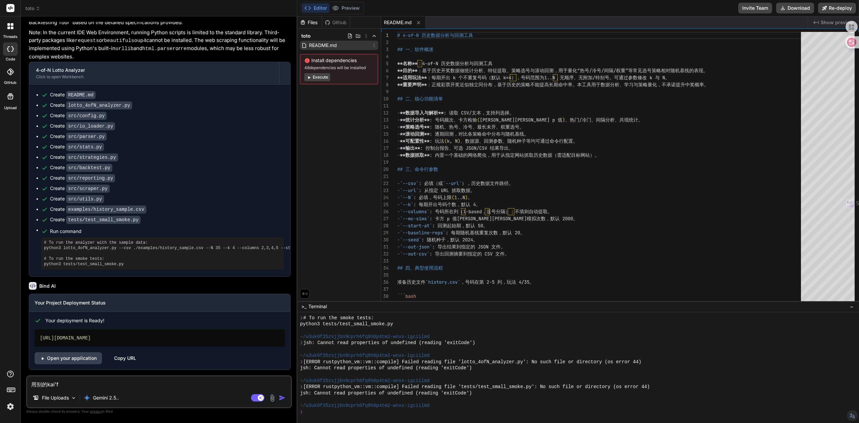
type textarea "x"
type textarea "用别的开发"
type textarea "x"
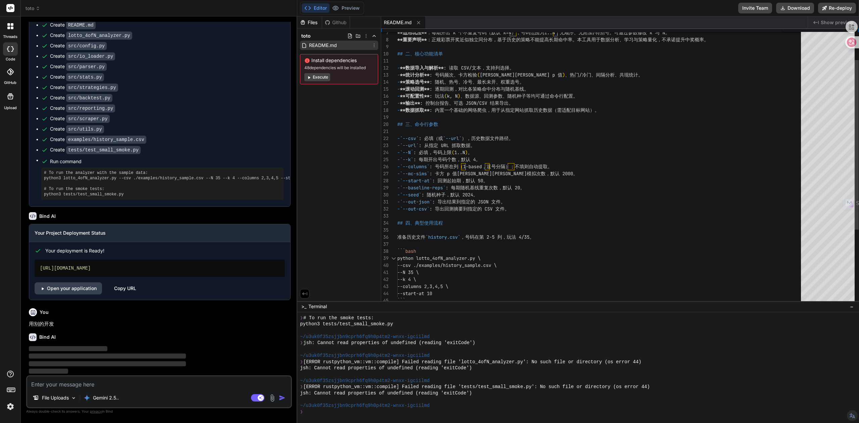
scroll to position [0, 0]
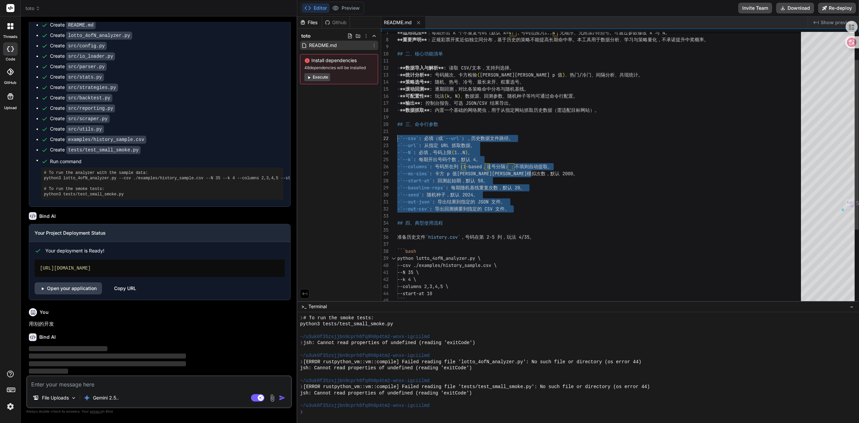
drag, startPoint x: 516, startPoint y: 211, endPoint x: 391, endPoint y: 135, distance: 145.9
click at [397, 135] on div "**适用玩法** ：每期开出 k 个不重复号码（默认 k=4），号码范围为 1..N，无顺序、无附加/特别号。可通过参数修改 k 与 N。 **重要声明** …" at bounding box center [601, 205] width 408 height 437
type textarea "- `--out-json`: 导出结果到指定的 JSON 文件。 - `--out-csv`: 导出回测摘要到指定的 CSV 文件。 ## 四、典型使用流程…"
click at [540, 209] on div "**适用玩法** ：每期开出 k 个不重复号码（默认 k=4），号码范围为 1..N，无顺序、无附加/特别号。可通过参数修改 k 与 N。 **重要声明** …" at bounding box center [601, 205] width 408 height 437
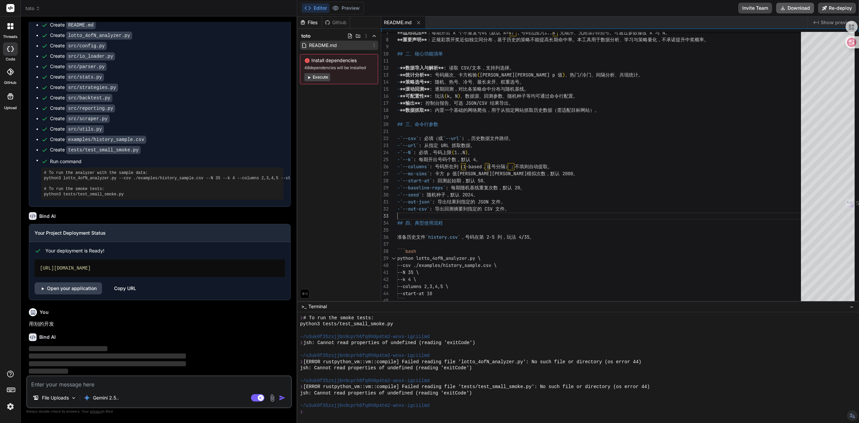
click at [787, 9] on button "Download" at bounding box center [795, 8] width 38 height 11
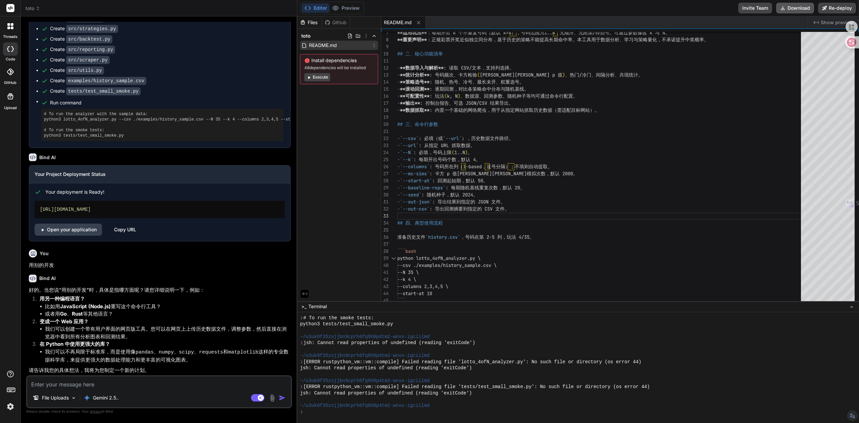
type textarea "x"
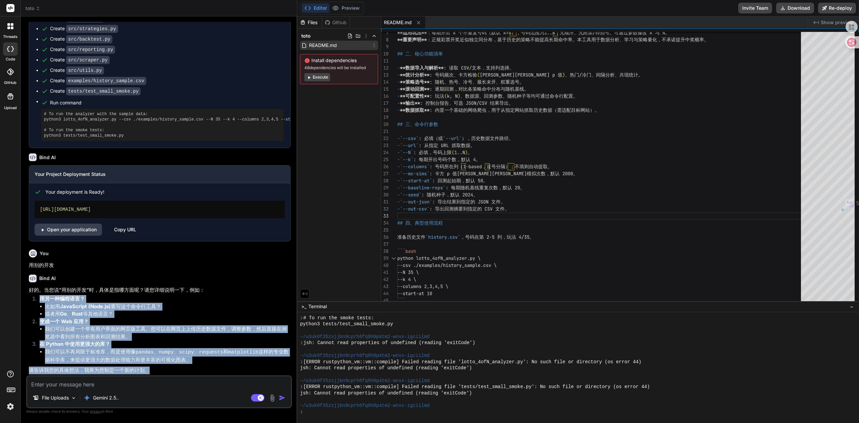
drag, startPoint x: 155, startPoint y: 370, endPoint x: 35, endPoint y: 297, distance: 140.1
click at [35, 297] on div "好的。当您说“用别的开发”时，具体是指哪方面呢？请您详细说明一下，例如： 用另一种编程语言？ 比如用 JavaScript (Node.js) 重写这个命令行…" at bounding box center [160, 330] width 262 height 88
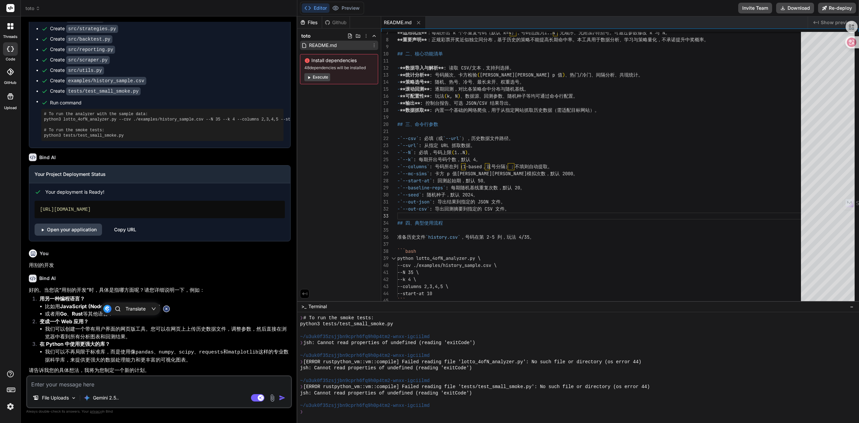
click at [82, 382] on textarea at bounding box center [159, 382] width 264 height 12
type textarea "y"
type textarea "x"
type textarea "yo"
type textarea "x"
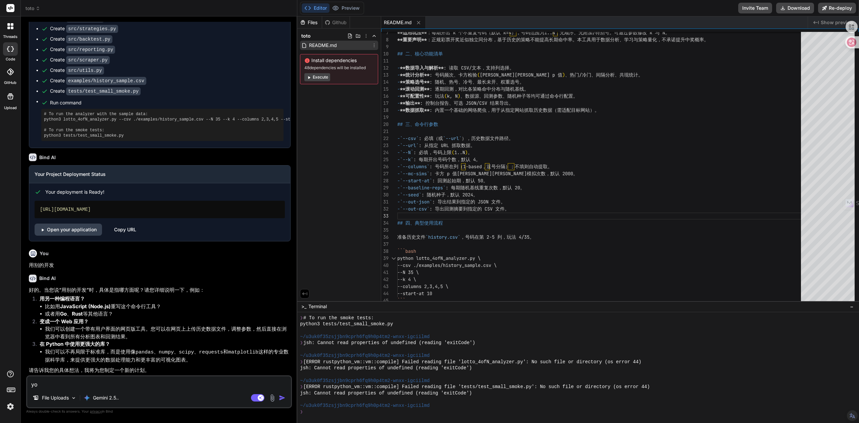
type textarea "yon"
type textarea "x"
type textarea "yong"
type textarea "x"
type textarea "yon"
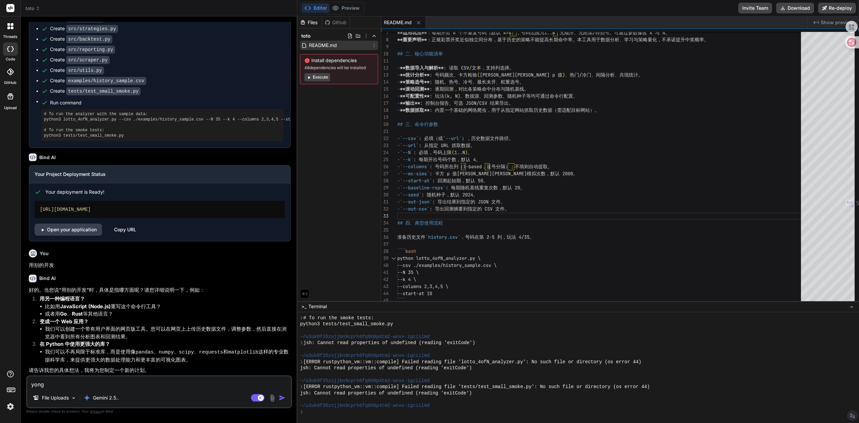
type textarea "x"
type textarea "yo"
type textarea "x"
type textarea "y"
type textarea "x"
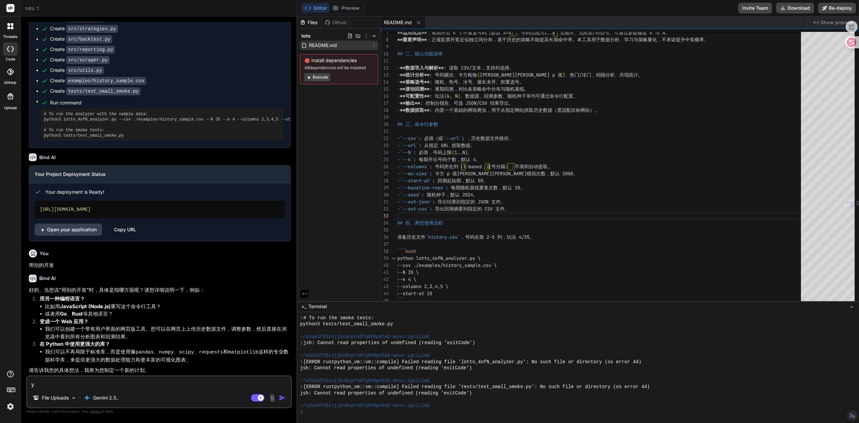
type textarea "x"
type textarea "j"
type textarea "x"
type textarea "ji"
type textarea "x"
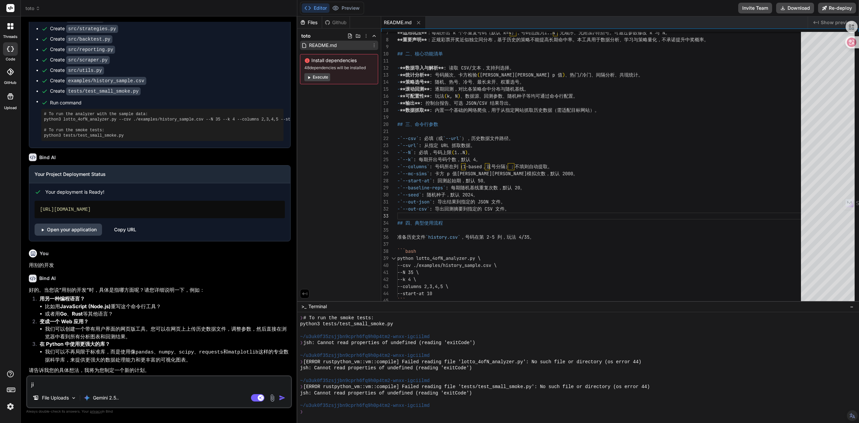
type textarea "jia"
type textarea "x"
type textarea "jia'q"
type textarea "x"
type textarea "jia'qi"
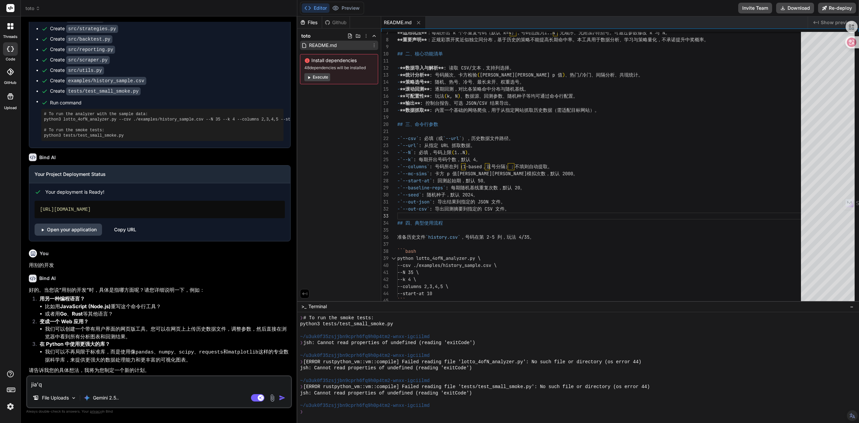
type textarea "x"
type textarea "jia'qi'a"
type textarea "x"
type textarea "jia'qian"
type textarea "x"
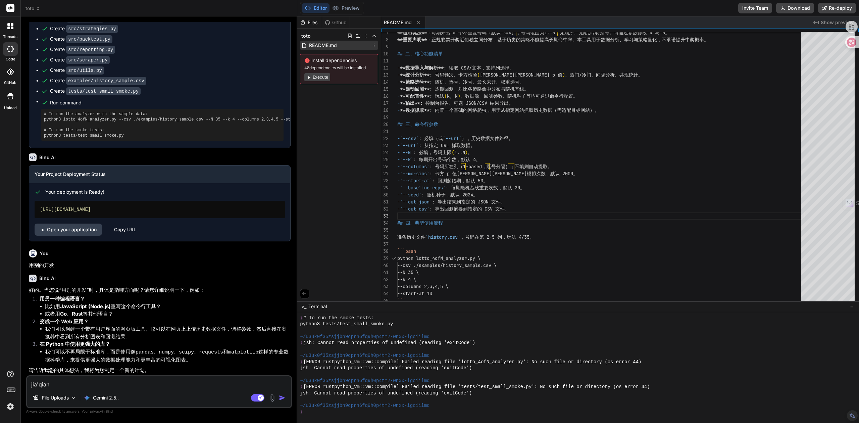
type textarea "jia'qiang"
type textarea "x"
type textarea "加强"
type textarea "x"
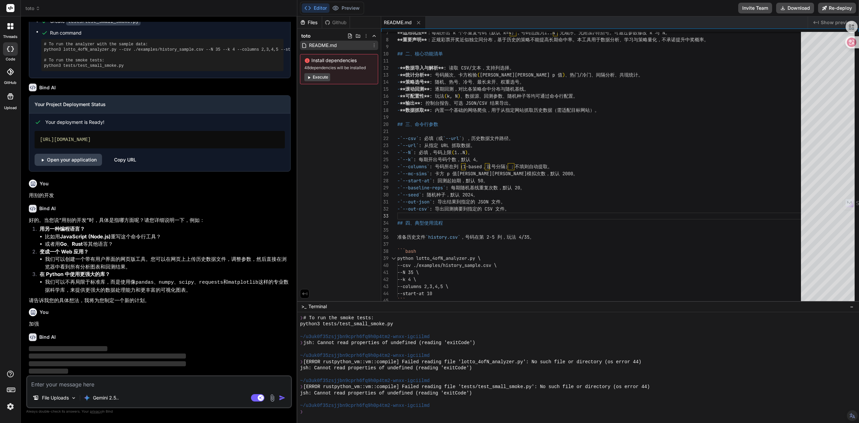
scroll to position [857, 0]
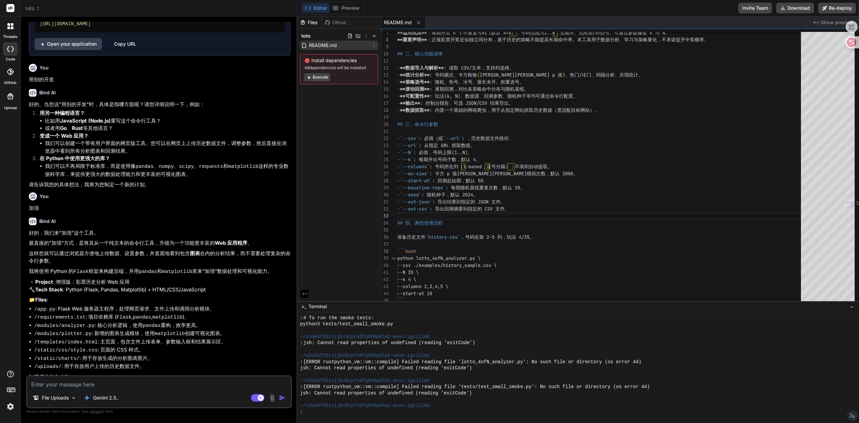
type textarea "x"
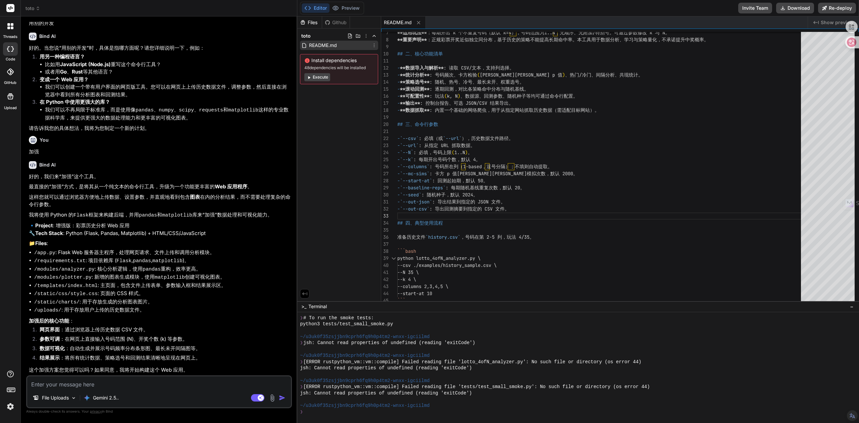
scroll to position [1028, 0]
type textarea "z"
type textarea "x"
type textarea "za"
type textarea "x"
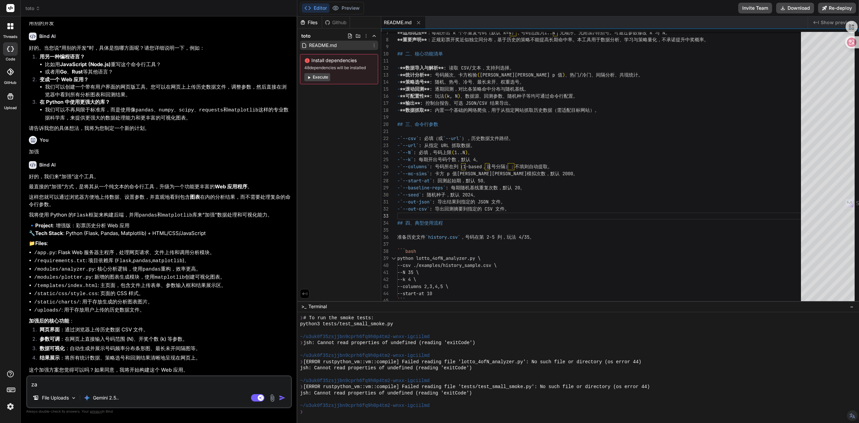
type textarea "zai"
type textarea "x"
type textarea "再"
type textarea "x"
type textarea "再j"
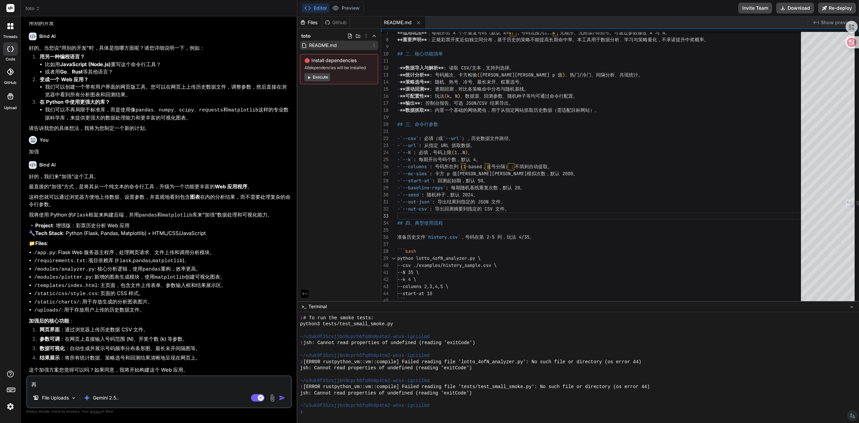
type textarea "x"
type textarea "再ji"
type textarea "x"
type textarea "再jia"
type textarea "x"
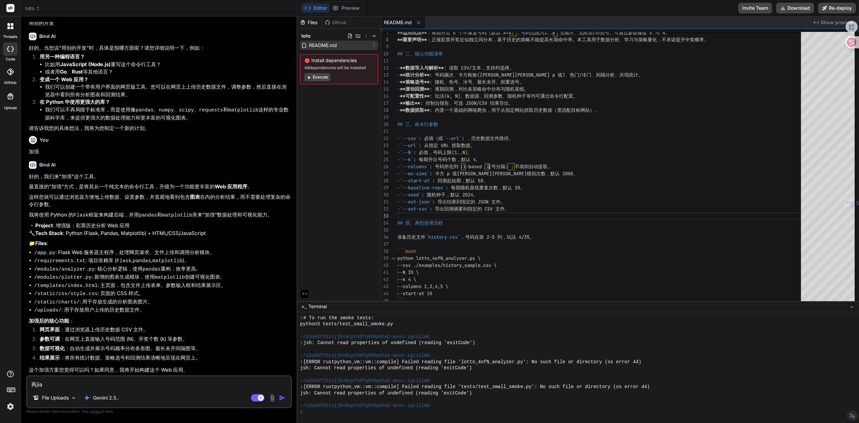
type textarea "再jia'q"
type textarea "x"
type textarea "再jia'qi"
type textarea "x"
type textarea "再jia'qin"
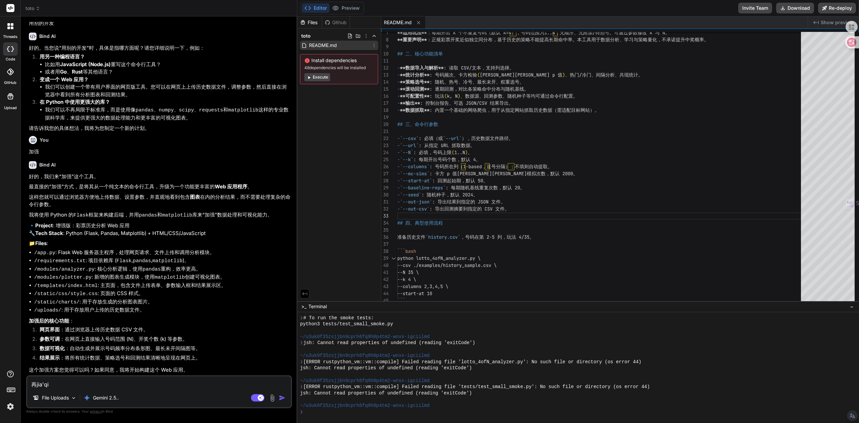
type textarea "x"
type textarea "再jia'qing"
type textarea "x"
type textarea "再jia'qin"
type textarea "x"
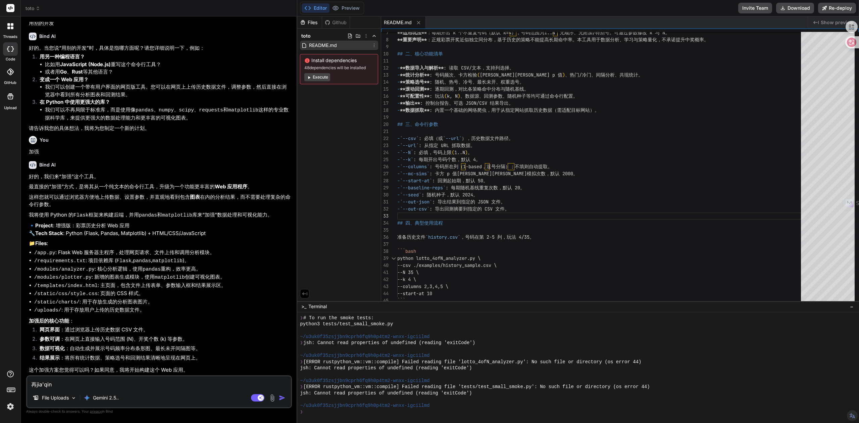
type textarea "再jia'qi"
type textarea "x"
type textarea "再jia'q"
type textarea "x"
type textarea "再jia"
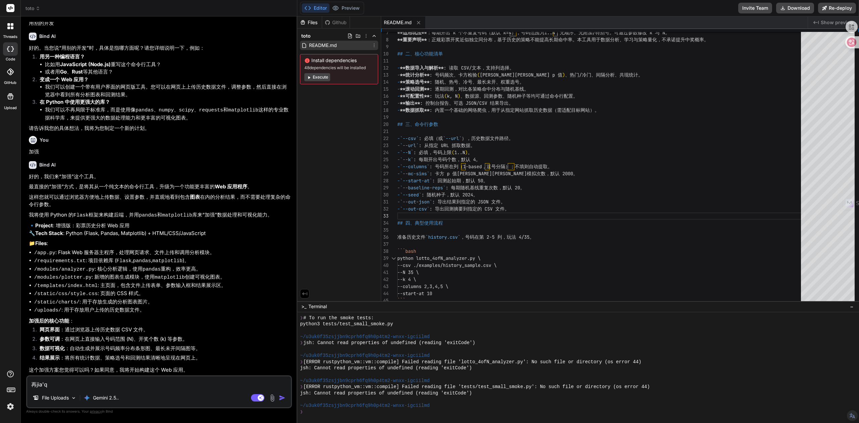
type textarea "x"
type textarea "再jia'q"
type textarea "x"
type textarea "再jia'qi"
type textarea "x"
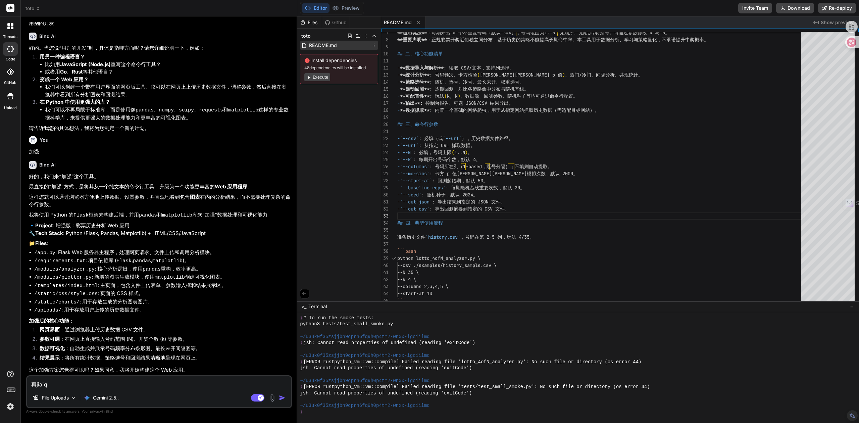
type textarea "再jia'qi'a"
type textarea "x"
type textarea "再jia'qian"
type textarea "x"
type textarea "再jia'qiang"
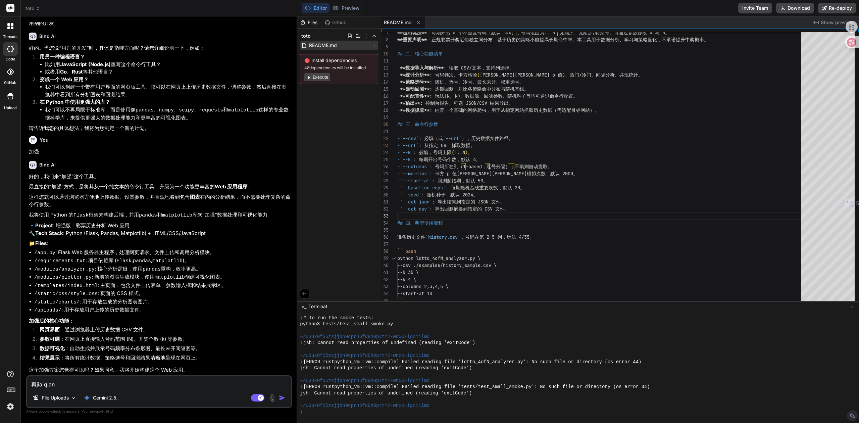
type textarea "x"
type textarea "再加强"
type textarea "x"
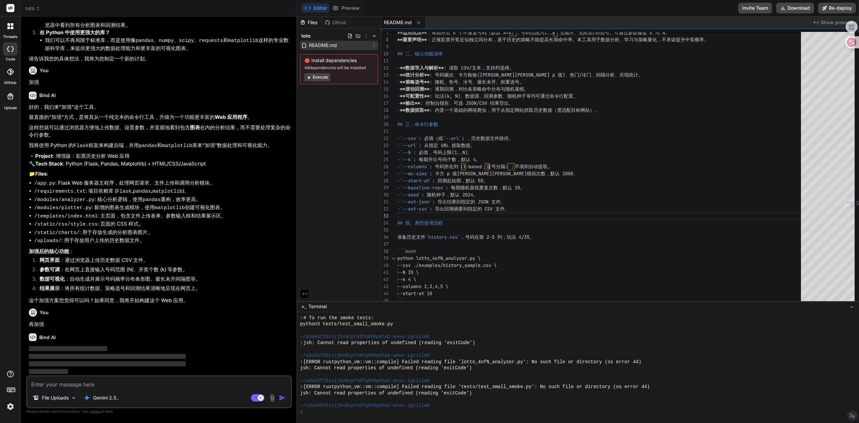
scroll to position [1097, 0]
type textarea "z"
type textarea "x"
type textarea "zi"
type textarea "x"
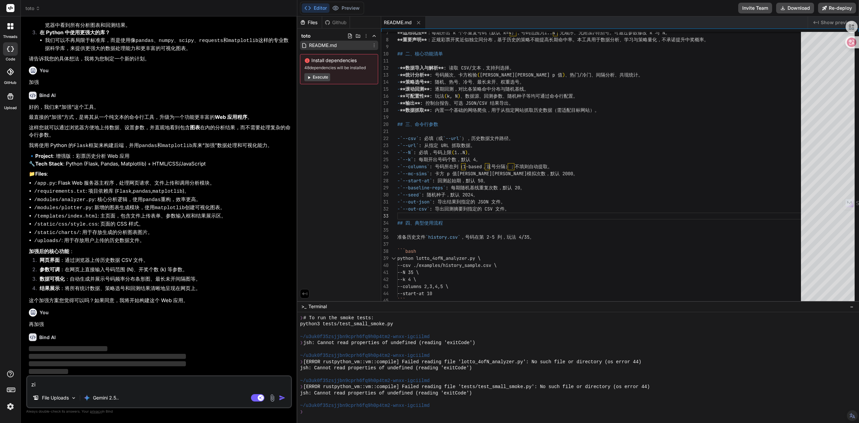
type textarea "zi'd"
type textarea "x"
type textarea "zi'da"
type textarea "x"
type textarea "zi'dao"
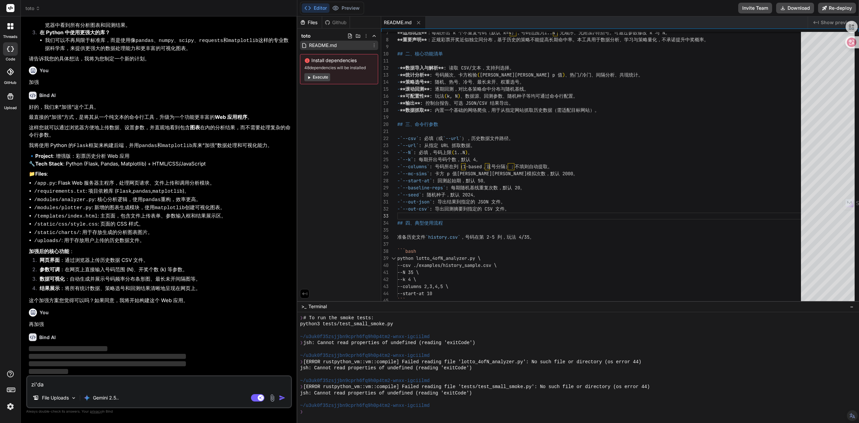
type textarea "x"
type textarea "zi'dao'n"
type textarea "x"
type textarea "zi'dao'n'g"
type textarea "x"
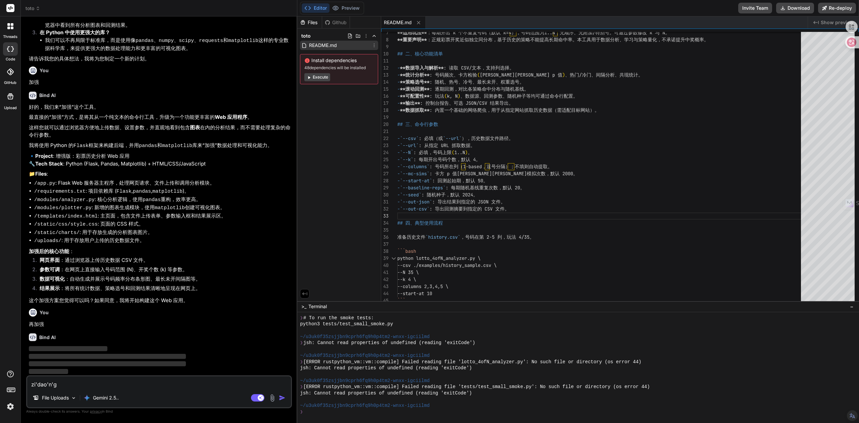
type textarea "zi'dao'n"
type textarea "x"
type textarea "zi'dao"
type textarea "x"
type textarea "zi'da"
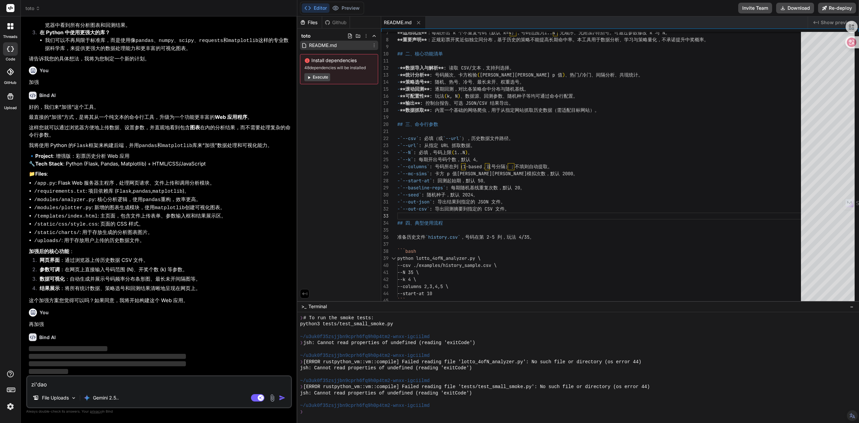
type textarea "x"
type textarea "zi'd"
type textarea "x"
type textarea "zi"
type textarea "x"
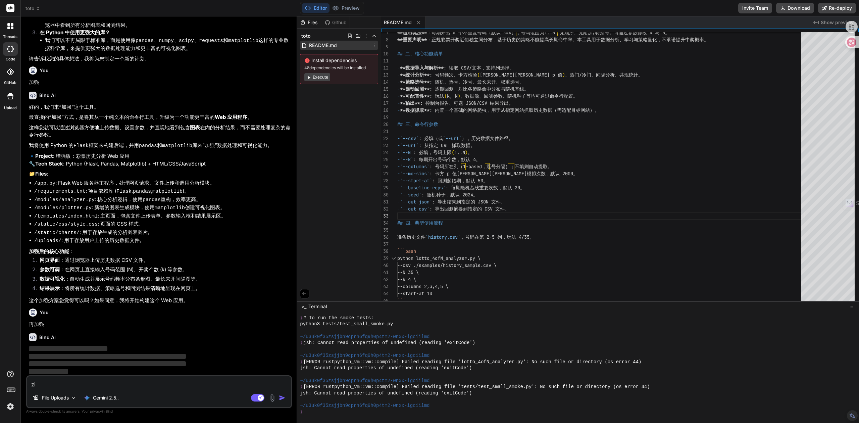
type textarea "z"
type textarea "x"
type textarea "z"
type textarea "x"
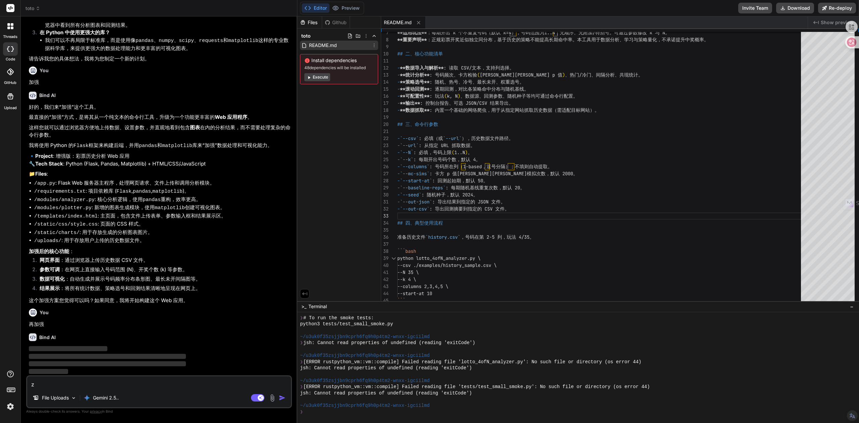
type textarea "zi"
type textarea "x"
type textarea "zi'd"
type textarea "x"
type textarea "zi'do"
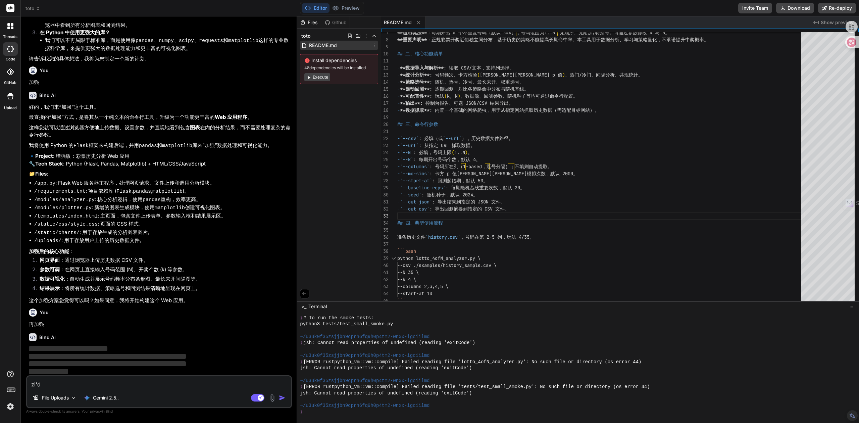
type textarea "x"
type textarea "zi'don"
type textarea "x"
type textarea "zi'dong"
type textarea "x"
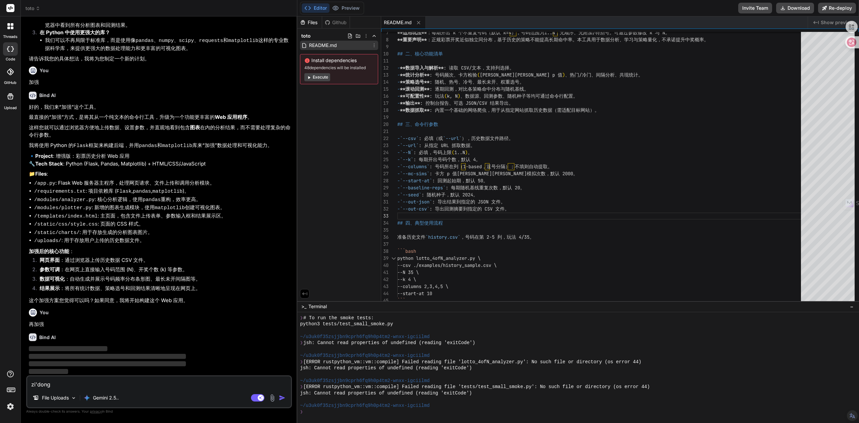
type textarea "自动"
type textarea "x"
type textarea "自动x"
type textarea "x"
type textarea "自动xi"
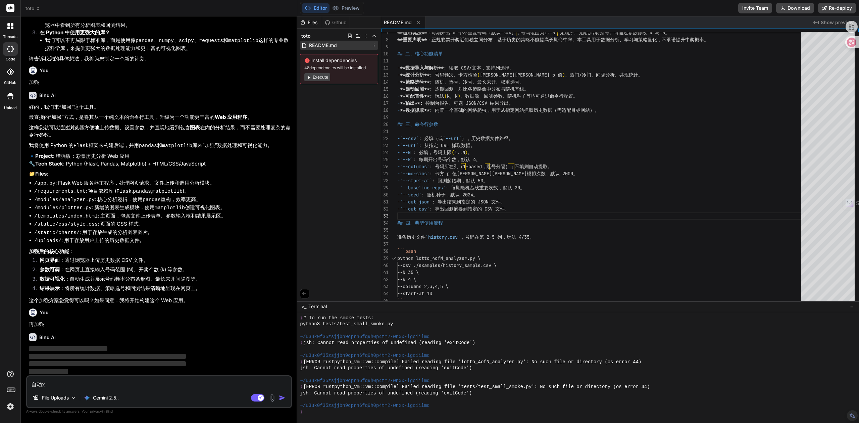
type textarea "x"
type textarea "自动xia"
type textarea "x"
type textarea "自动xia'z"
type textarea "x"
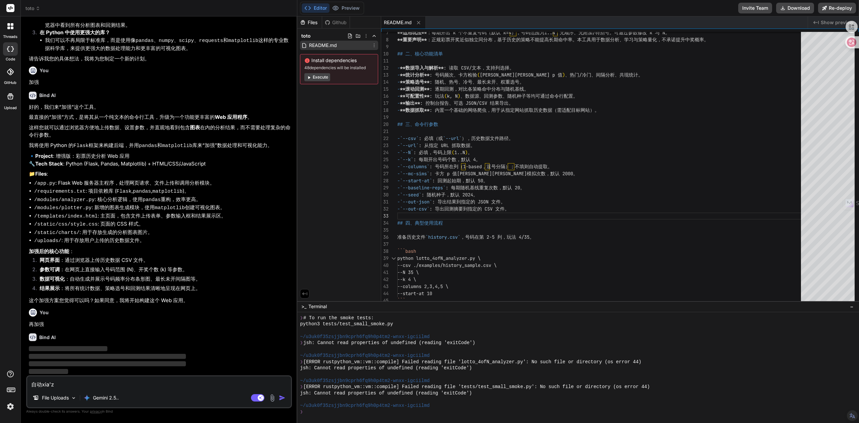
type textarea "自动xia'za"
type textarea "x"
type textarea "自动xia'zai"
type textarea "x"
type textarea "自动下载"
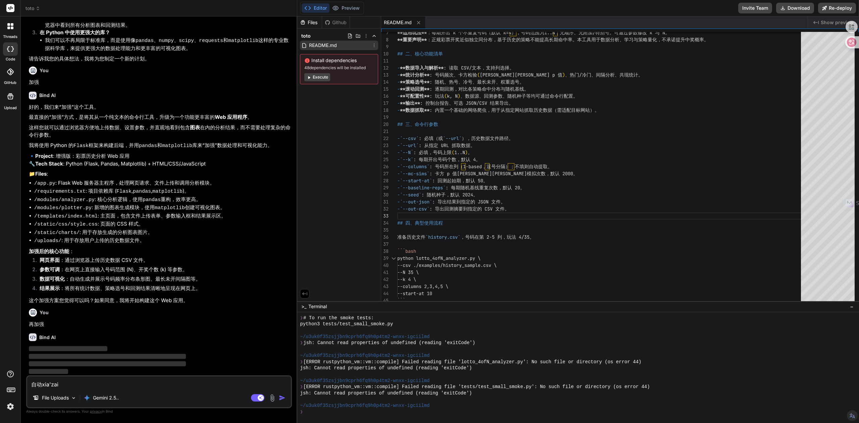
type textarea "x"
type textarea "自动下载l"
type textarea "x"
type textarea "自动下载li"
type textarea "x"
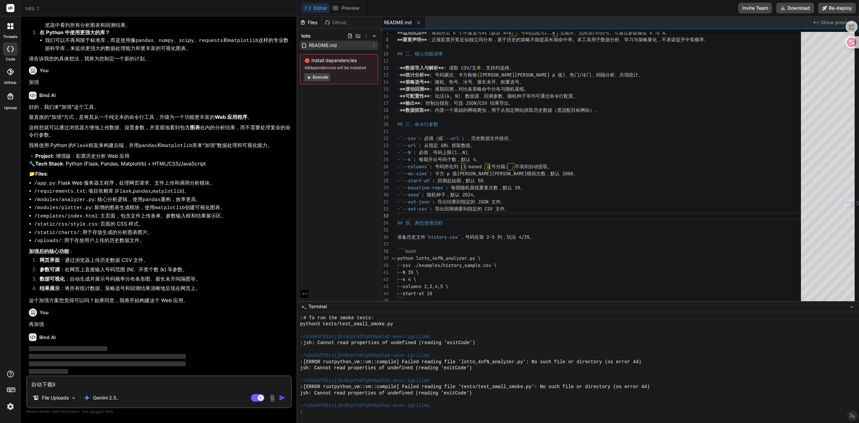
type textarea "自动下载li's"
type textarea "x"
type textarea "自动下载li'sh"
type textarea "x"
type textarea "自动下载li'shi"
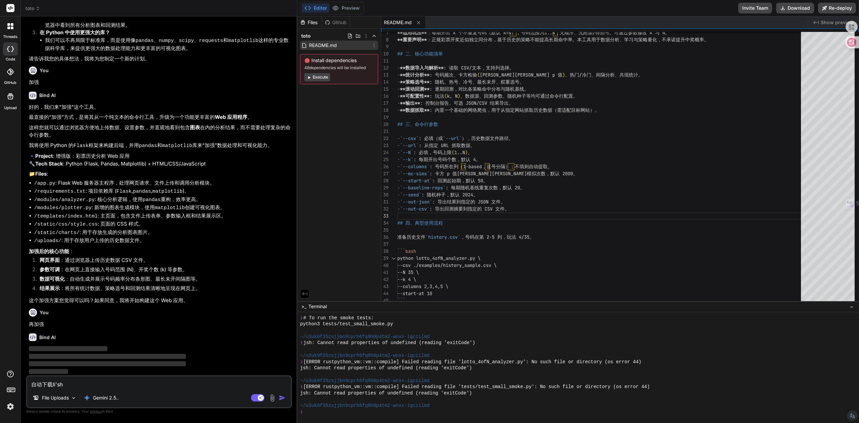
type textarea "x"
type textarea "自动下载历史"
type textarea "x"
type textarea "自动下载历史s"
type textarea "x"
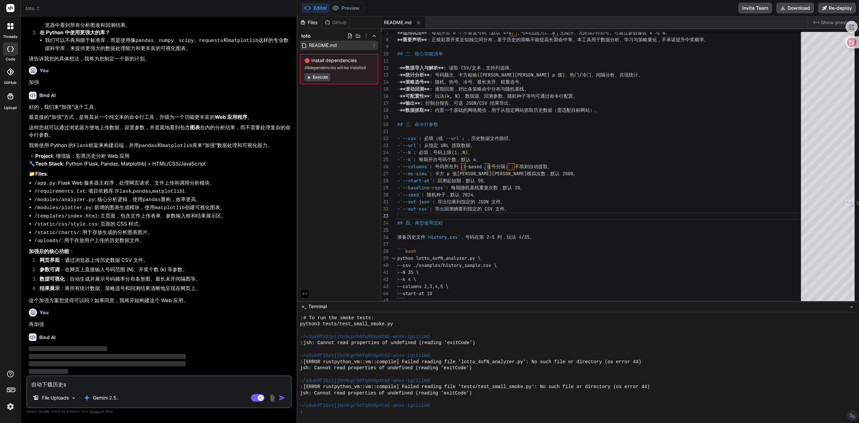
type textarea "自动下载历史sh"
type textarea "x"
type textarea "自动下载历史shu"
type textarea "x"
type textarea "自动下载历史shu'j"
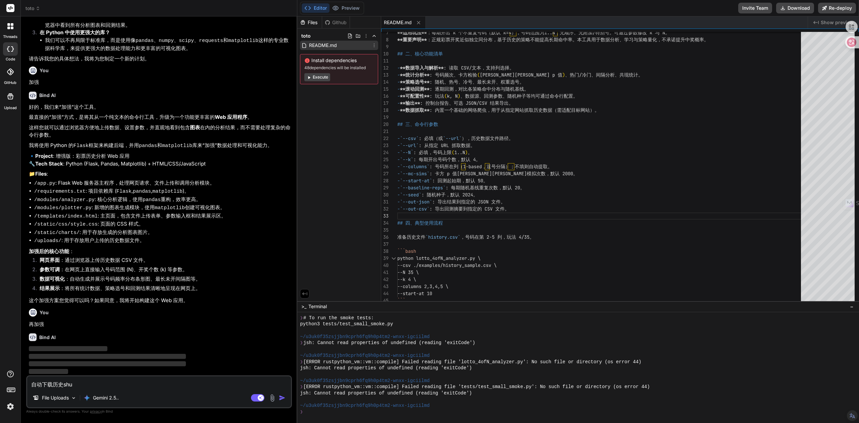
type textarea "x"
type textarea "自动下载历史shu'ju"
type textarea "x"
type textarea "自动下载历史数据"
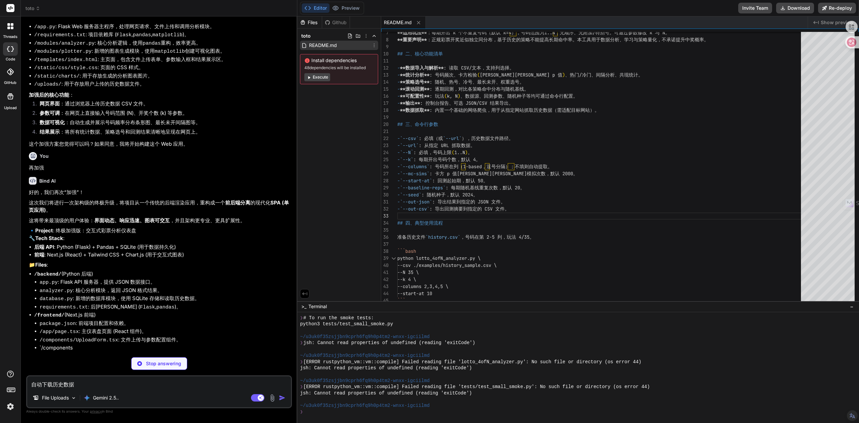
scroll to position [1251, 0]
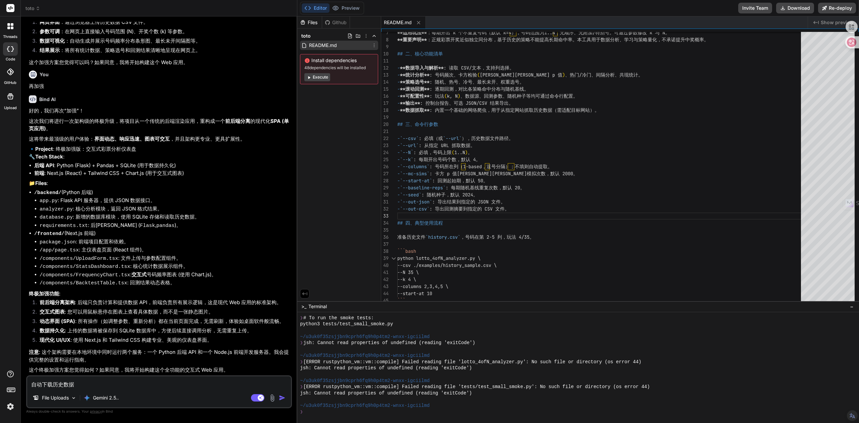
type textarea "x"
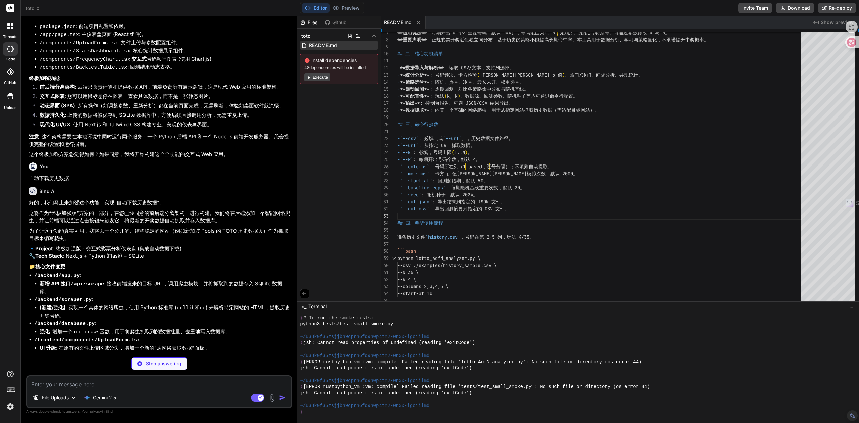
scroll to position [1546, 0]
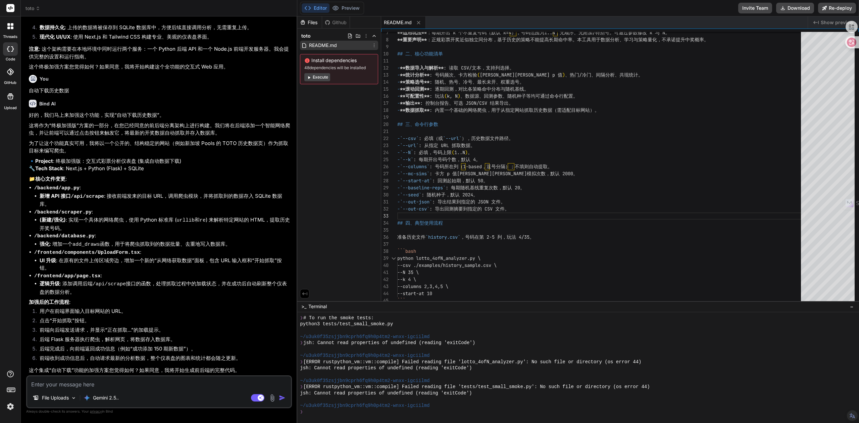
type textarea "x"
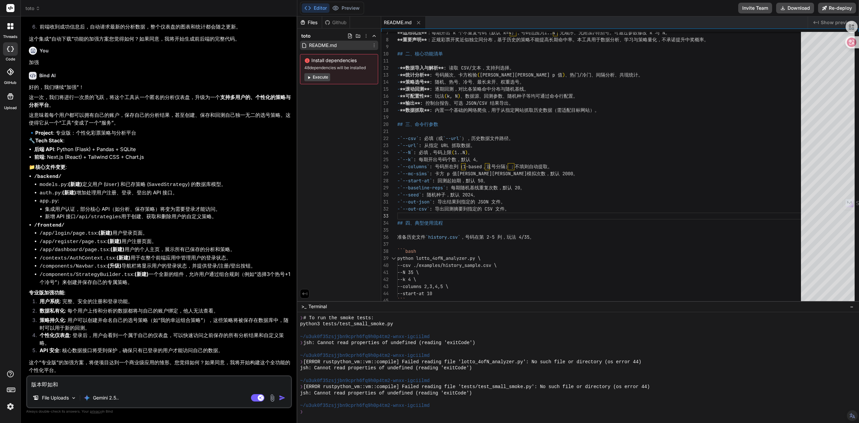
scroll to position [1962, 0]
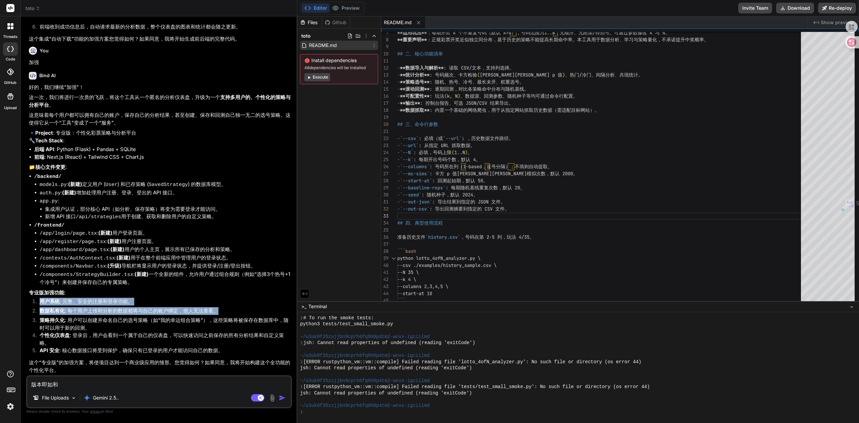
drag, startPoint x: 158, startPoint y: 311, endPoint x: 40, endPoint y: 298, distance: 119.4
click at [40, 298] on ol "用户系统 : 完整、安全的注册和登录功能。 数据私有化 : 每个用户上传和分析的数据都将与自己的账户绑定，他人无法查看。 策略持久化 : 用户可以创建并命名自…" at bounding box center [160, 327] width 262 height 58
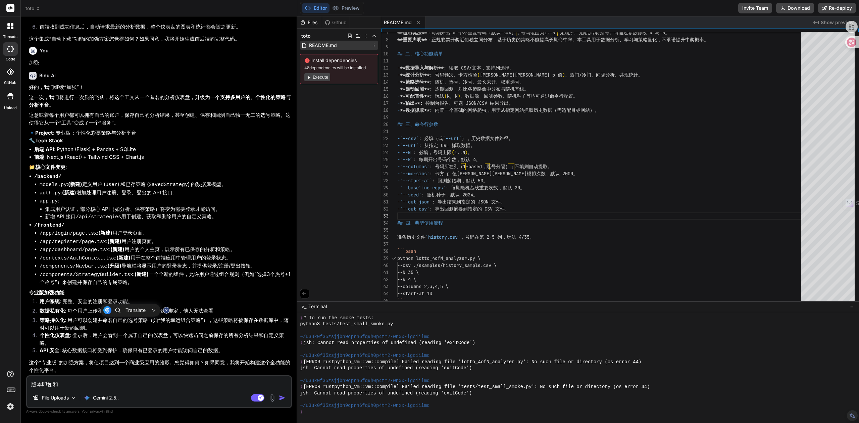
click at [63, 384] on textarea "版本即如和" at bounding box center [159, 382] width 264 height 12
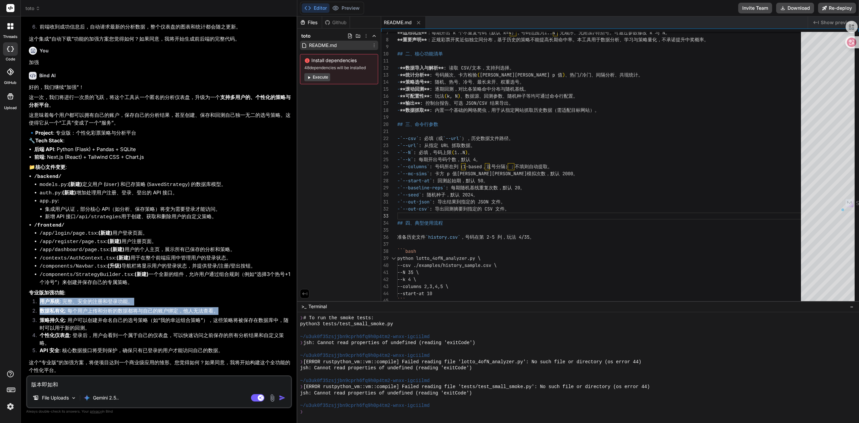
drag, startPoint x: 222, startPoint y: 311, endPoint x: 32, endPoint y: 299, distance: 189.9
click at [32, 299] on ol "用户系统 : 完整、安全的注册和登录功能。 数据私有化 : 每个用户上传和分析的数据都将与自己的账户绑定，他人无法查看。 策略持久化 : 用户可以创建并命名自…" at bounding box center [160, 327] width 262 height 58
copy ol "用户系统 : 完整、安全的注册和登录功能。 数据私有化 : 每个用户上传和分析的数据都将与自己的账户绑定，他人无法查看。"
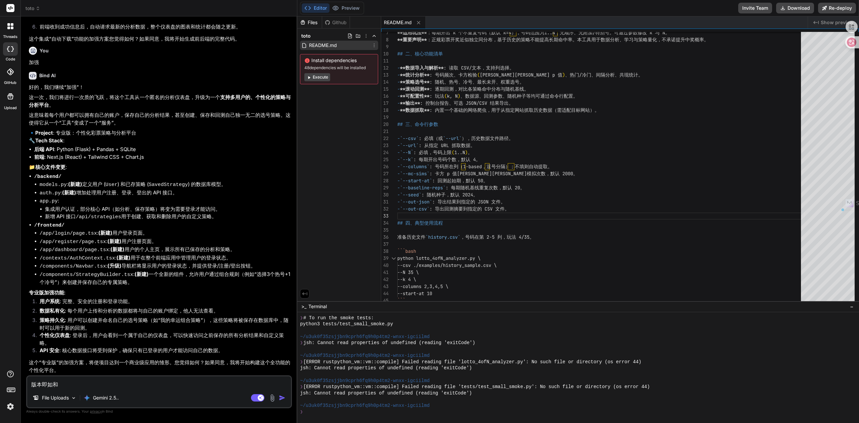
click at [88, 384] on textarea "版本即如和" at bounding box center [159, 382] width 264 height 12
drag, startPoint x: 87, startPoint y: 384, endPoint x: 0, endPoint y: 378, distance: 87.4
click at [0, 378] on div "threads code GitHub Upload toto Created with Pixso. Bind AI Web Search Created …" at bounding box center [429, 211] width 859 height 423
paste textarea "户系统: 完整、安全的注册和登录功能。 数据私有化: 每个用户上传和分析的数据都将与自己的账户绑定，他人无法查看。"
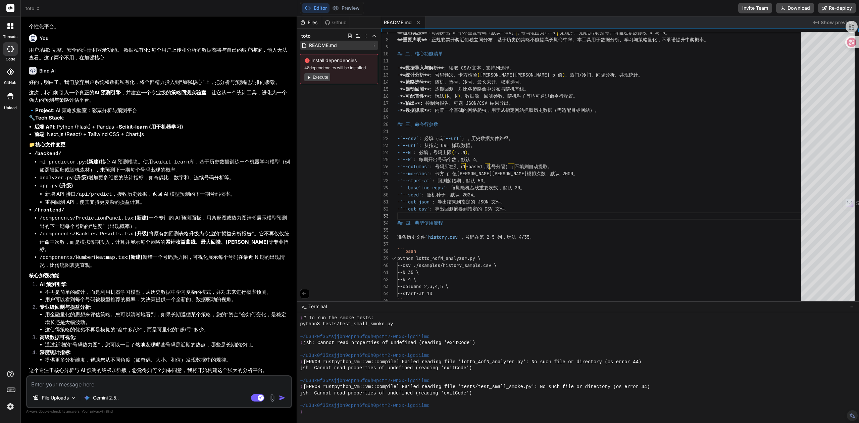
scroll to position [2296, 0]
click at [79, 381] on textarea at bounding box center [159, 382] width 264 height 12
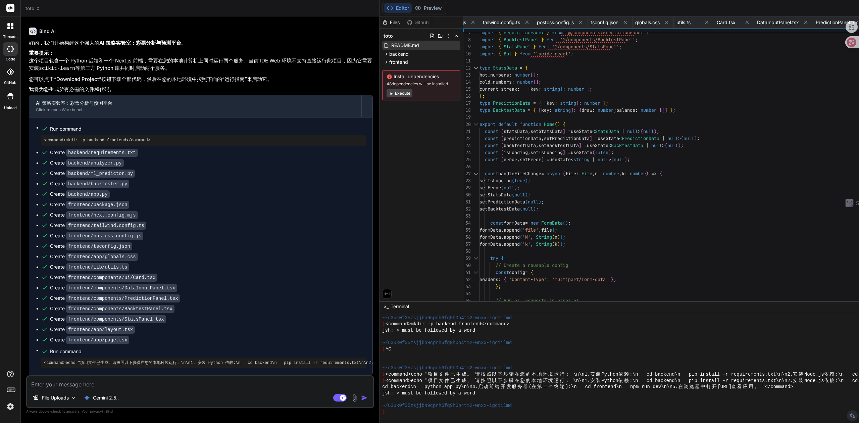
scroll to position [2441, 0]
click at [392, 93] on button "Execute" at bounding box center [399, 93] width 26 height 8
drag, startPoint x: 715, startPoint y: 88, endPoint x: 707, endPoint y: 89, distance: 8.1
click at [713, 89] on div "import { PredictionPanel } from '@/components/PredictionPanel' ; import { Backt…" at bounding box center [761, 385] width 565 height 796
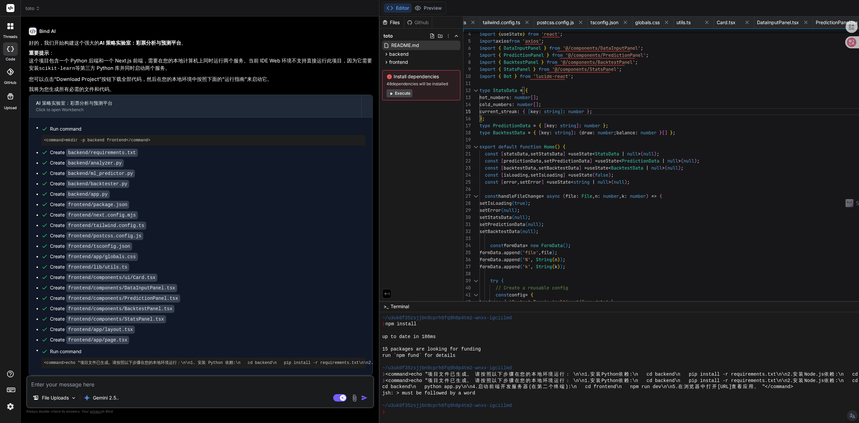
click at [821, 3] on div "Editor Preview Disabled until preview for your project is generated Invite Team…" at bounding box center [743, 8] width 728 height 16
click at [853, 4] on div "Editor Preview Disabled until preview for your project is generated Invite Team…" at bounding box center [743, 8] width 728 height 16
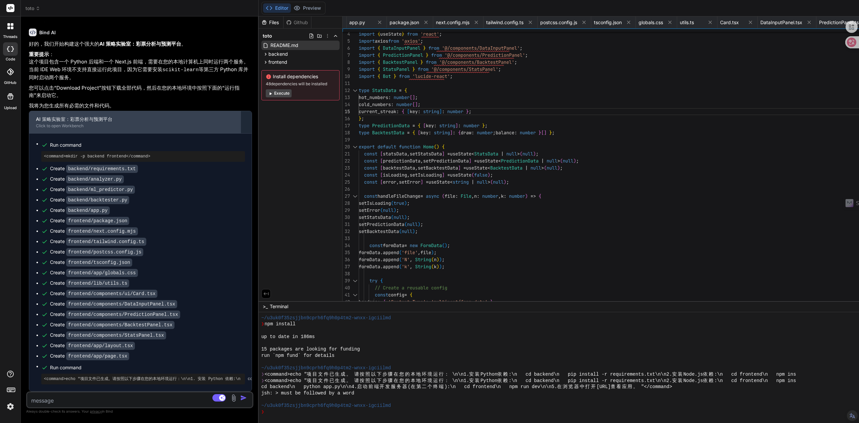
scroll to position [0, 232]
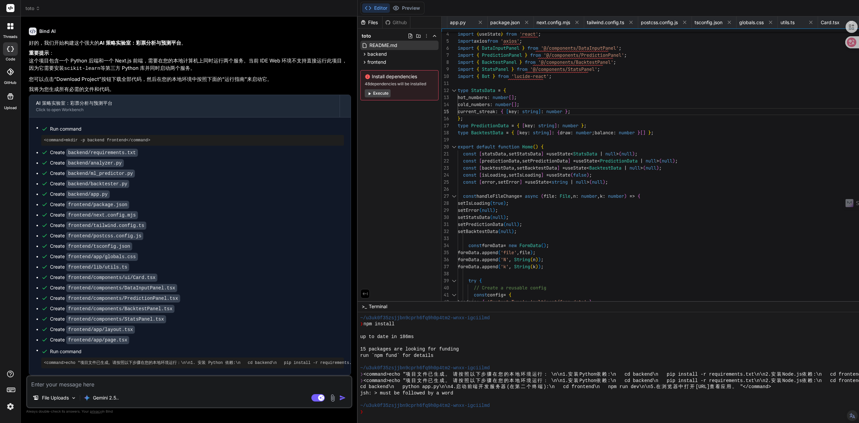
drag, startPoint x: 375, startPoint y: 135, endPoint x: 279, endPoint y: 129, distance: 95.4
click at [266, 140] on div "Bind AI Web Search Created with Pixso. Code Generator You Bind AI 🔹 Project: 4-…" at bounding box center [189, 219] width 337 height 406
drag, startPoint x: 63, startPoint y: 364, endPoint x: 312, endPoint y: 358, distance: 248.6
click at [312, 358] on div "<command>echo "项目文件已生成。请按照以下步骤在您的本地环境运行：\n\n1. 安装 Python 依赖:\n cd backend\n pip…" at bounding box center [192, 362] width 303 height 11
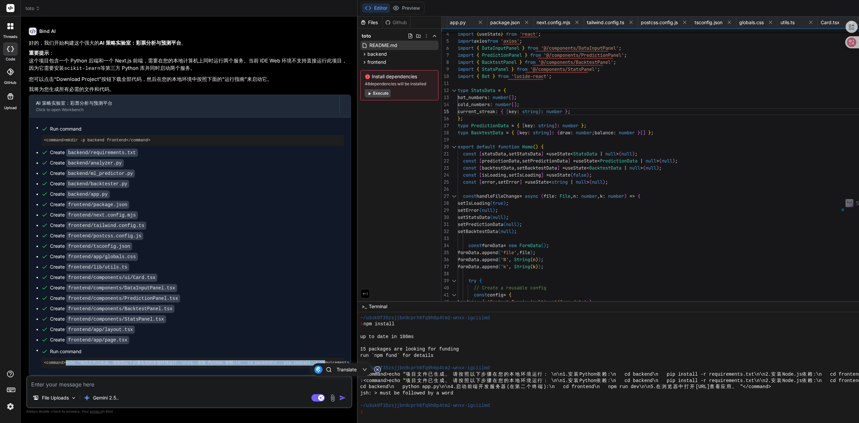
drag, startPoint x: 290, startPoint y: 360, endPoint x: 282, endPoint y: 360, distance: 8.1
click at [290, 360] on pre "<command>echo "项目文件已生成。请按照以下步骤在您的本地环境运行：\n\n1. 安装 Python 依赖:\n cd backend\n pip…" at bounding box center [192, 362] width 297 height 5
click at [236, 357] on div "<command>echo "项目文件已生成。请按照以下步骤在您的本地环境运行：\n\n1. 安装 Python 依赖:\n cd backend\n pip…" at bounding box center [192, 362] width 303 height 11
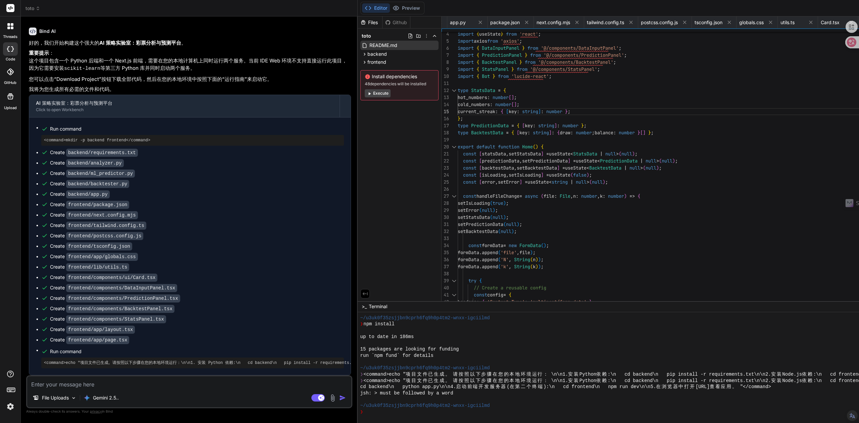
click at [225, 362] on pre "<command>echo "项目文件已生成。请按照以下步骤在您的本地环境运行：\n\n1. 安装 Python 依赖:\n cd backend\n pip…" at bounding box center [192, 362] width 297 height 5
drag, startPoint x: 200, startPoint y: 361, endPoint x: 324, endPoint y: 364, distance: 123.5
click at [324, 364] on pre "<command>echo "项目文件已生成。请按照以下步骤在您的本地环境运行：\n\n1. 安装 Python 依赖:\n cd backend\n pip…" at bounding box center [192, 362] width 297 height 5
click at [302, 360] on pre "<command>echo "项目文件已生成。请按照以下步骤在您的本地环境运行：\n\n1. 安装 Python 依赖:\n cd backend\n pip…" at bounding box center [192, 362] width 297 height 5
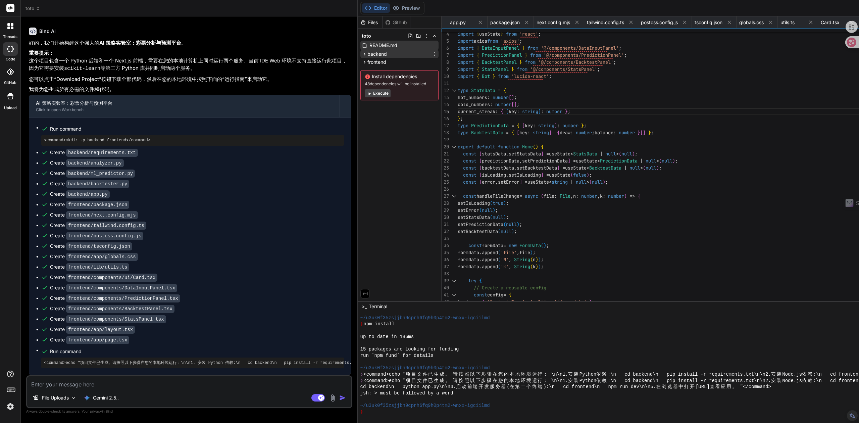
click at [372, 56] on span "backend" at bounding box center [376, 54] width 19 height 7
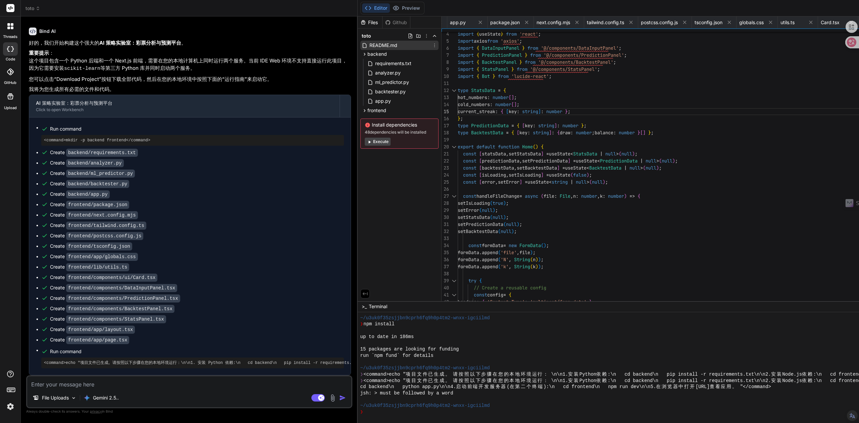
click at [375, 46] on span "README.md" at bounding box center [383, 45] width 29 height 8
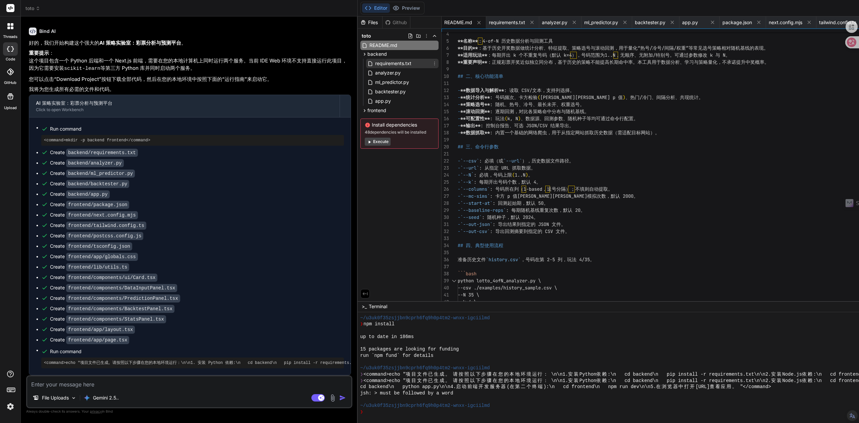
click at [383, 62] on span "requirements.txt" at bounding box center [393, 63] width 38 height 8
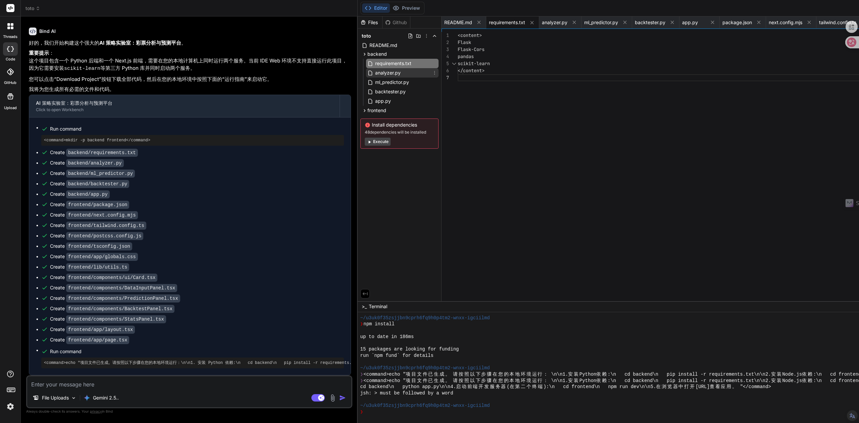
click at [377, 72] on span "analyzer.py" at bounding box center [387, 73] width 27 height 8
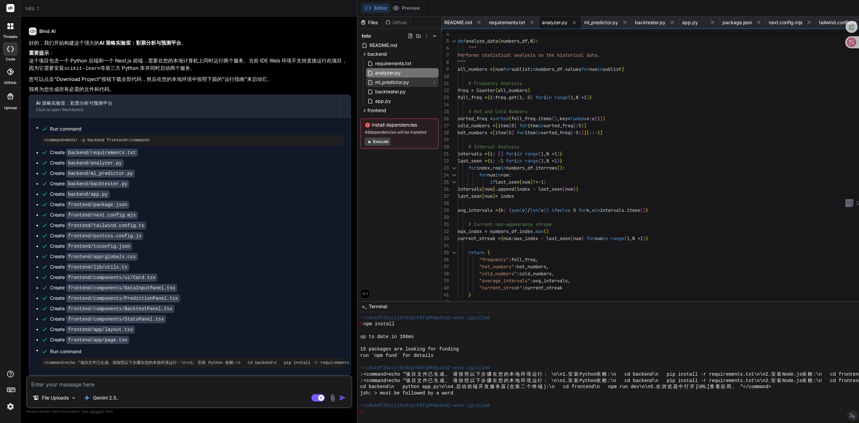
click at [377, 81] on span "ml_predictor.py" at bounding box center [391, 82] width 35 height 8
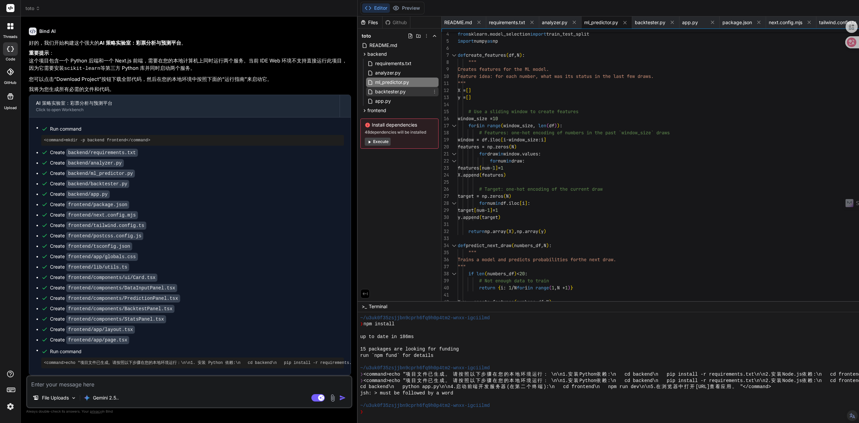
click at [375, 91] on span "backtester.py" at bounding box center [390, 92] width 32 height 8
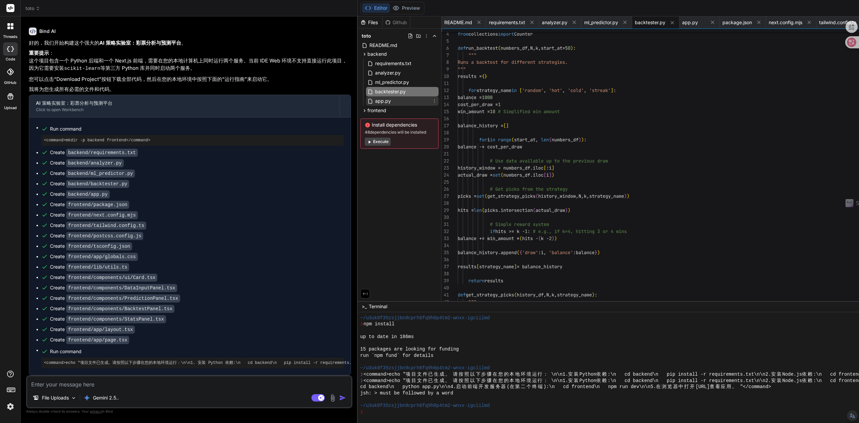
click at [374, 99] on span "app.py" at bounding box center [382, 101] width 17 height 8
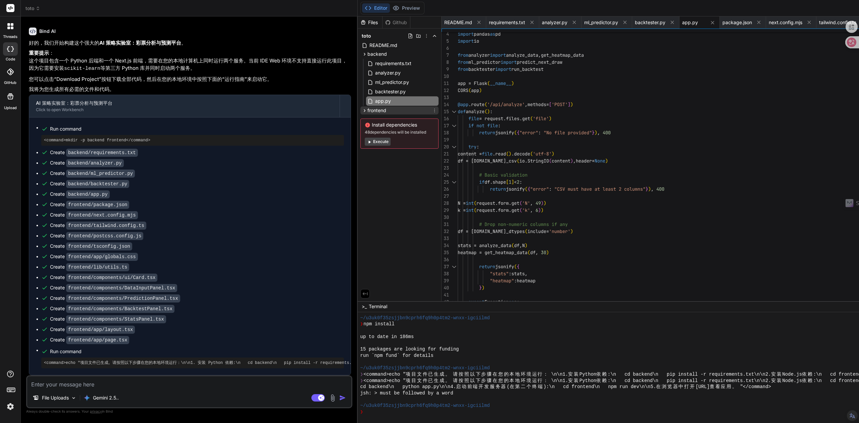
click at [371, 109] on span "frontend" at bounding box center [376, 110] width 19 height 7
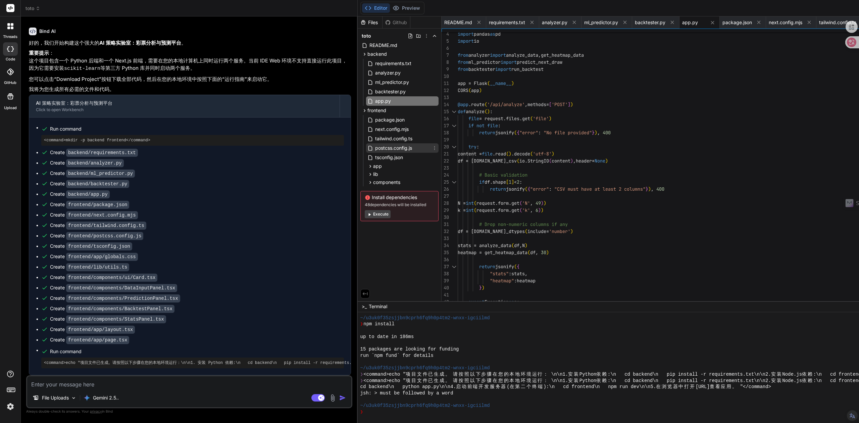
click at [385, 148] on span "postcss.config.js" at bounding box center [393, 148] width 38 height 8
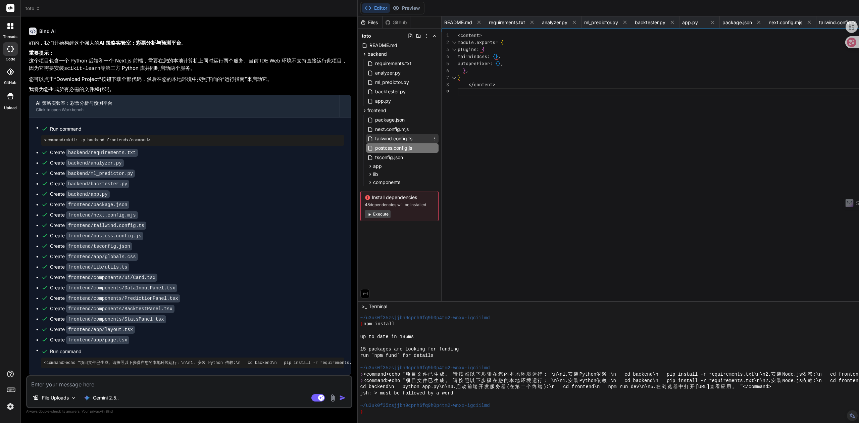
click at [384, 139] on span "tailwind.config.ts" at bounding box center [393, 139] width 39 height 8
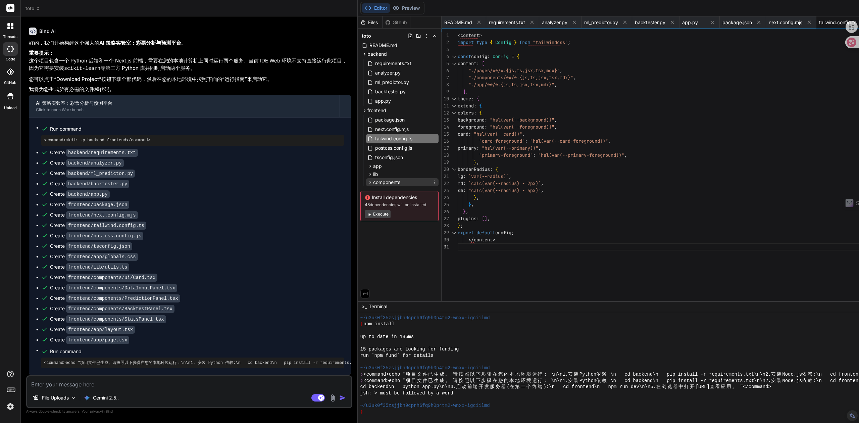
click at [374, 178] on div "components" at bounding box center [402, 182] width 72 height 8
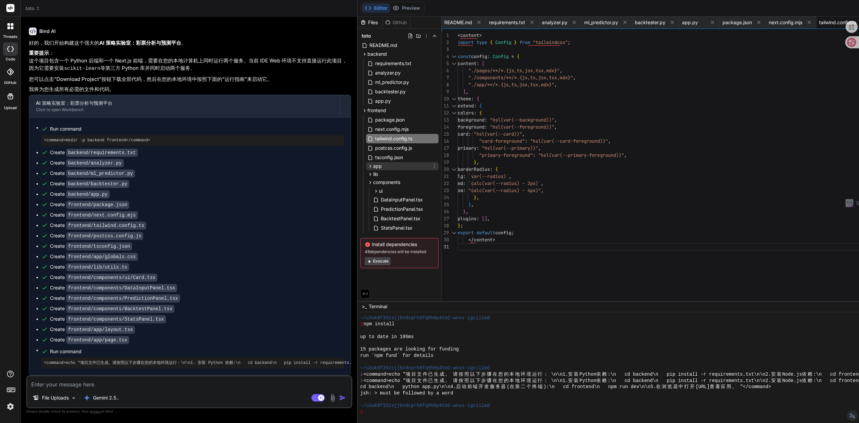
click at [375, 166] on span "app" at bounding box center [377, 166] width 9 height 7
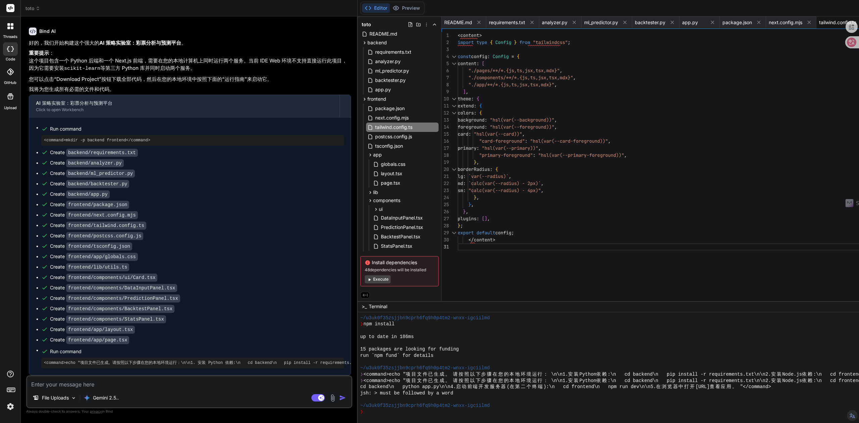
scroll to position [2479, 0]
drag, startPoint x: 135, startPoint y: 362, endPoint x: 333, endPoint y: 363, distance: 198.9
click at [333, 363] on pre "<command>echo "项目文件已生成。请按照以下步骤在您的本地环境运行：\n\n1. 安装 Python 依赖:\n cd backend\n pip…" at bounding box center [192, 362] width 297 height 5
click at [333, 362] on pre "<command>echo "项目文件已生成。请按照以下步骤在您的本地环境运行：\n\n1. 安装 Python 依赖:\n cd backend\n pip…" at bounding box center [192, 362] width 297 height 5
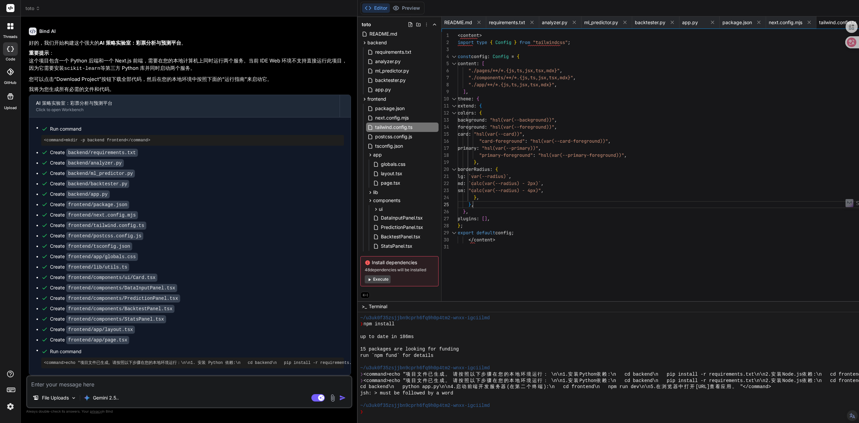
click at [585, 201] on div "const config : Config = { content : [ "./pages/**/*.{js,ts,jsx,tsx,mdx}" , "./c…" at bounding box center [751, 168] width 587 height 272
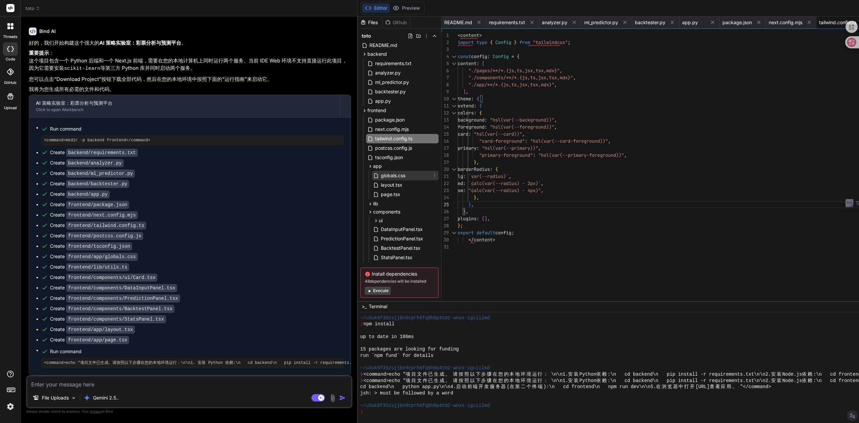
click at [394, 178] on span "globals.css" at bounding box center [393, 175] width 26 height 8
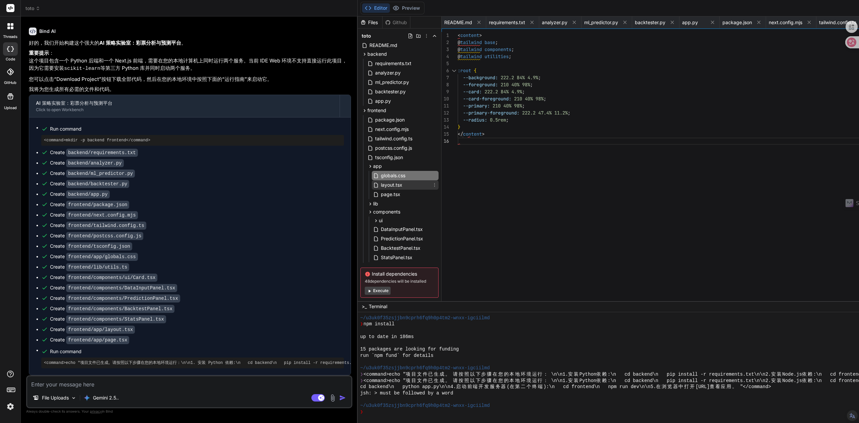
click at [393, 185] on span "layout.tsx" at bounding box center [391, 185] width 23 height 8
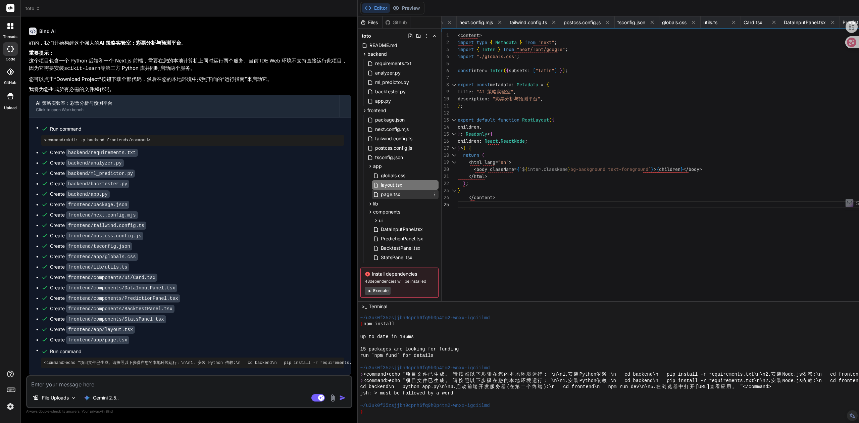
click at [392, 197] on span "page.tsx" at bounding box center [390, 194] width 21 height 8
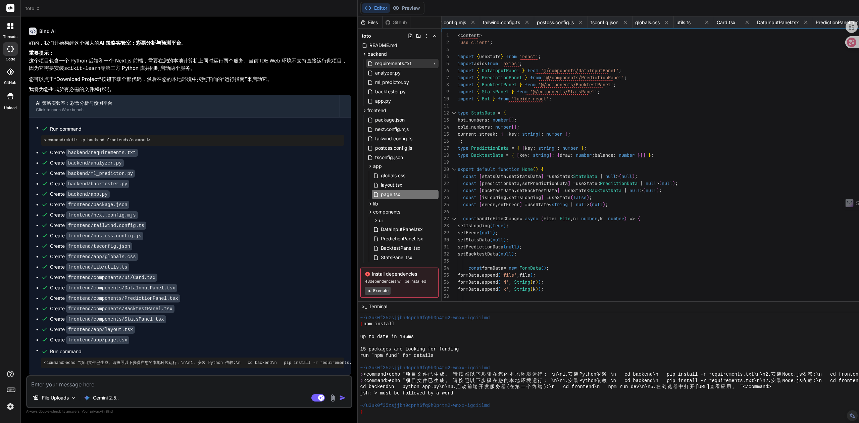
click at [388, 67] on span "requirements.txt" at bounding box center [393, 63] width 38 height 8
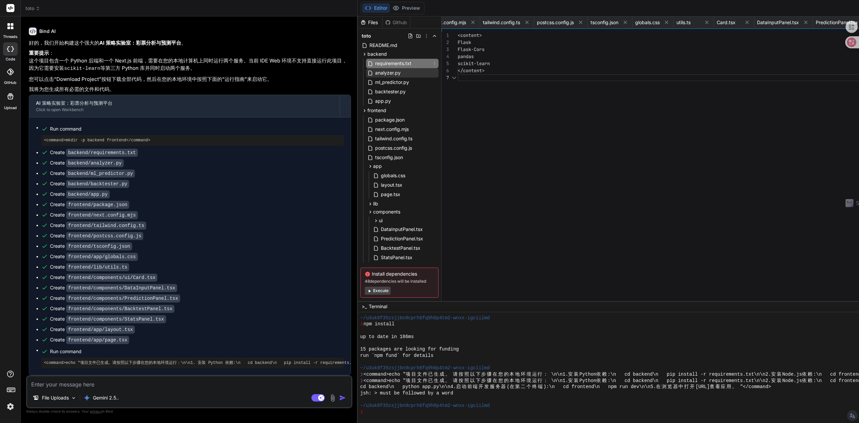
scroll to position [0, 45]
click at [384, 74] on span "analyzer.py" at bounding box center [387, 73] width 27 height 8
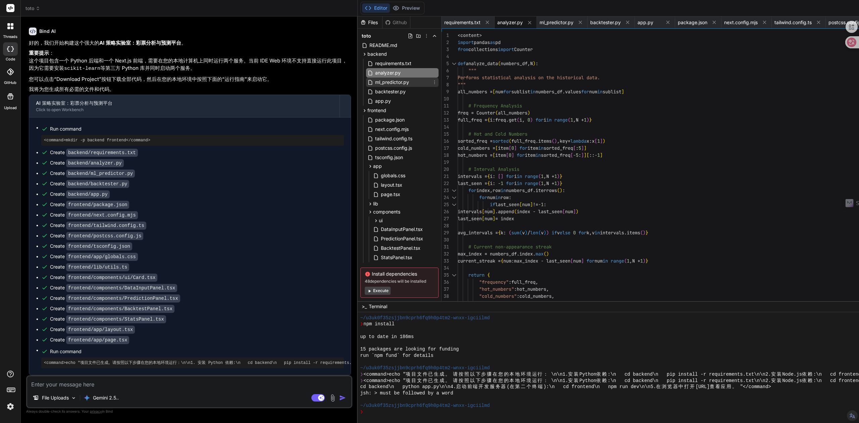
click at [382, 84] on span "ml_predictor.py" at bounding box center [391, 82] width 35 height 8
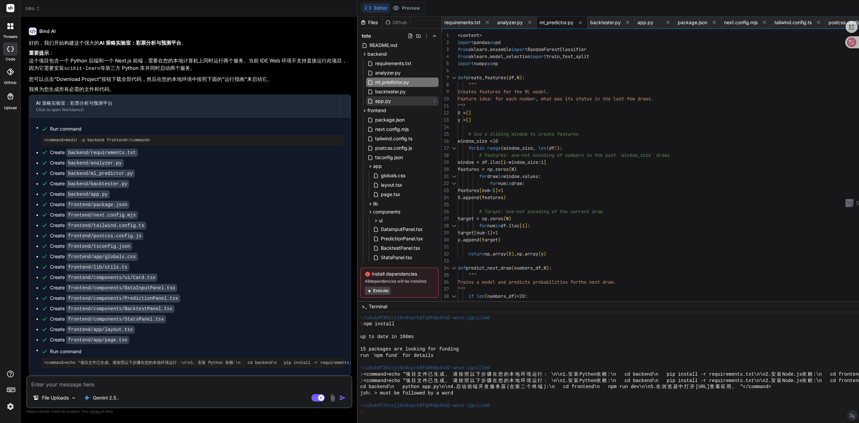
click at [380, 97] on span "app.py" at bounding box center [382, 101] width 17 height 8
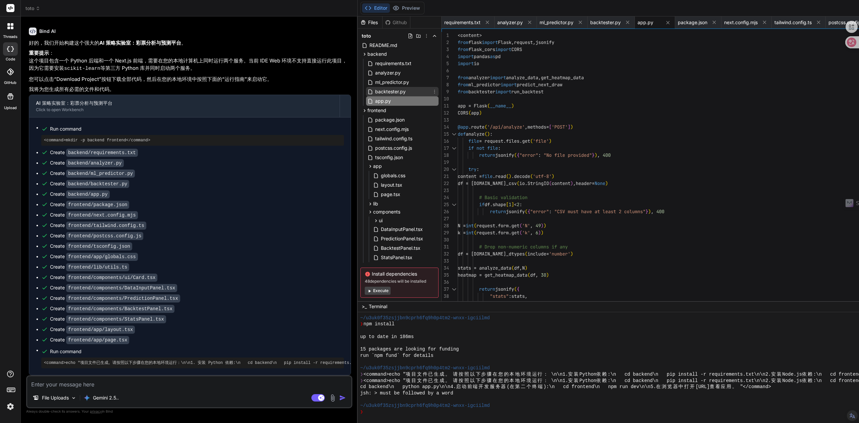
click at [386, 90] on span "backtester.py" at bounding box center [390, 92] width 32 height 8
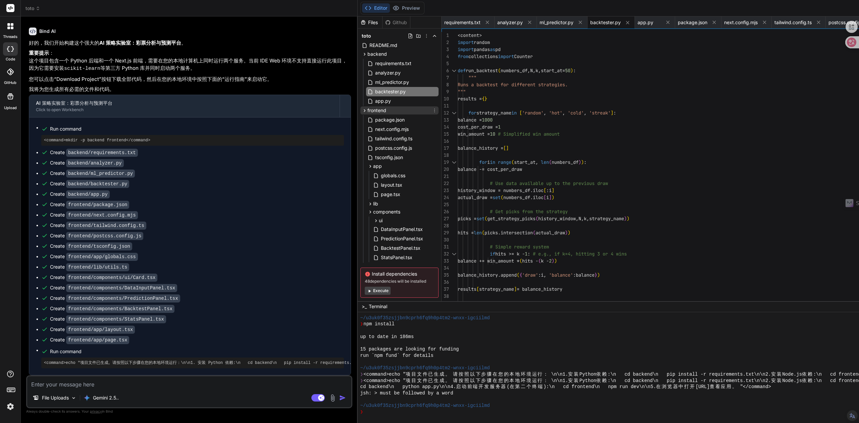
click at [381, 112] on span "frontend" at bounding box center [376, 110] width 19 height 7
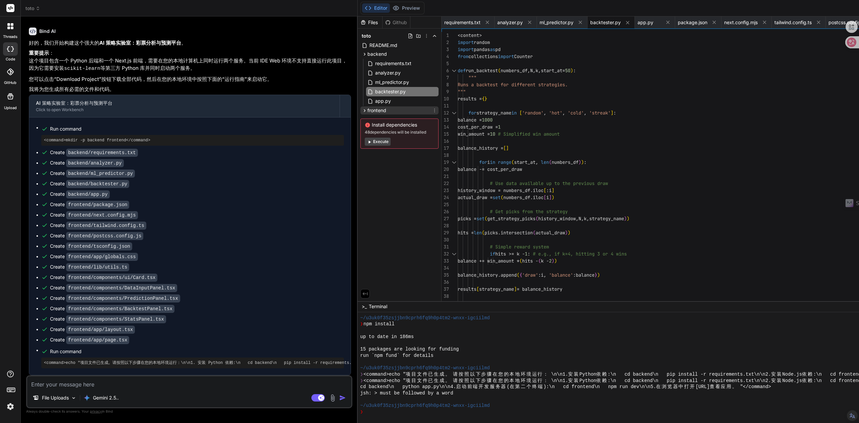
click at [380, 109] on span "frontend" at bounding box center [376, 110] width 19 height 7
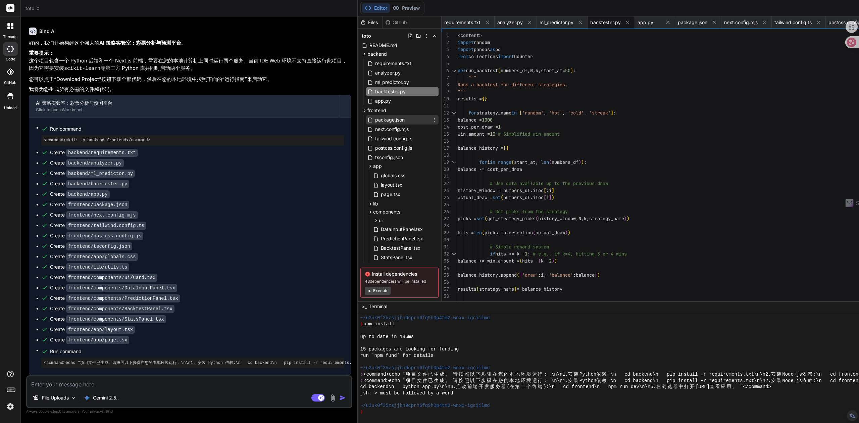
click at [379, 118] on span "package.json" at bounding box center [389, 120] width 31 height 8
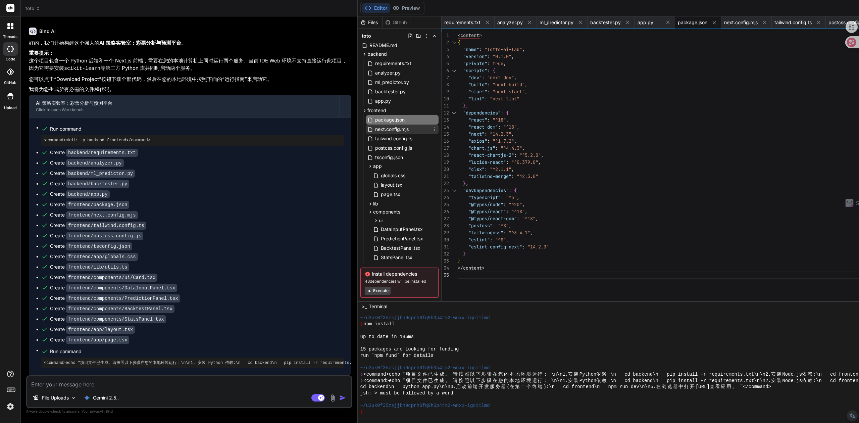
click at [380, 127] on span "next.config.mjs" at bounding box center [391, 129] width 35 height 8
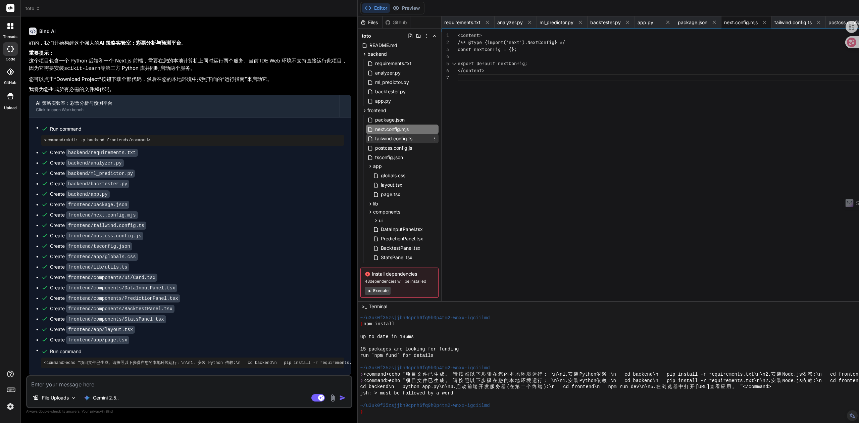
click at [377, 136] on span "tailwind.config.ts" at bounding box center [393, 139] width 39 height 8
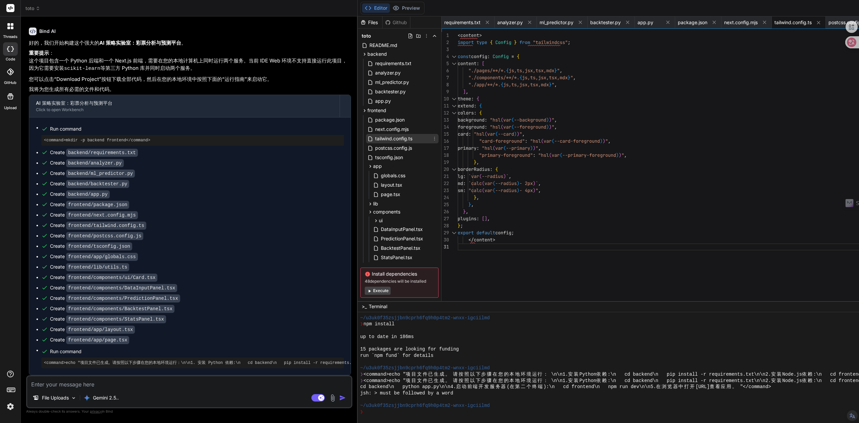
click at [376, 142] on span "tailwind.config.ts" at bounding box center [393, 139] width 39 height 8
click at [388, 149] on span "postcss.config.js" at bounding box center [393, 148] width 38 height 8
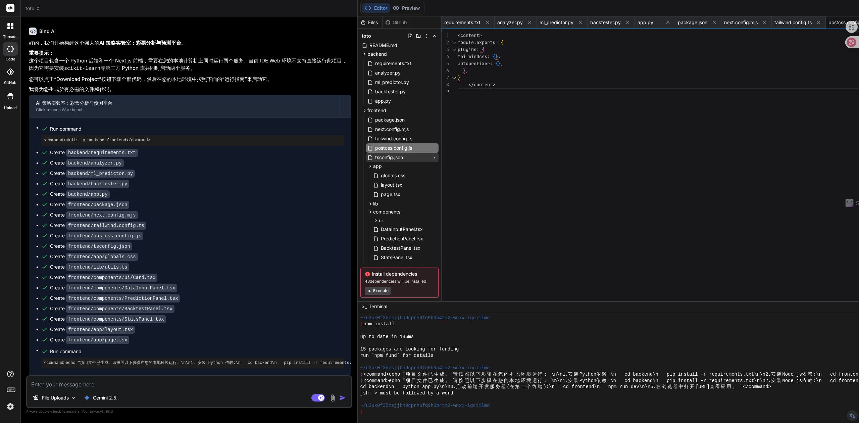
click at [389, 156] on span "tsconfig.json" at bounding box center [388, 157] width 29 height 8
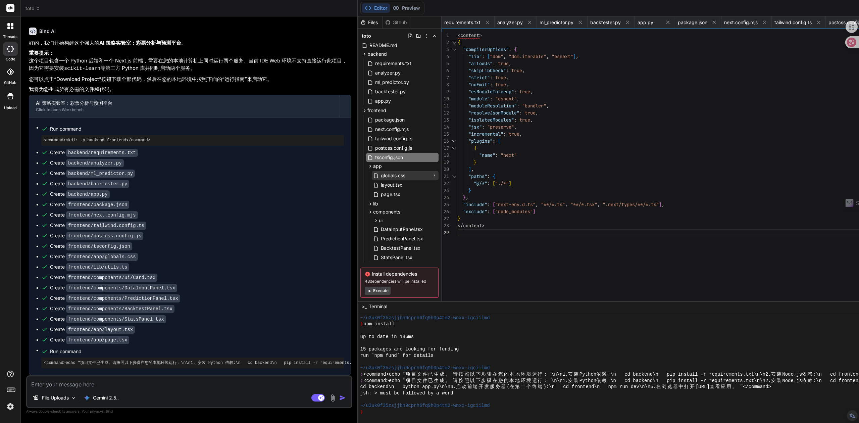
click at [382, 176] on span "globals.css" at bounding box center [393, 175] width 26 height 8
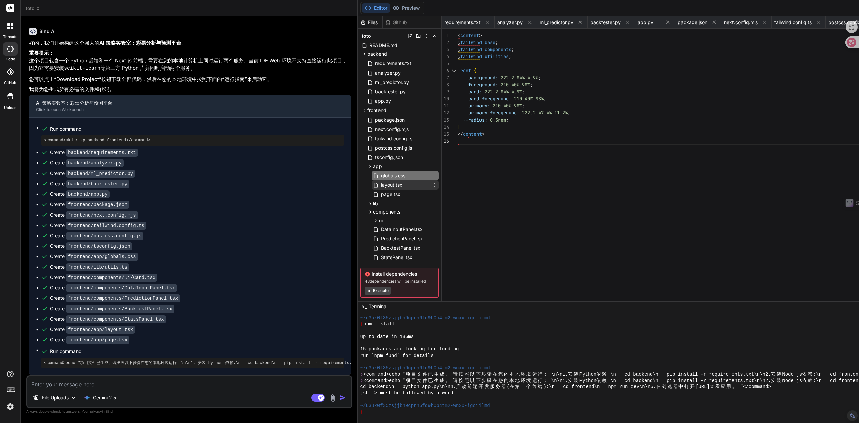
click at [380, 185] on span "layout.tsx" at bounding box center [391, 185] width 23 height 8
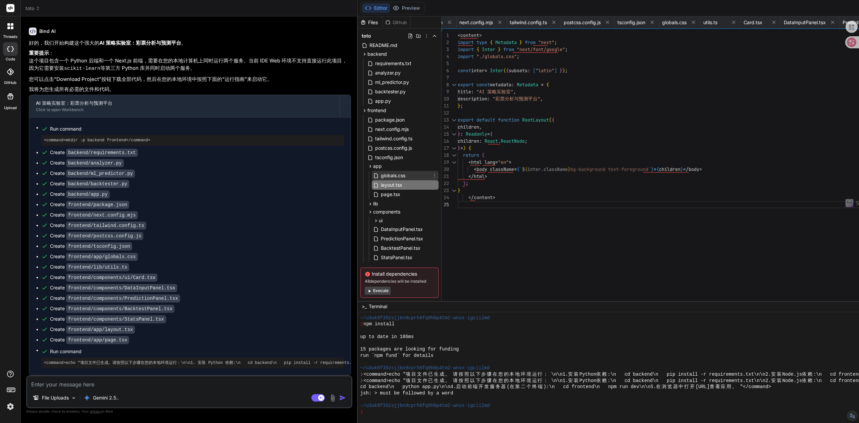
click at [382, 179] on span "globals.css" at bounding box center [393, 175] width 26 height 8
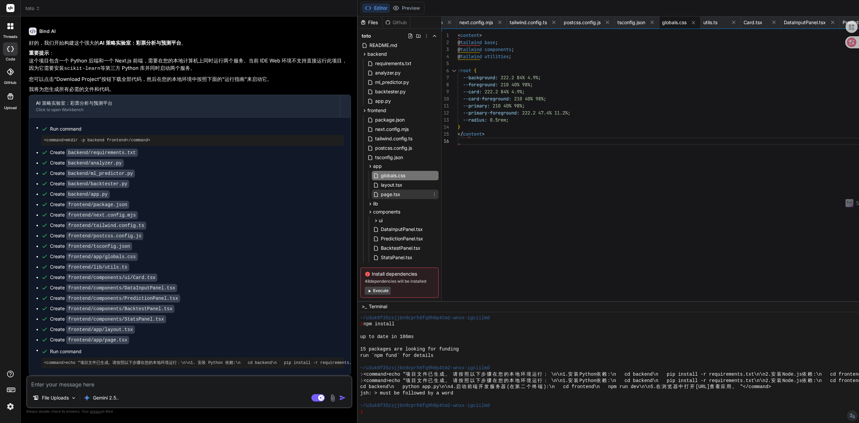
click at [384, 194] on span "page.tsx" at bounding box center [390, 194] width 21 height 8
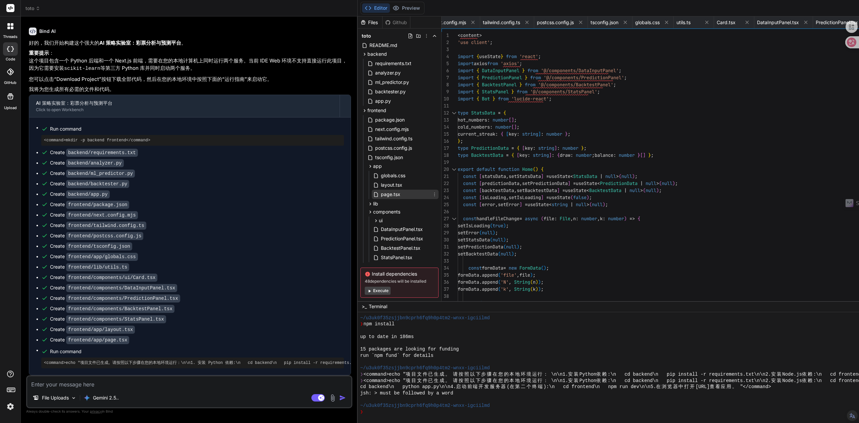
click at [384, 192] on span "page.tsx" at bounding box center [390, 194] width 21 height 8
click at [386, 224] on div "DataInputPanel.tsx" at bounding box center [405, 228] width 67 height 9
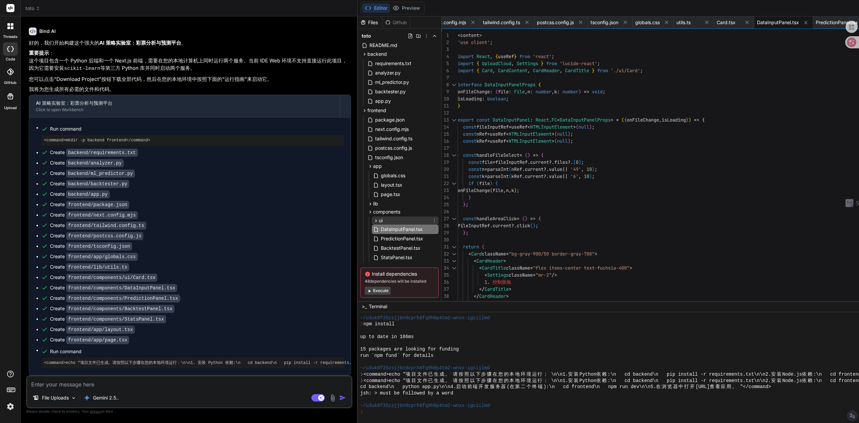
click at [387, 218] on div "ui" at bounding box center [405, 220] width 67 height 8
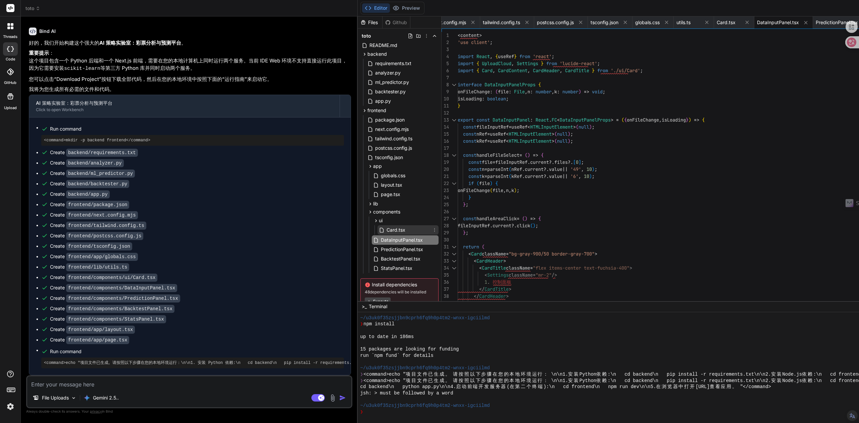
click at [388, 230] on span "Card.tsx" at bounding box center [396, 230] width 20 height 8
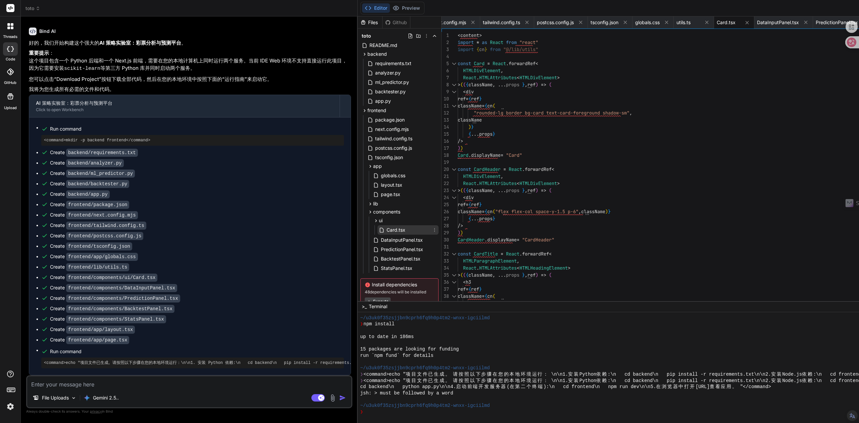
scroll to position [22, 0]
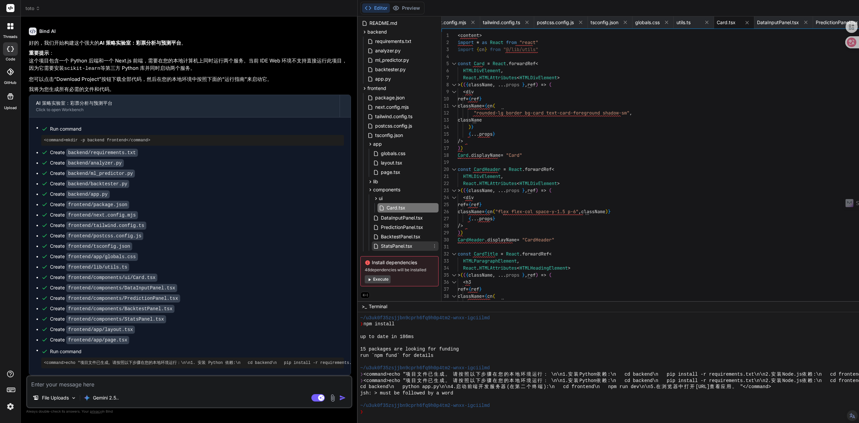
click at [388, 247] on span "StatsPanel.tsx" at bounding box center [396, 246] width 33 height 8
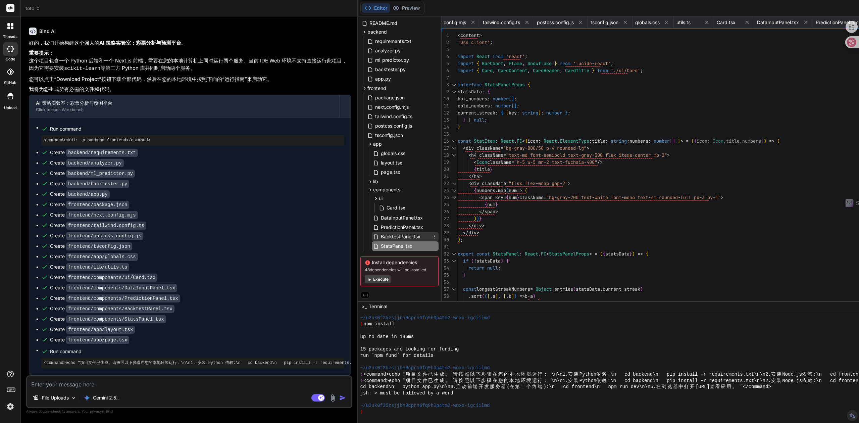
click at [389, 235] on span "BacktestPanel.tsx" at bounding box center [400, 236] width 41 height 8
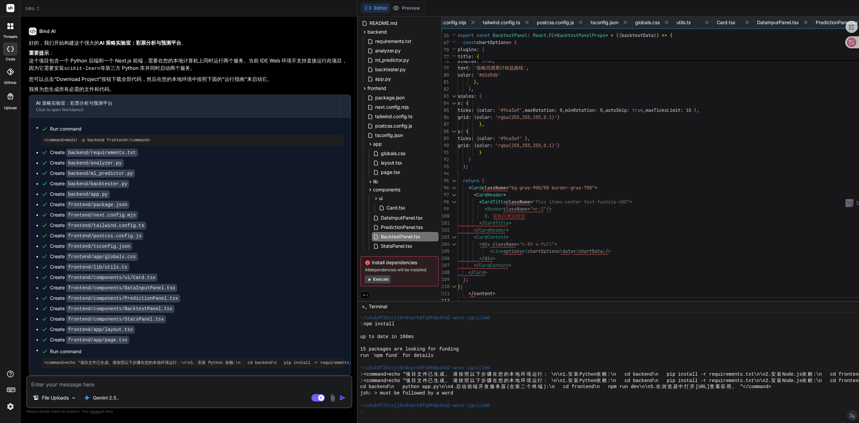
click at [72, 352] on span "Run command" at bounding box center [197, 351] width 294 height 7
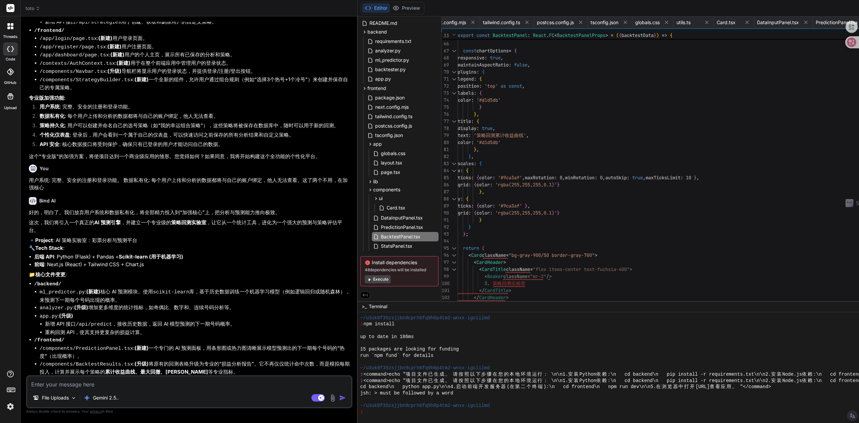
scroll to position [1809, 0]
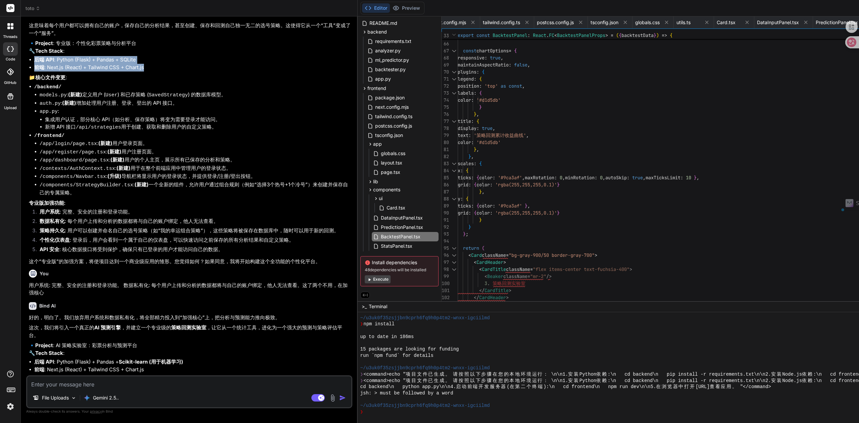
drag, startPoint x: 150, startPoint y: 160, endPoint x: 32, endPoint y: 152, distance: 117.7
click at [32, 71] on ul "后端 API : Python (Flask) + Pandas + SQLite 前端 : Next.js (React) + Tailwind CSS +…" at bounding box center [190, 63] width 322 height 15
copy ul "后端 API : Python (Flask) + Pandas + SQLite 前端 : Next.js (React) + Tailwind CSS +…"
click at [39, 386] on textarea at bounding box center [189, 382] width 324 height 12
paste textarea "后端 API: Python (Flask) + Pandas + SQLite 前端: Next.js (React) + Tailwind CSS + C…"
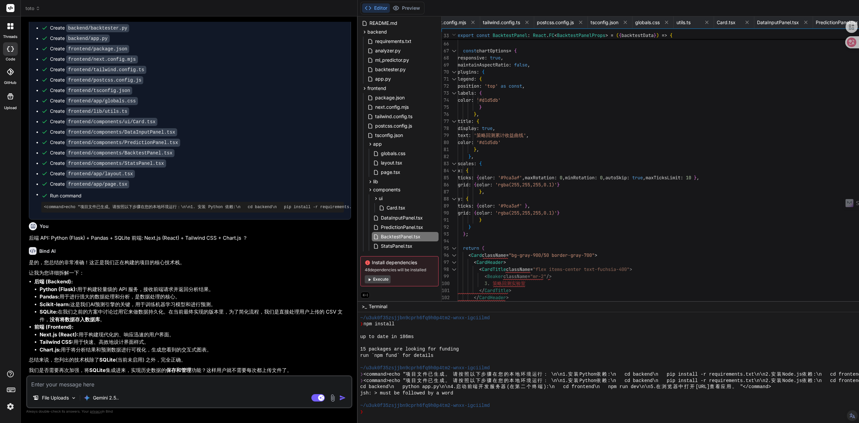
scroll to position [2635, 0]
drag, startPoint x: 132, startPoint y: 370, endPoint x: 203, endPoint y: 368, distance: 71.1
click at [203, 368] on p "我们是否需要再次加强，将 SQLite 集成进来，实现历史数据的 保存和管理 功能？这样用户就不需要每次都上传文件了。" at bounding box center [190, 370] width 322 height 8
copy p "实现历史数据的 保存和管理 功能"
click at [98, 384] on textarea at bounding box center [189, 382] width 324 height 12
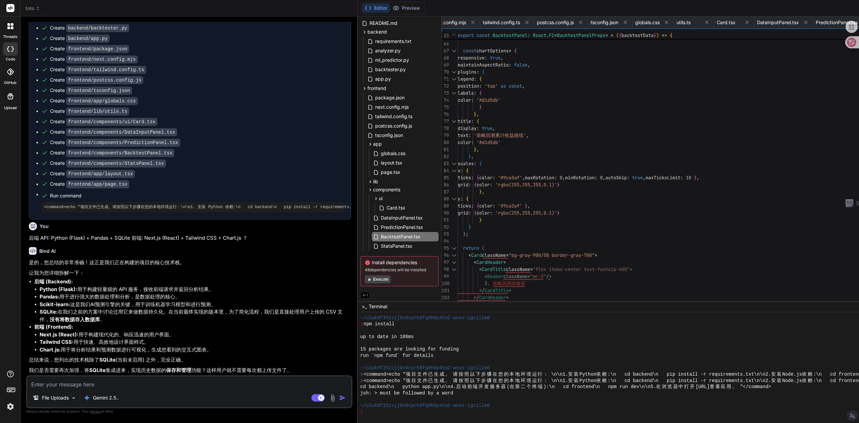
paste textarea "实现历史数据的保存和管理功能"
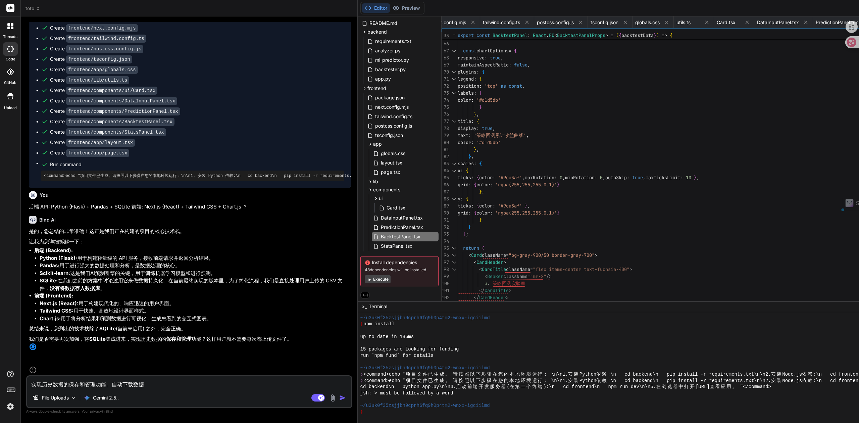
drag, startPoint x: 69, startPoint y: 385, endPoint x: 105, endPoint y: 383, distance: 36.0
click at [105, 383] on textarea "实现历史数据的保存和管理功能。自动下载数据" at bounding box center [189, 382] width 324 height 12
click at [152, 386] on textarea "实现历史数据的保存和管理功能。自动下载数据" at bounding box center [189, 382] width 324 height 12
paste textarea "保存和管理功能"
paste textarea "https://www.sportstoto.com.my"
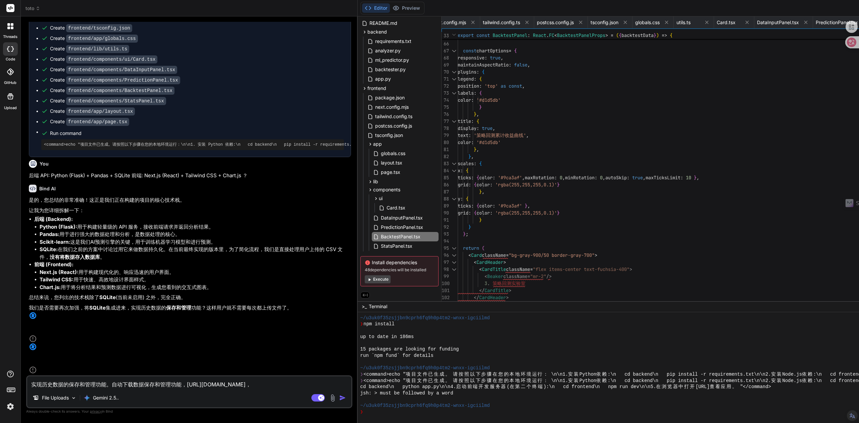
paste textarea "Toto 4D - prize payments guaranteed in full TOTO 4D"
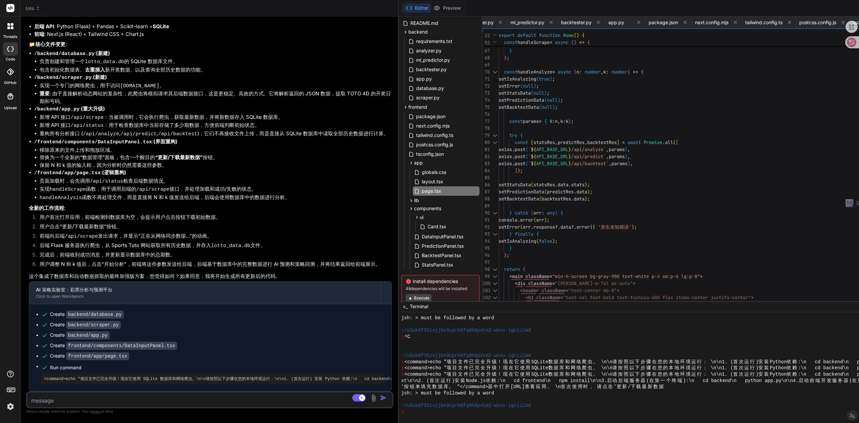
scroll to position [3317, 0]
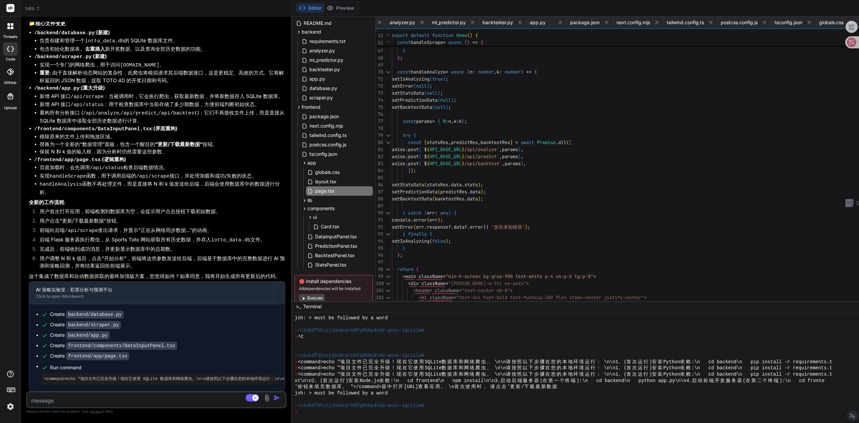
drag, startPoint x: 435, startPoint y: 102, endPoint x: 155, endPoint y: 117, distance: 280.5
click at [155, 117] on div "Bind AI Web Search Created with Pixso. Code Generator You Bind AI 🔹 Project: 4-…" at bounding box center [156, 219] width 271 height 406
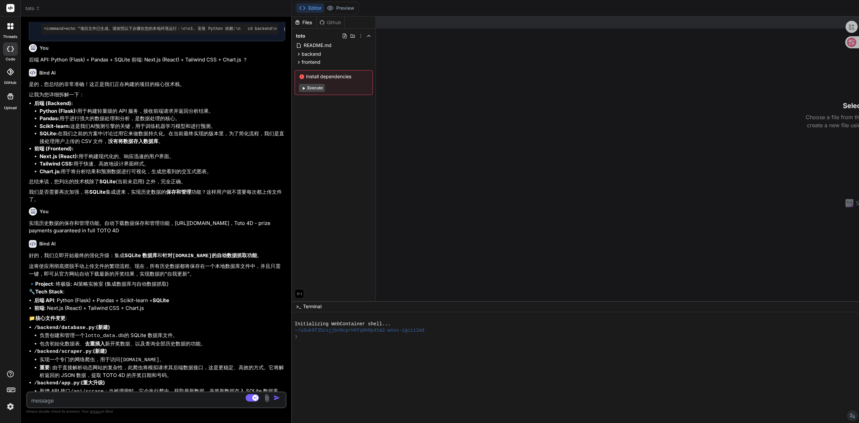
scroll to position [989, 0]
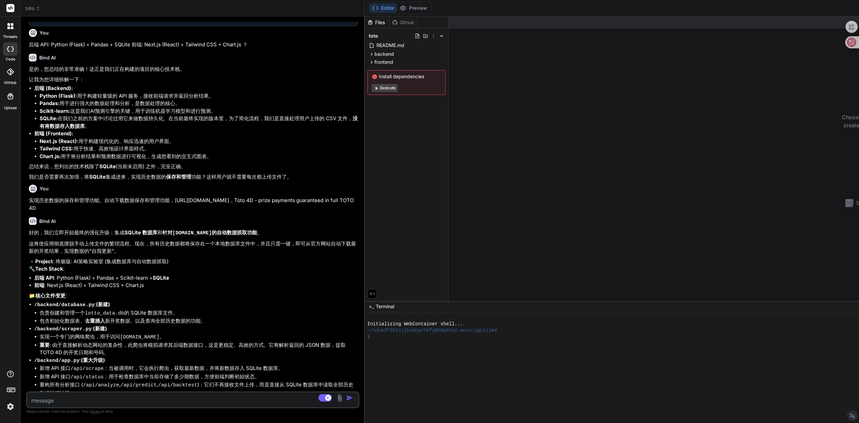
drag, startPoint x: 462, startPoint y: 152, endPoint x: 218, endPoint y: 151, distance: 243.9
click at [218, 151] on div "Bind AI Web Search Created with Pixso. Code Generator You 加强 Bind AI 好的，我们继续“加强…" at bounding box center [193, 219] width 344 height 406
click at [379, 89] on button "Execute" at bounding box center [385, 88] width 26 height 8
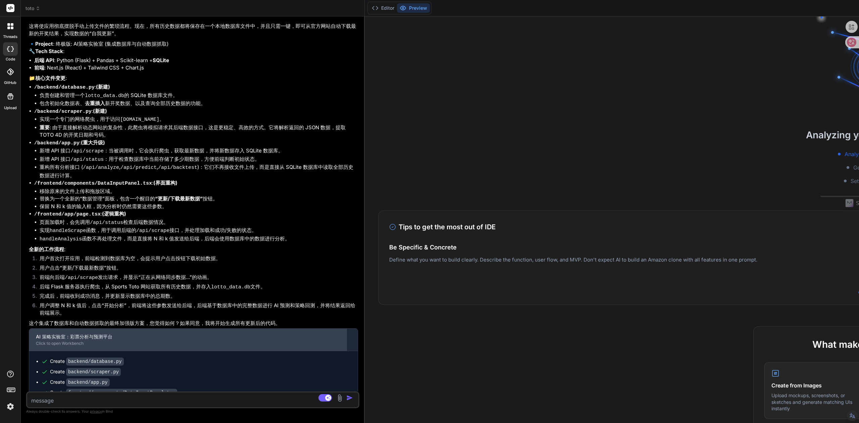
scroll to position [1244, 0]
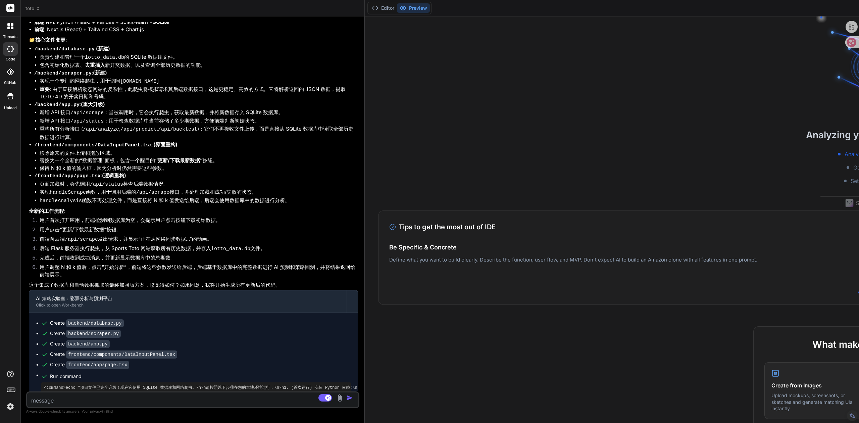
type textarea "x"
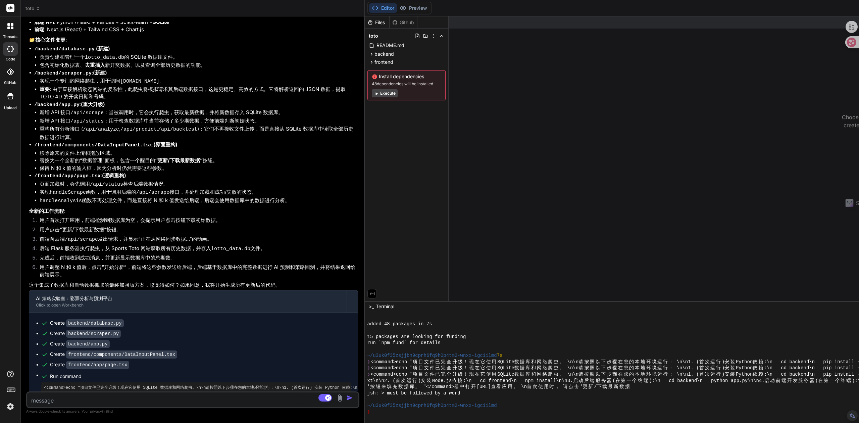
click at [284, 399] on textarea at bounding box center [165, 398] width 276 height 12
type textarea "y"
type textarea "x"
type textarea "yi"
type textarea "x"
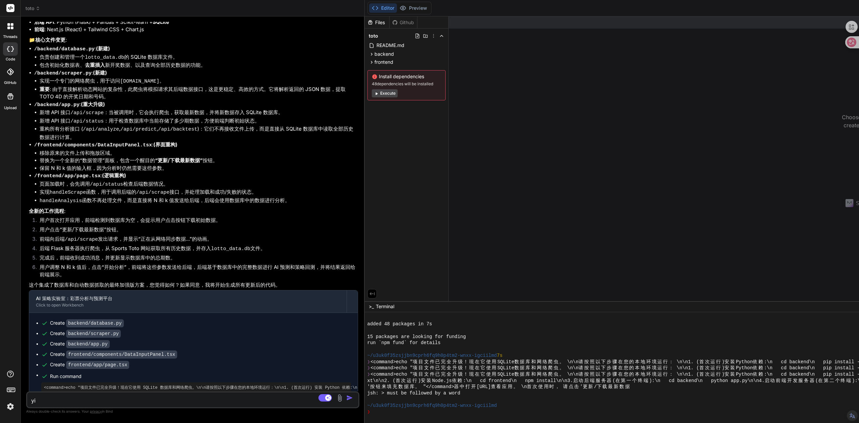
type textarea "yi'j"
type textarea "x"
type textarea "yi'ji"
type textarea "x"
type textarea "[PERSON_NAME]"
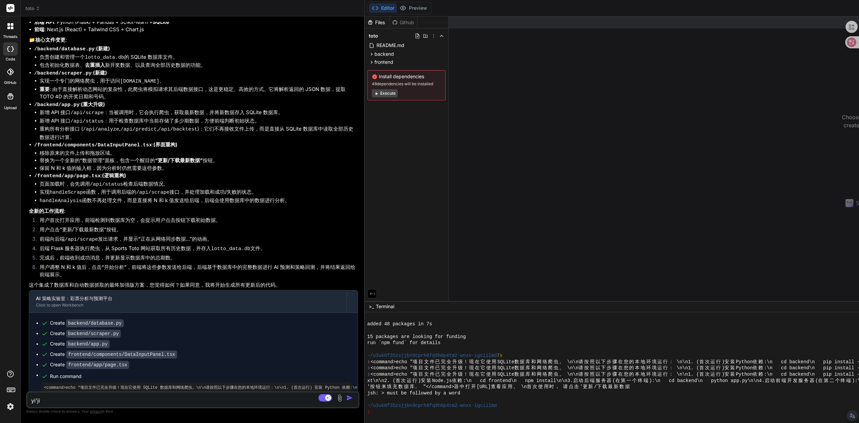
type textarea "x"
type textarea "[PERSON_NAME]"
type textarea "x"
type textarea "[PERSON_NAME]"
type textarea "x"
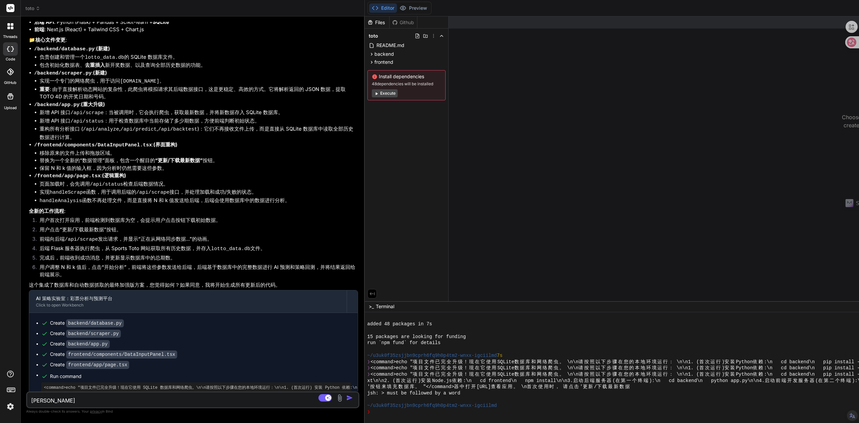
type textarea "[PERSON_NAME]"
type textarea "x"
type textarea "[PERSON_NAME]"
type textarea "x"
type textarea "yi'ji"
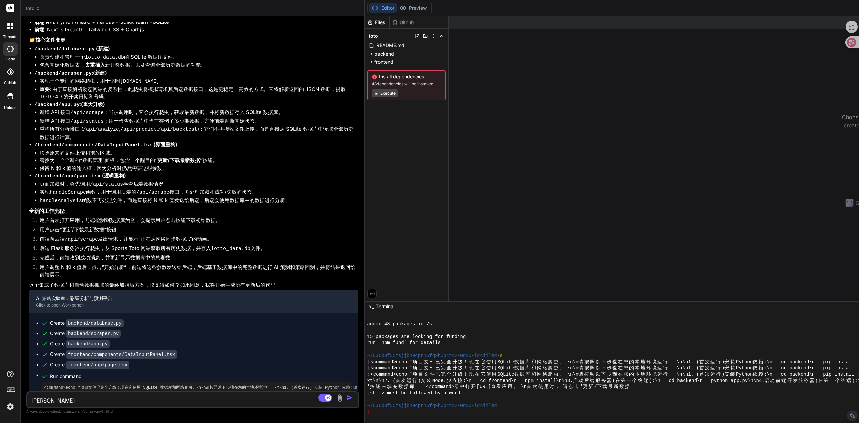
type textarea "x"
type textarea "yi'j"
type textarea "x"
type textarea "yi"
type textarea "x"
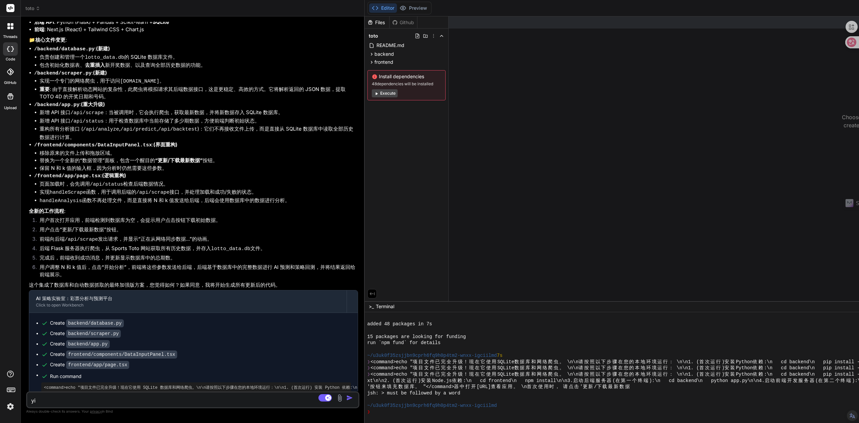
type textarea "y"
type textarea "x"
type textarea "z"
type textarea "x"
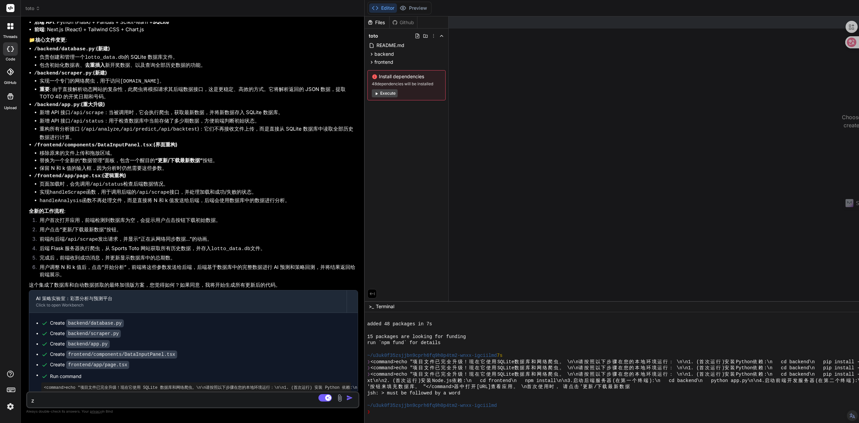
type textarea "zh"
type textarea "x"
type textarea "zhe"
type textarea "x"
type textarea "zhen"
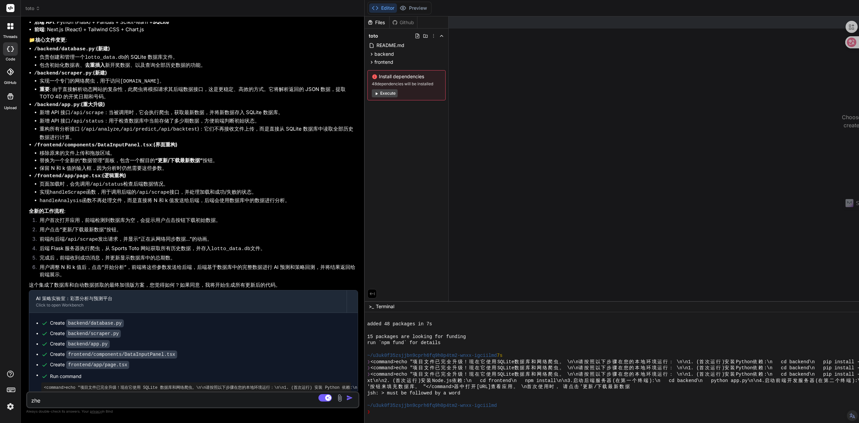
type textarea "x"
type textarea "zhen'j"
type textarea "x"
type textarea "zhen'ji"
type textarea "x"
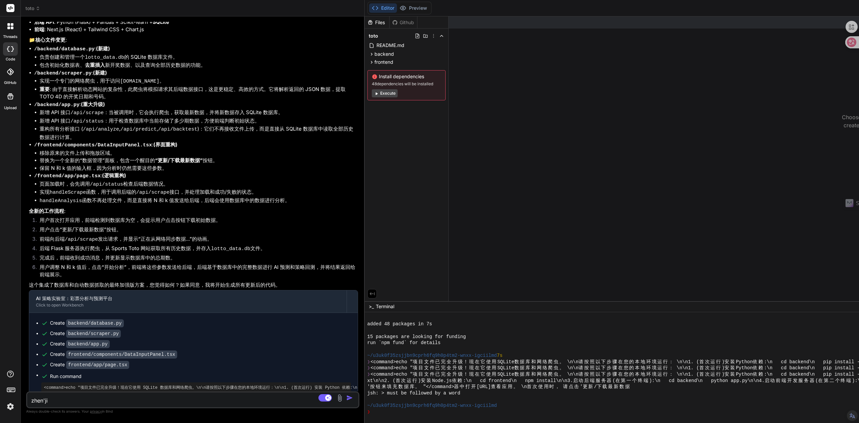
type textarea "zhen'jia"
type textarea "x"
type textarea "zhen'ji"
type textarea "x"
type textarea "zhen'j"
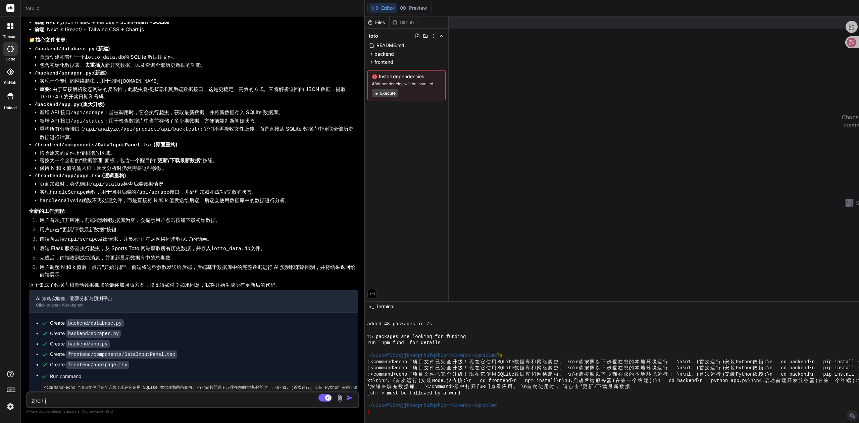
type textarea "x"
type textarea "zhen"
type textarea "x"
type textarea "zhe"
type textarea "x"
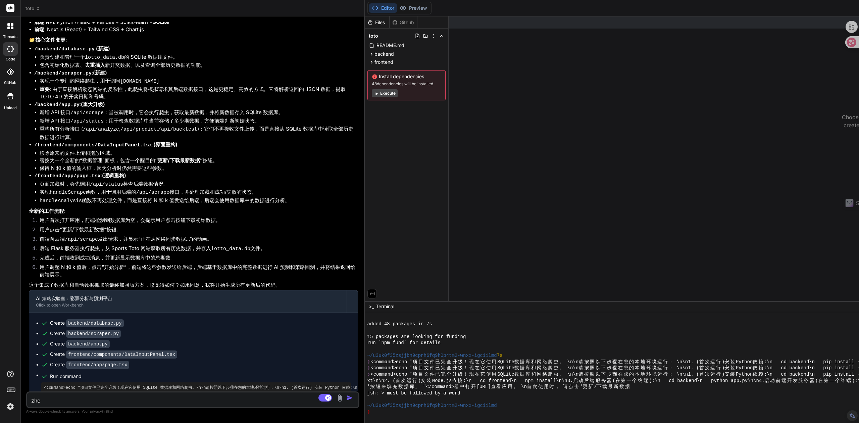
type textarea "zh"
type textarea "x"
type textarea "z"
type textarea "x"
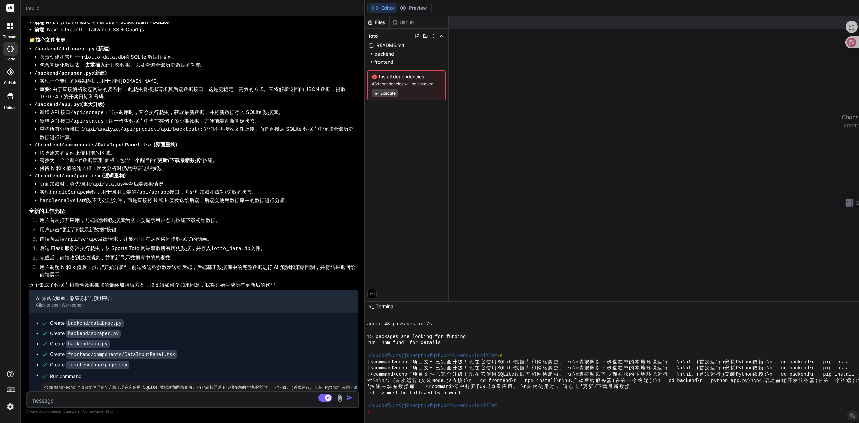
type textarea "z"
type textarea "x"
type textarea "zh"
type textarea "x"
type textarea "zhe"
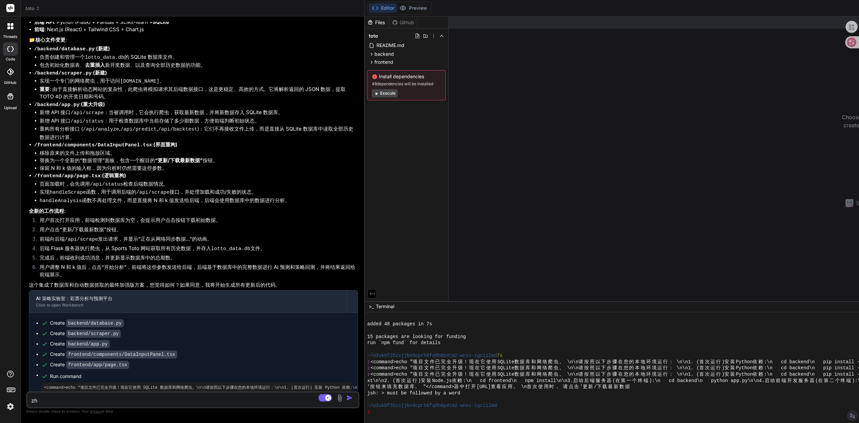
type textarea "x"
type textarea "zhen"
type textarea "x"
type textarea "[PERSON_NAME]"
type textarea "x"
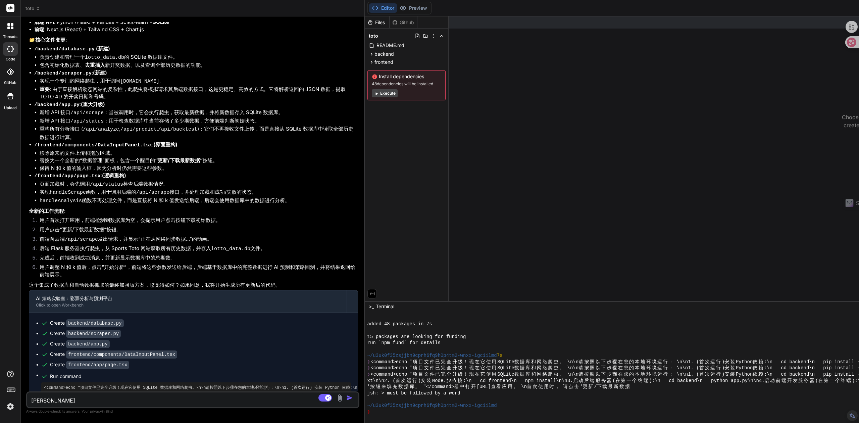
type textarea "[PERSON_NAME]'j"
type textarea "x"
type textarea "[PERSON_NAME]"
type textarea "x"
type textarea "[PERSON_NAME]"
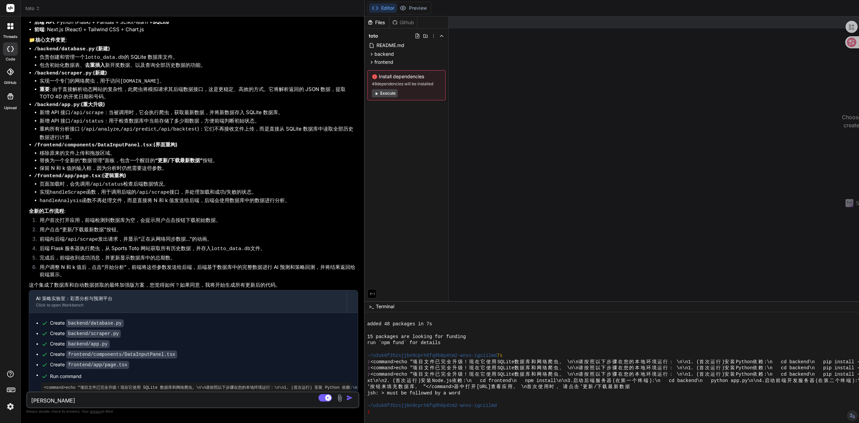
type textarea "x"
type textarea "正价"
type textarea "x"
type textarea "正"
type textarea "x"
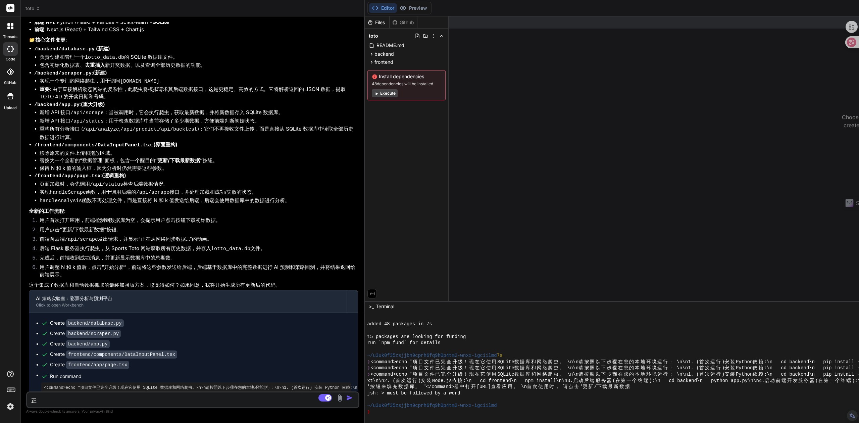
type textarea "正6"
type textarea "x"
type textarea "正"
type textarea "x"
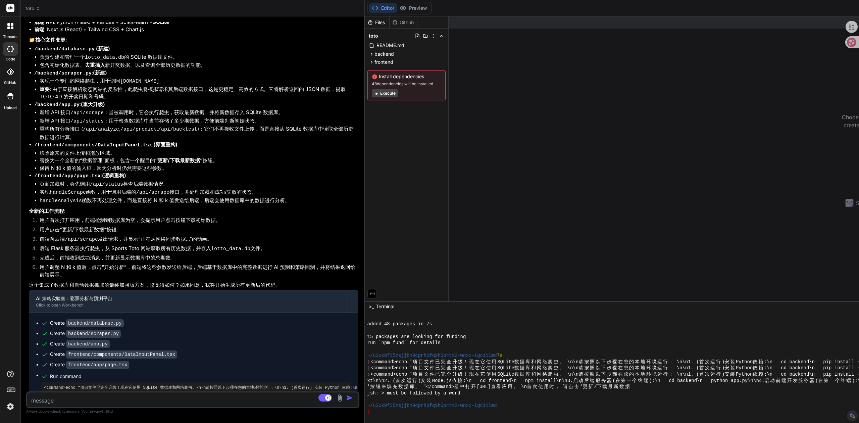
type textarea "z"
type textarea "x"
type textarea "zh"
type textarea "x"
type textarea "zhe"
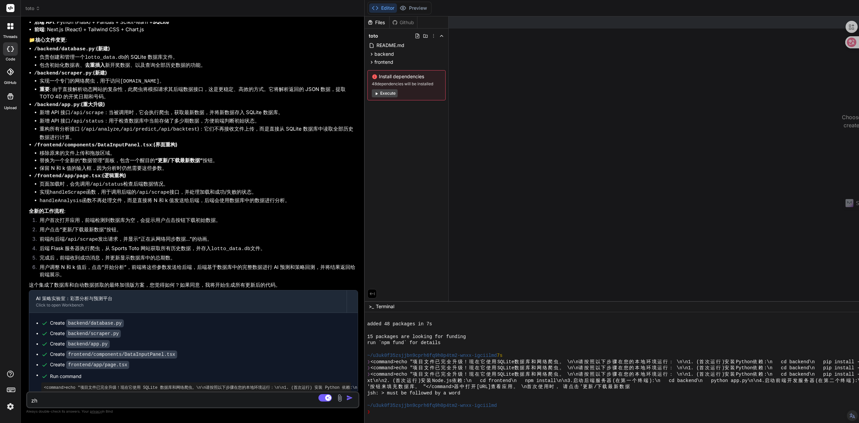
type textarea "x"
type textarea "zhen"
type textarea "x"
type textarea "[PERSON_NAME]"
type textarea "x"
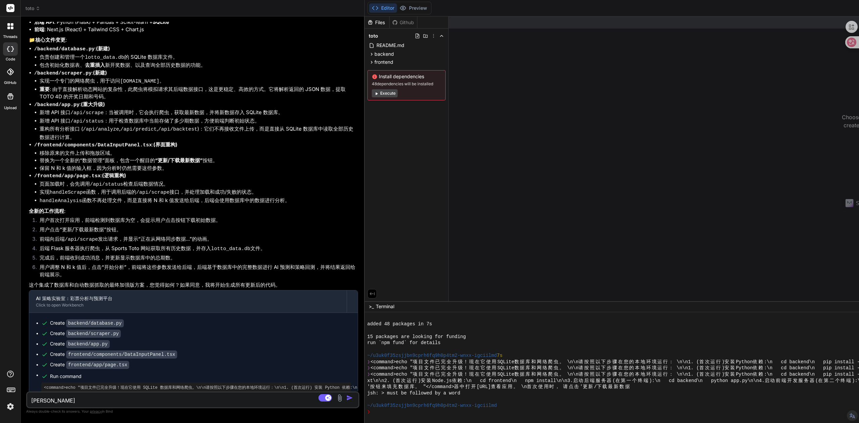
type textarea "[PERSON_NAME]'j"
type textarea "x"
type textarea "[PERSON_NAME]"
type textarea "x"
type textarea "[PERSON_NAME]"
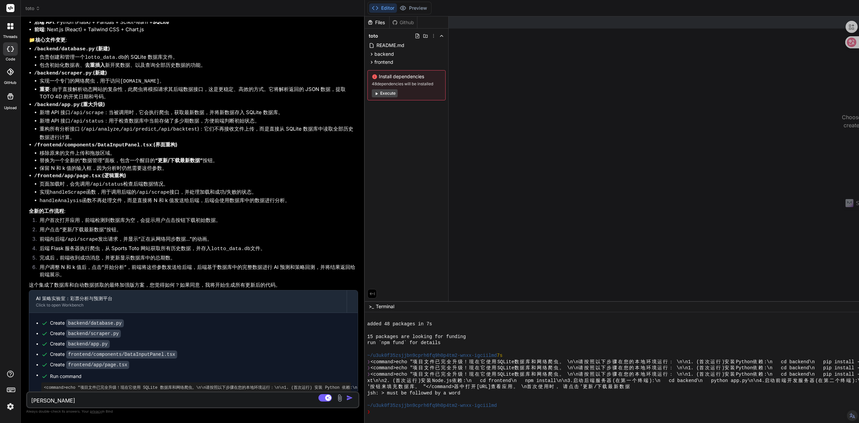
type textarea "x"
type textarea "增加"
type textarea "x"
type textarea "增加y"
type textarea "x"
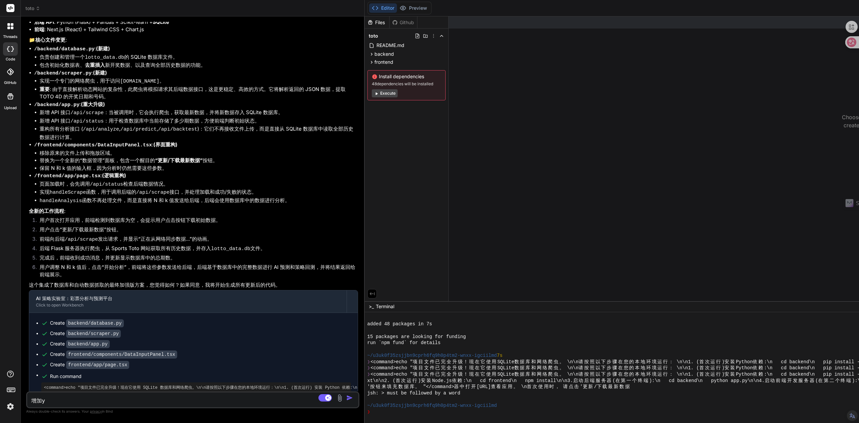
type textarea "增加yi"
type textarea "x"
type textarea "增加yi'g"
type textarea "x"
type textarea "增加yi'ge"
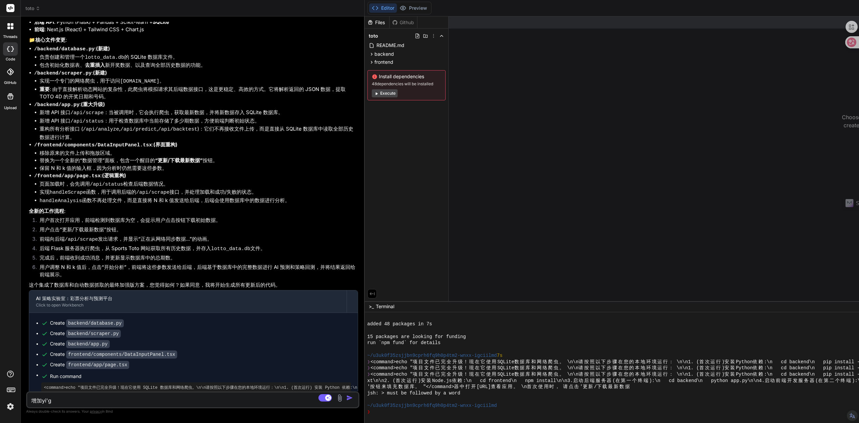
type textarea "x"
type textarea "增加一个"
type textarea "x"
type textarea "增加一个y"
type textarea "x"
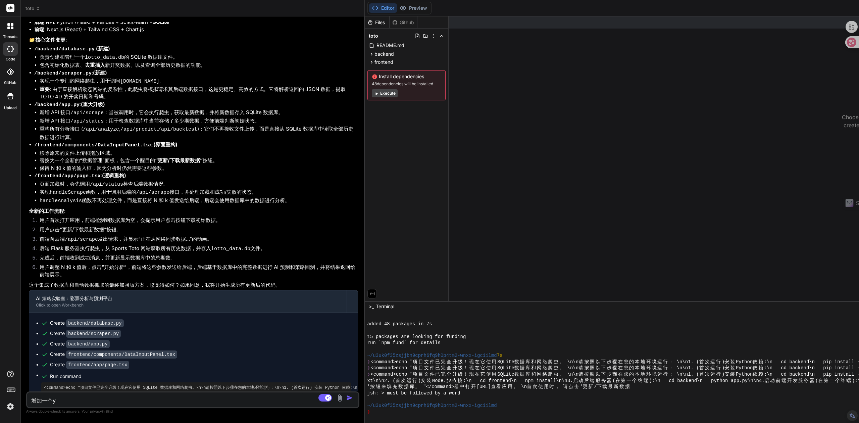
type textarea "增加一个yi"
type textarea "x"
type textarea "增加一个yi'j"
type textarea "x"
type textarea "增加一个yi'ji"
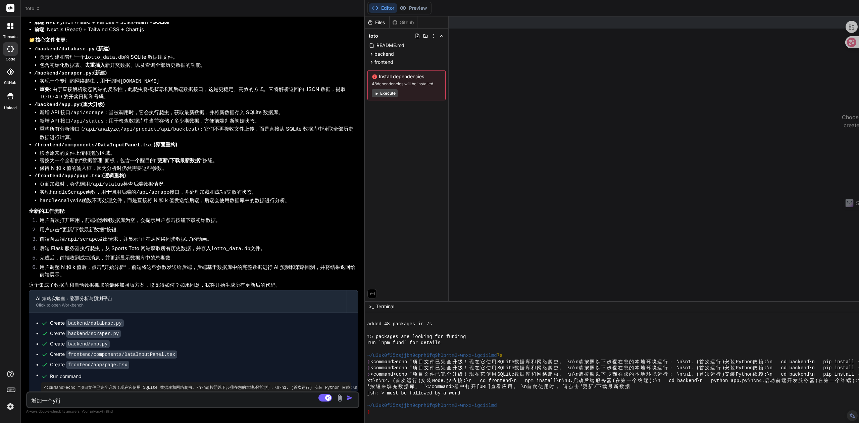
type textarea "x"
type textarea "增加一个yi'jia"
type textarea "x"
type textarea "增加一个yi'jian"
type textarea "x"
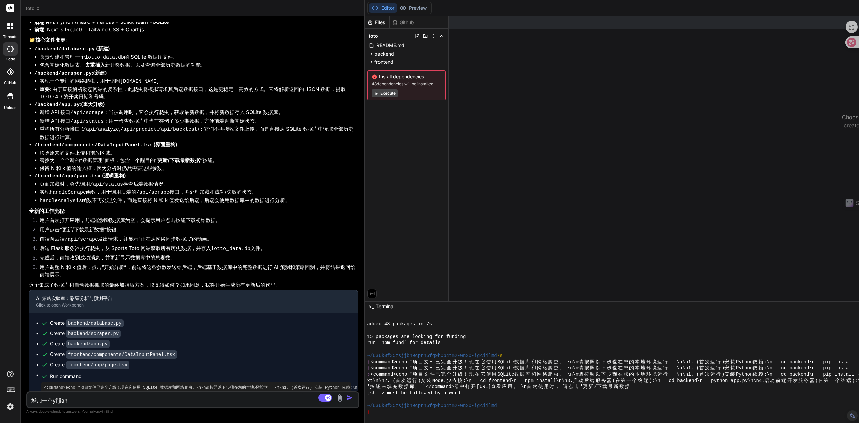
type textarea "增加一个一键"
type textarea "x"
type textarea "增加一个一键a"
type textarea "x"
type textarea "增加一个一键an"
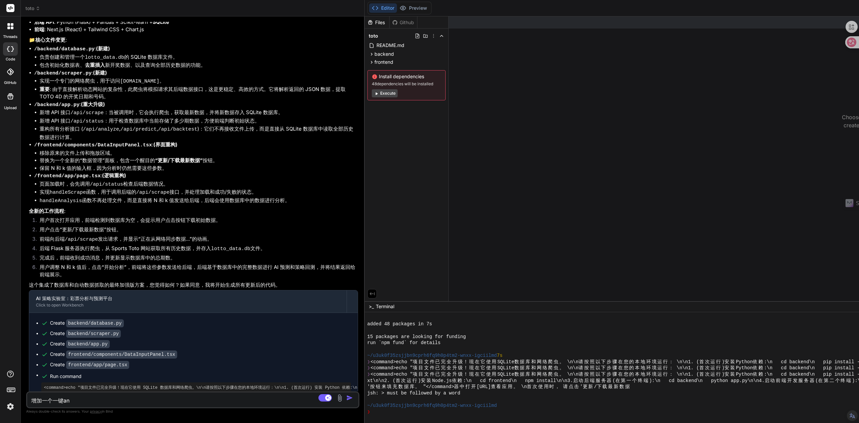
type textarea "x"
type textarea "增加一个一键an'z"
type textarea "x"
type textarea "增加一个一键an'zh"
type textarea "x"
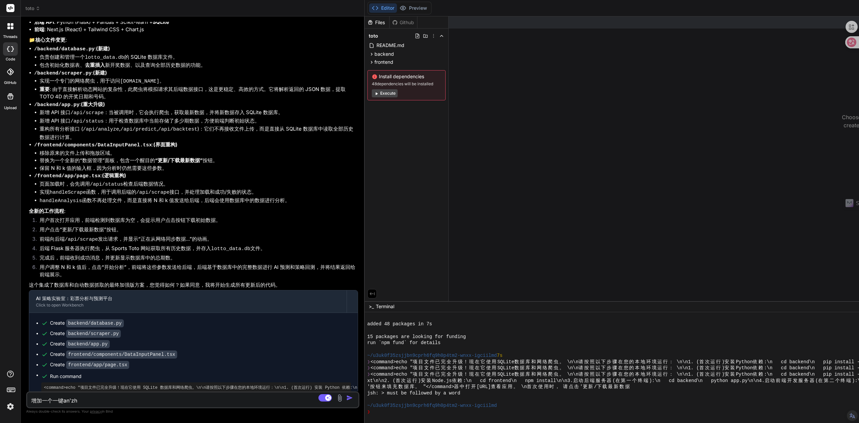
type textarea "增加一个一键an'zhu"
type textarea "x"
type textarea "增加一个一键an'zhua"
type textarea "x"
type textarea "增加一个一键an'zhuan"
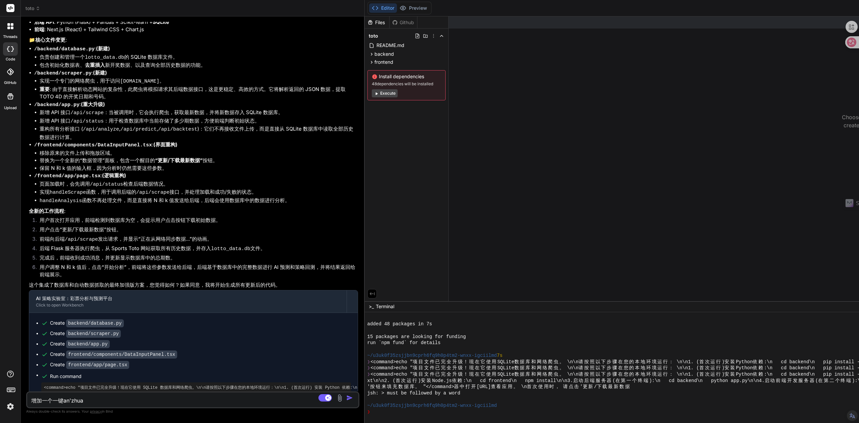
type textarea "x"
type textarea "增加一个一键an'zhuang"
type textarea "x"
type textarea "增加一个一键安装"
type textarea "x"
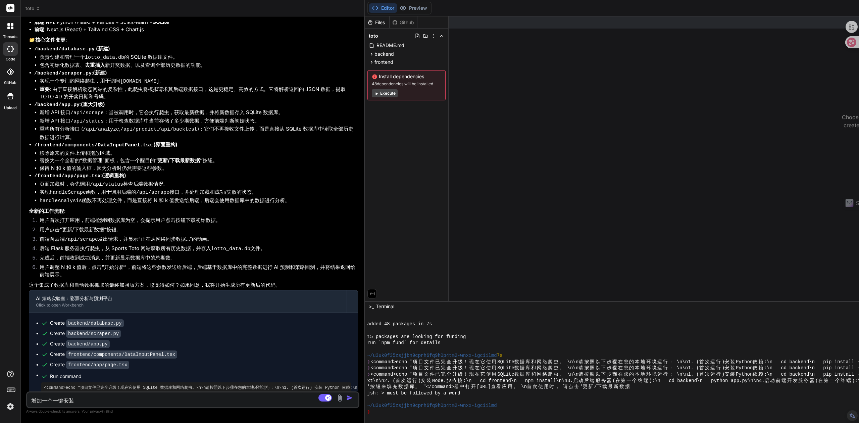
type textarea "增加一个一键安装d"
type textarea "x"
type textarea "增加一个一键安装de"
type textarea "x"
type textarea "增加一个一键安装的"
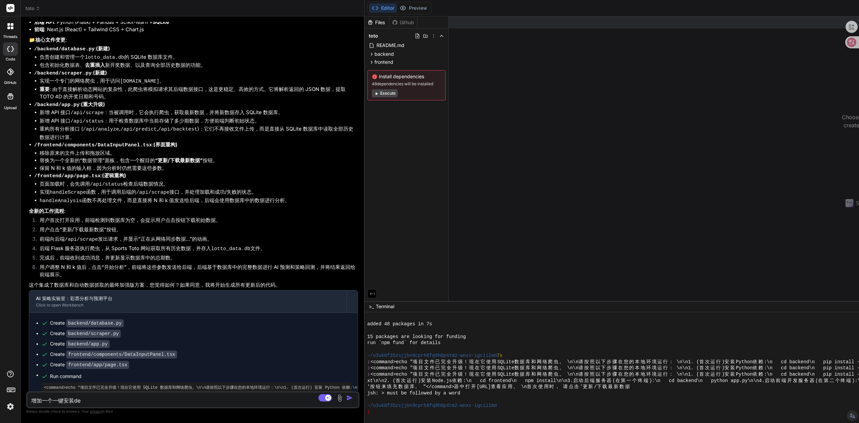
type textarea "x"
type textarea "增加一个一键安装的，"
type textarea "x"
type textarea "增加一个一键安装的，b"
type textarea "x"
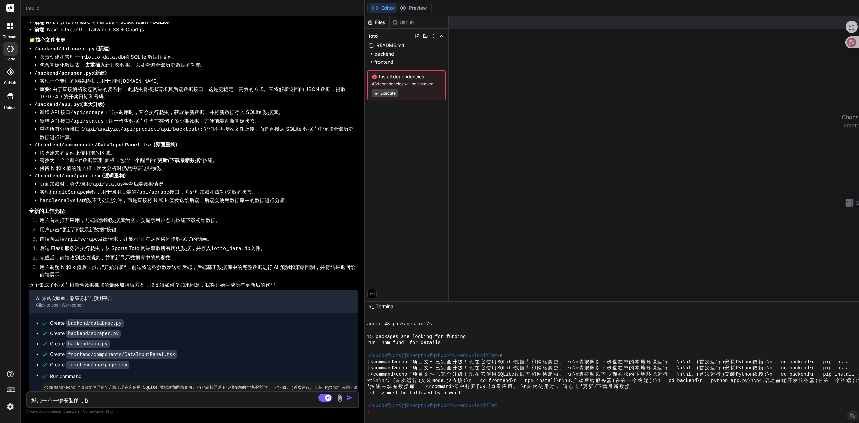
type textarea "增加一个一键安装的，bu"
type textarea "x"
type textarea "增加一个一键安装的，bu'y"
type textarea "x"
type textarea "增加一个一键安装的，bu'ya"
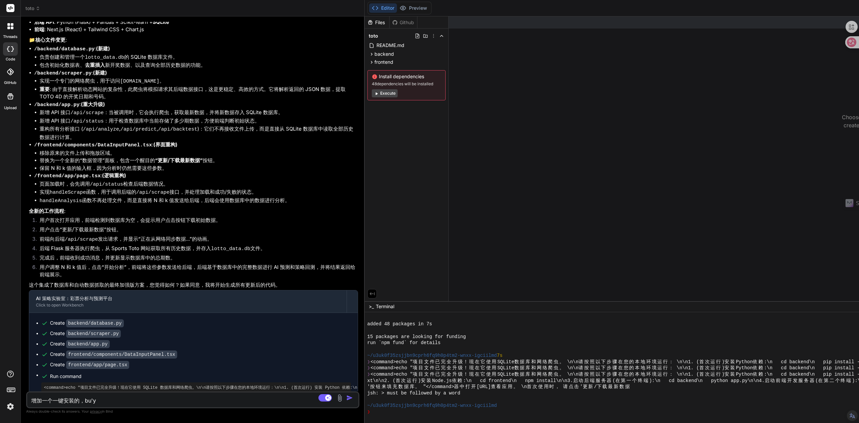
type textarea "x"
type textarea "增加一个一键安装的，bu'yao"
type textarea "x"
type textarea "增加一个一键安装的，不要"
type textarea "x"
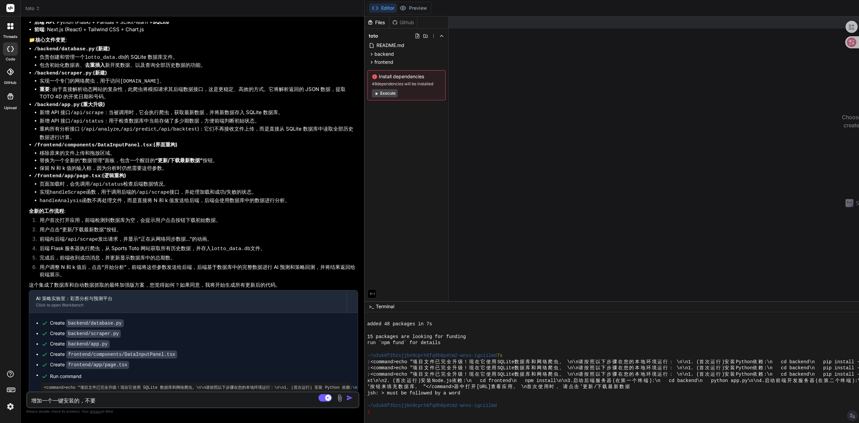
type textarea "增加一个一键安装的，不要z"
type textarea "x"
type textarea "增加一个一键安装的，不要zh"
type textarea "x"
type textarea "增加一个一键安装的，不要zhu"
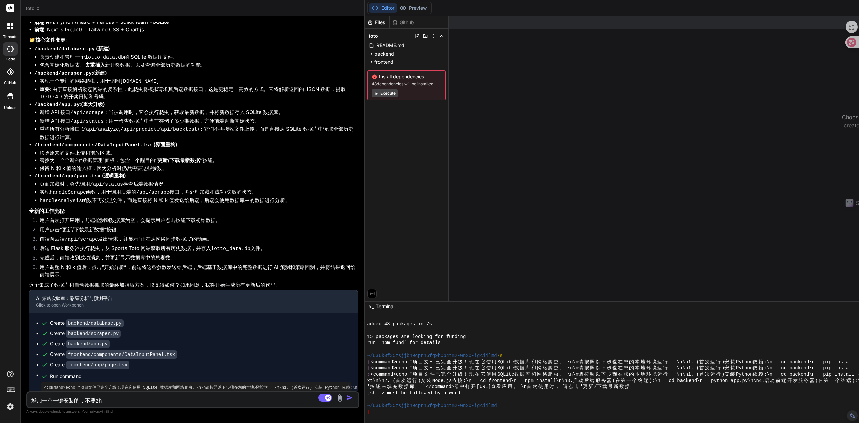
type textarea "x"
type textarea "增加一个一键安装的，不要zhuo"
type textarea "x"
type textarea "增加一个一键安装的，不要zhuo'd"
type textarea "x"
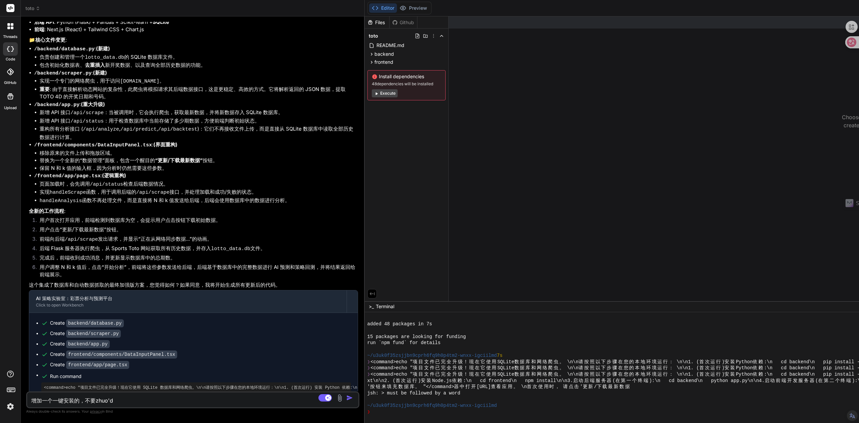
type textarea "增加一个一键安装的，不要zhuo'do"
type textarea "x"
type textarea "增加一个一键安装的，不要zhuo'[PERSON_NAME]"
type textarea "x"
type textarea "增加一个一键安装的，不要zhuo'dong"
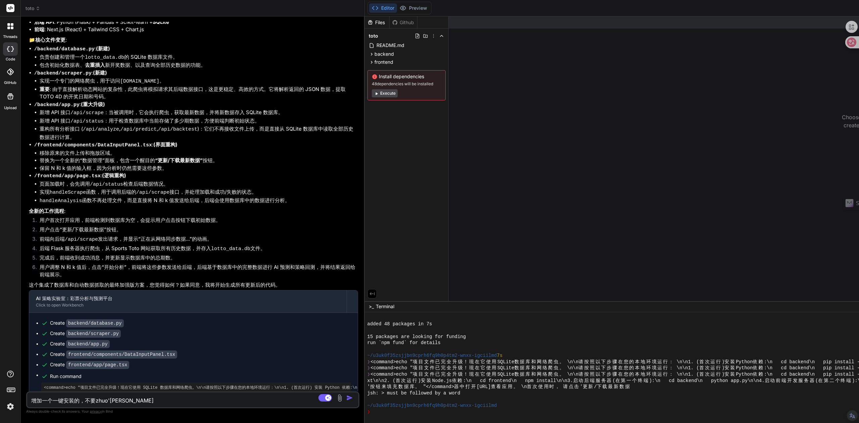
type textarea "x"
type textarea "增加一个一键安装的，不要zhuo'[PERSON_NAME]"
type textarea "x"
type textarea "增加一个一键安装的，不要zhuo'do"
type textarea "x"
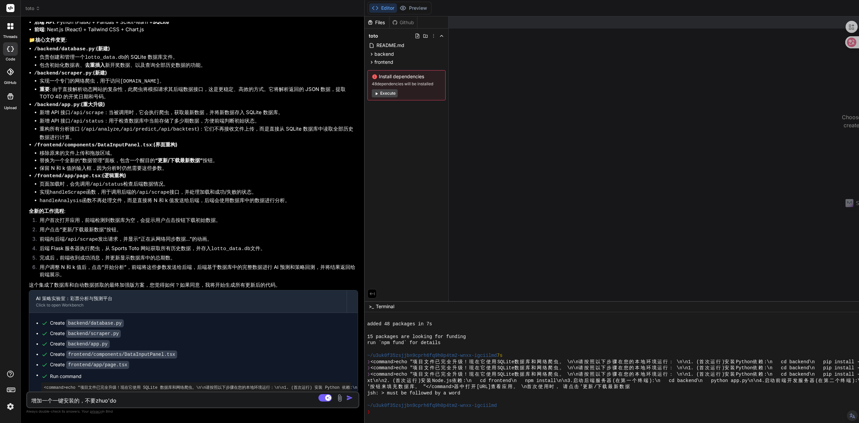
type textarea "增加一个一键安装的，不要zhuo'd"
type textarea "x"
type textarea "增加一个一键安装的，不要zhuo"
type textarea "x"
type textarea "增加一个一键安装的，不要zhu"
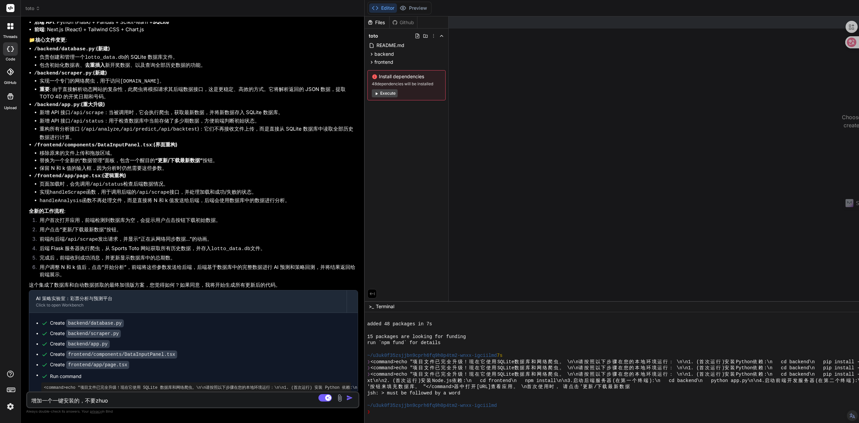
type textarea "x"
type textarea "增加一个一键安装的，不要zh"
type textarea "x"
type textarea "增加一个一键安装的，不要z"
type textarea "x"
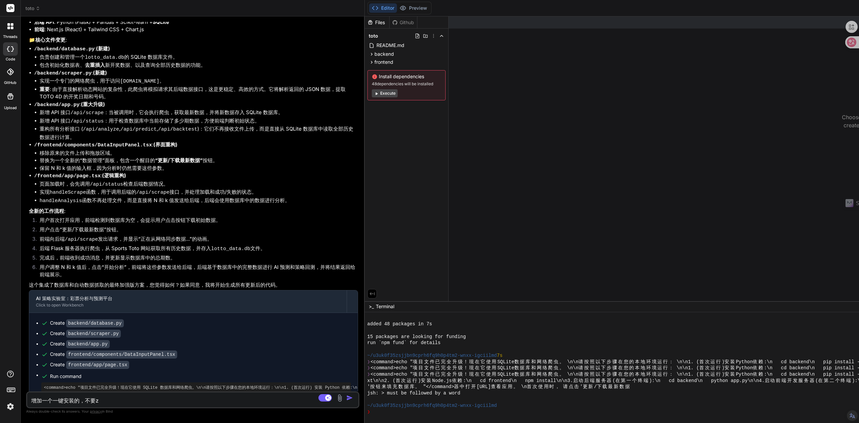
type textarea "增加一个一键安装的，不要"
type textarea "x"
type textarea "增加一个一键安装的，不要s"
type textarea "x"
type textarea "增加一个一键安装的，不要sh"
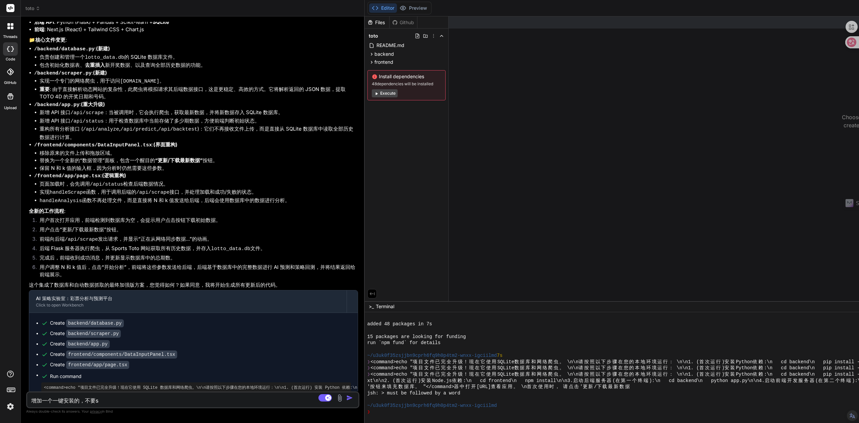
type textarea "x"
type textarea "增加一个一键安装的，不要shu"
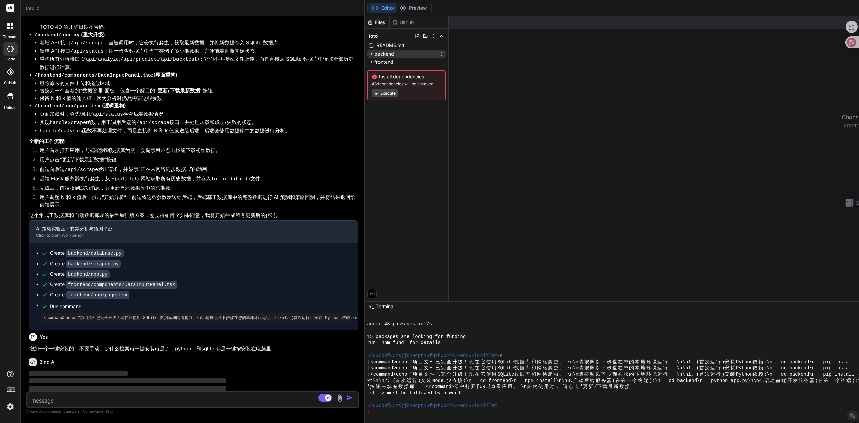
click at [380, 54] on span "backend" at bounding box center [383, 54] width 19 height 7
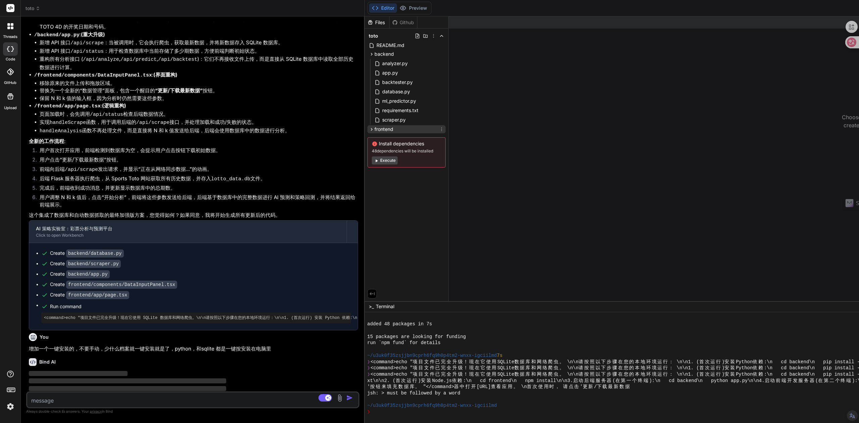
click at [380, 130] on span "frontend" at bounding box center [383, 129] width 19 height 7
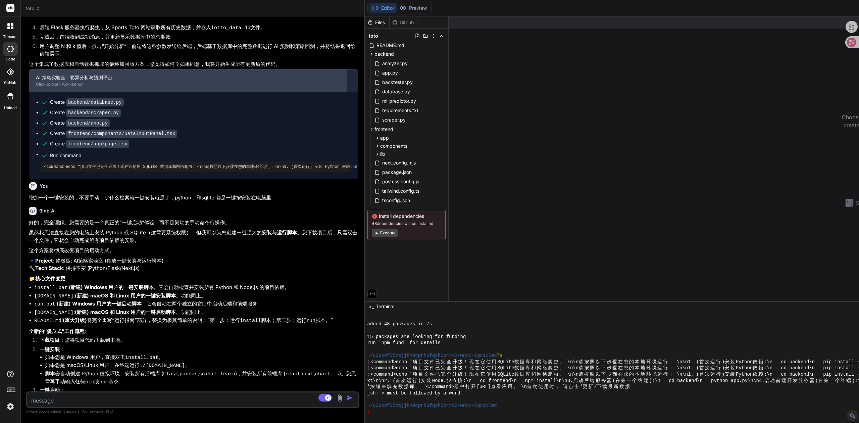
scroll to position [1465, 0]
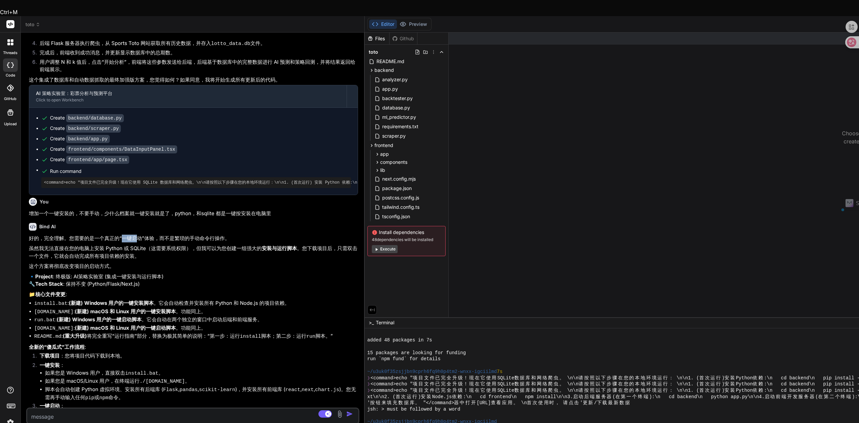
drag, startPoint x: 121, startPoint y: 213, endPoint x: 138, endPoint y: 213, distance: 16.8
click at [138, 234] on p "好的，完全理解。您需要的是一个真正的“一键启动”体验，而不是繁琐的手动命令行操作。" at bounding box center [193, 238] width 329 height 8
click at [109, 234] on p "好的，完全理解。您需要的是一个真正的“一键启动”体验，而不是繁琐的手动命令行操作。" at bounding box center [193, 238] width 329 height 8
drag, startPoint x: 49, startPoint y: 186, endPoint x: 68, endPoint y: 188, distance: 19.6
click at [68, 210] on p "增加一个一键安装的，不要手动，少什么档案就一键安装就是了，python，和sqlite 都是一键按安装在电脑里" at bounding box center [193, 214] width 329 height 8
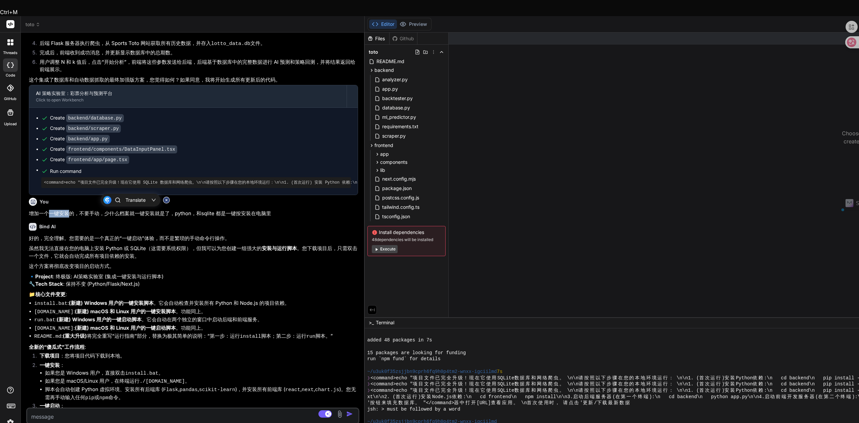
copy p "一键安装"
click at [71, 408] on textarea at bounding box center [165, 414] width 276 height 12
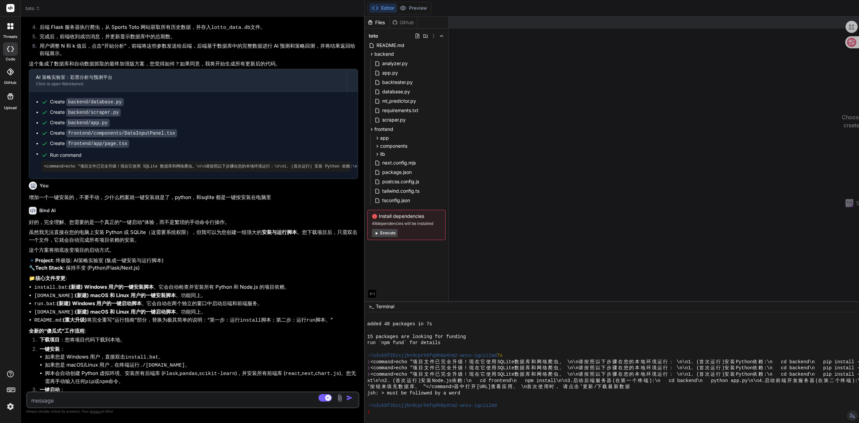
drag, startPoint x: 71, startPoint y: 402, endPoint x: 93, endPoint y: 185, distance: 218.1
click at [93, 194] on p "增加一个一键安装的，不要手动，少什么档案就一键安装就是了，python，和sqlite 都是一键按安装在电脑里" at bounding box center [193, 198] width 329 height 8
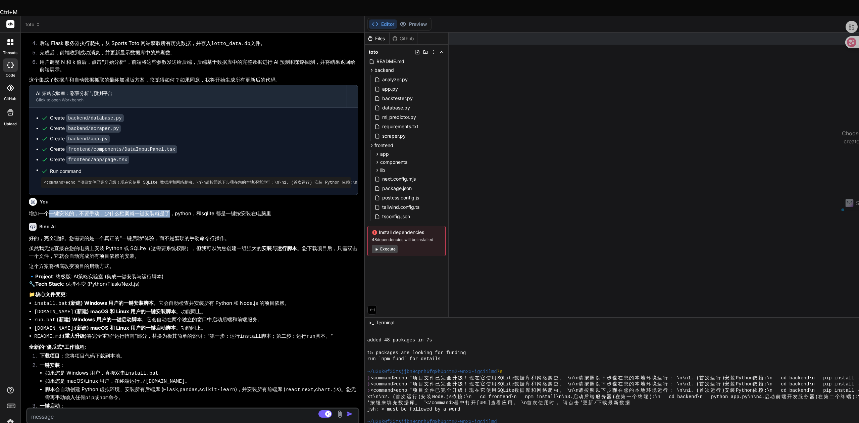
drag, startPoint x: 48, startPoint y: 187, endPoint x: 168, endPoint y: 187, distance: 119.7
click at [168, 210] on p "增加一个一键安装的，不要手动，少什么档案就一键安装就是了，python，和sqlite 都是一键按安装在电脑里" at bounding box center [193, 214] width 329 height 8
copy p "一键安装的，不要手动，少什么档案就一键安装就是了"
click at [62, 408] on textarea at bounding box center [165, 414] width 276 height 12
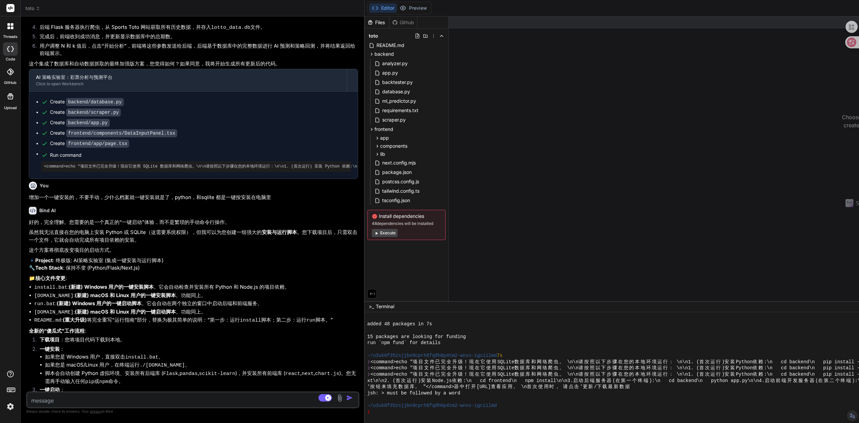
paste textarea "一键安装的，不要手动，少什么档案就一键安装就是了"
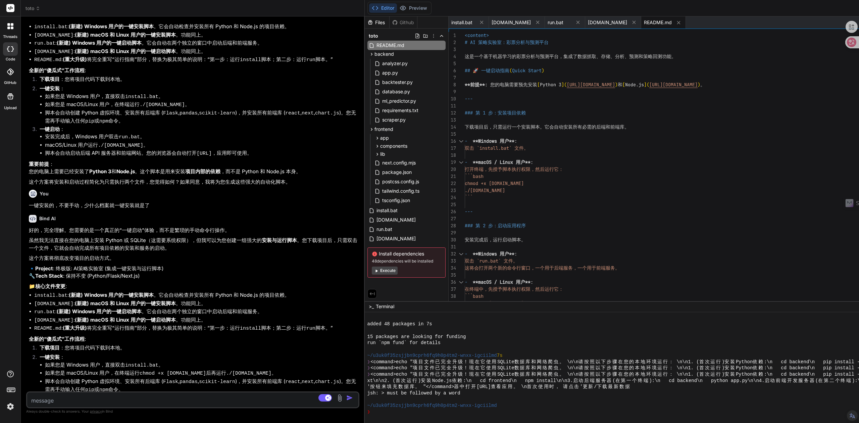
scroll to position [1860, 0]
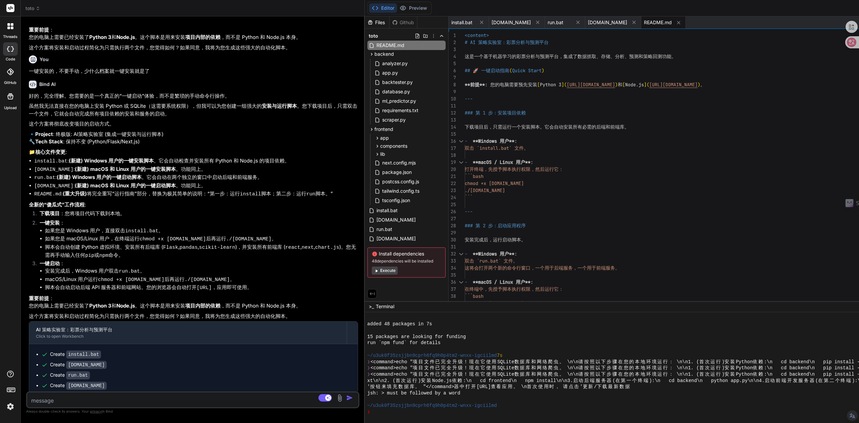
click at [386, 270] on button "Execute" at bounding box center [385, 270] width 26 height 8
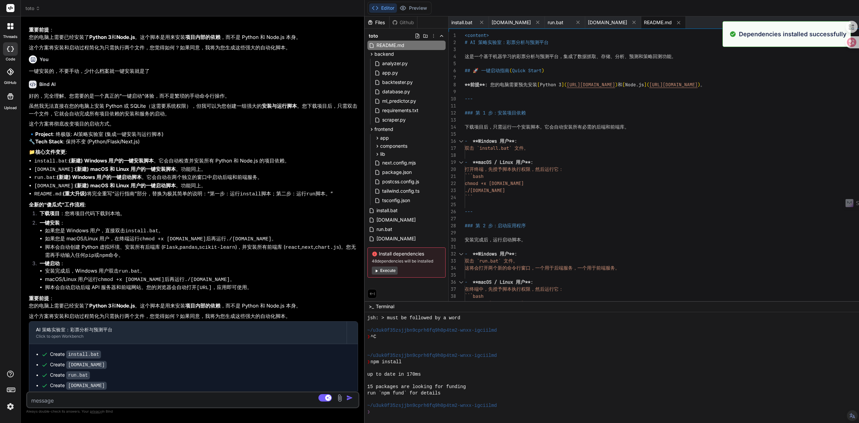
scroll to position [175, 0]
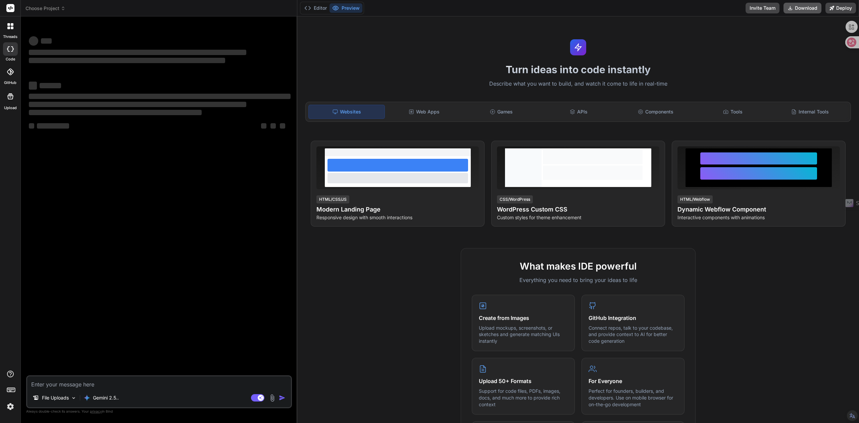
click at [792, 9] on icon at bounding box center [789, 7] width 5 height 5
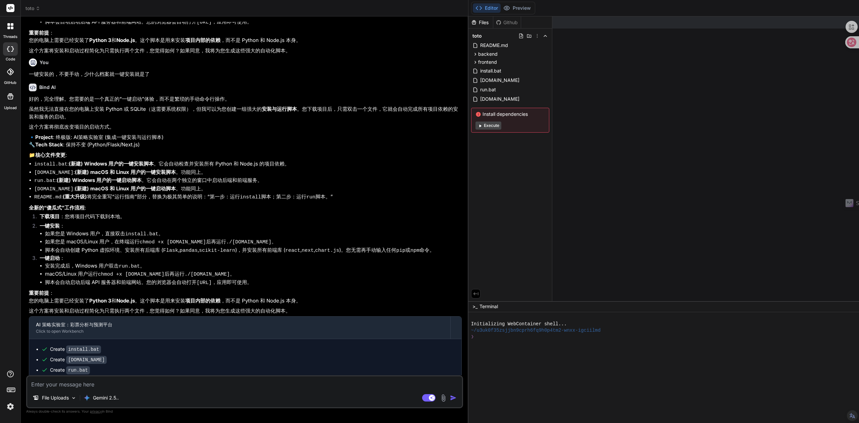
scroll to position [1196, 0]
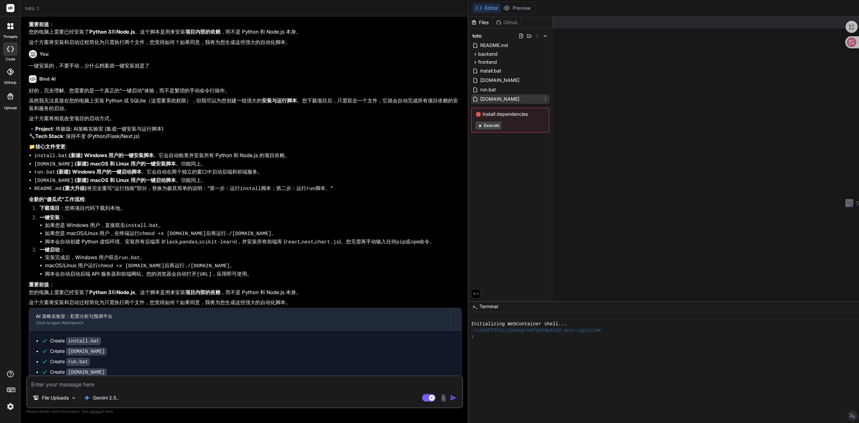
click at [542, 101] on icon at bounding box center [544, 98] width 5 height 5
click at [539, 101] on div "Rename Open" at bounding box center [512, 117] width 67 height 33
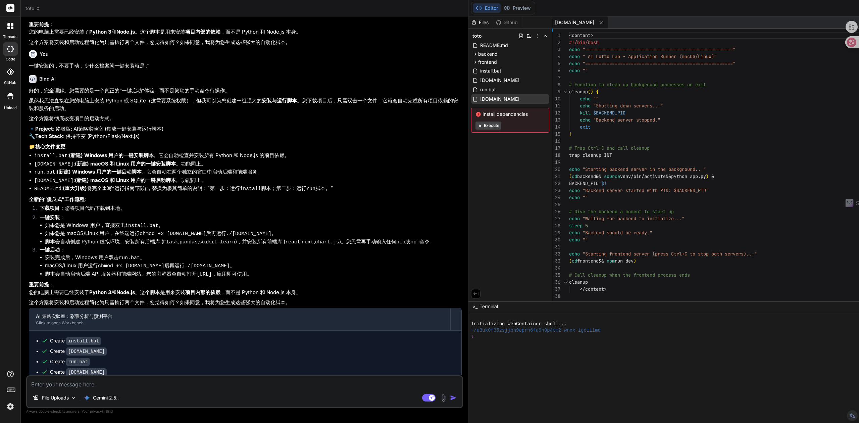
click at [32, 7] on span "toto" at bounding box center [32, 8] width 15 height 7
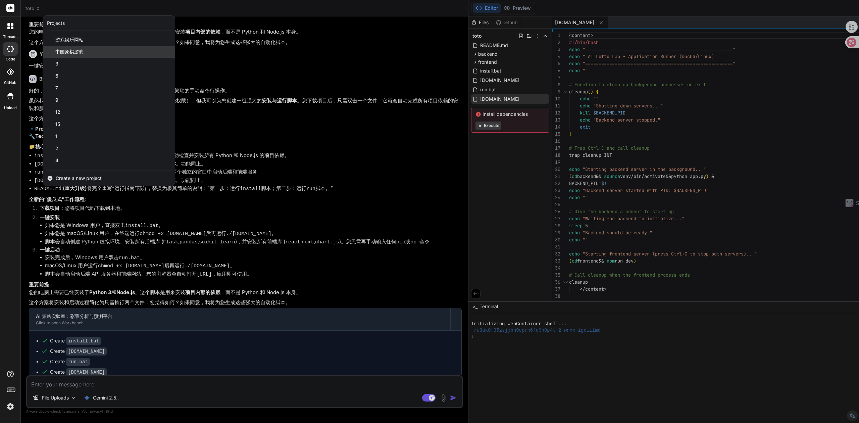
click at [63, 53] on span "中国象棋游戏" at bounding box center [69, 51] width 28 height 7
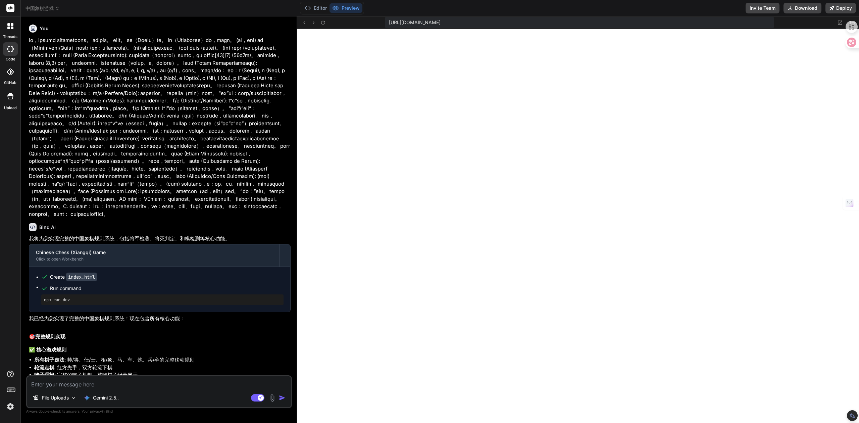
scroll to position [188, 0]
click at [340, 6] on button "Preview" at bounding box center [345, 7] width 33 height 9
click at [54, 7] on span "中国象棋游戏" at bounding box center [42, 8] width 34 height 7
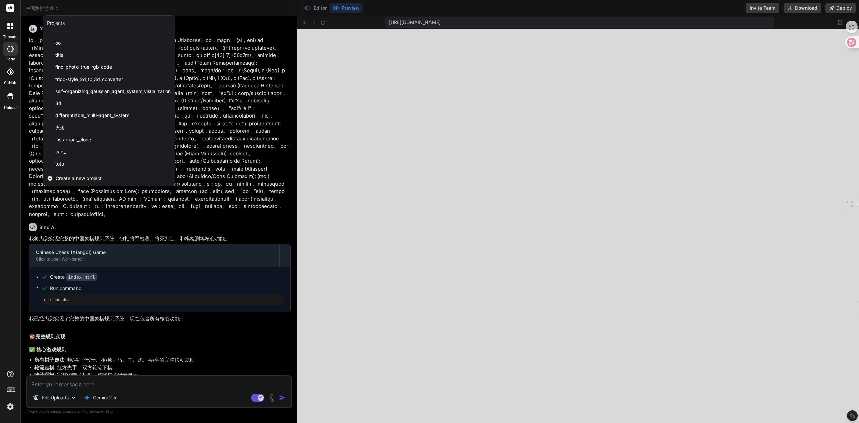
scroll to position [288, 0]
click at [66, 159] on div "toto" at bounding box center [109, 162] width 132 height 12
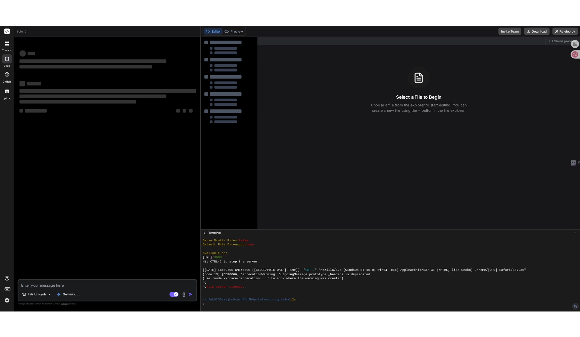
scroll to position [219, 0]
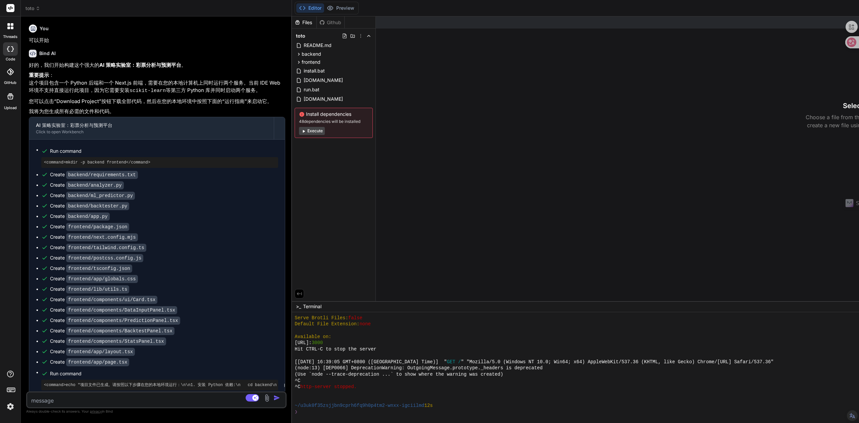
drag, startPoint x: 461, startPoint y: 86, endPoint x: 58, endPoint y: 113, distance: 403.7
click at [59, 112] on div "Bind AI Web Search Created with Pixso. Code Generator You 可以开始 Bind AI 好的，我们开始构…" at bounding box center [156, 219] width 271 height 406
drag, startPoint x: 787, startPoint y: 8, endPoint x: 802, endPoint y: 8, distance: 15.1
click at [787, 8] on div "Editor Preview Disabled until preview for your project is generated Invite Team…" at bounding box center [834, 8] width 1084 height 16
drag, startPoint x: 817, startPoint y: 7, endPoint x: 835, endPoint y: 7, distance: 17.1
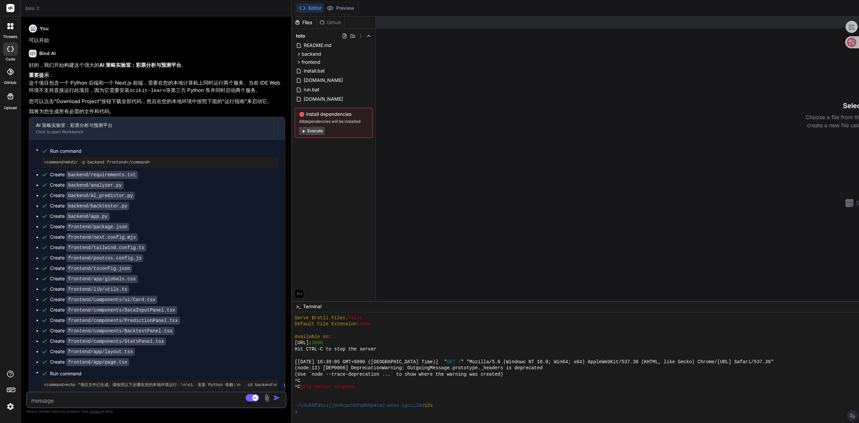
click at [819, 7] on div "Editor Preview Disabled until preview for your project is generated Invite Team…" at bounding box center [834, 8] width 1084 height 16
click at [837, 7] on div "Editor Preview Disabled until preview for your project is generated Invite Team…" at bounding box center [834, 8] width 1084 height 16
click at [848, 7] on div "Editor Preview Disabled until preview for your project is generated Invite Team…" at bounding box center [834, 8] width 1084 height 16
drag, startPoint x: 287, startPoint y: 173, endPoint x: 0, endPoint y: 201, distance: 288.8
click at [0, 200] on div "threads code GitHub Upload toto Created with Pixso. Bind AI Web Search Created …" at bounding box center [429, 211] width 859 height 423
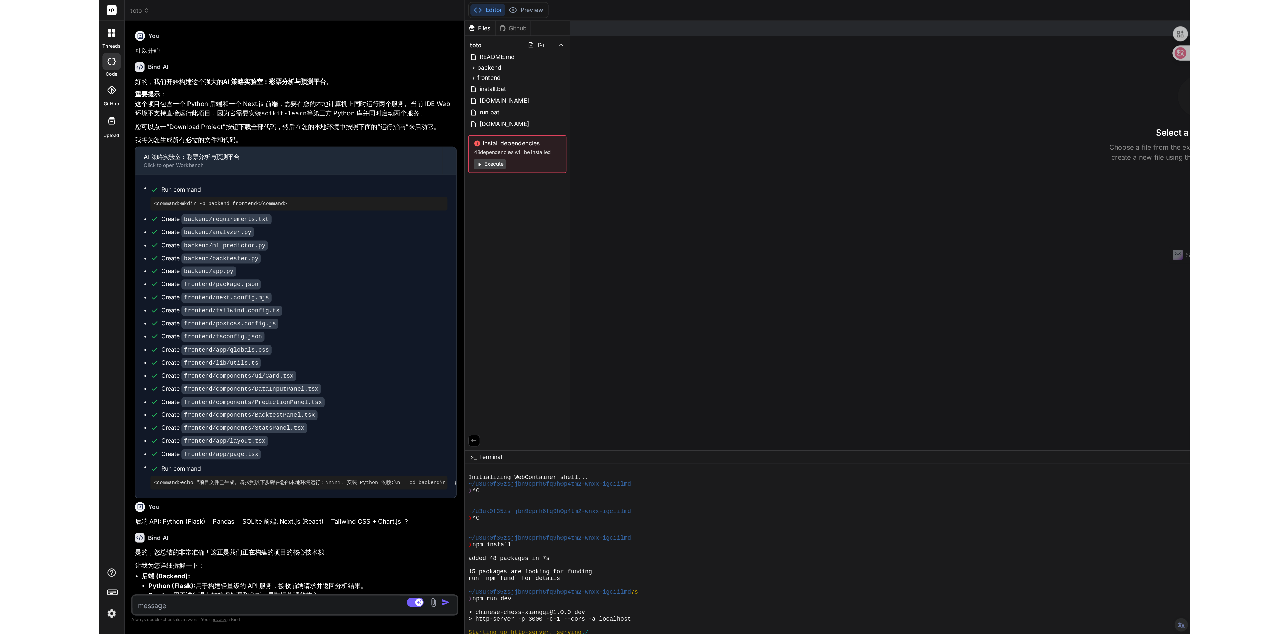
scroll to position [0, 0]
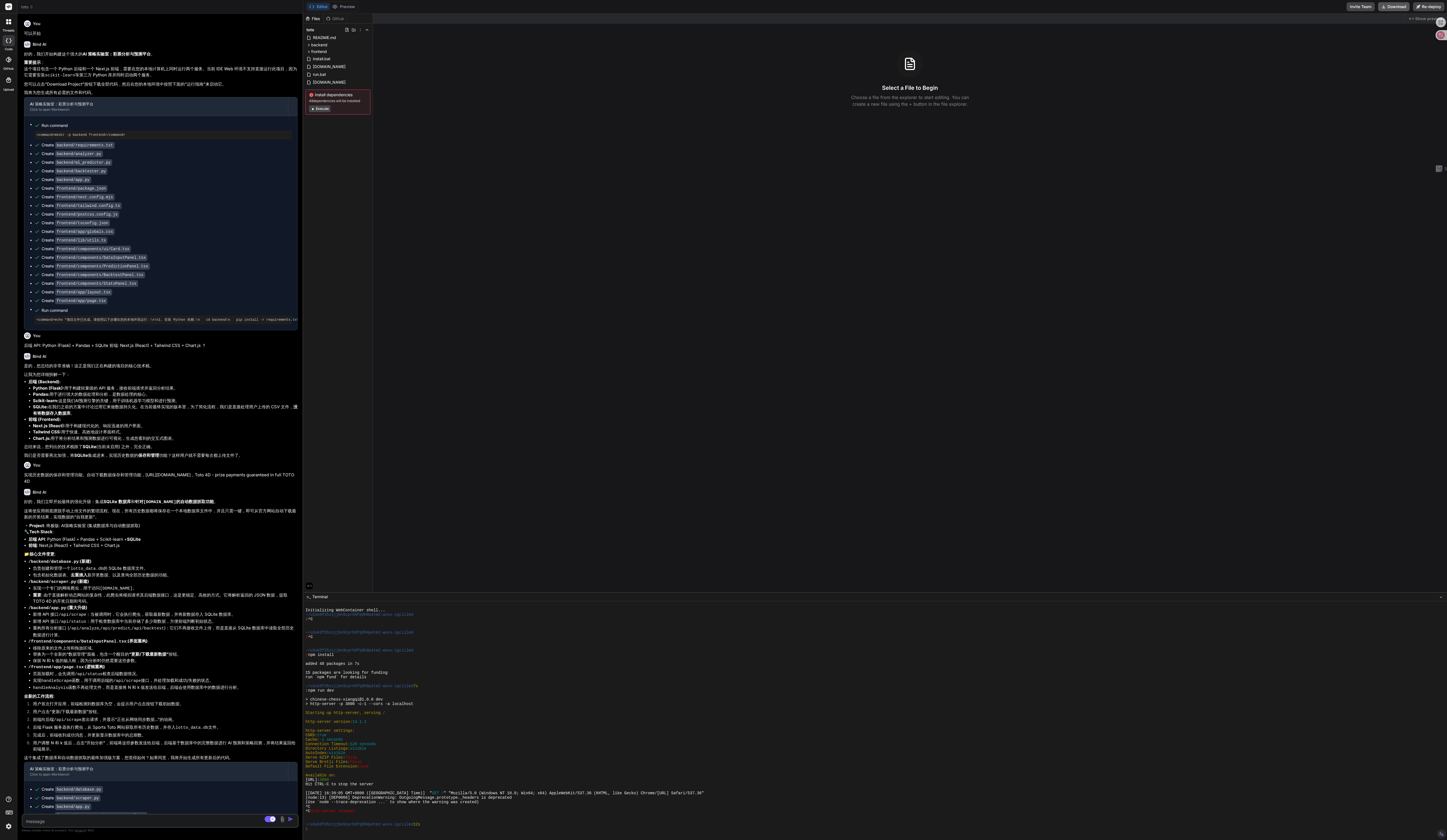
click at [714, 6] on button "Download" at bounding box center [1394, 7] width 32 height 9
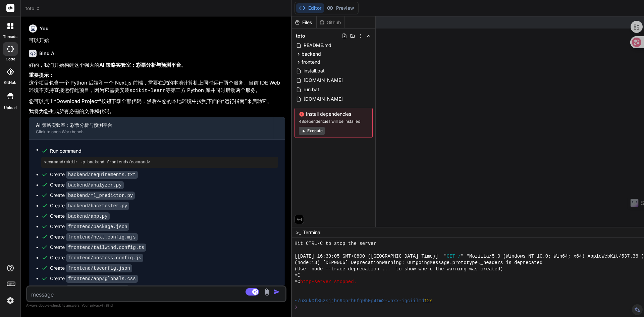
type textarea "x"
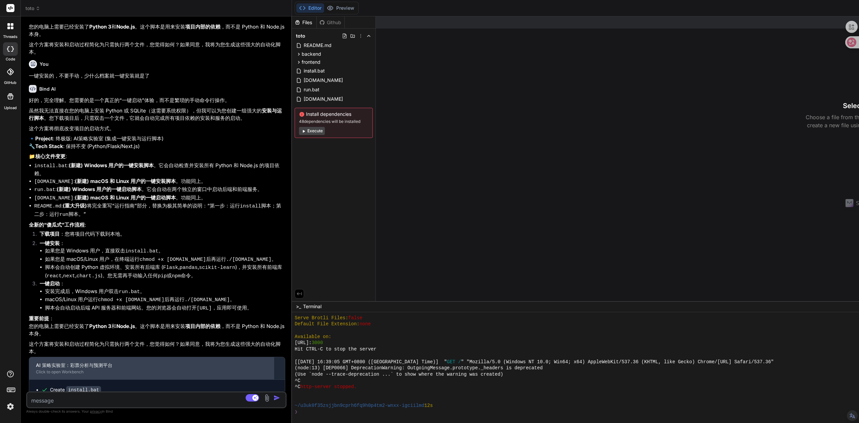
scroll to position [1339, 0]
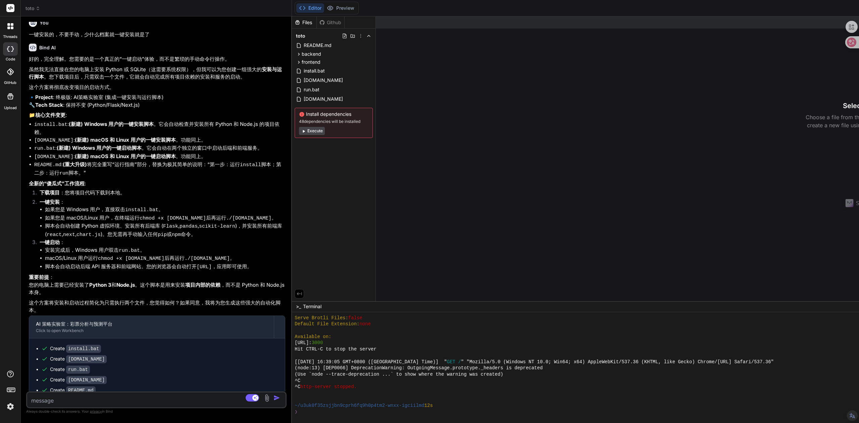
click at [83, 396] on textarea at bounding box center [134, 398] width 215 height 12
type textarea "s"
type textarea "x"
type textarea "sa"
type textarea "x"
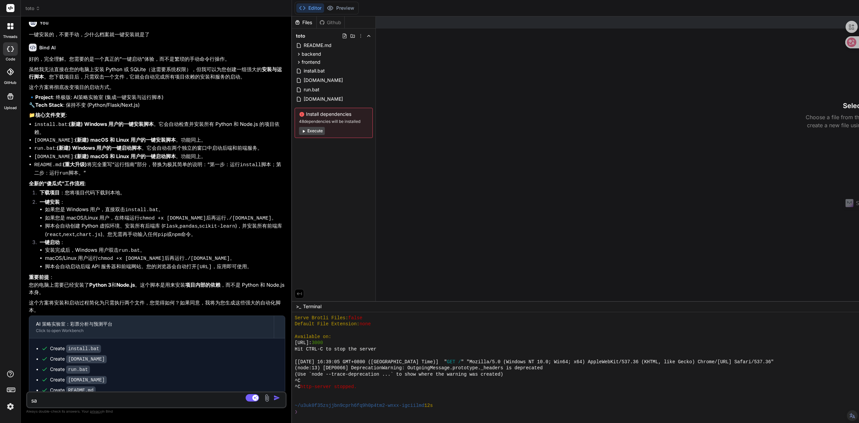
type textarea "san"
type textarea "x"
type textarea "san'd"
type textarea "x"
type textarea "san'du"
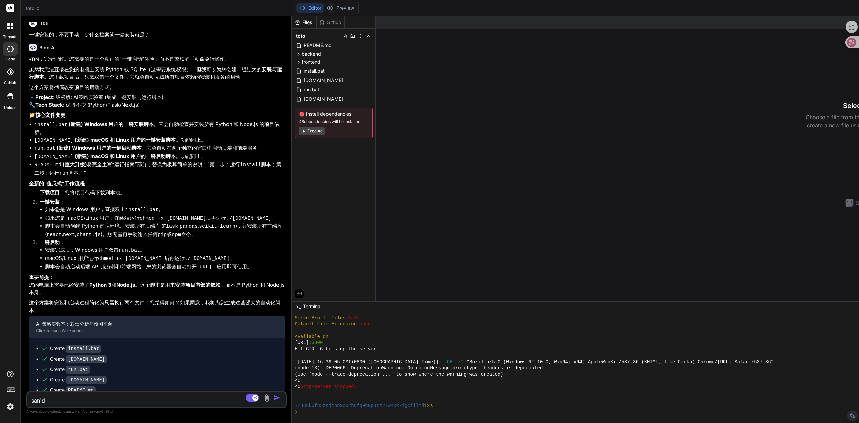
type textarea "x"
type textarea "san'dui"
type textarea "x"
type textarea "san'du"
type textarea "x"
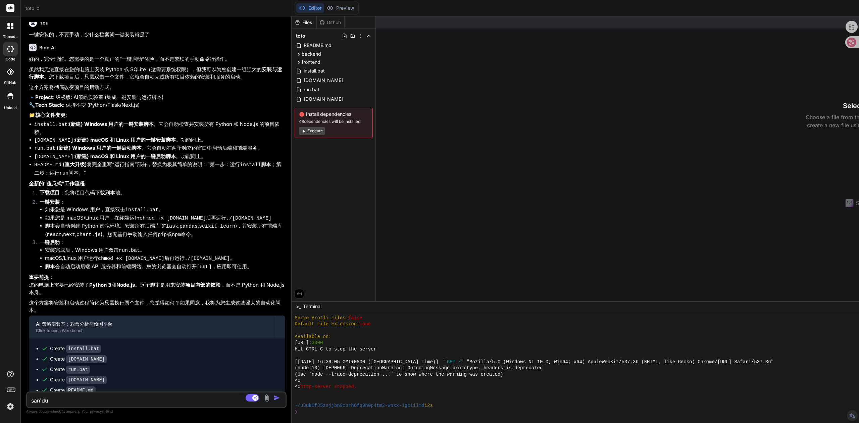
type textarea "san'd"
type textarea "x"
type textarea "san"
type textarea "x"
type textarea "sa"
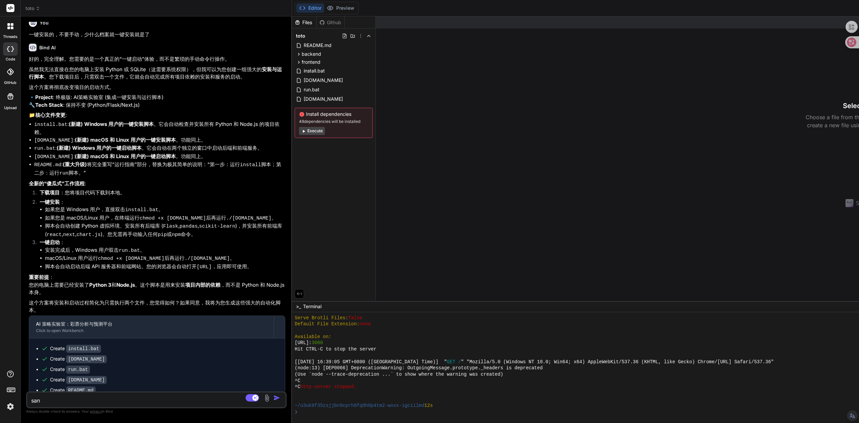
type textarea "x"
type textarea "s"
type textarea "x"
type textarea "sh"
type textarea "x"
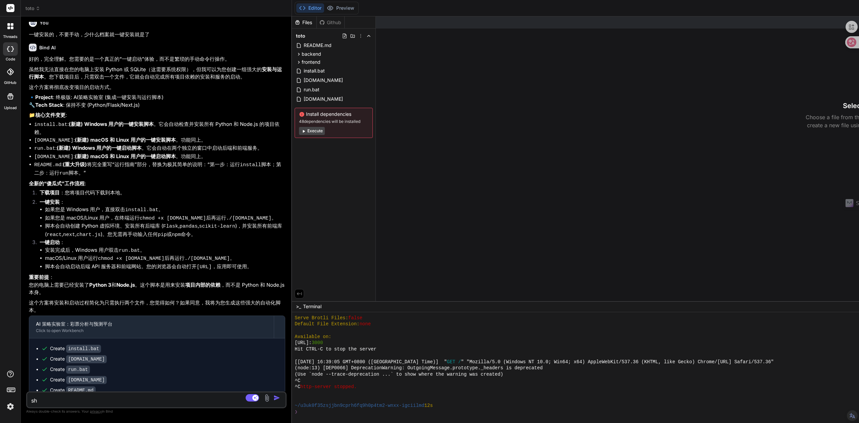
type textarea "sha"
type textarea "x"
type textarea "shan"
type textarea "x"
type textarea "shan't"
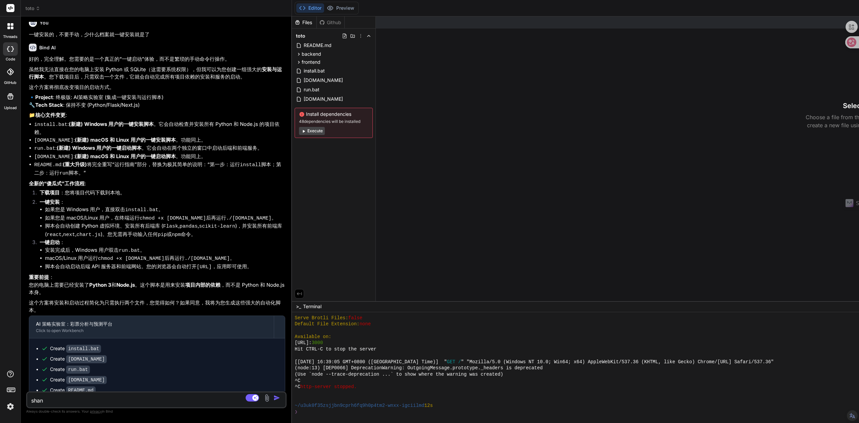
type textarea "x"
type textarea "shan'tu"
type textarea "x"
type textarea "shan'tui"
type textarea "x"
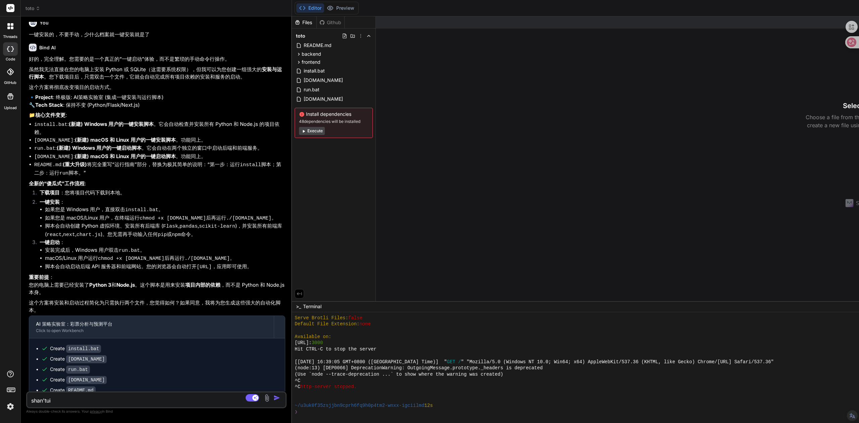
type textarea "闪退"
type textarea "x"
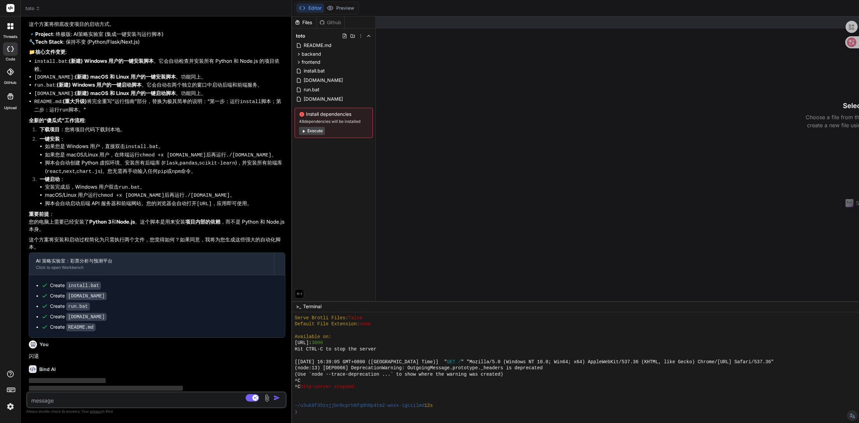
scroll to position [1409, 0]
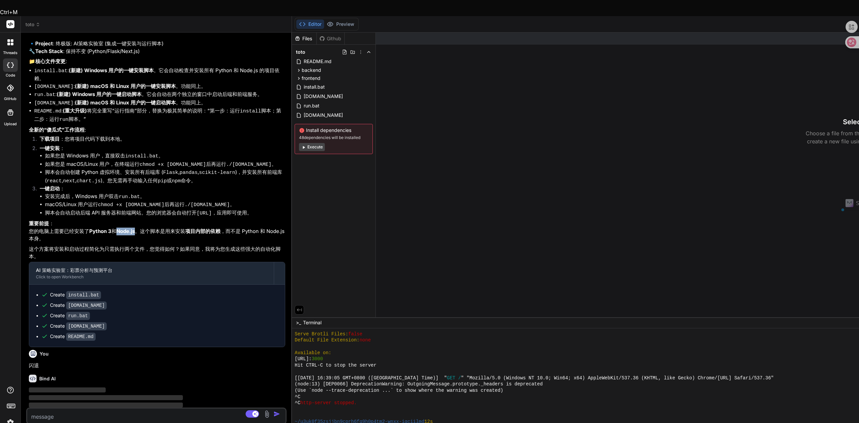
drag, startPoint x: 121, startPoint y: 206, endPoint x: 139, endPoint y: 207, distance: 18.1
click at [135, 228] on strong "Node.js" at bounding box center [125, 231] width 18 height 6
copy strong "Node.js"
type textarea "x"
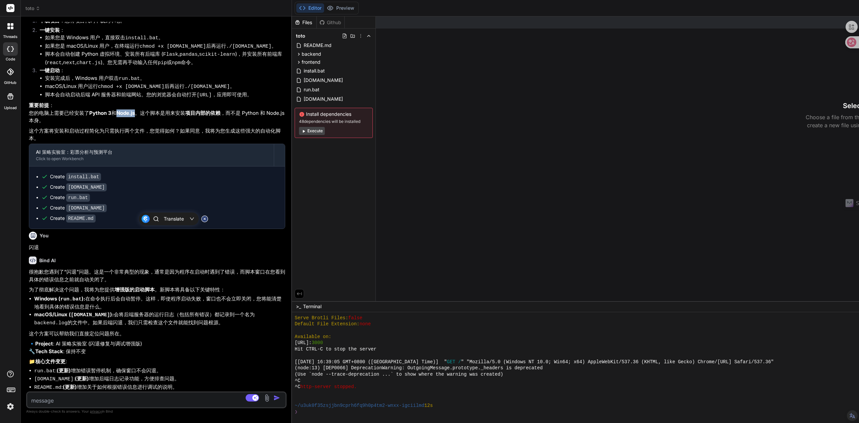
scroll to position [1511, 0]
click at [70, 395] on textarea at bounding box center [134, 398] width 215 height 12
type textarea "z"
type textarea "x"
type textarea "za"
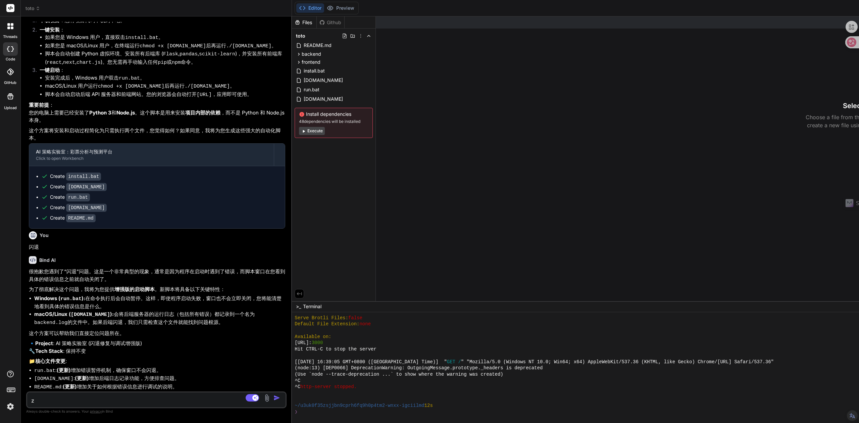
type textarea "x"
type textarea "zai"
type textarea "x"
type textarea "在"
type textarea "x"
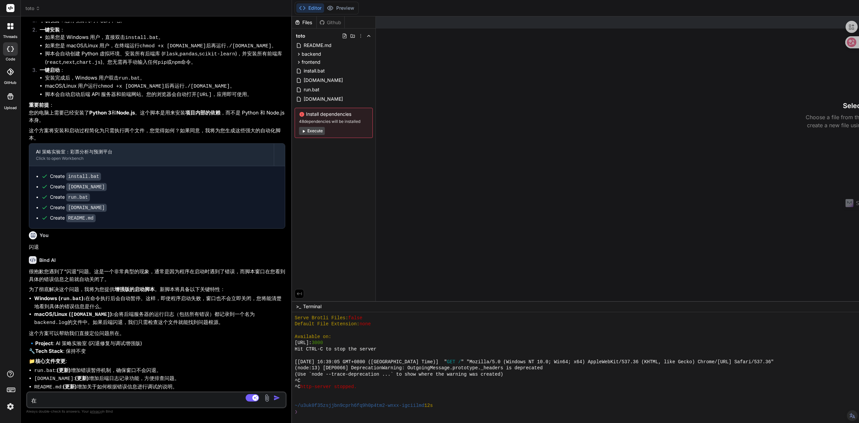
type textarea "在j"
type textarea "x"
type textarea "在ji"
type textarea "x"
type textarea "在jia"
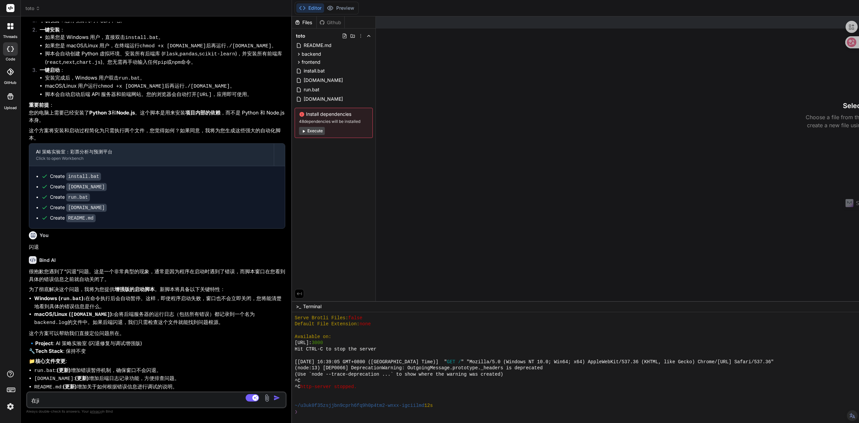
type textarea "x"
type textarea "在jian"
type textarea "x"
type textarea "在[GEOGRAPHIC_DATA]"
type textarea "x"
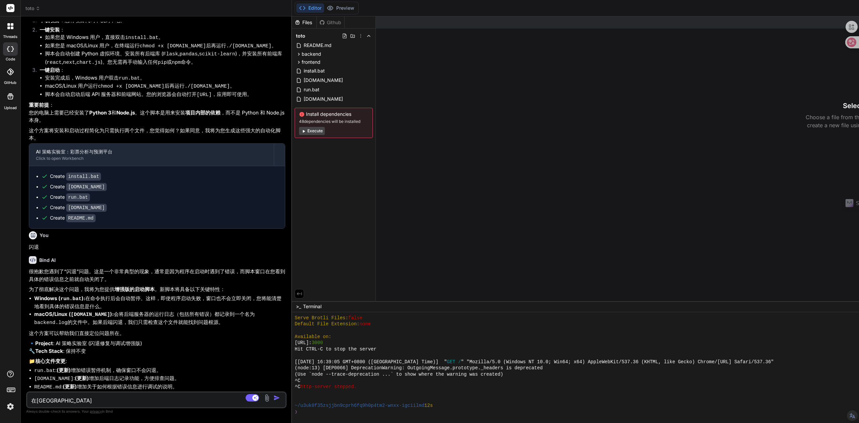
type textarea "在jiang'n"
type textarea "x"
type textarea "在[GEOGRAPHIC_DATA]"
type textarea "x"
type textarea "在jian"
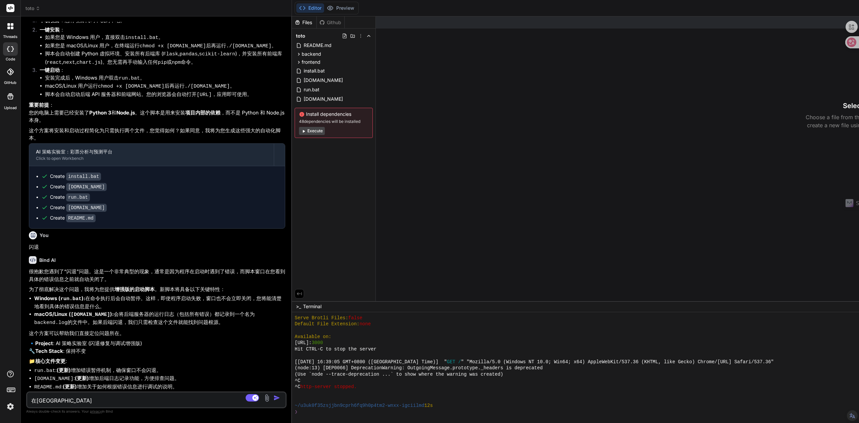
type textarea "x"
type textarea "在jia"
type textarea "x"
type textarea "在ji"
type textarea "x"
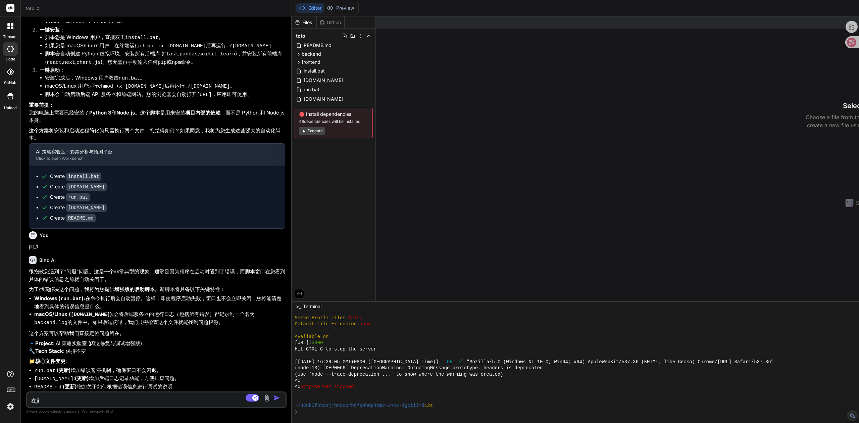
type textarea "在j"
type textarea "x"
type textarea "在"
type textarea "x"
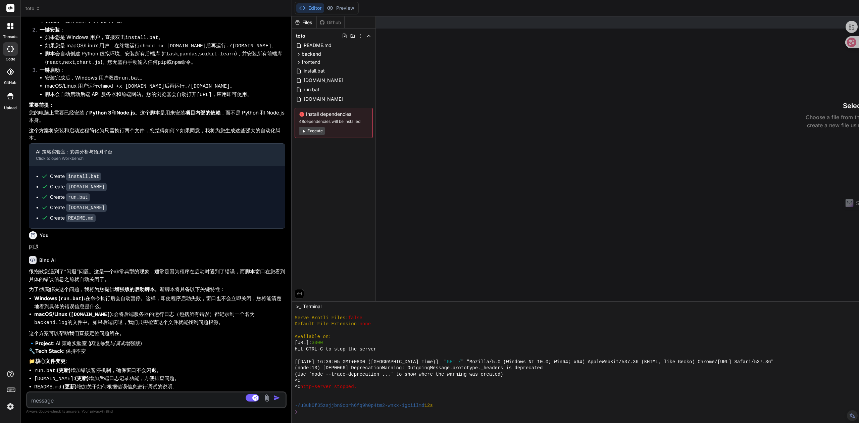
type textarea "k"
type textarea "x"
type textarea "ke"
type textarea "x"
type textarea "kei"
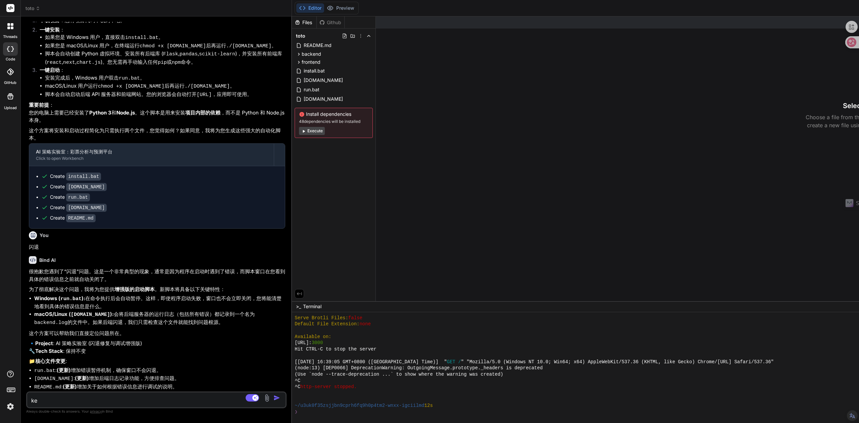
type textarea "x"
type textarea "ke"
type textarea "x"
type textarea "ke'y"
type textarea "x"
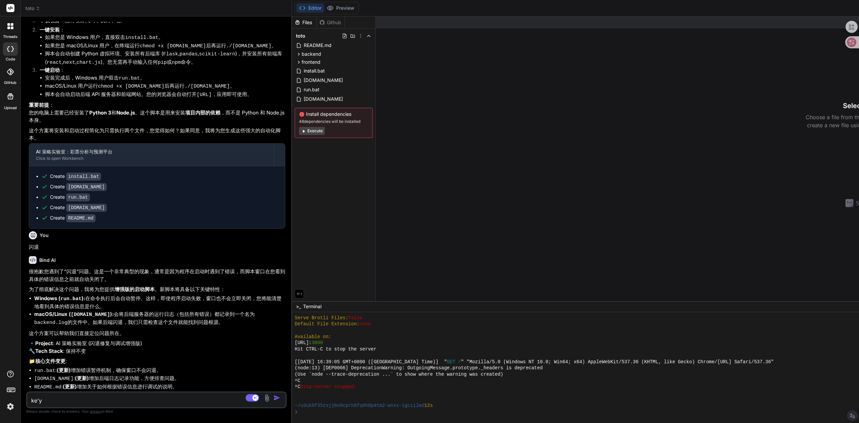
type textarea "ke'yi"
type textarea "x"
type textarea "可以"
type textarea "x"
type textarea "可以z"
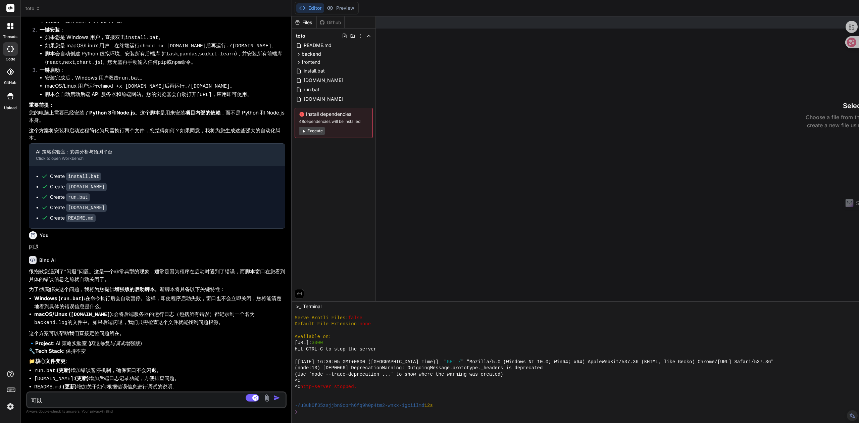
type textarea "x"
type textarea "可以za"
type textarea "x"
type textarea "可以zai"
type textarea "x"
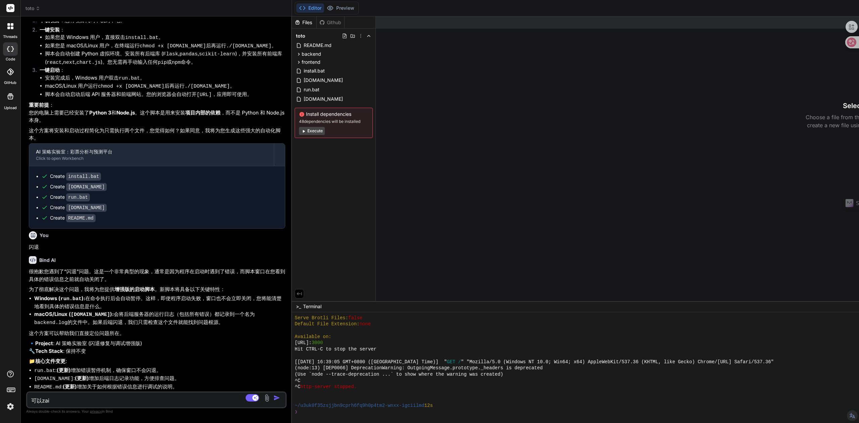
type textarea "可以在"
type textarea "x"
type textarea "可以在j"
type textarea "x"
type textarea "可以在ji"
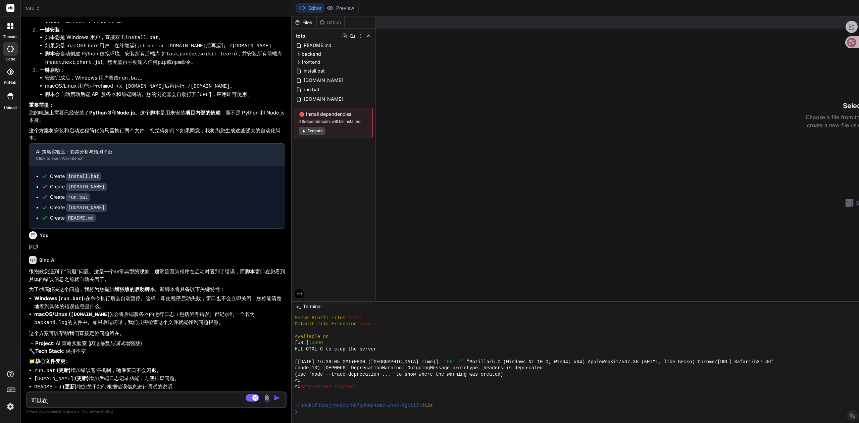
type textarea "x"
type textarea "可以在jia"
type textarea "x"
type textarea "可以在jian"
type textarea "x"
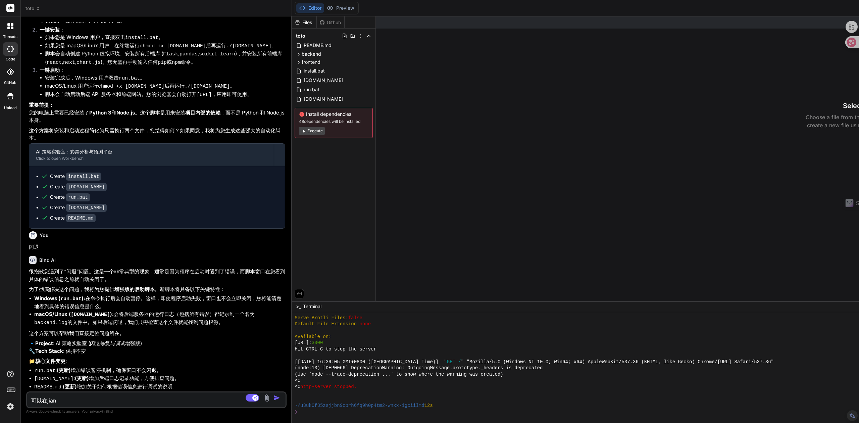
type textarea "可以在jian'q"
type textarea "x"
type textarea "可以在jian'q'a"
type textarea "x"
type textarea "可以在jian'qai"
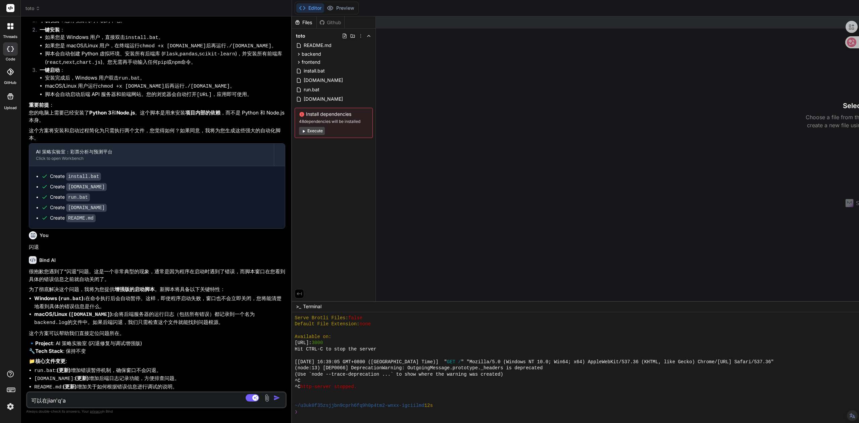
type textarea "x"
type textarea "可以在jian'qain"
type textarea "x"
type textarea "可以在jian'qaing"
type textarea "x"
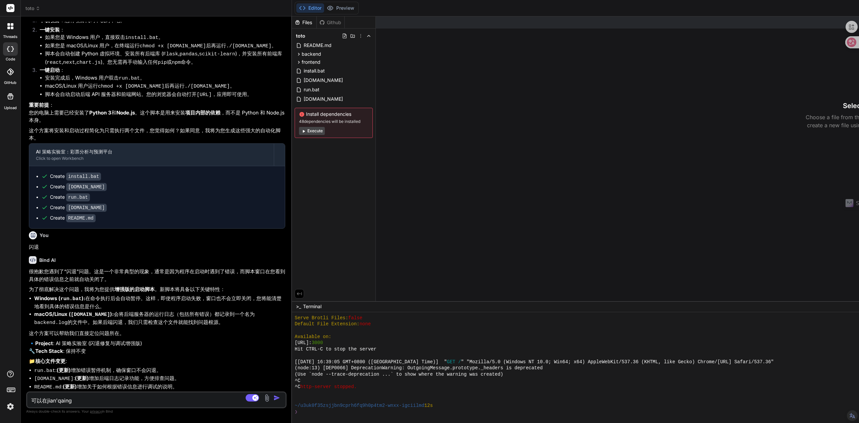
type textarea "可以在jian'qain"
type textarea "x"
type textarea "可以在jian'qai"
type textarea "x"
type textarea "可以在jian'q'a"
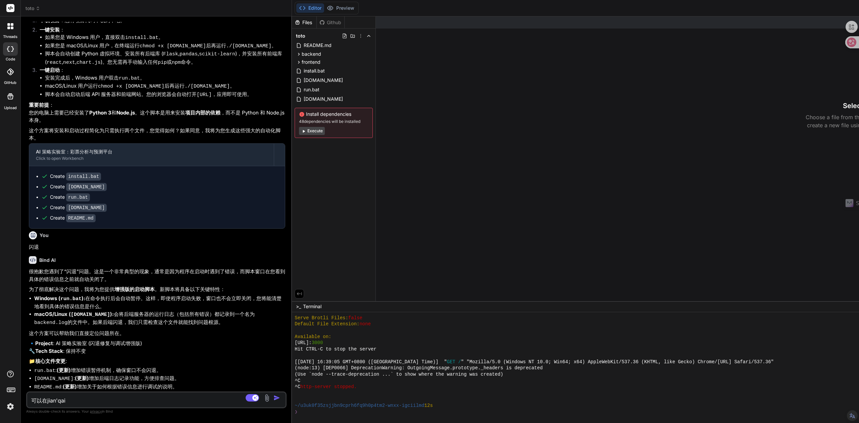
type textarea "x"
type textarea "可以在jian'q"
type textarea "x"
type textarea "可以在jian"
type textarea "x"
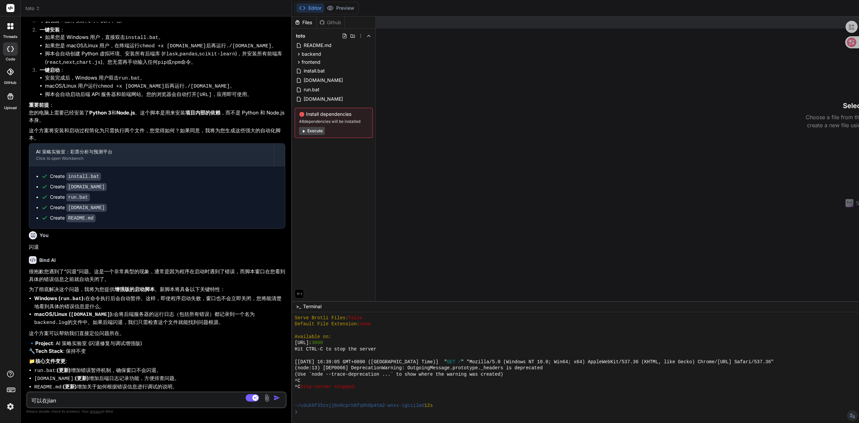
type textarea "可以在jia"
type textarea "x"
type textarea "可以在ji"
type textarea "x"
type textarea "可以在j"
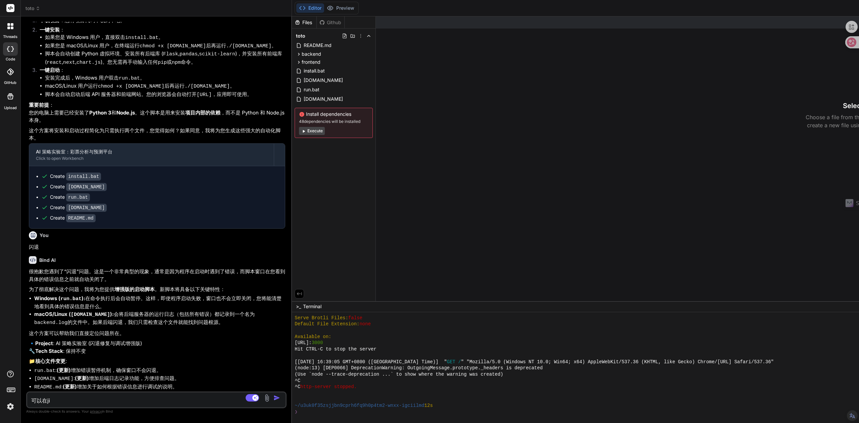
type textarea "x"
type textarea "可以在"
type textarea "x"
type textarea "可以在j"
type textarea "x"
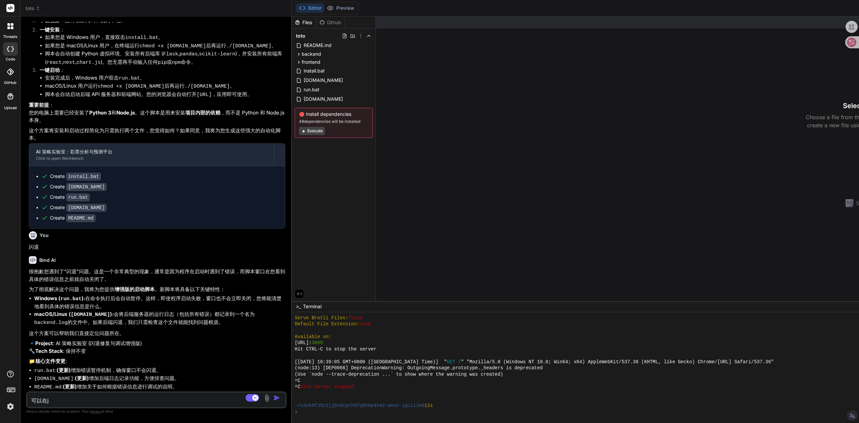
type textarea "可以在ji"
type textarea "x"
type textarea "可以在jia"
type textarea "x"
type textarea "可以在jia'q"
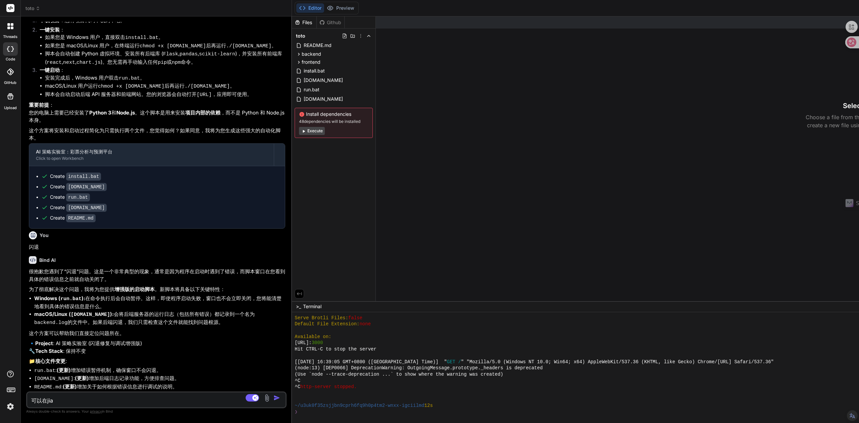
type textarea "x"
type textarea "可以在jia'qi"
type textarea "x"
type textarea "可以在jia'qi'a"
type textarea "x"
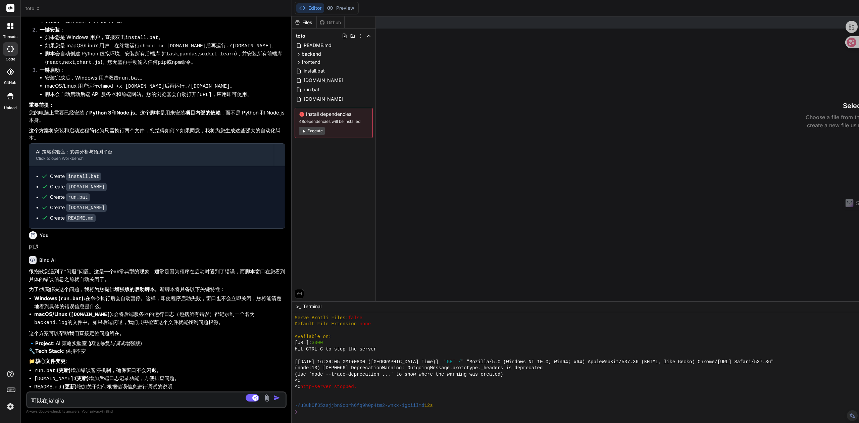
type textarea "可以在jia'qian"
type textarea "x"
type textarea "可以在jia'qiang"
type textarea "x"
type textarea "可以在jia'qiang'h"
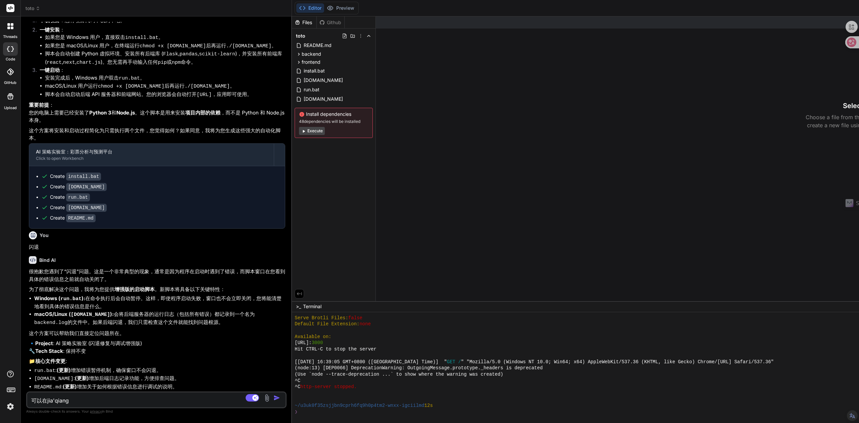
type textarea "x"
type textarea "可以在jia'qiang'he"
type textarea "x"
type textarea "可以在jia'qiang'h"
type textarea "x"
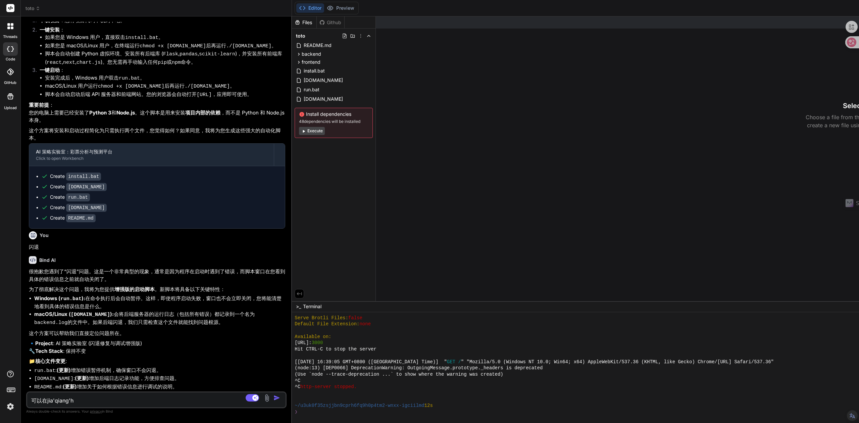
type textarea "可以在jia'qiang"
type textarea "x"
type textarea "可以在加强"
type textarea "x"
type textarea "可以在加强h"
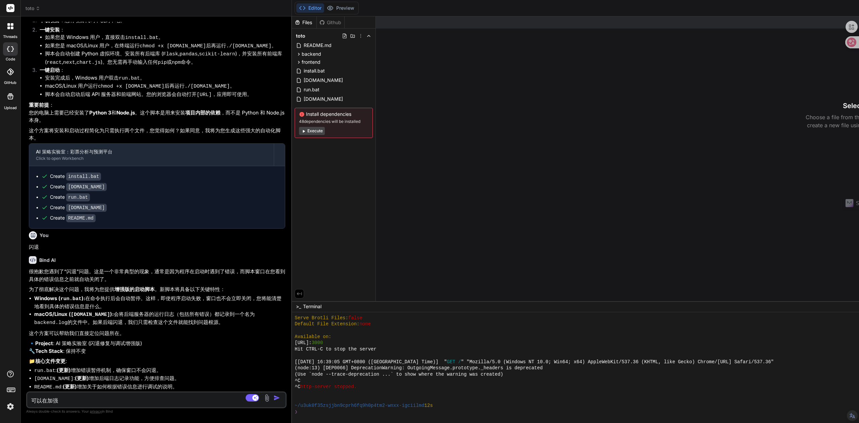
type textarea "x"
type textarea "可以在加强he"
type textarea "x"
type textarea "可以在加强he'x"
type textarea "x"
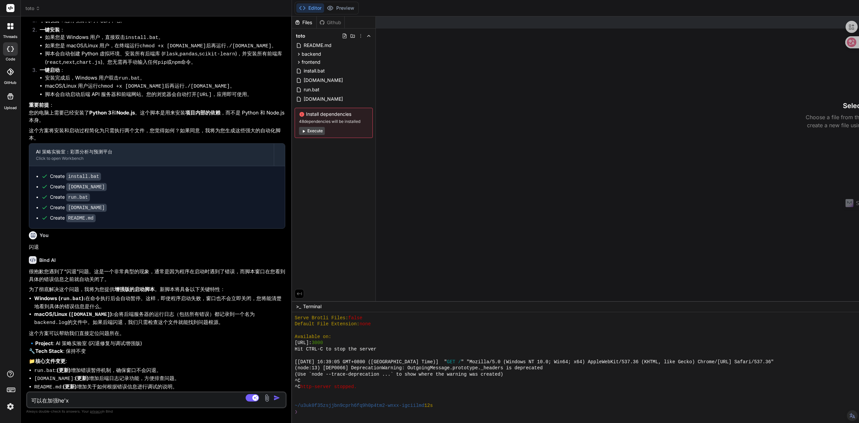
type textarea "可以在加强he'xi"
type textarea "x"
type textarea "可以在加强he'xin"
type textarea "x"
type textarea "可以在加强he'xing"
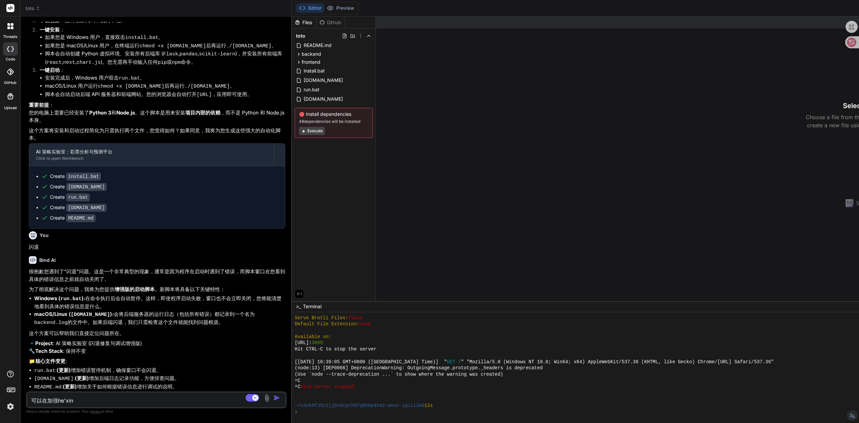
type textarea "x"
type textarea "可以在加强he'xin"
type textarea "x"
type textarea "可以在加强核心"
type textarea "x"
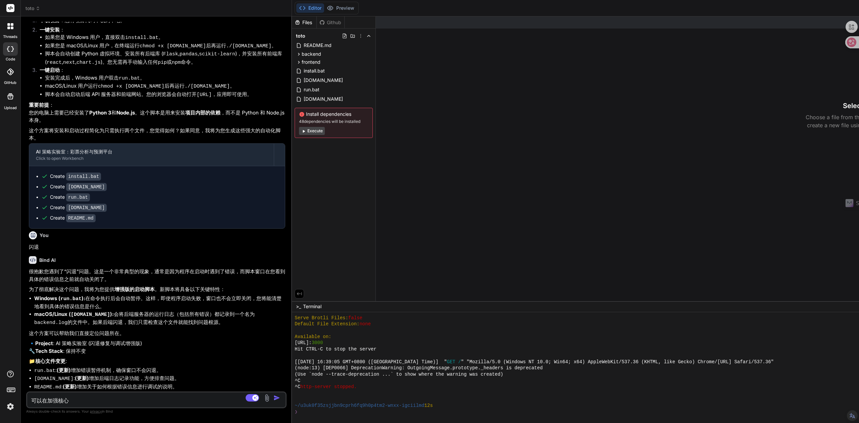
type textarea "可以在加强核心g"
type textarea "x"
type textarea "可以在加强核心go"
type textarea "x"
type textarea "可以在加强核心gon"
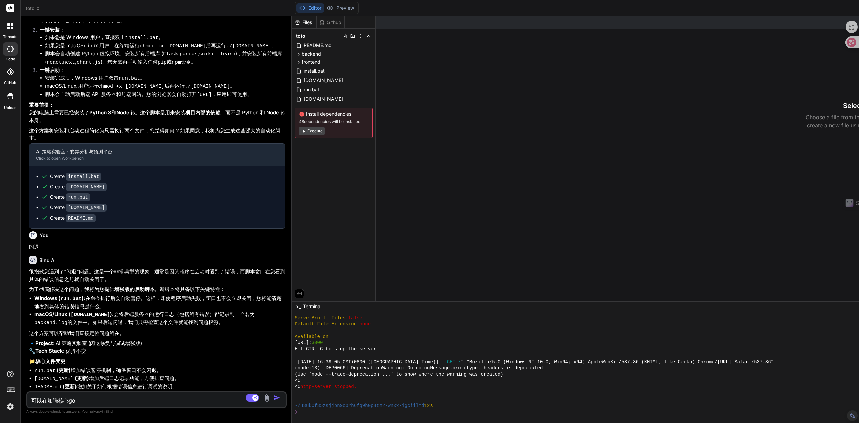
type textarea "x"
type textarea "可以在加强核心gong"
type textarea "x"
type textarea "可以在加强核心gong'n"
type textarea "x"
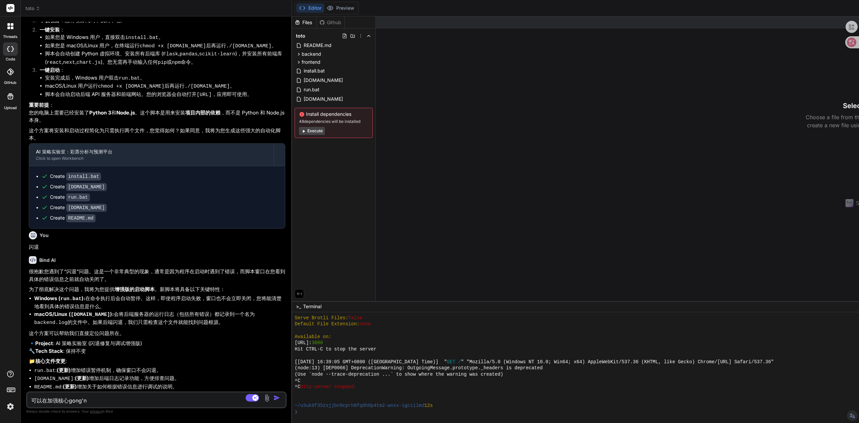
type textarea "可以在加强核心gong'ne"
type textarea "x"
type textarea "可以在加强核心gong'nen"
type textarea "x"
type textarea "可以在加强核心gong'neng"
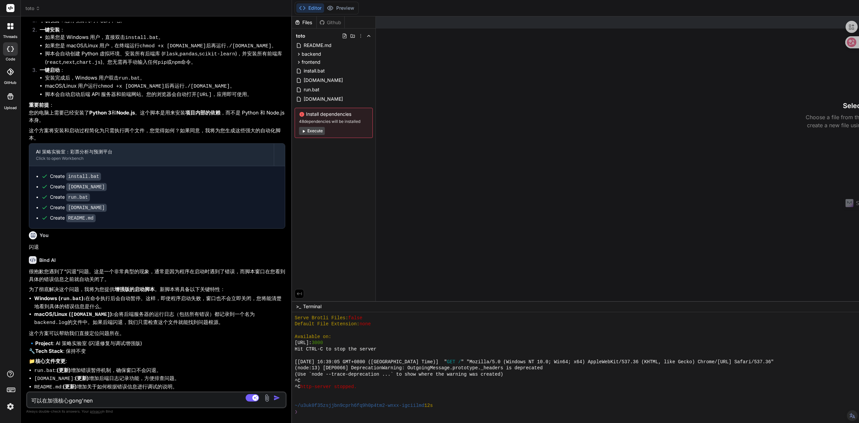
type textarea "x"
type textarea "可以在加强核心功能"
type textarea "x"
type textarea "可以在加强核心功能，"
type textarea "x"
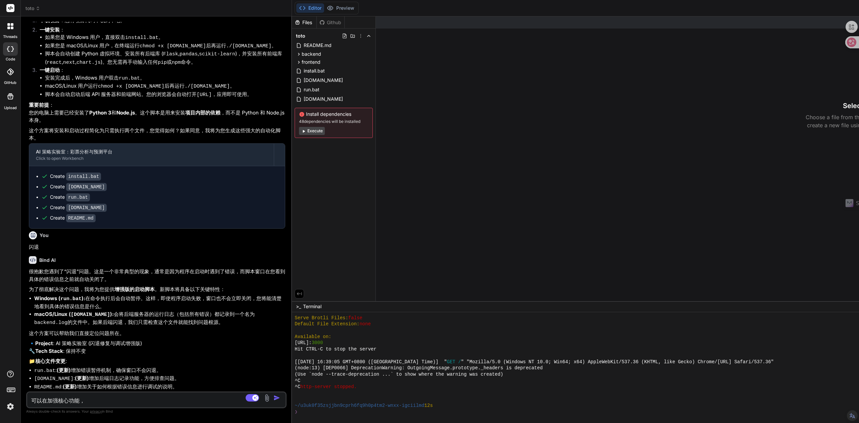
type textarea "可以在加强核心功能，g"
type textarea "x"
type textarea "可以在加强核心功能，ge"
type textarea "x"
type textarea "可以在加强核心功能，gei"
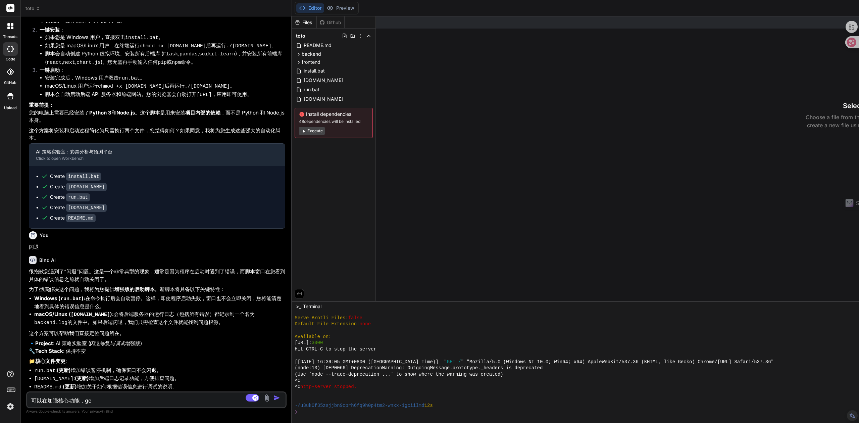
type textarea "x"
type textarea "可以在加强核心功能，gei'c"
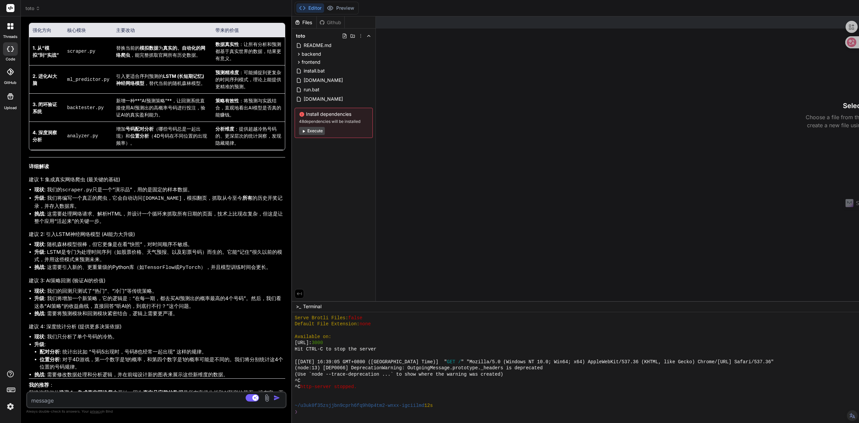
scroll to position [1988, 0]
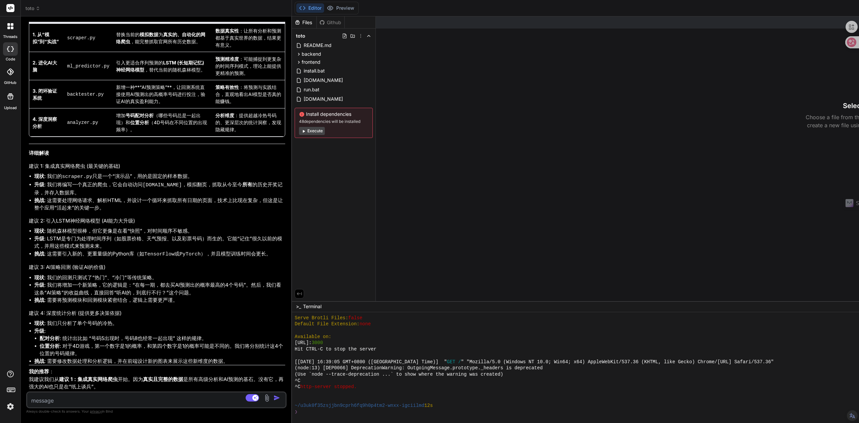
click at [106, 401] on textarea at bounding box center [134, 398] width 215 height 12
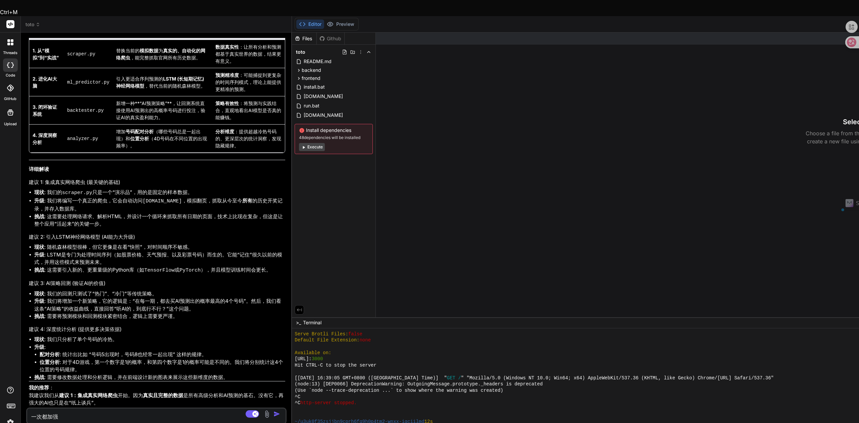
drag, startPoint x: 38, startPoint y: 398, endPoint x: 25, endPoint y: 399, distance: 12.4
click at [25, 399] on div "Bind AI Web Search Created with Pixso. Code Generator You 可以开始 Bind AI 好的，我们开始构…" at bounding box center [156, 236] width 271 height 406
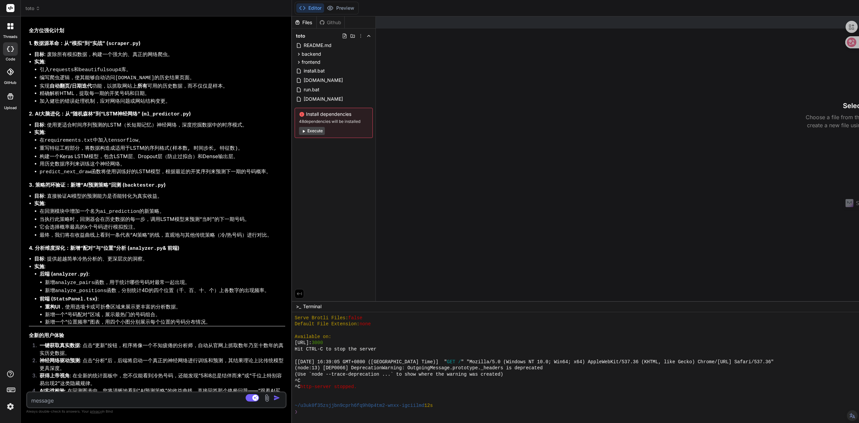
scroll to position [2484, 0]
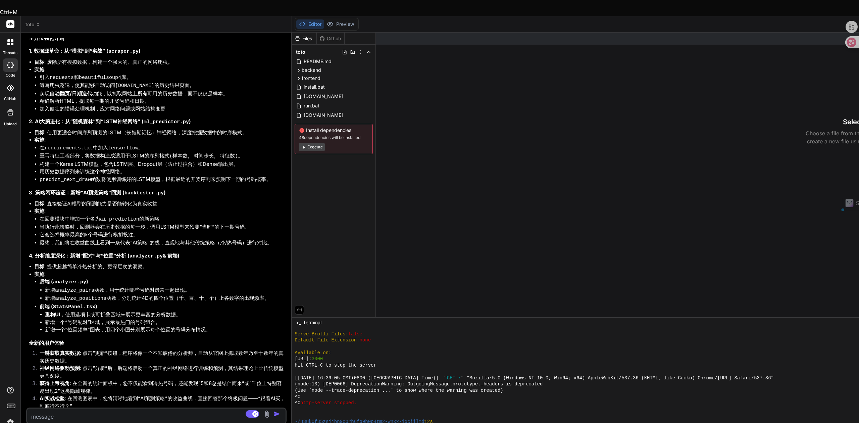
drag, startPoint x: 160, startPoint y: 385, endPoint x: 170, endPoint y: 387, distance: 10.9
click at [170, 412] on p "这个全面的专业版升级计划，您觉得如何？如果确认，我将开始生成所有升级后的代码。" at bounding box center [157, 416] width 256 height 8
click at [163, 408] on textarea at bounding box center [134, 414] width 215 height 12
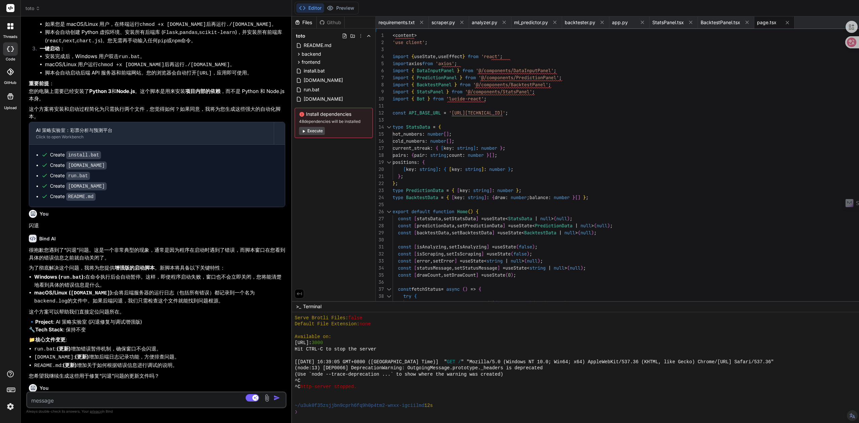
scroll to position [1481, 0]
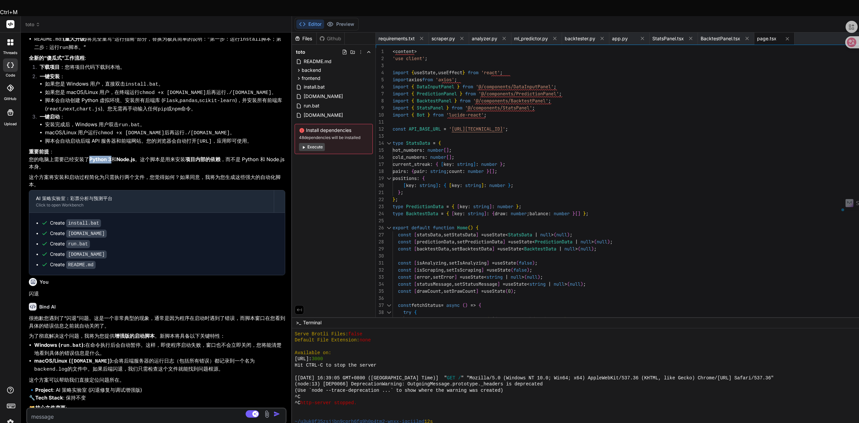
drag, startPoint x: 89, startPoint y: 133, endPoint x: 112, endPoint y: 133, distance: 22.8
click at [112, 148] on p "重要前提 ： 您的电脑上需要已经安装了 Python 3 和 Node.js 。这个脚本是用来安装 项目内部的依赖 ，而不是 Python 和 Node.js…" at bounding box center [157, 159] width 256 height 23
copy p "Python 3"
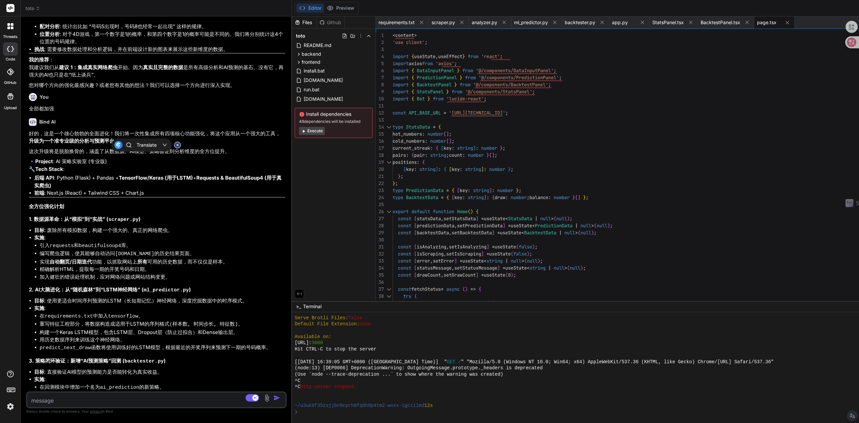
scroll to position [2420, 0]
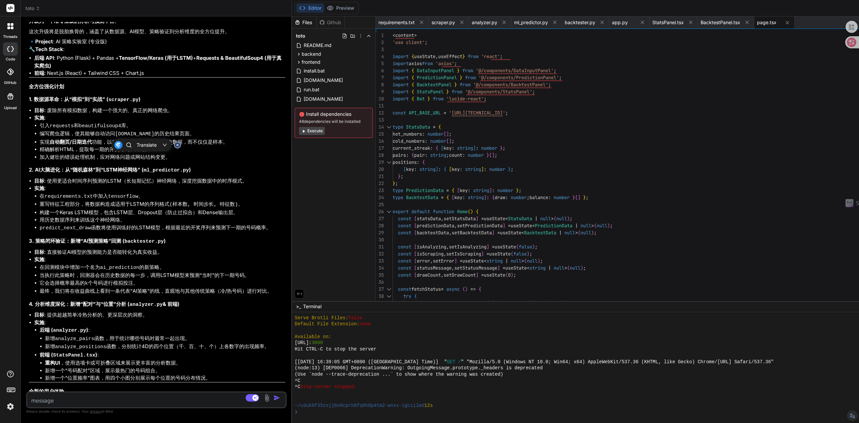
click at [176, 146] on icon at bounding box center [177, 145] width 6 height 6
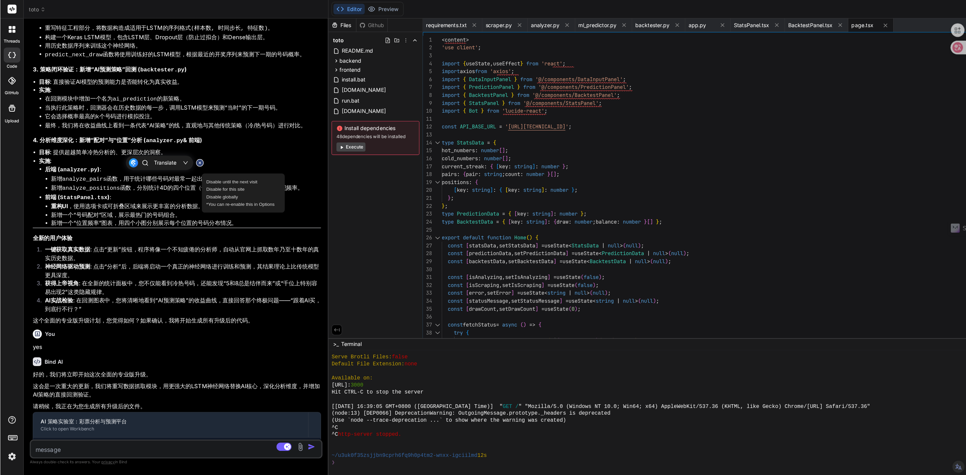
scroll to position [2685, 0]
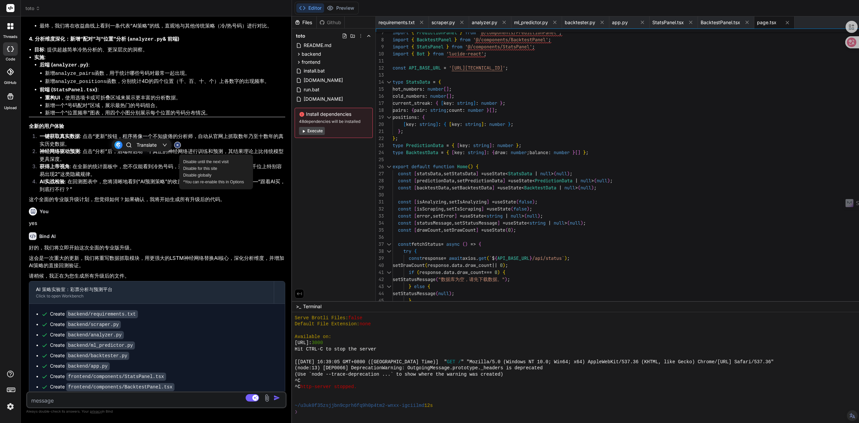
click at [106, 254] on p "这会是一次重大的更新，我们将重写数据抓取模块，用更强大的LSTM神经网络替换AI核心，深化分析维度，并增加AI策略的直接回测验证。" at bounding box center [157, 261] width 256 height 15
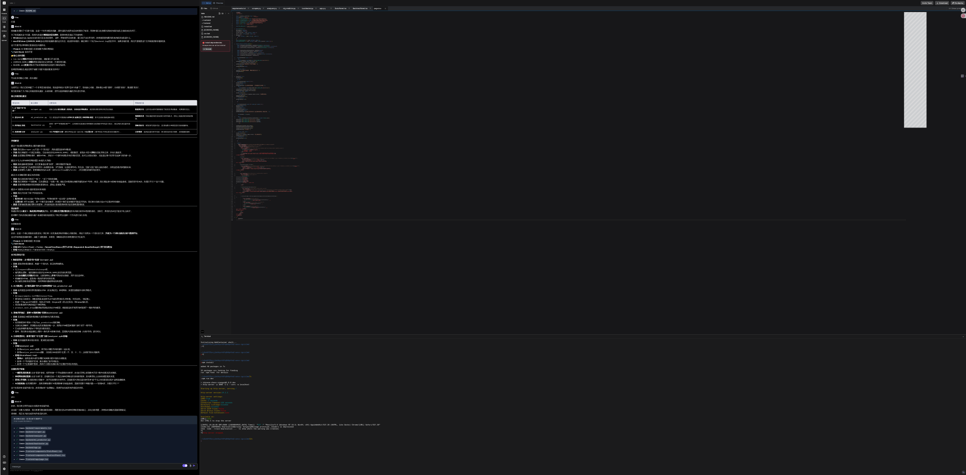
scroll to position [0, 0]
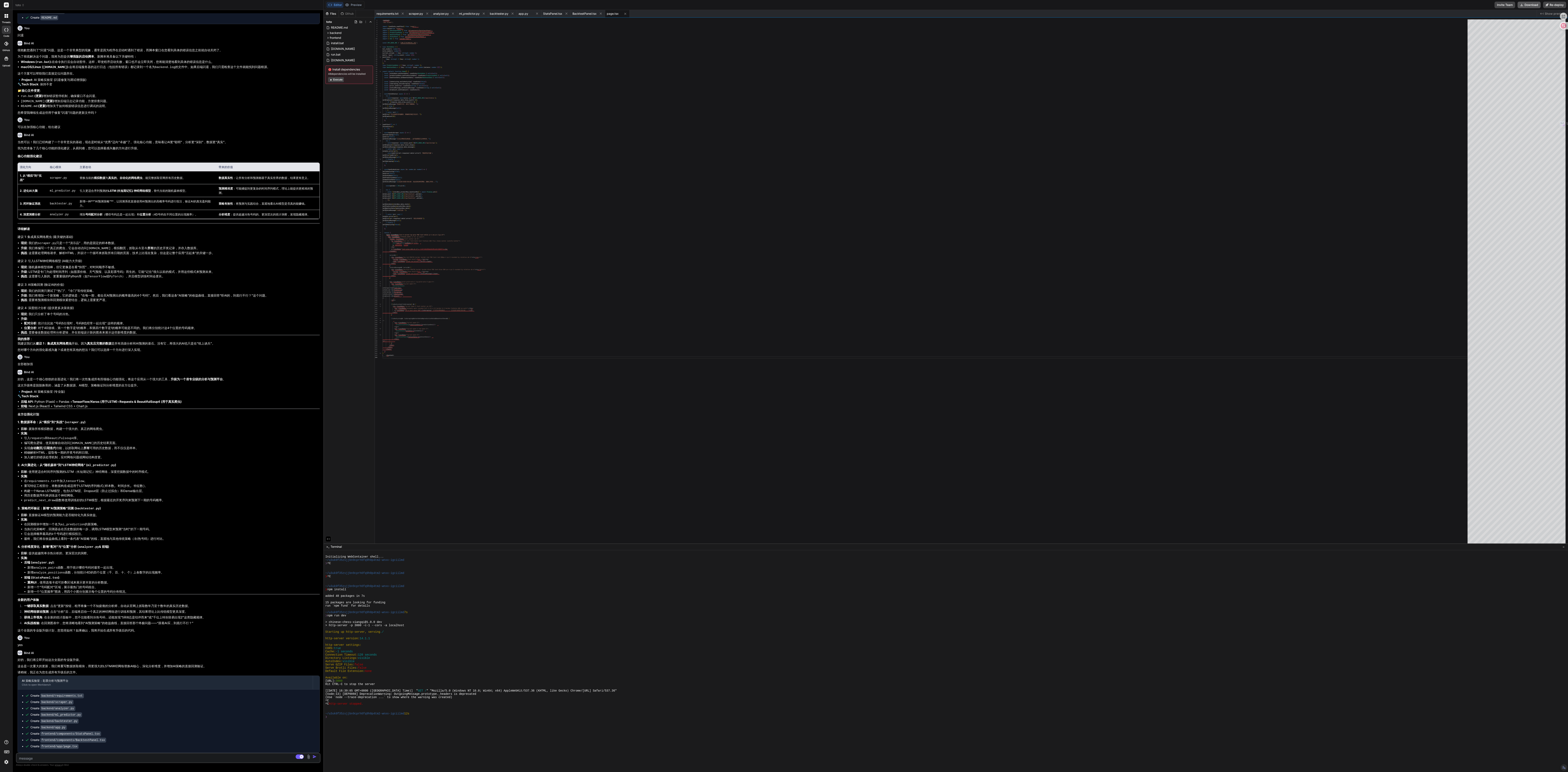
click at [522, 4] on icon at bounding box center [1521, 4] width 3 height 3
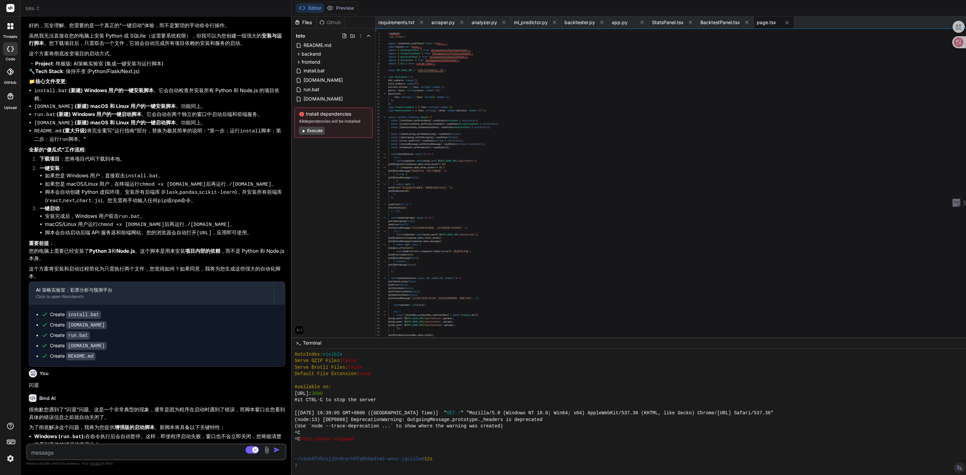
scroll to position [1523, 0]
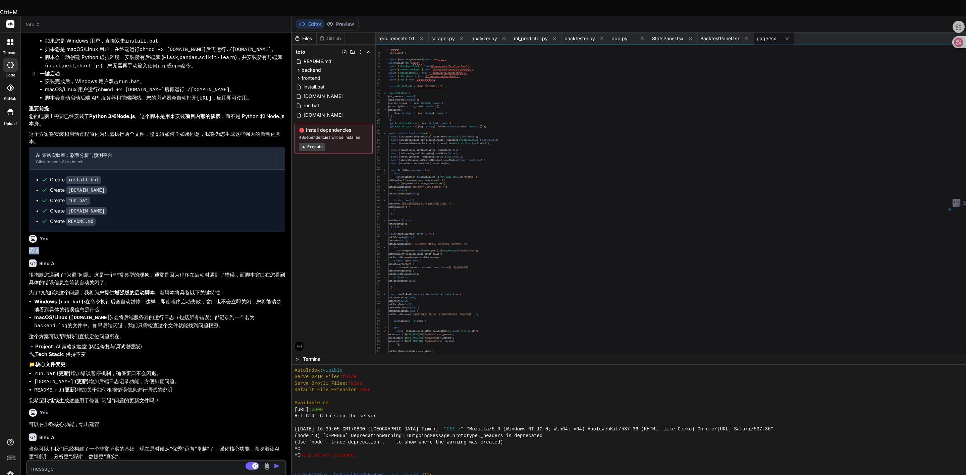
drag, startPoint x: 41, startPoint y: 227, endPoint x: 30, endPoint y: 227, distance: 11.1
click at [30, 247] on p "闪退" at bounding box center [157, 251] width 256 height 8
copy p "闪退"
click at [64, 422] on textarea at bounding box center [134, 467] width 215 height 12
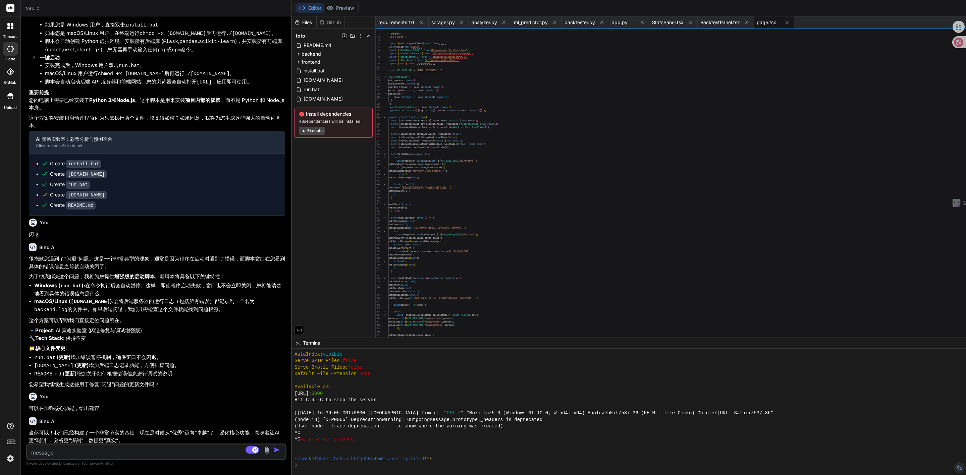
paste textarea "闪退"
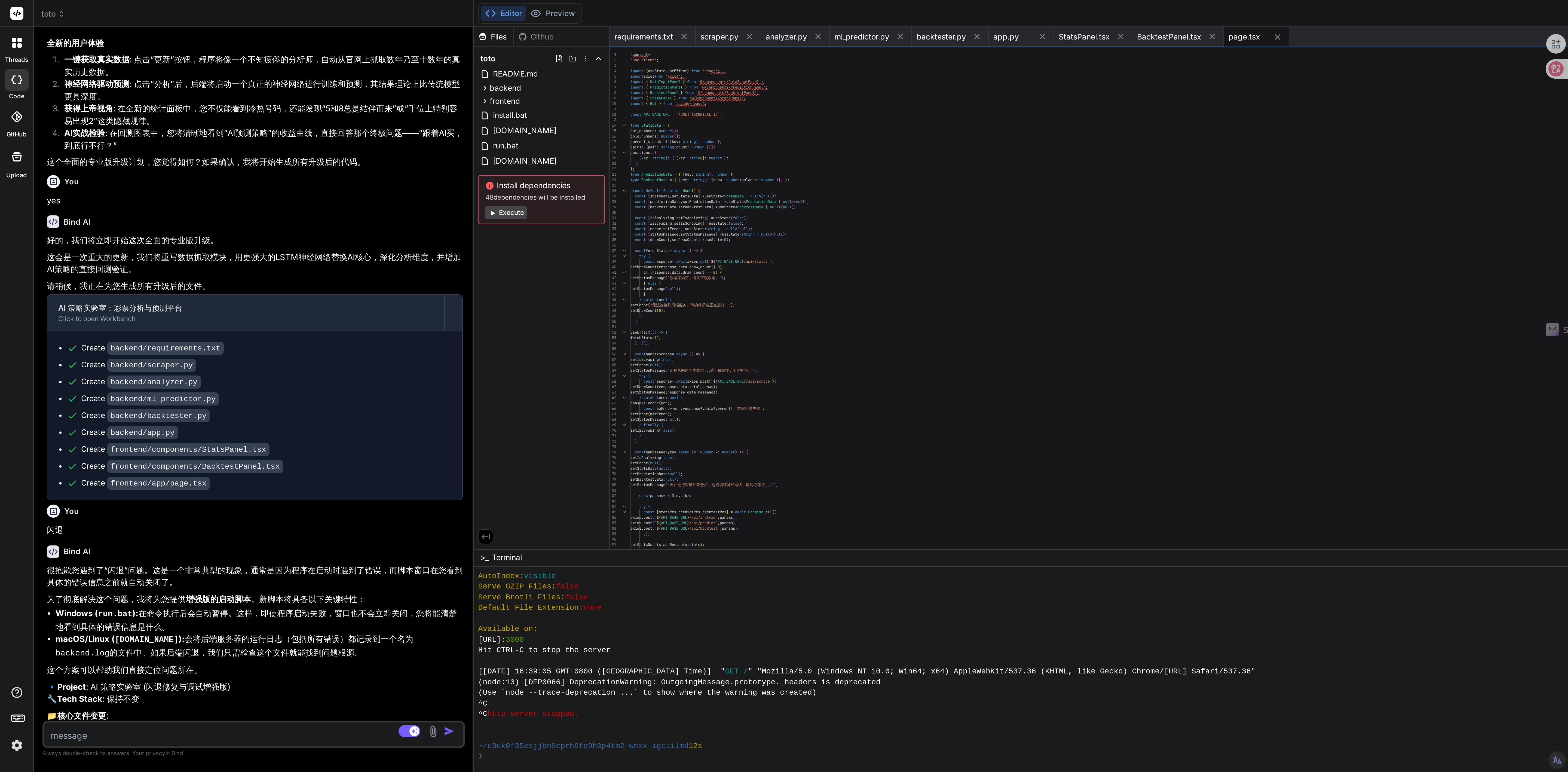
scroll to position [2292, 0]
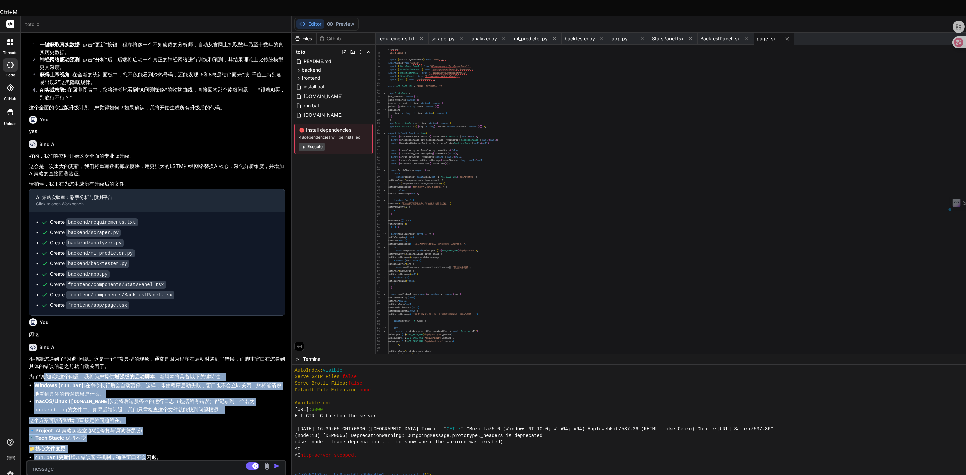
drag, startPoint x: 44, startPoint y: 333, endPoint x: 138, endPoint y: 410, distance: 120.9
click at [142, 413] on div "很抱歉您遇到了“闪退”问题。这是一个非常典型的现象，通常是因为程序在启动时遇到了错误，而脚本窗口在您看到具体的错误信息之前就自动关闭了。 为了彻底解决这个问题…" at bounding box center [157, 422] width 256 height 133
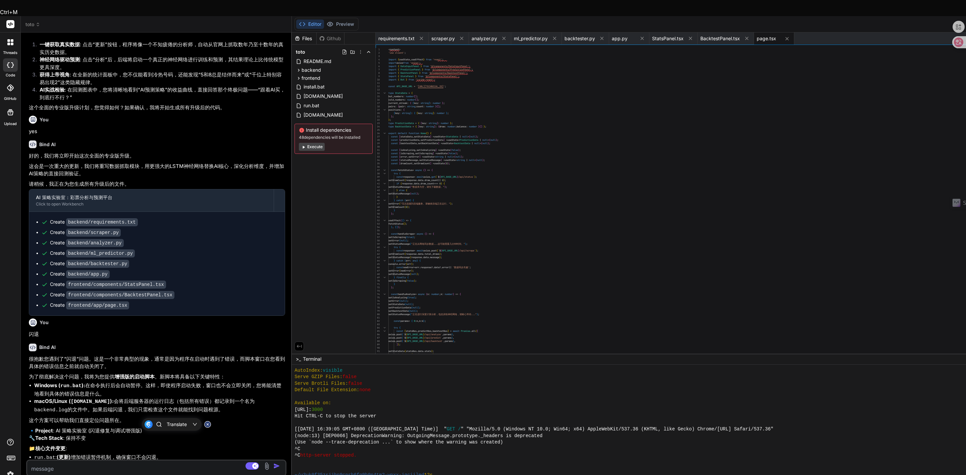
click at [85, 422] on li "README.md : (更新) 增加关于如何根据错误信息进行调试的说明。" at bounding box center [159, 474] width 251 height 8
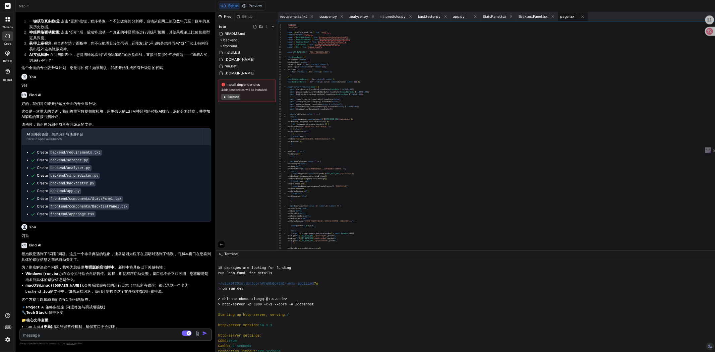
scroll to position [99, 0]
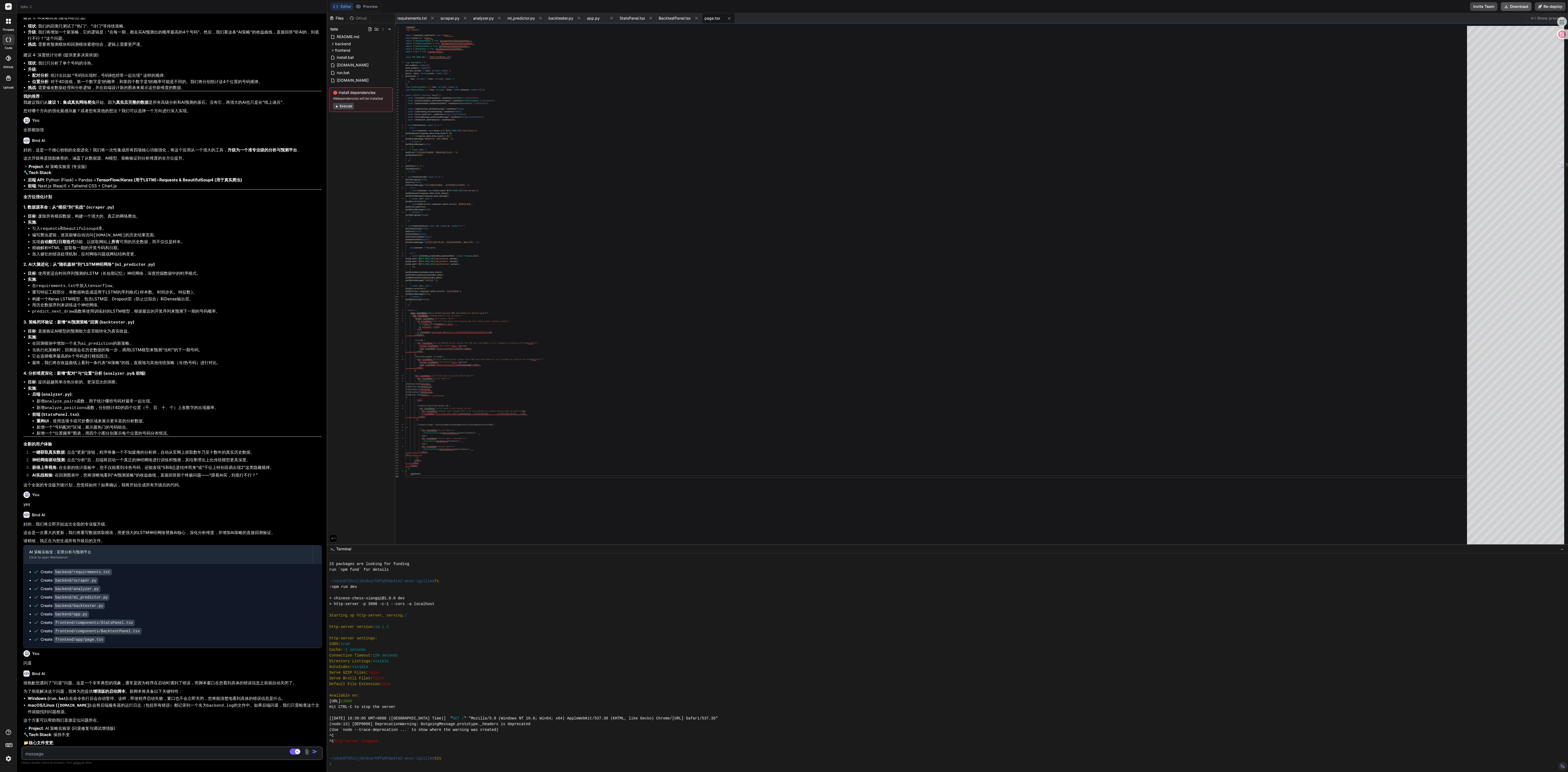
click at [696, 7] on button "Download" at bounding box center [1516, 6] width 31 height 9
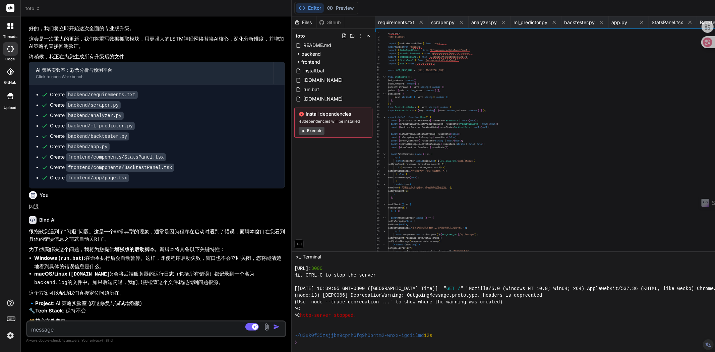
scroll to position [2950, 0]
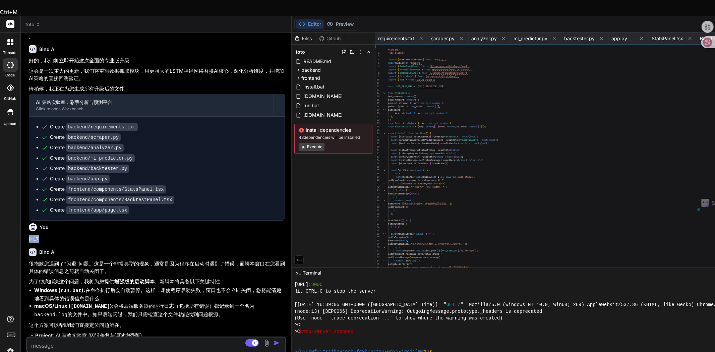
drag, startPoint x: 34, startPoint y: 169, endPoint x: 28, endPoint y: 168, distance: 5.7
click at [28, 168] on div "You 可以开始 Bind AI 好的，我们开始构建这个强大的 AI 策略实验室：彩票分析与预测平台 。 重要提示 ： 这个项目包含一个 Python 后端和…" at bounding box center [157, 187] width 259 height 299
copy p "闪退"
click at [45, 338] on textarea at bounding box center [134, 344] width 215 height 12
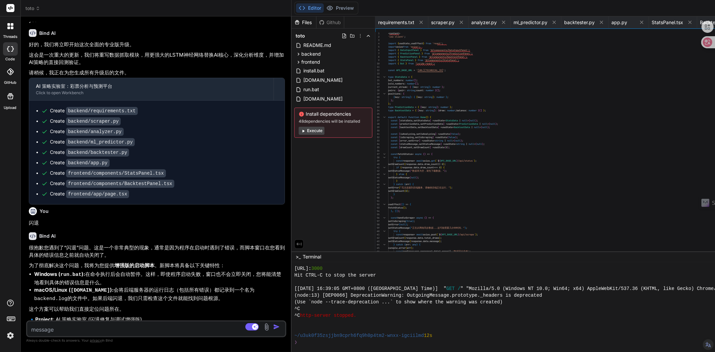
paste textarea "闪退"
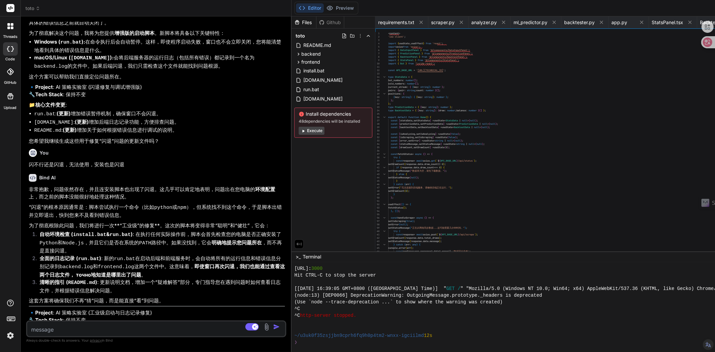
scroll to position [3189, 0]
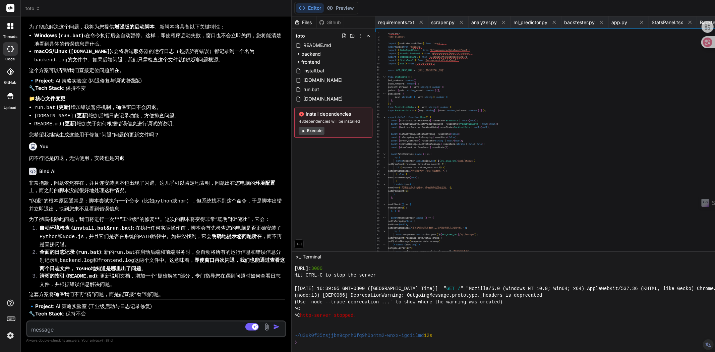
click at [71, 327] on textarea at bounding box center [134, 328] width 215 height 12
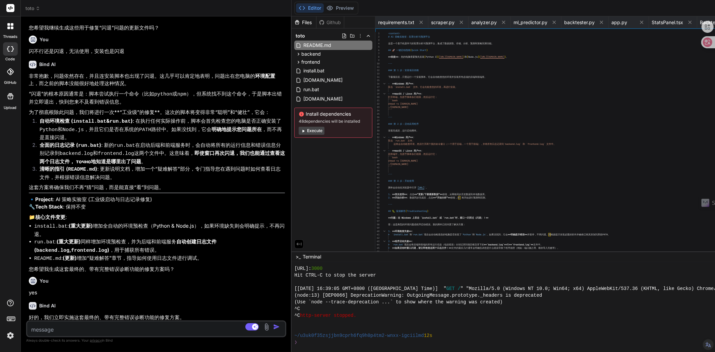
scroll to position [3311, 0]
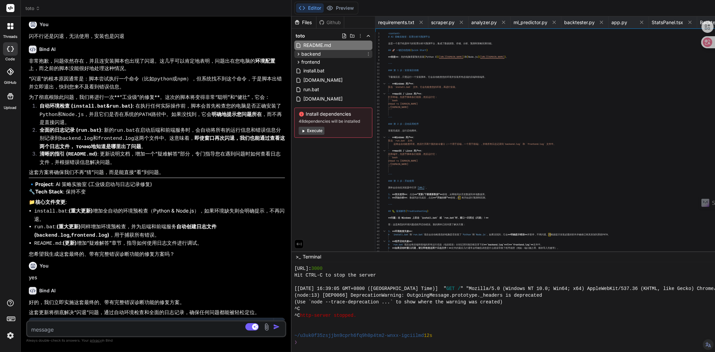
click at [309, 54] on span "backend" at bounding box center [311, 54] width 19 height 7
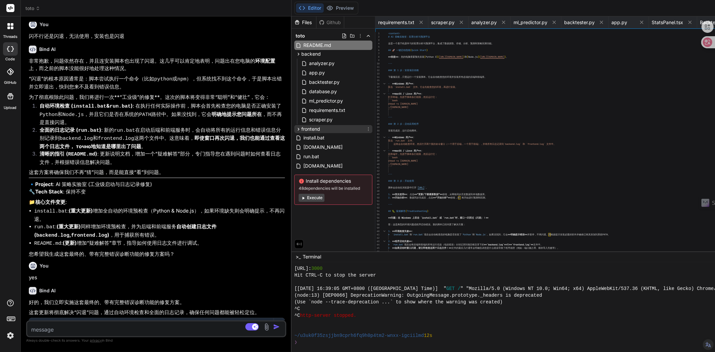
click at [307, 129] on span "frontend" at bounding box center [311, 129] width 19 height 7
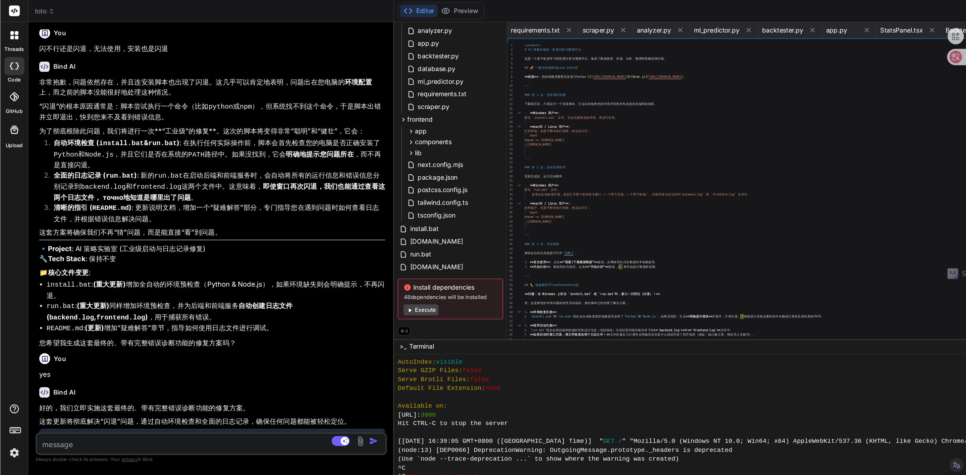
scroll to position [216, 0]
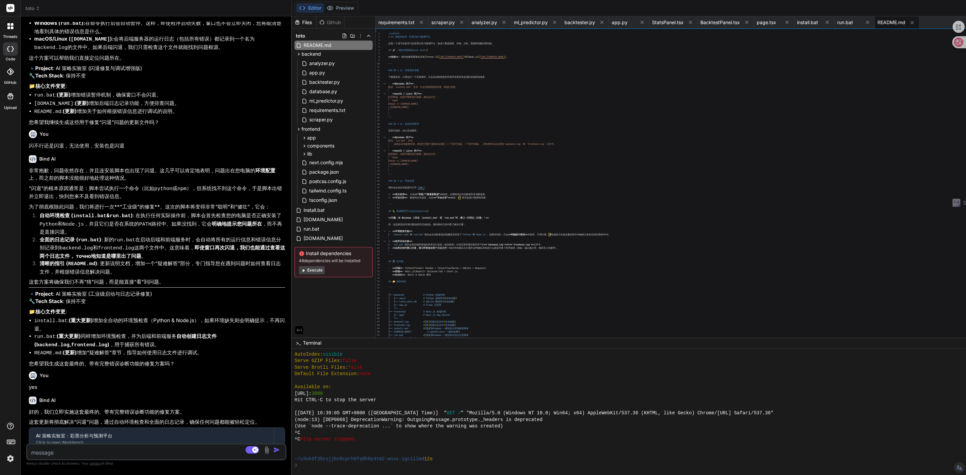
click at [314, 271] on button "Execute" at bounding box center [312, 270] width 26 height 8
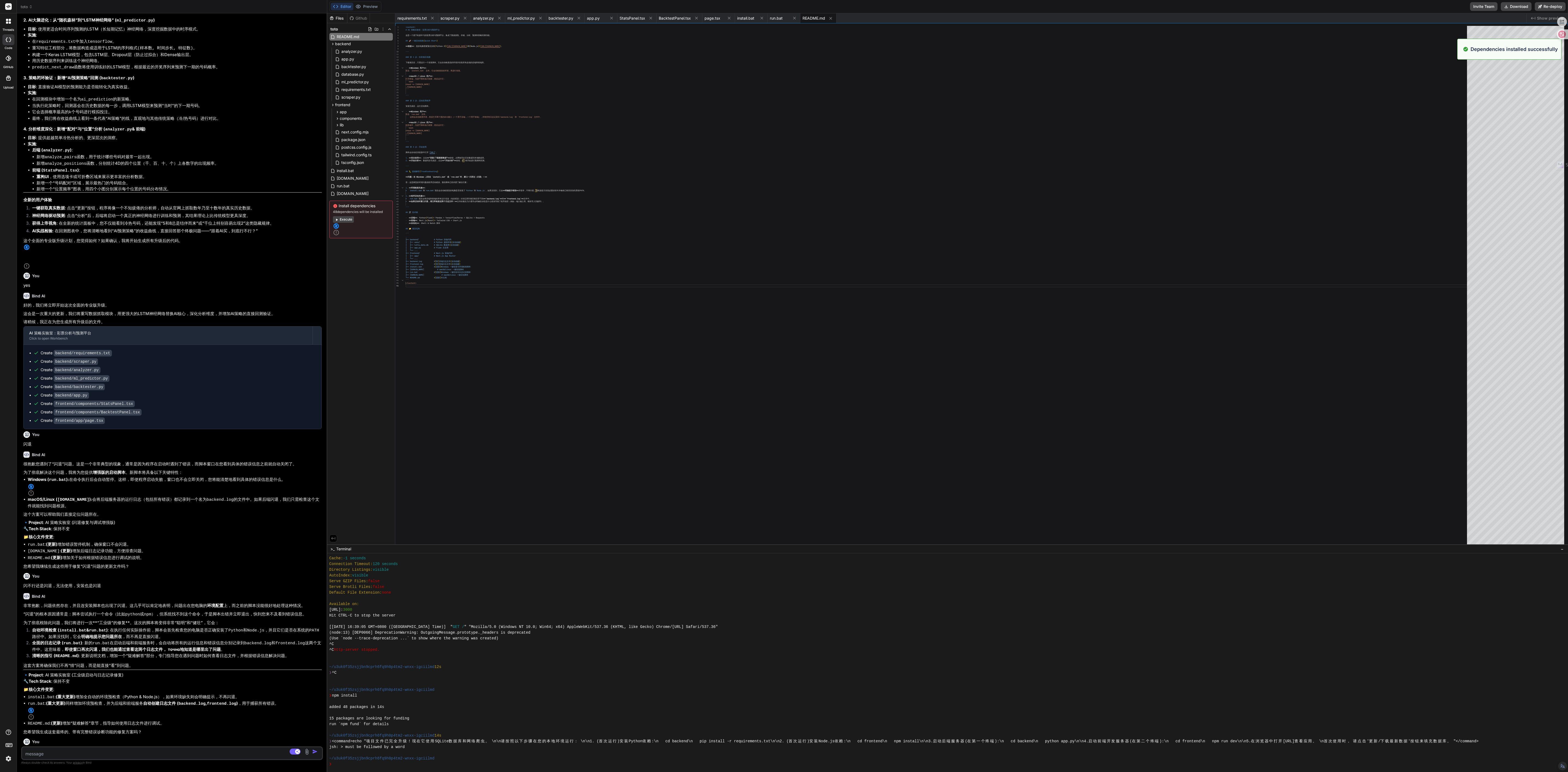
scroll to position [1971, 0]
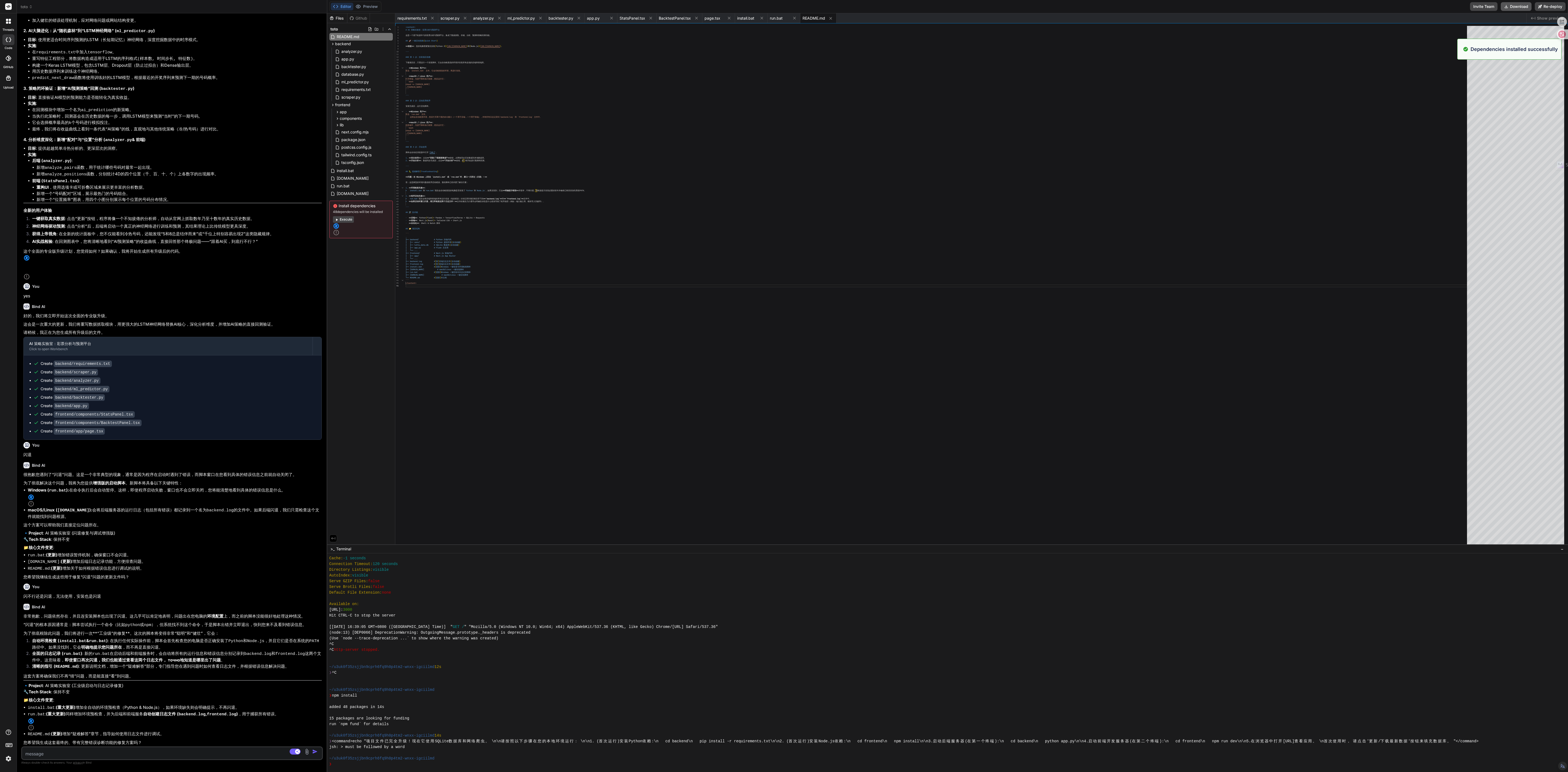
click at [696, 6] on button "Download" at bounding box center [1516, 6] width 31 height 9
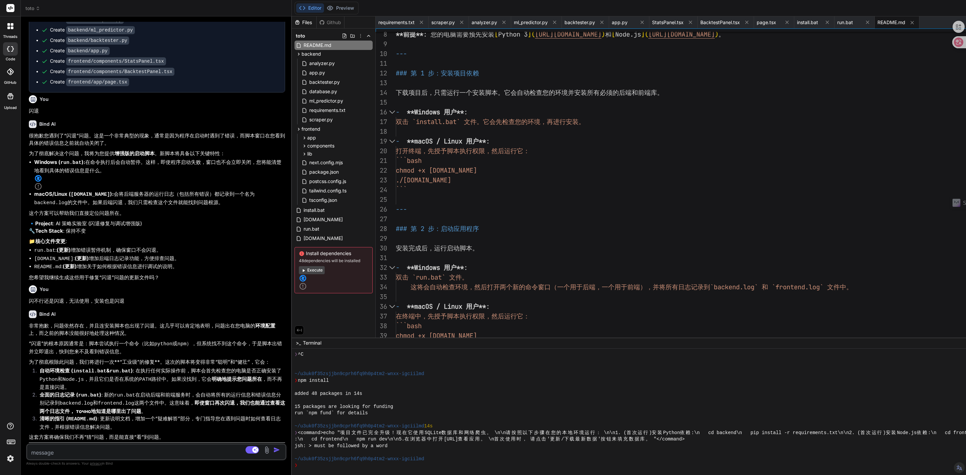
scroll to position [3240, 0]
